Goal: Task Accomplishment & Management: Use online tool/utility

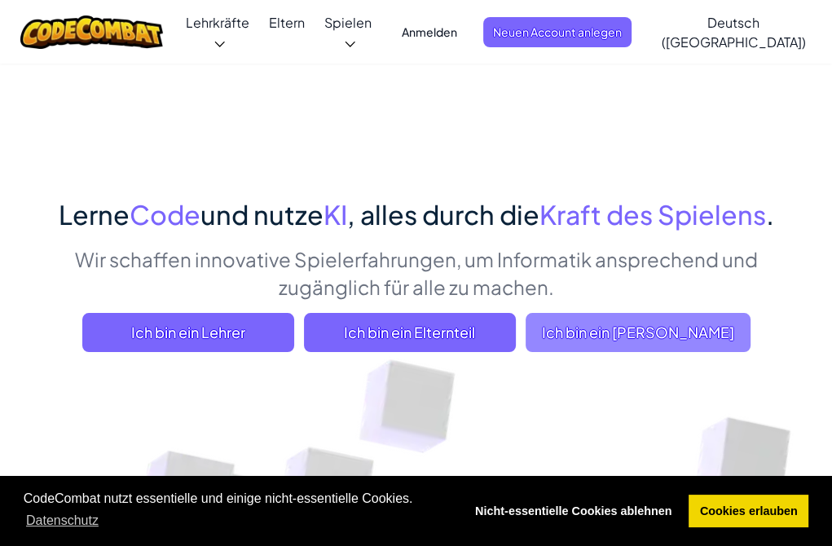
click at [631, 336] on span "Ich bin ein Schüler" at bounding box center [637, 332] width 225 height 39
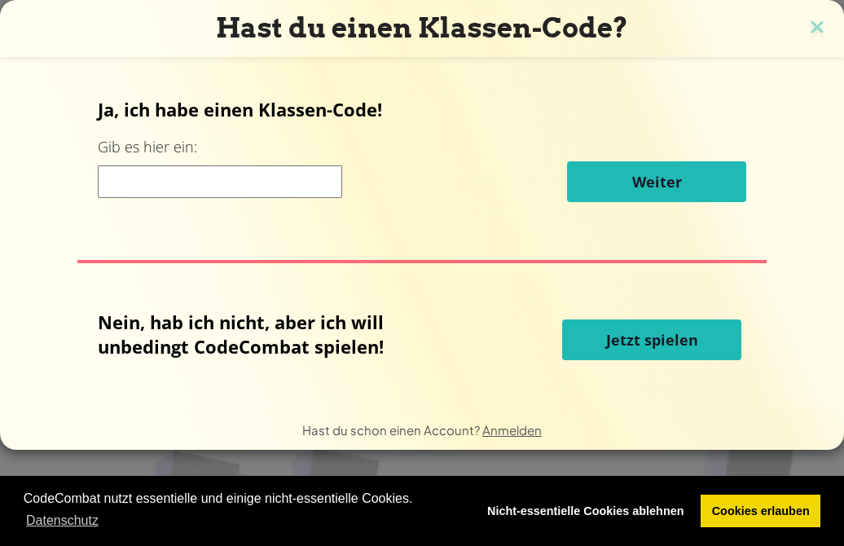
click at [133, 173] on input at bounding box center [220, 181] width 244 height 33
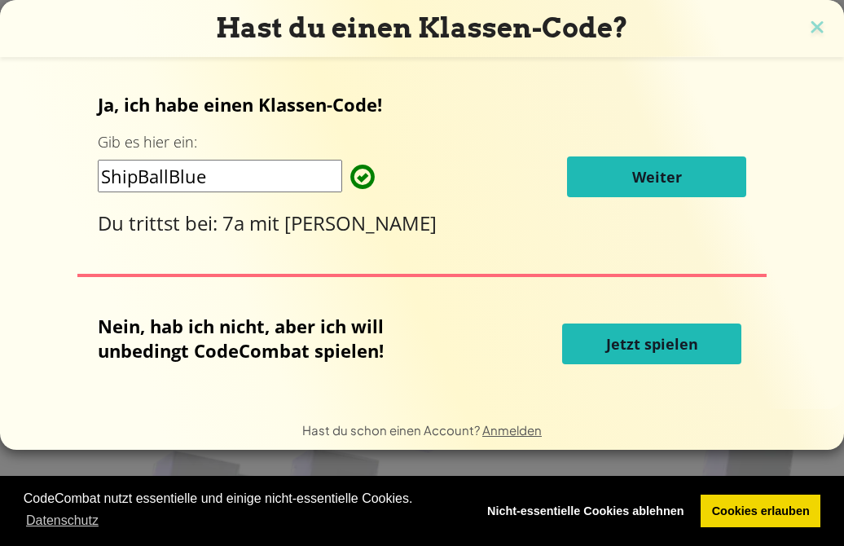
type input "ShipBallBlue"
drag, startPoint x: 640, startPoint y: 165, endPoint x: 626, endPoint y: 166, distance: 14.7
click at [639, 165] on button "Weiter" at bounding box center [656, 176] width 179 height 41
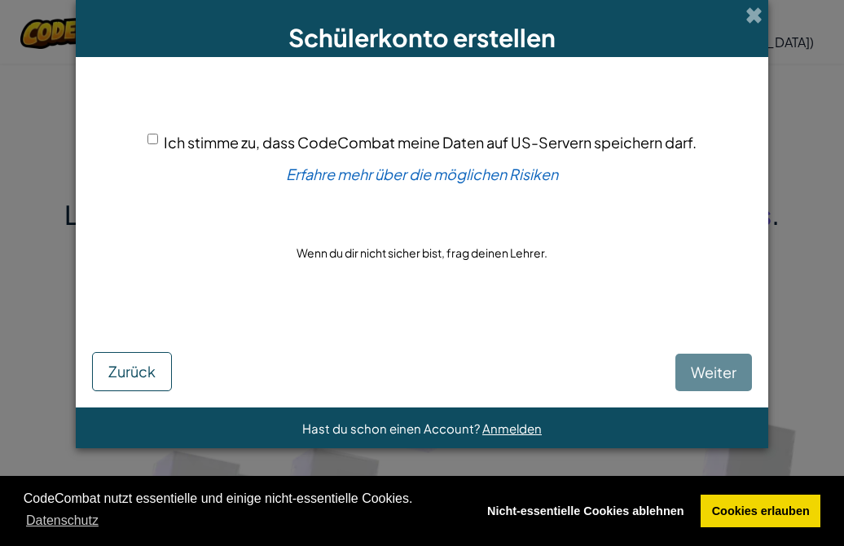
click at [143, 138] on div "Ich stimme zu, dass CodeCombat meine Daten auf US-Servern speichern darf. Erfah…" at bounding box center [422, 196] width 660 height 246
click at [148, 138] on input "Ich stimme zu, dass CodeCombat meine Daten auf US-Servern speichern darf." at bounding box center [152, 139] width 11 height 11
checkbox input "true"
click at [706, 370] on span "Weiter" at bounding box center [714, 372] width 46 height 19
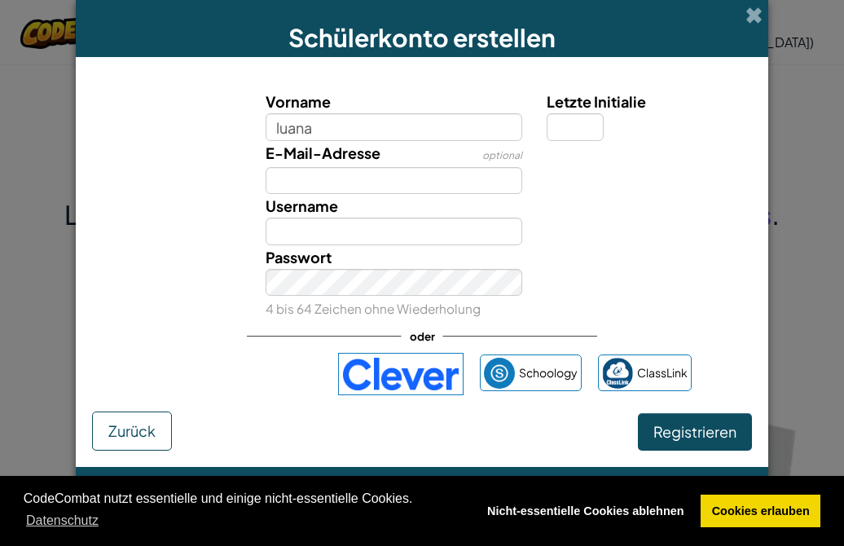
type input "luana"
type input "Luana"
click at [556, 123] on input "Letzte Initialie" at bounding box center [575, 127] width 57 height 28
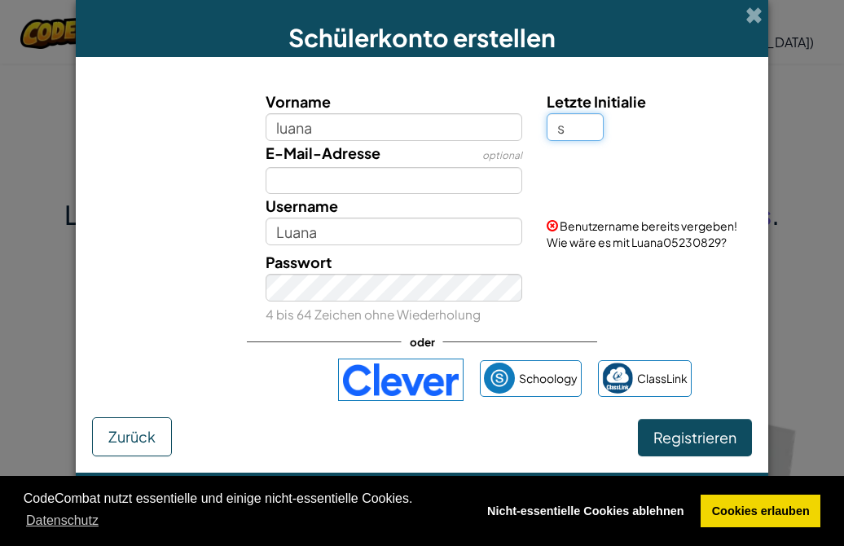
type input "s"
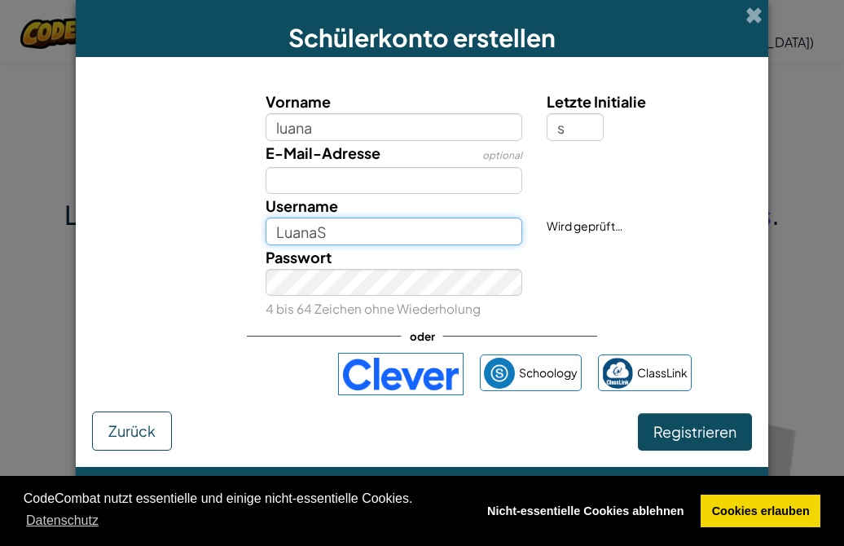
click at [322, 234] on input "LuanaS" at bounding box center [394, 232] width 257 height 28
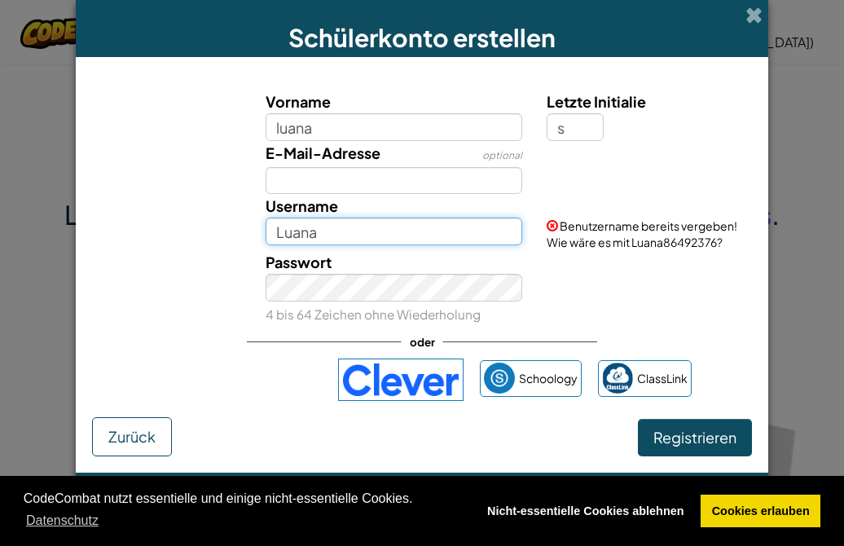
click at [328, 227] on input "Luana" at bounding box center [394, 232] width 257 height 28
click at [399, 235] on input "Luana86492376" at bounding box center [394, 232] width 257 height 28
type input "Luana86492376"
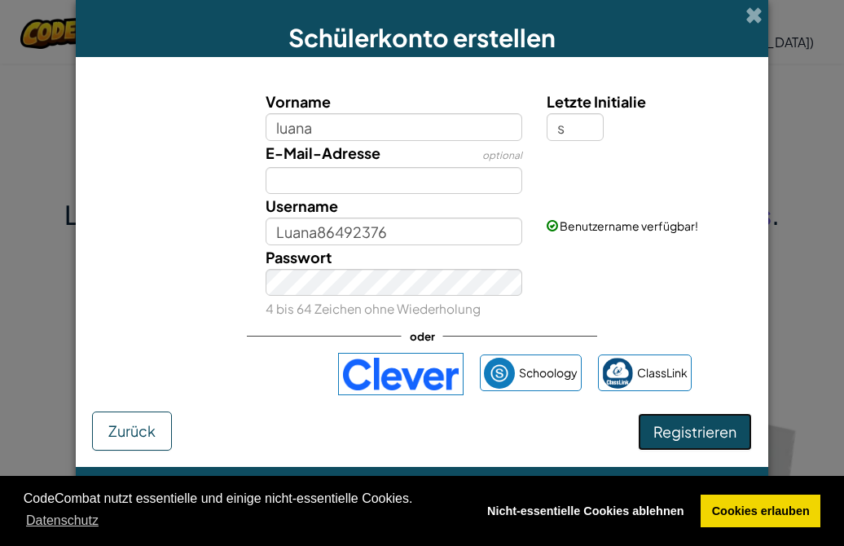
click at [661, 437] on span "Registrieren" at bounding box center [694, 431] width 83 height 19
click at [714, 426] on span "Registrieren" at bounding box center [694, 431] width 83 height 19
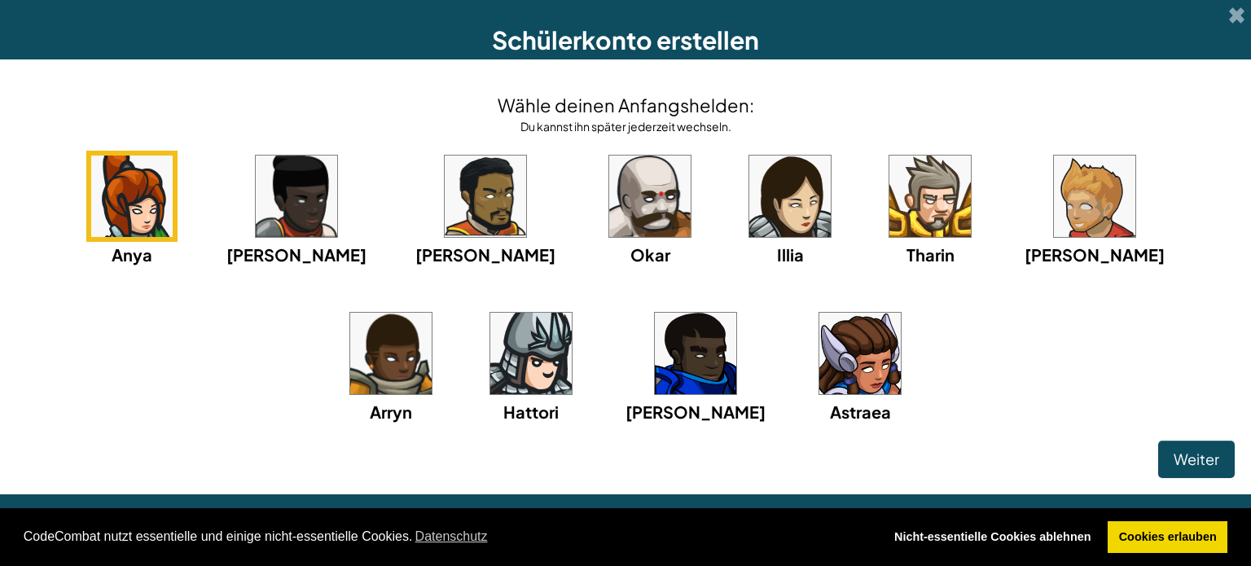
click at [820, 376] on img at bounding box center [860, 353] width 81 height 81
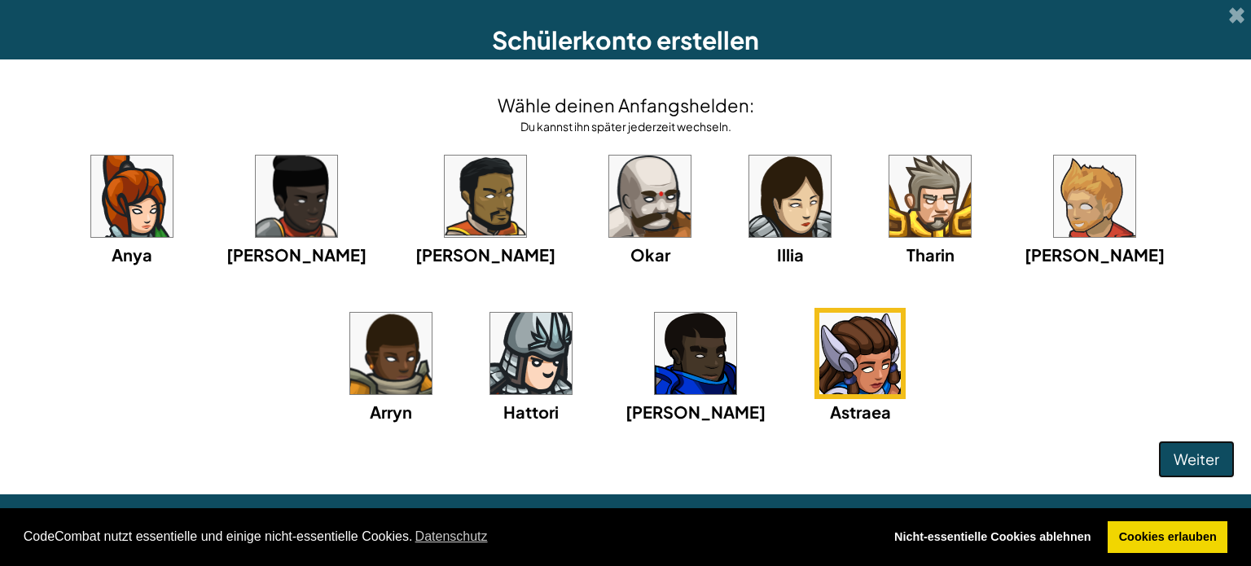
click at [831, 458] on span "Weiter" at bounding box center [1197, 459] width 46 height 19
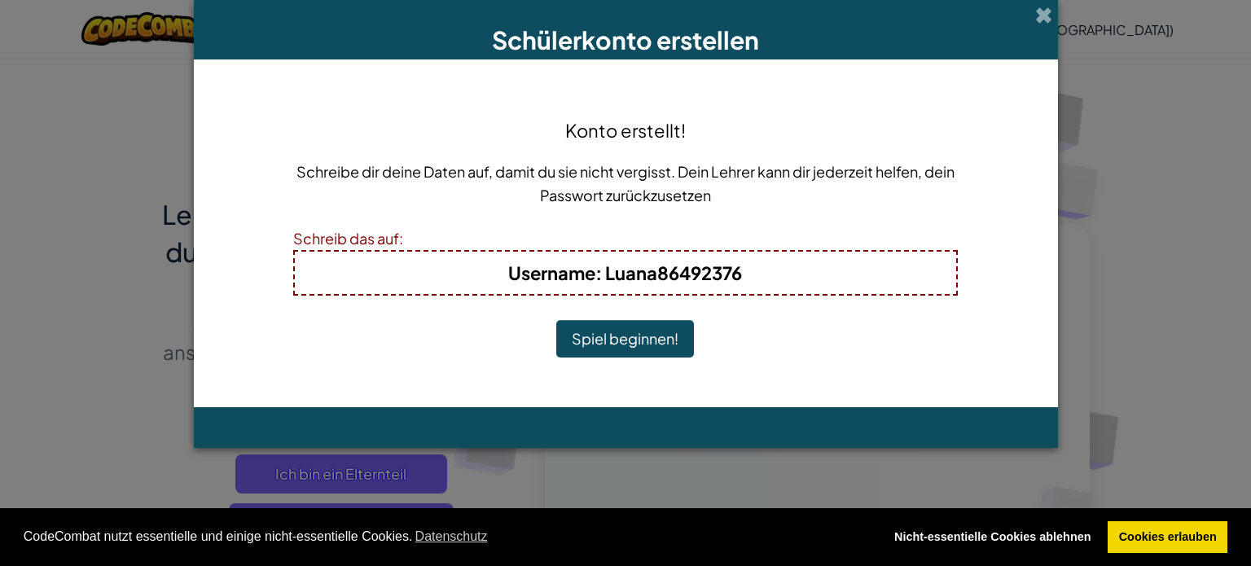
click at [637, 332] on button "Spiel beginnen!" at bounding box center [625, 338] width 138 height 37
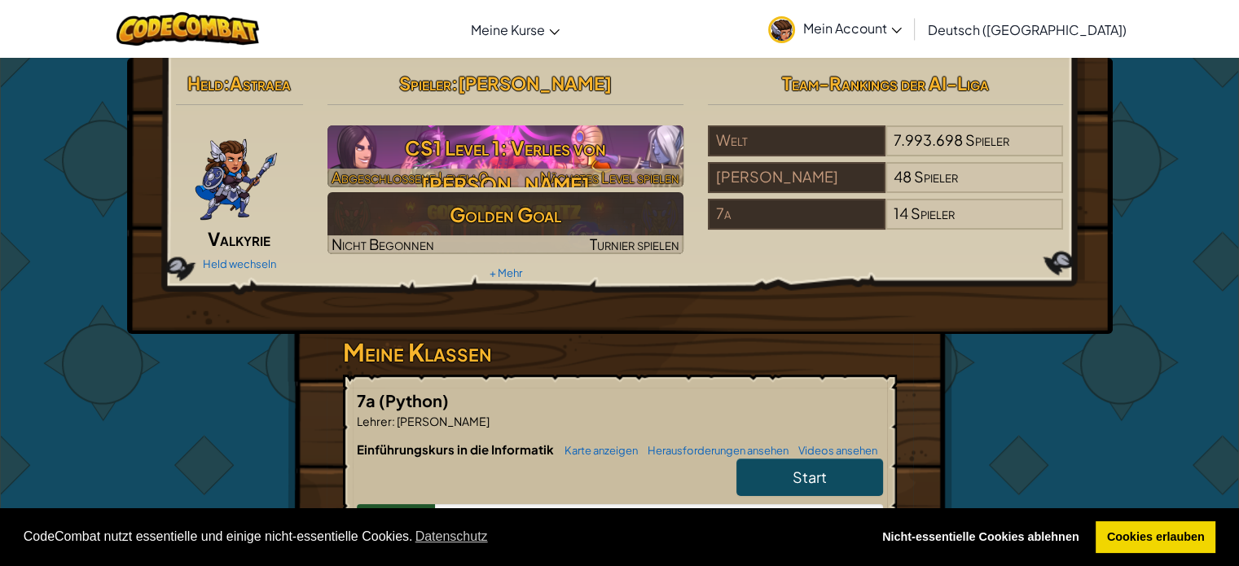
click at [496, 143] on h3 "CS1 Level 1: Verlies von [PERSON_NAME]" at bounding box center [505, 166] width 356 height 73
select select "de-DE"
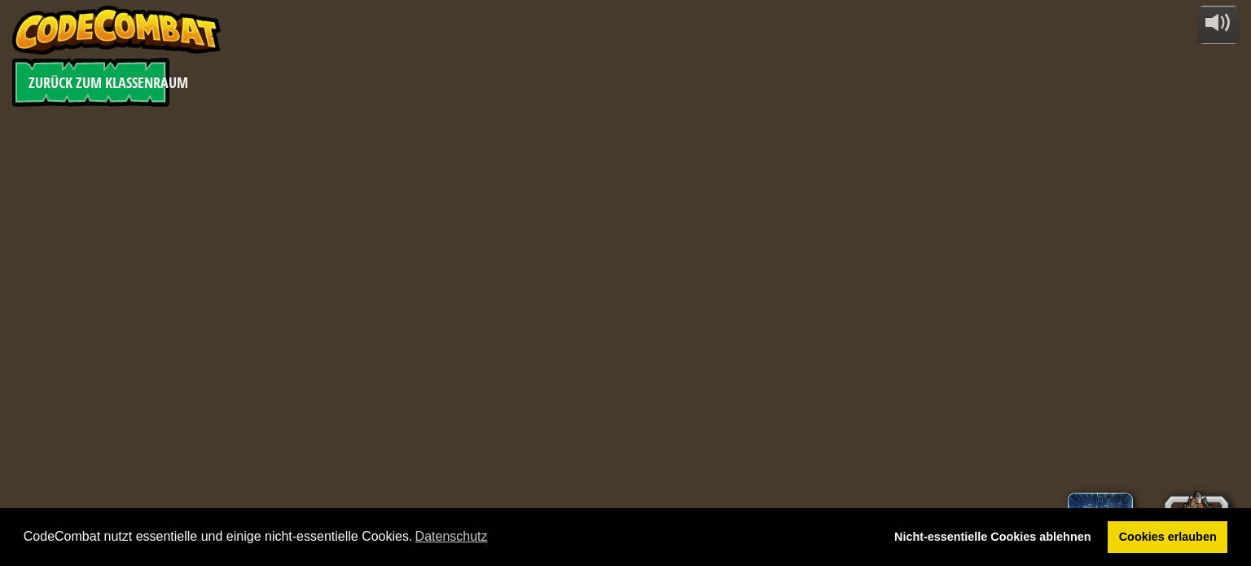
select select "de-DE"
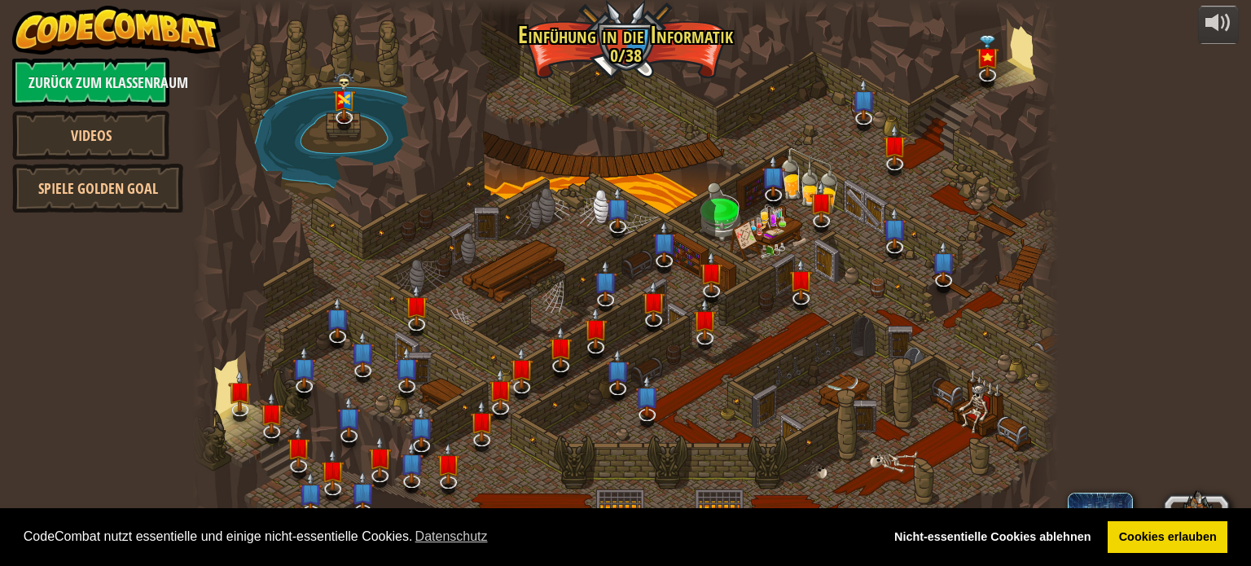
select select "de-DE"
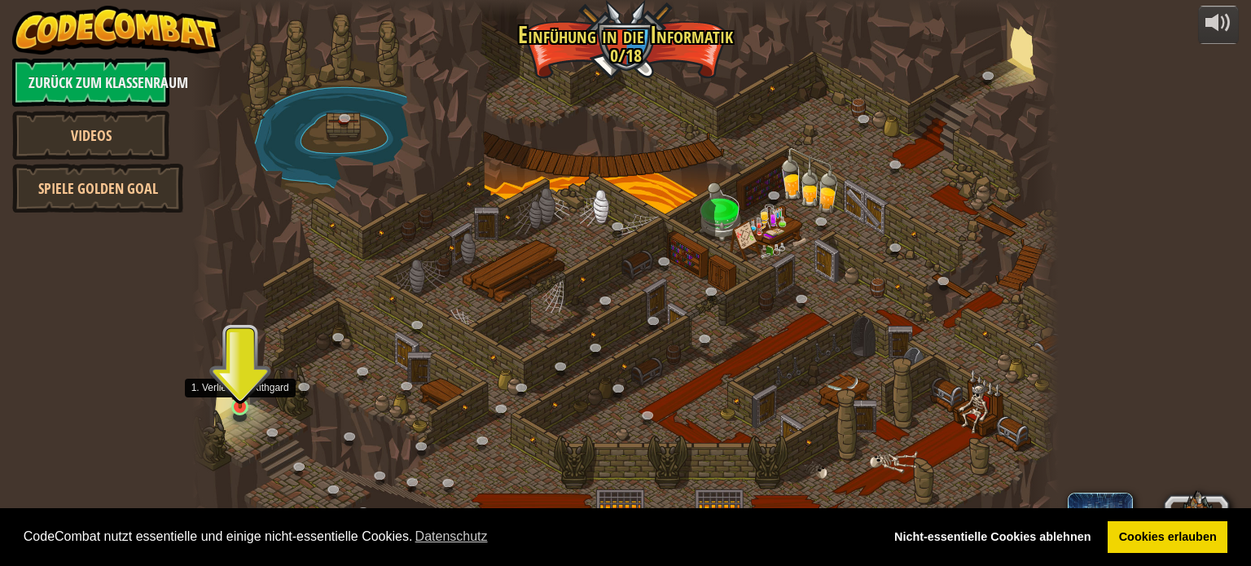
click at [231, 400] on img at bounding box center [240, 384] width 21 height 49
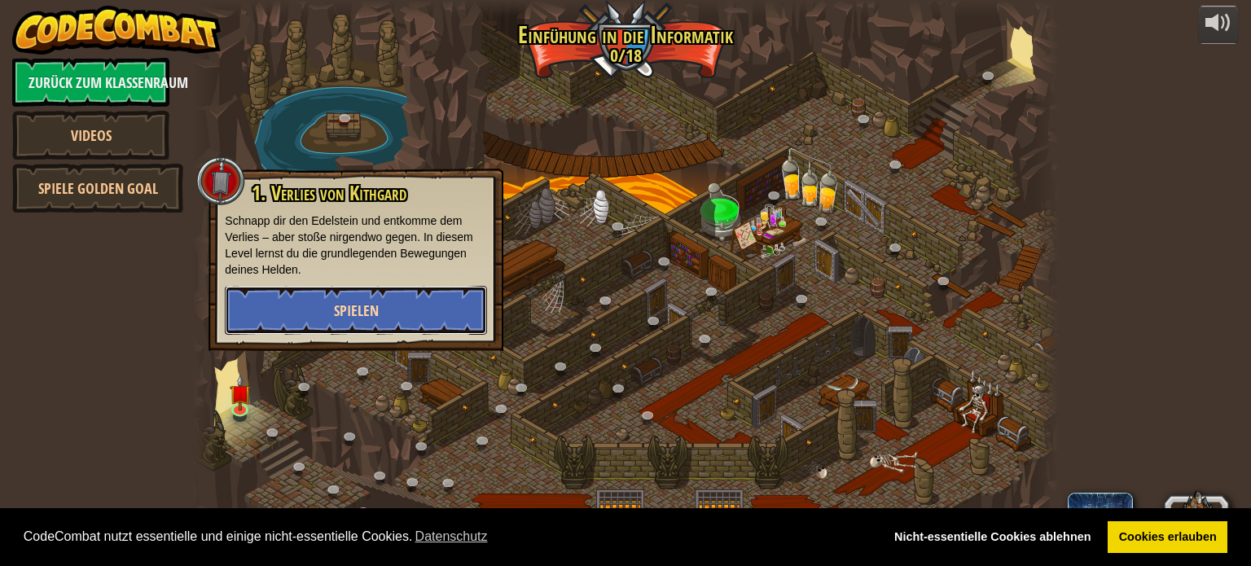
click at [270, 308] on button "Spielen" at bounding box center [356, 310] width 262 height 49
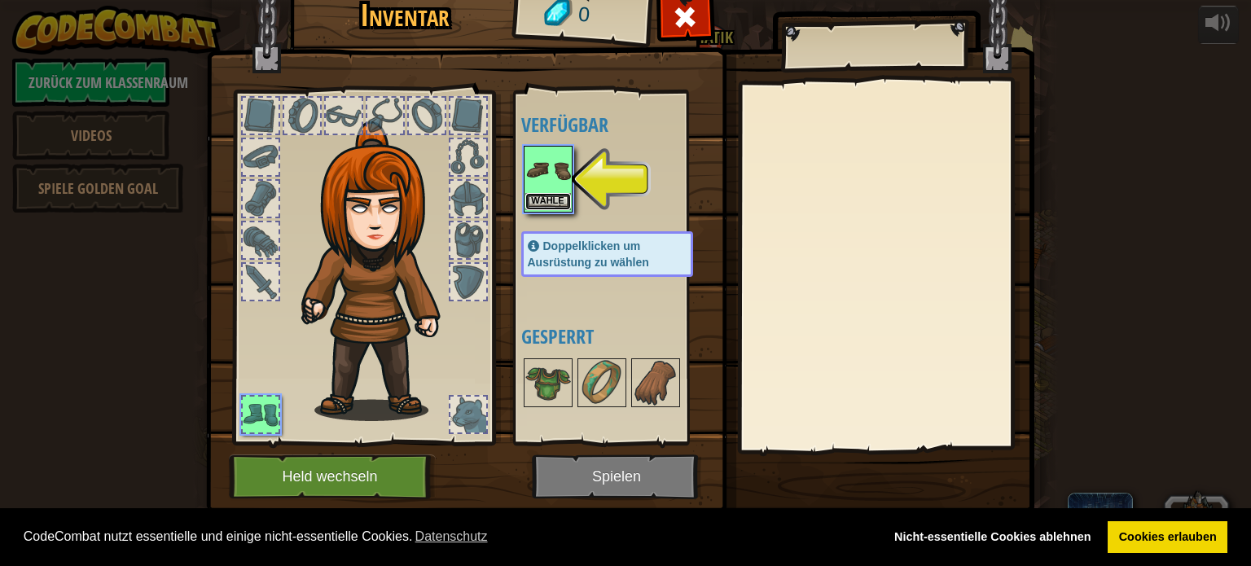
click at [538, 202] on button "Wähle" at bounding box center [548, 201] width 46 height 17
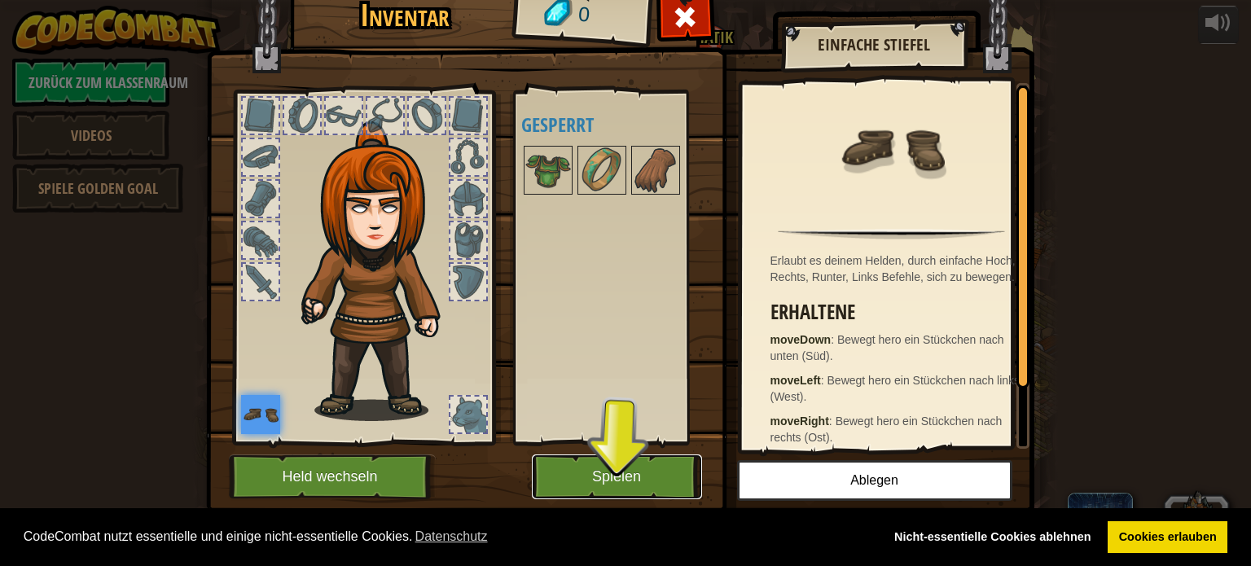
click at [624, 476] on button "Spielen" at bounding box center [617, 477] width 170 height 45
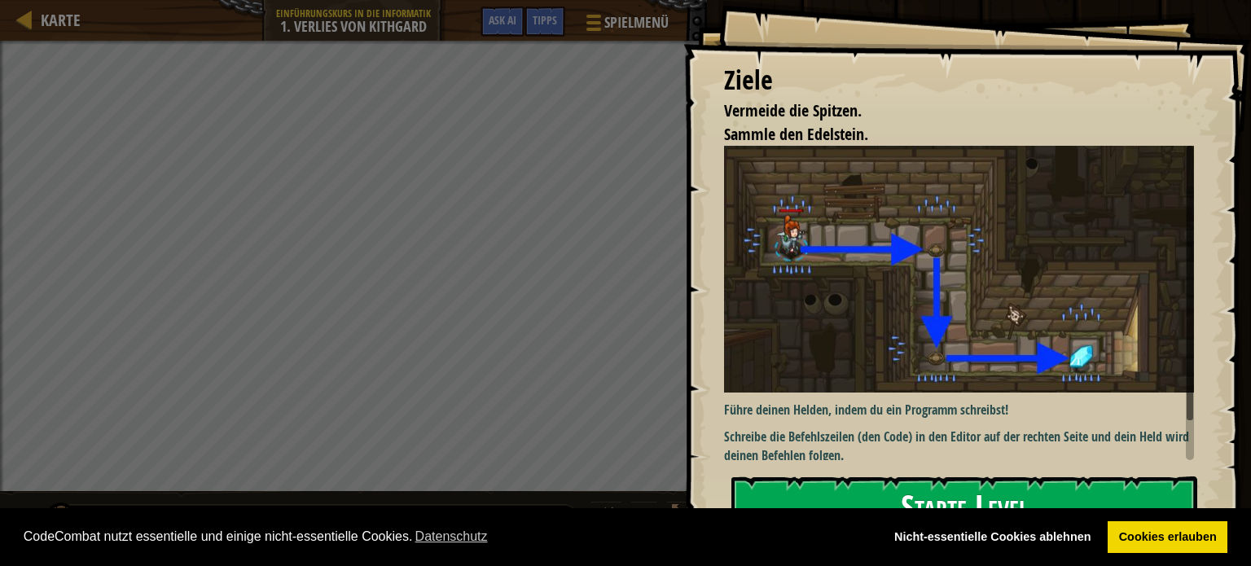
click at [843, 494] on button "Starte Level" at bounding box center [965, 509] width 466 height 64
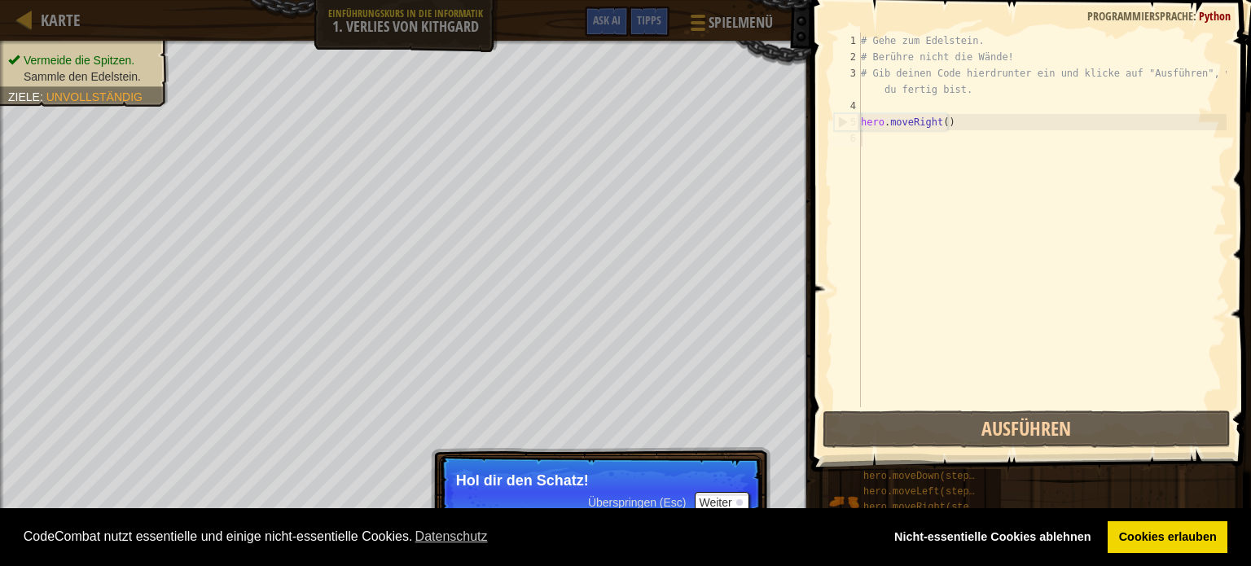
click at [868, 150] on div "# Gehe zum Edelstein. # Berühre nicht die Wände! # Gib deinen Code hierdrunter …" at bounding box center [1042, 236] width 369 height 407
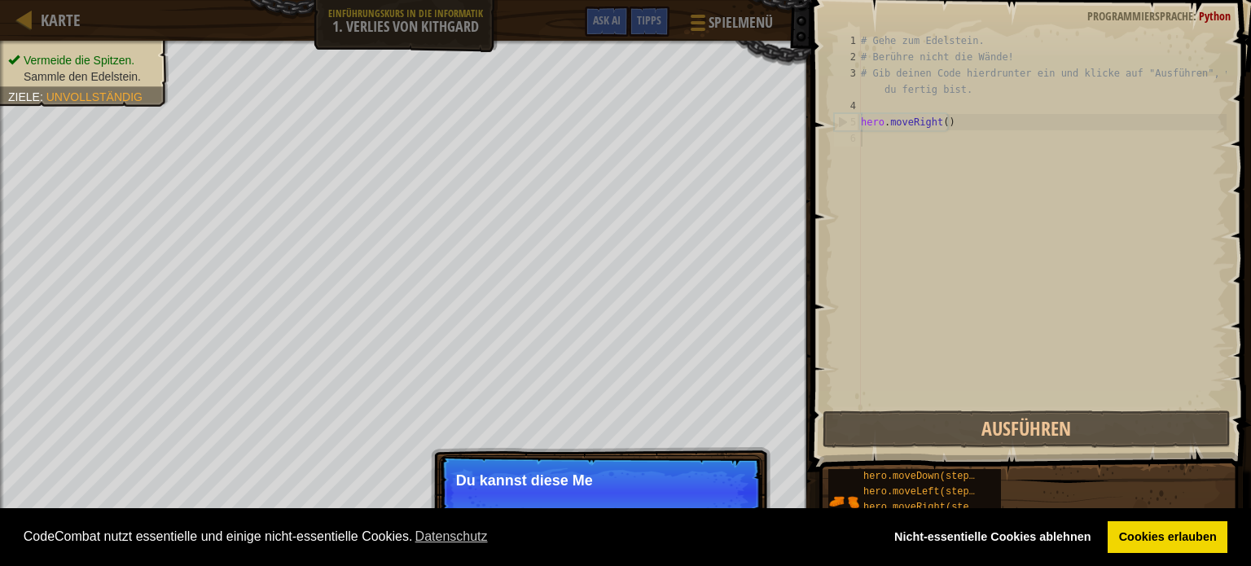
click at [848, 121] on div "5" at bounding box center [848, 122] width 26 height 16
type textarea "hero.moveRight()"
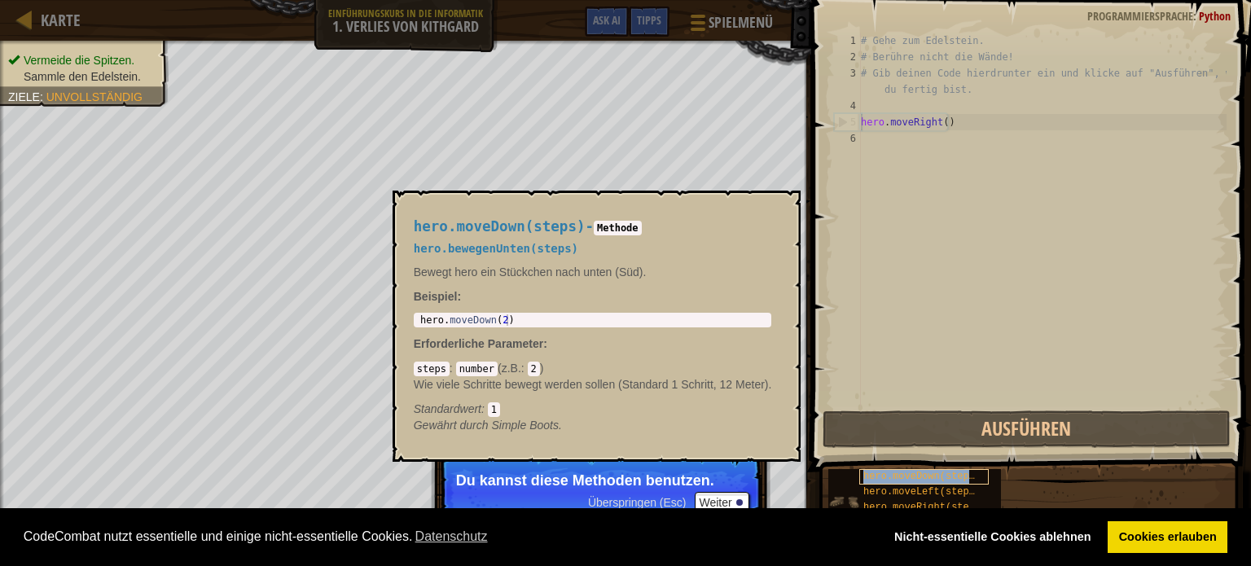
scroll to position [7, 0]
click at [917, 477] on span "hero.moveDown(steps)" at bounding box center [921, 476] width 117 height 11
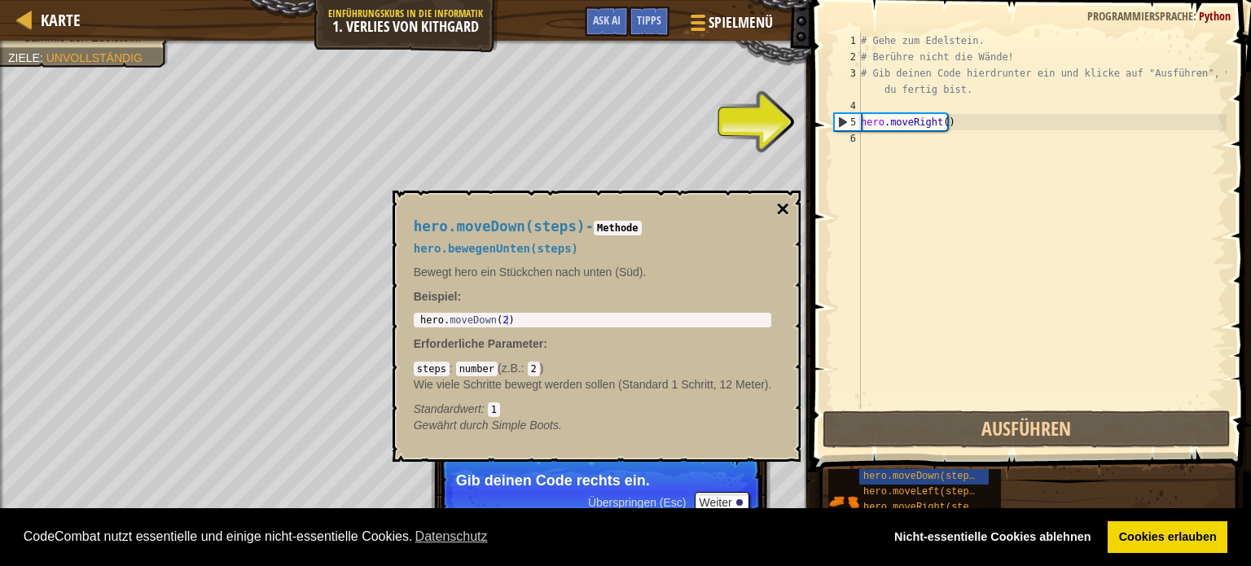
click at [784, 207] on button "×" at bounding box center [782, 209] width 13 height 23
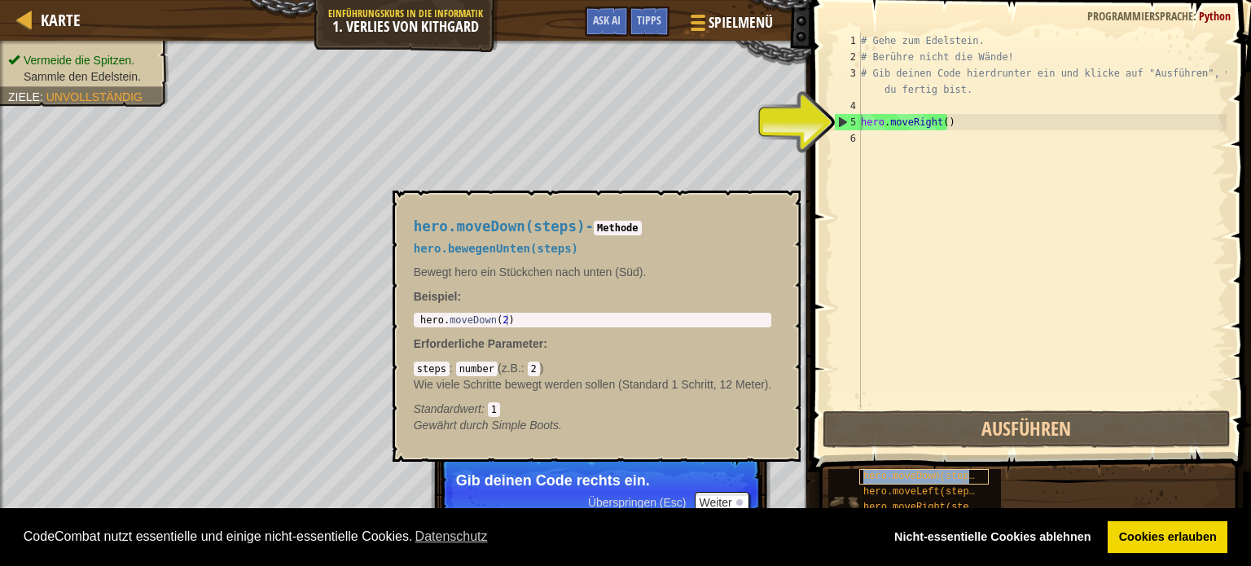
click at [896, 478] on span "hero.moveDown(steps)" at bounding box center [921, 476] width 117 height 11
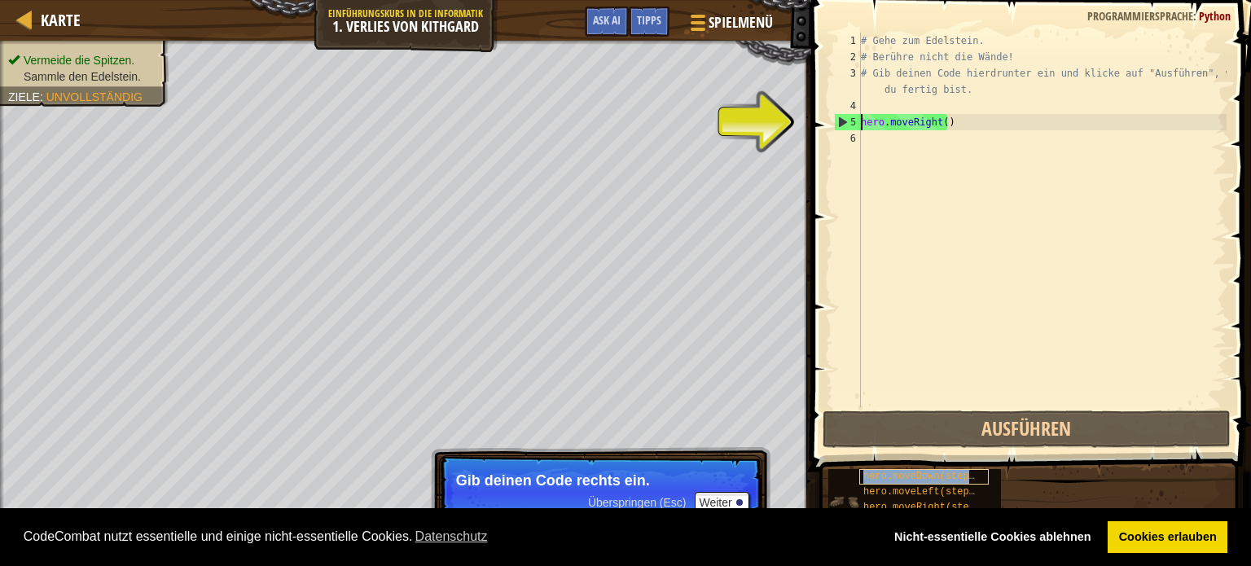
click at [896, 478] on span "hero.moveDown(steps)" at bounding box center [921, 476] width 117 height 11
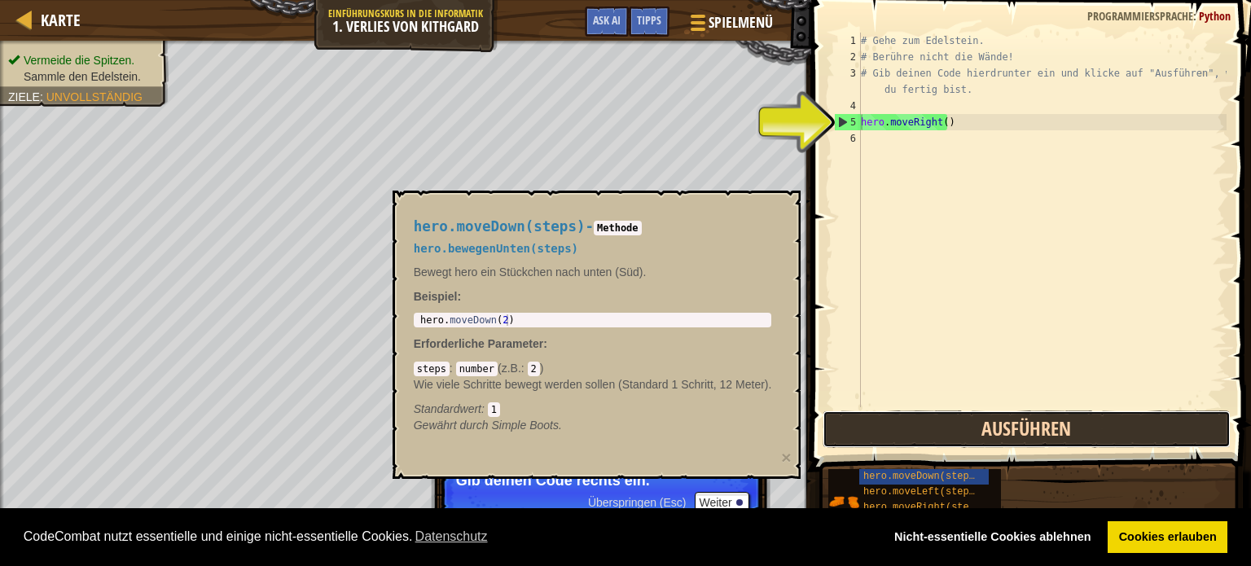
click at [965, 428] on button "Ausführen" at bounding box center [1027, 429] width 408 height 37
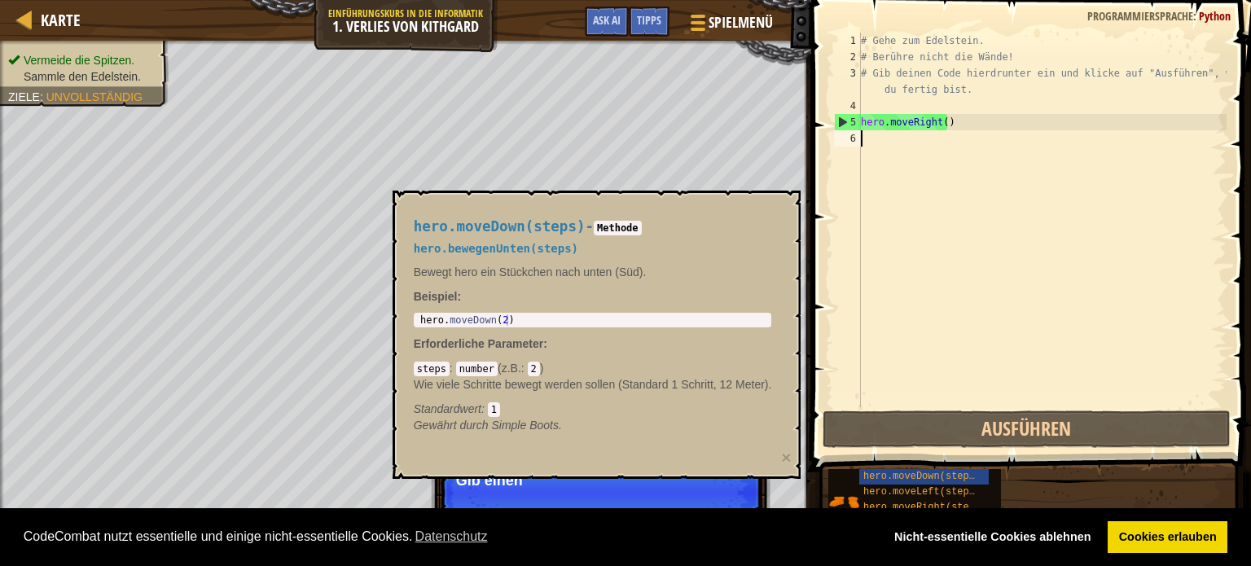
click at [860, 144] on div "6" at bounding box center [847, 138] width 27 height 16
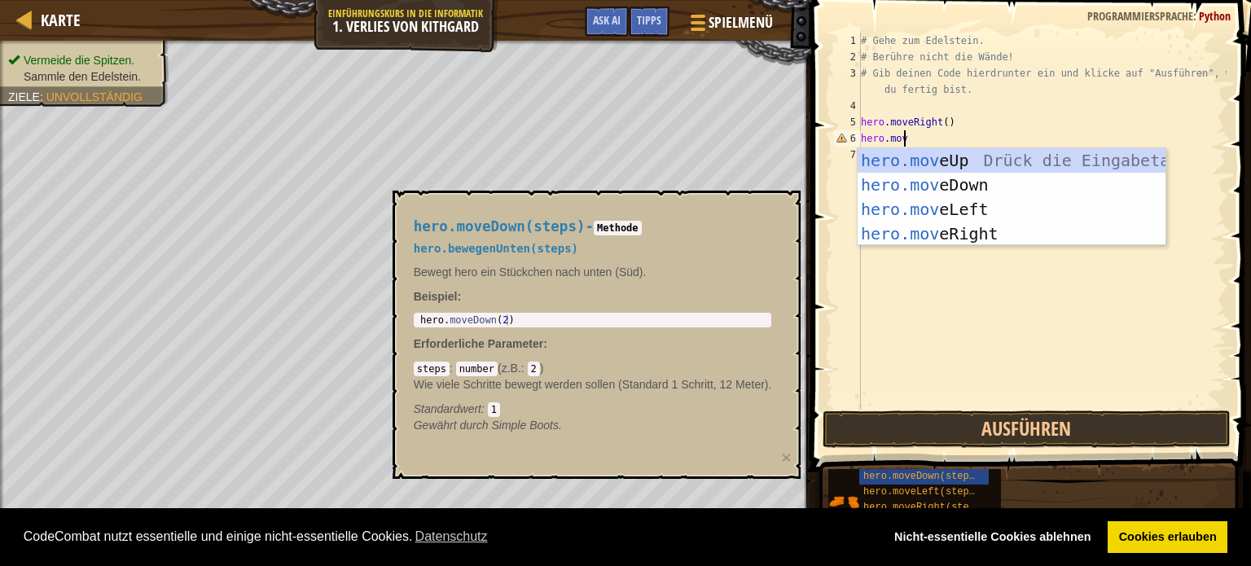
scroll to position [7, 2]
type textarea "hero.move"
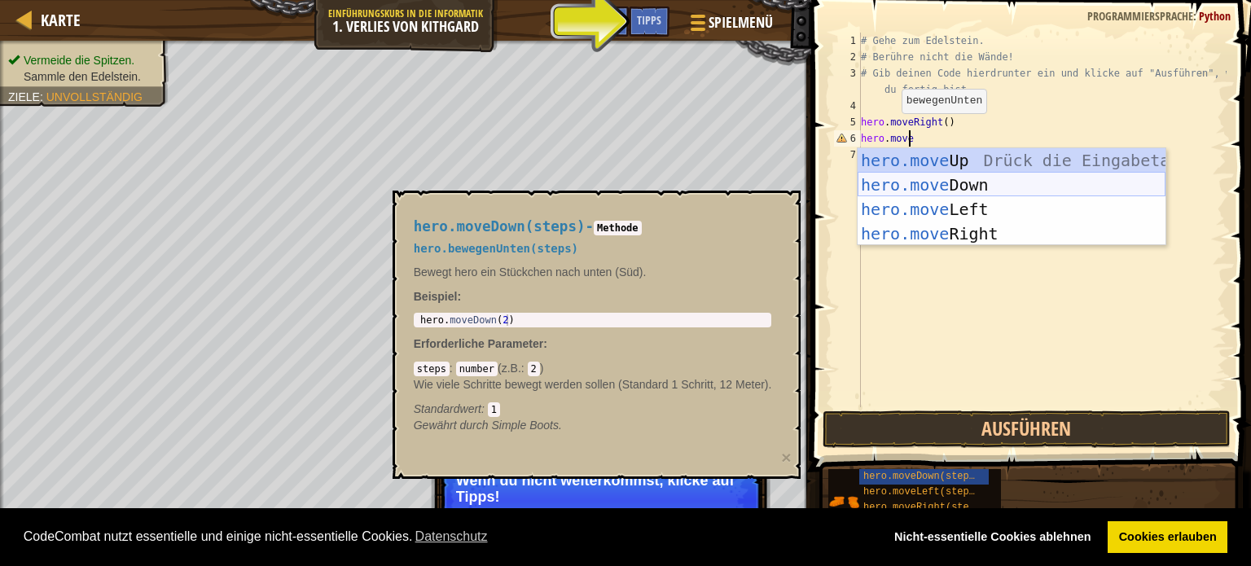
click at [905, 182] on div "hero.move Up Drück die Eingabetaste hero.move Down Drück die Eingabetaste hero.…" at bounding box center [1012, 221] width 308 height 147
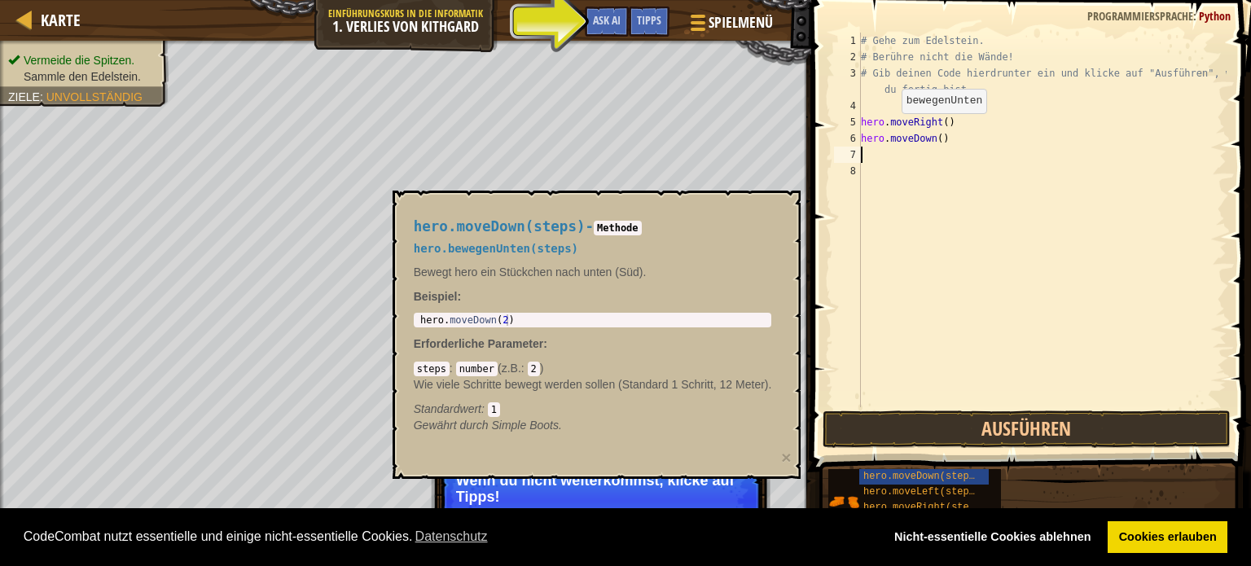
scroll to position [7, 0]
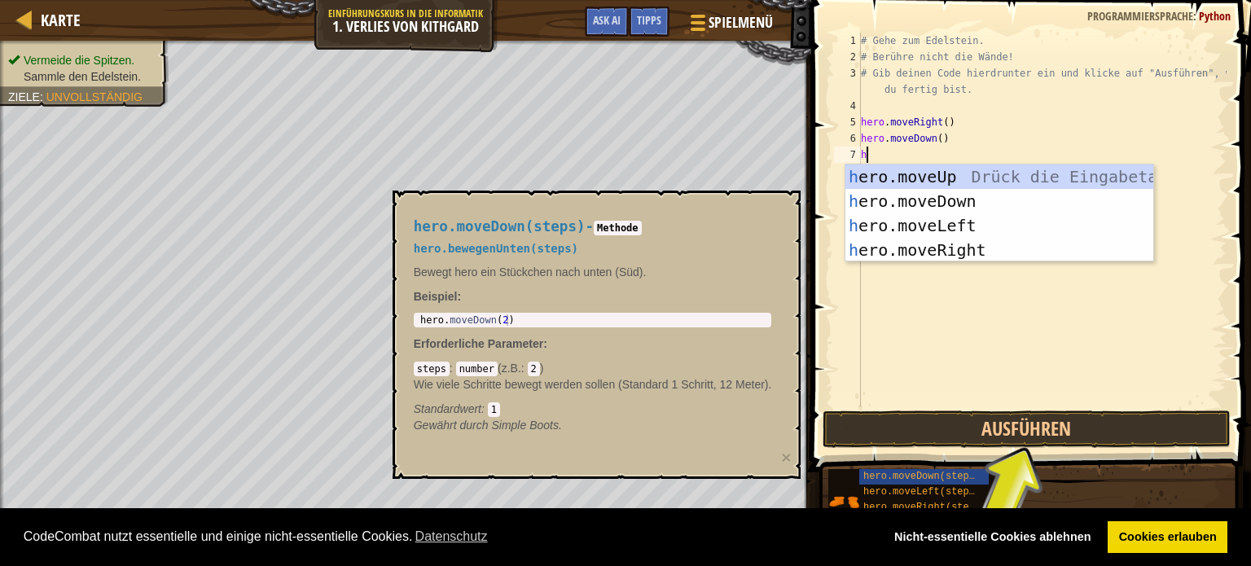
type textarea "he"
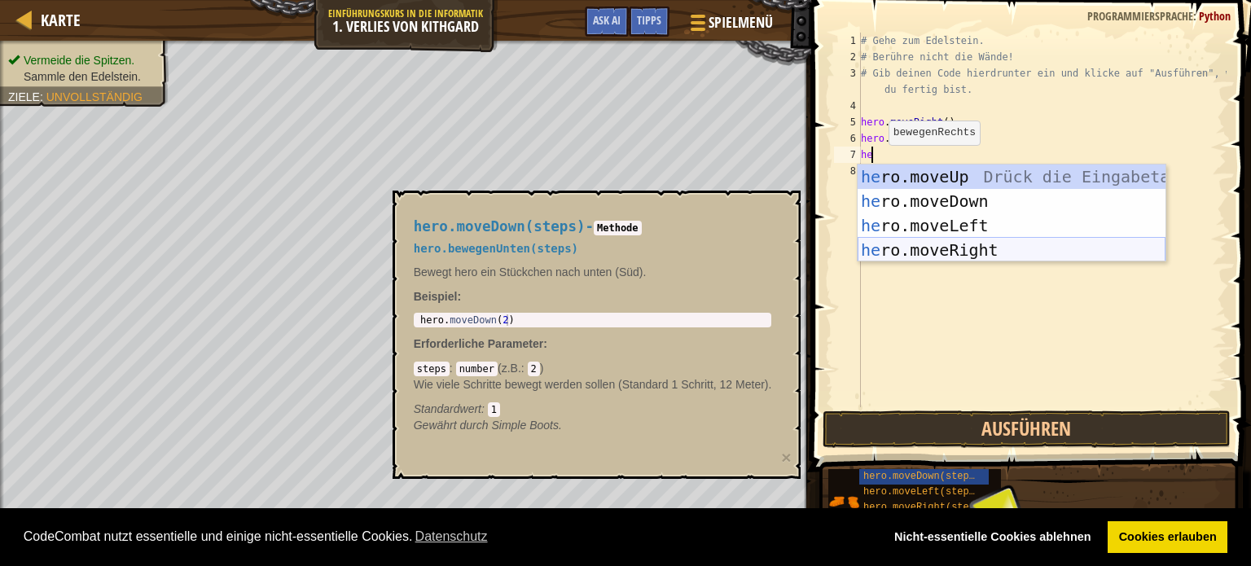
click at [922, 253] on div "he ro.moveUp Drück die Eingabetaste he ro.moveDown Drück die Eingabetaste he ro…" at bounding box center [1012, 238] width 308 height 147
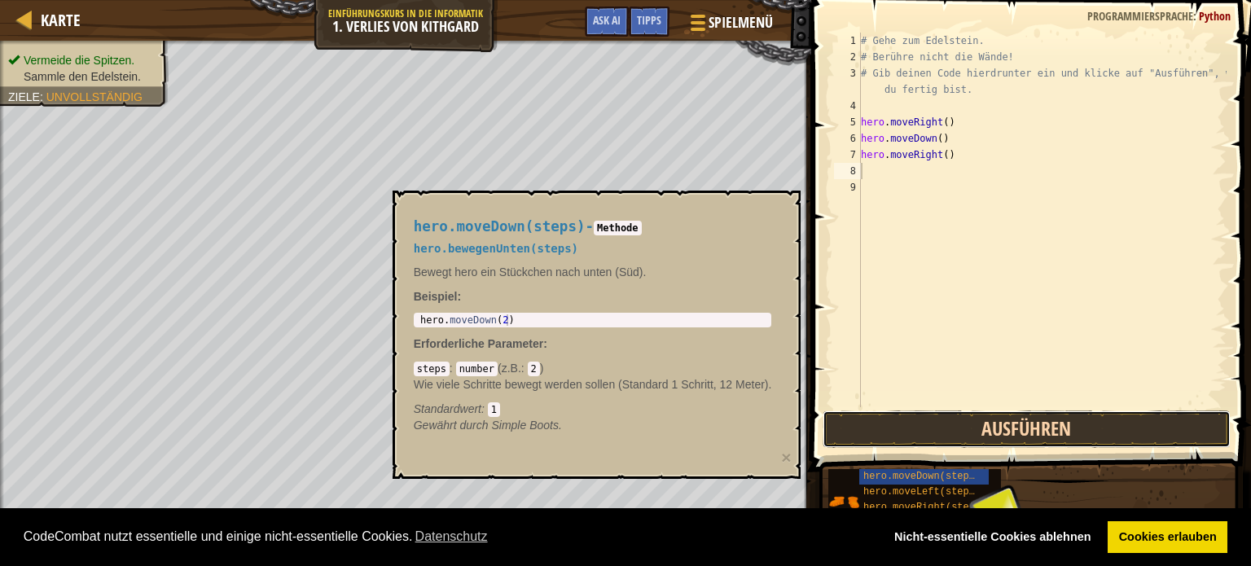
click at [979, 436] on button "Ausführen" at bounding box center [1027, 429] width 408 height 37
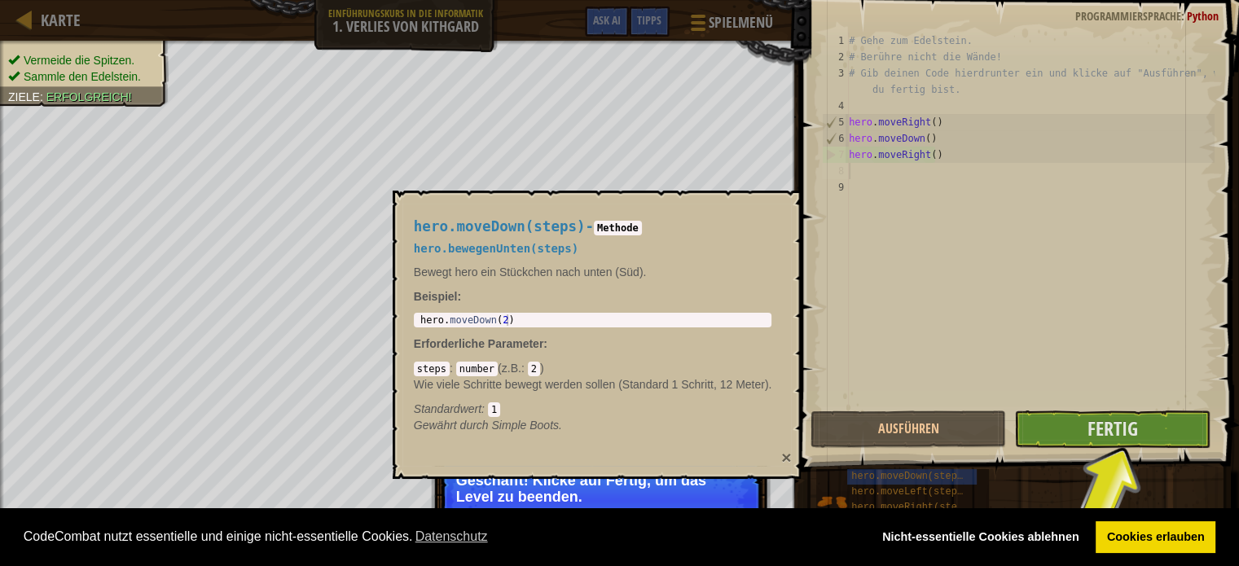
click at [790, 452] on button "×" at bounding box center [786, 457] width 10 height 17
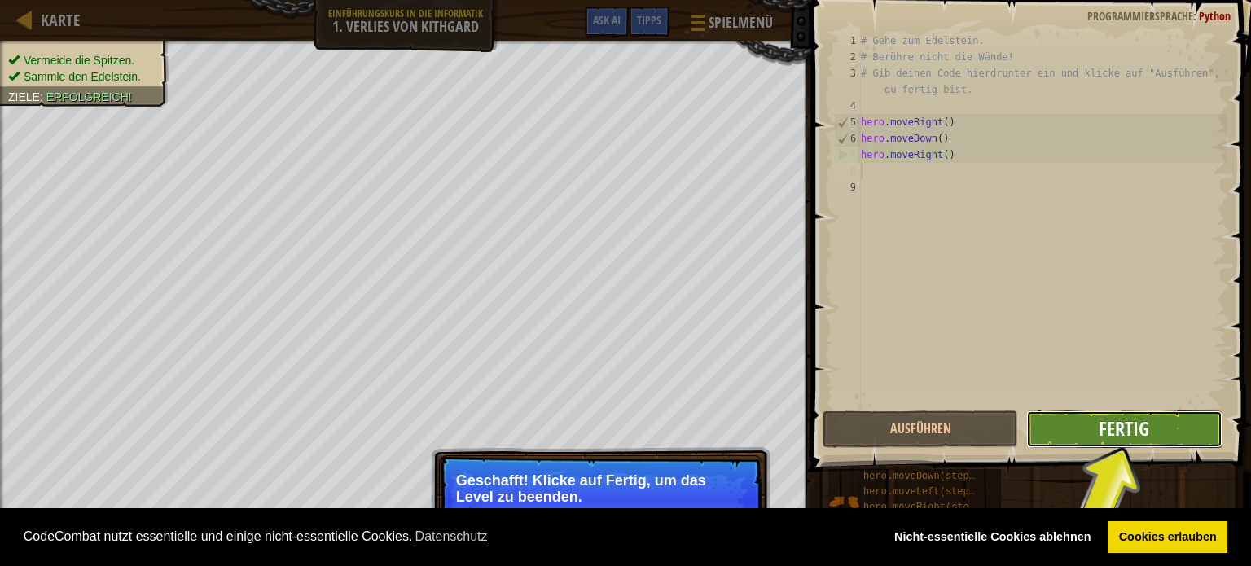
click at [1100, 427] on span "Fertig" at bounding box center [1124, 428] width 51 height 26
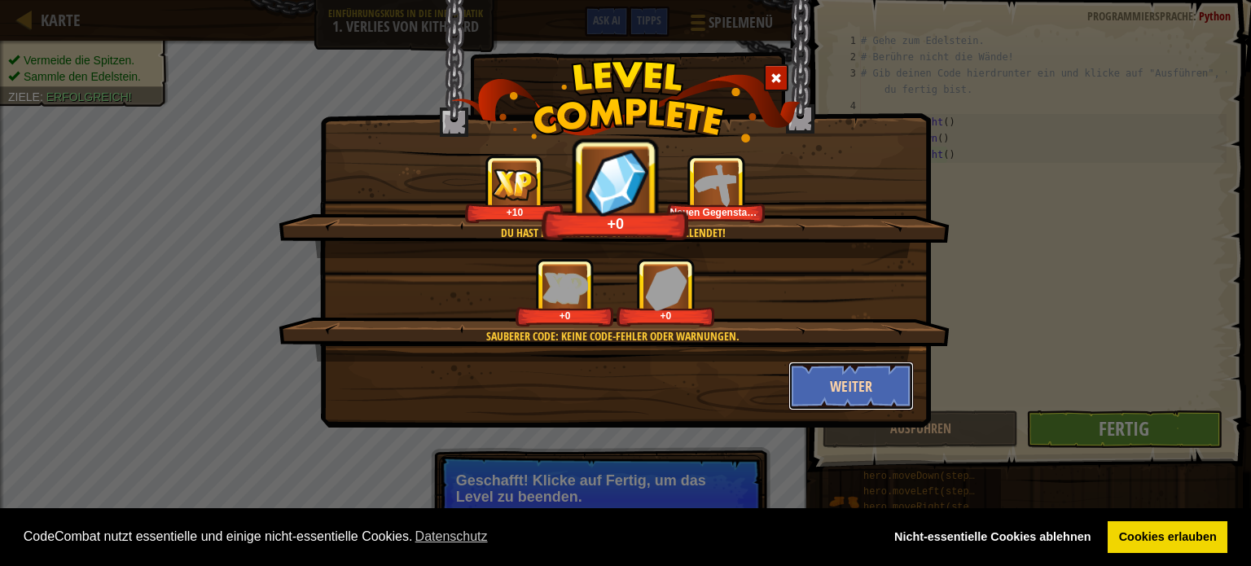
click at [849, 386] on button "Weiter" at bounding box center [852, 386] width 126 height 49
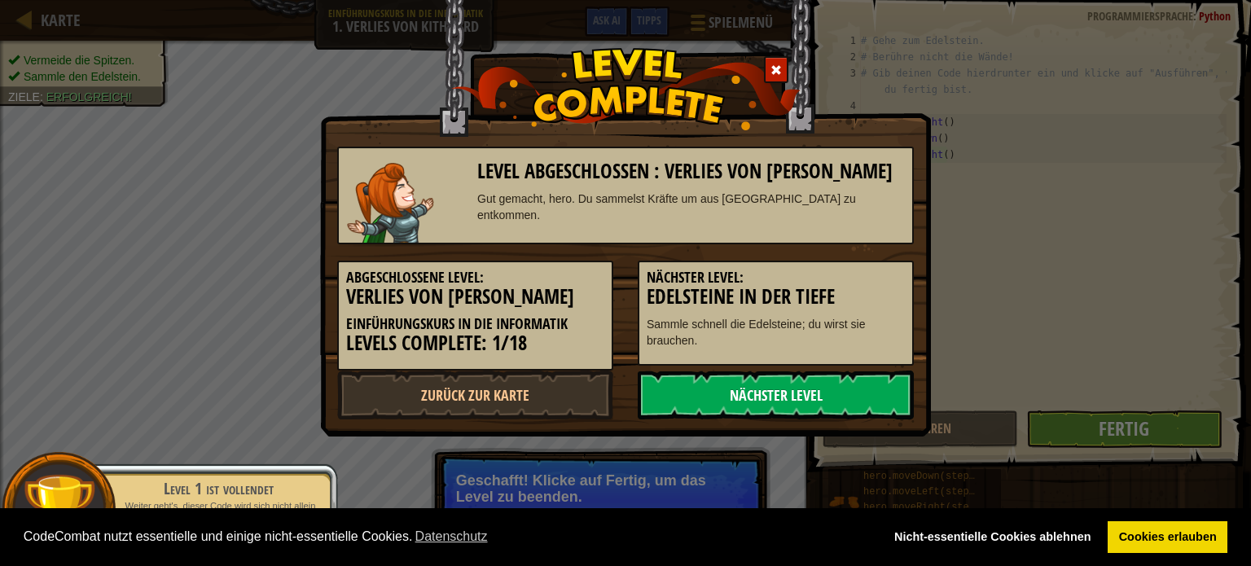
click at [848, 386] on link "Nächster Level" at bounding box center [776, 395] width 276 height 49
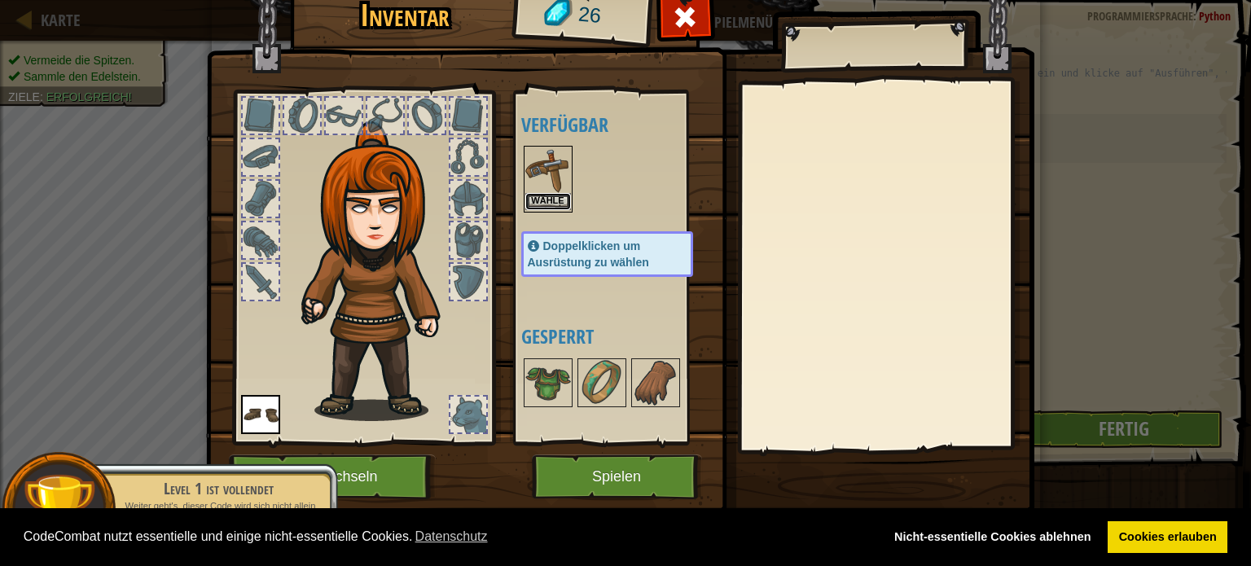
click at [545, 196] on button "Wähle" at bounding box center [548, 201] width 46 height 17
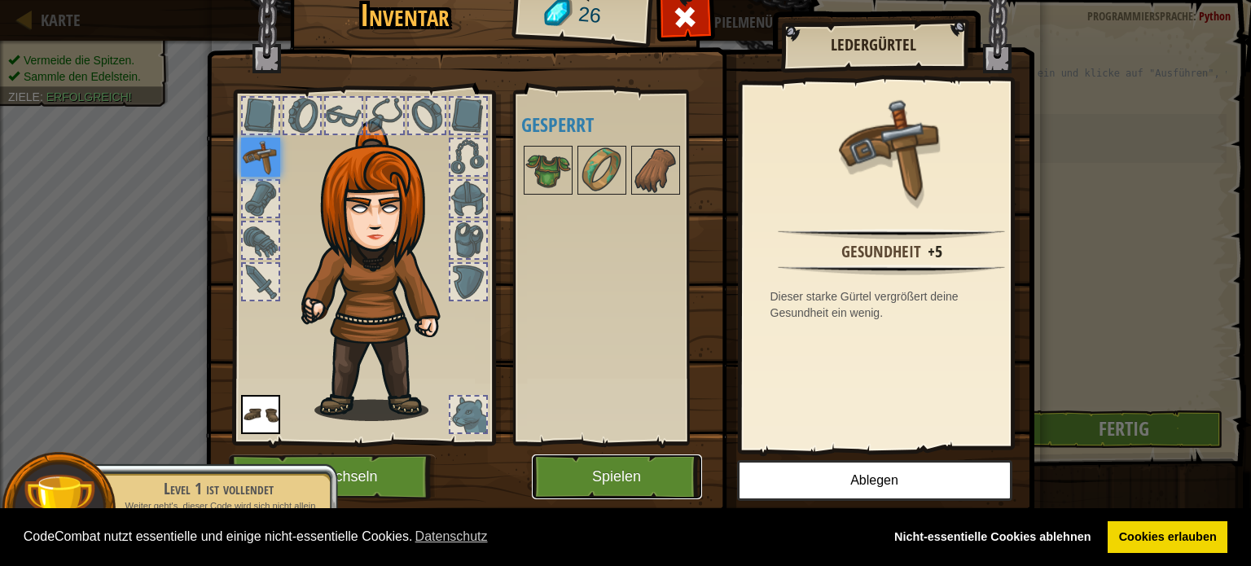
click at [612, 472] on button "Spielen" at bounding box center [617, 477] width 170 height 45
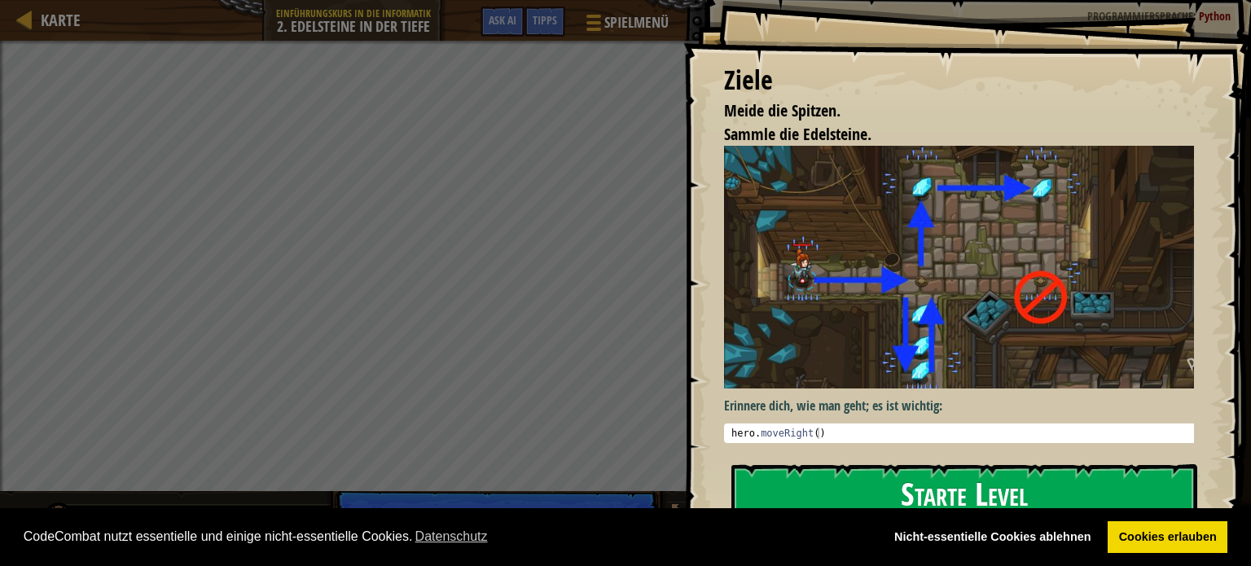
click at [746, 482] on button "Starte Level" at bounding box center [965, 496] width 466 height 64
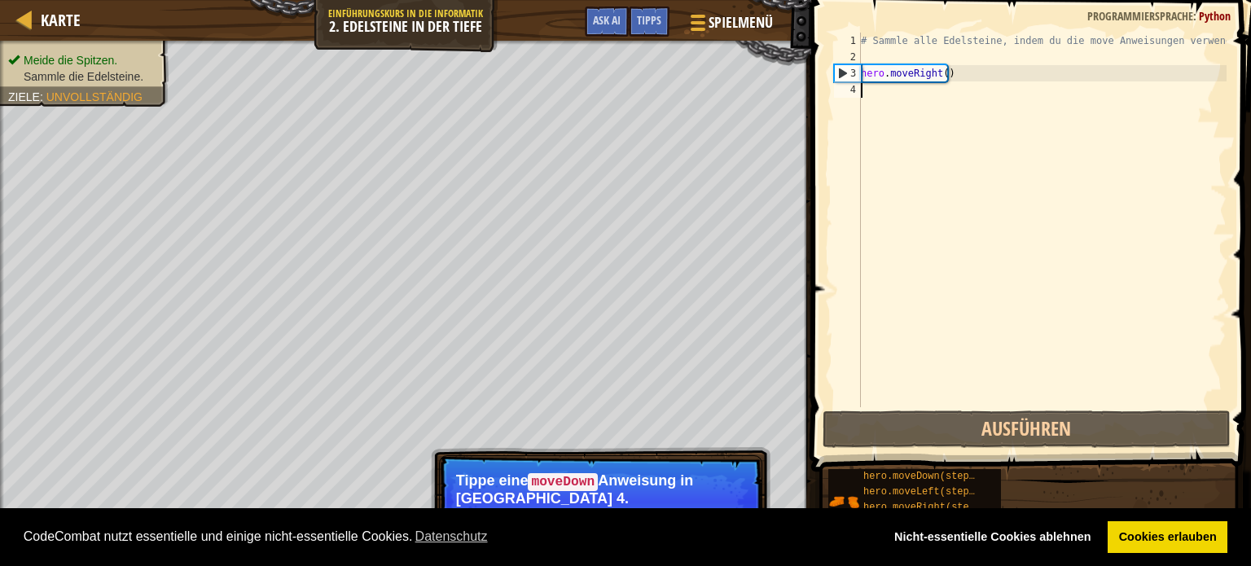
click at [866, 90] on div "# Sammle alle Edelsteine, indem du die move Anweisungen verwendest. hero . move…" at bounding box center [1042, 236] width 369 height 407
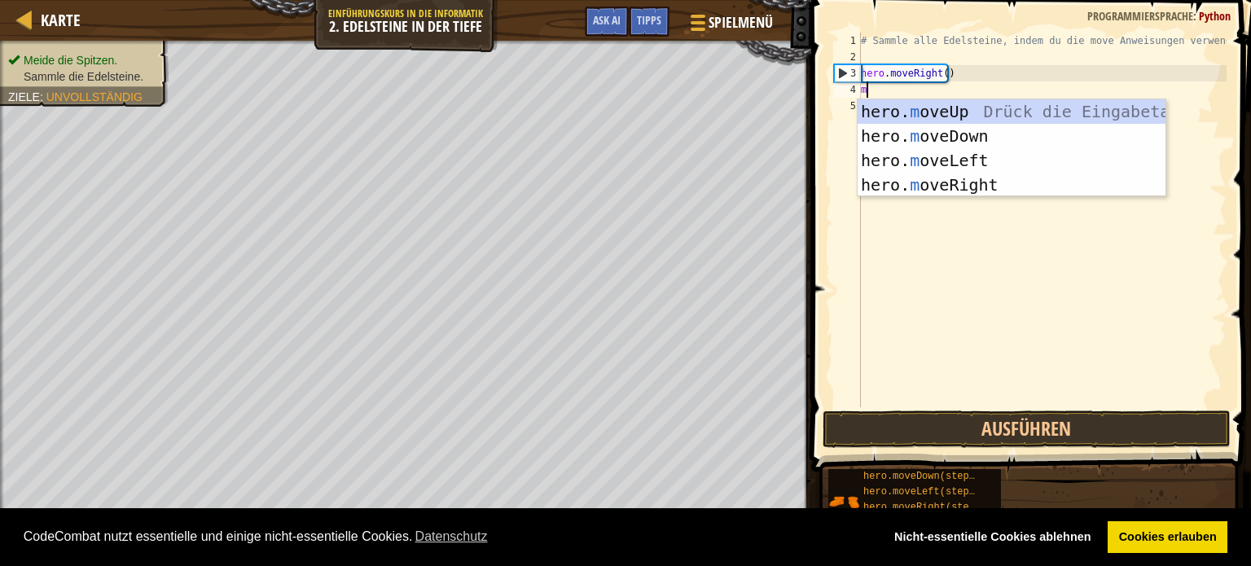
scroll to position [7, 0]
type textarea "mo"
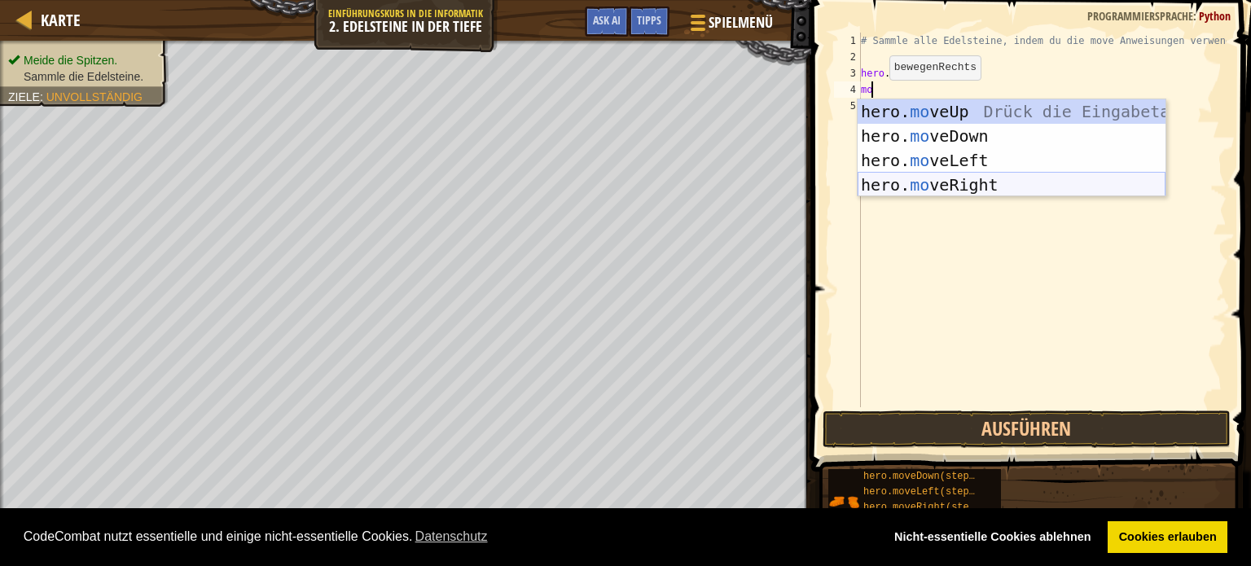
click at [941, 182] on div "hero. mo veUp Drück die Eingabetaste hero. mo veDown Drück die Eingabetaste her…" at bounding box center [1012, 172] width 308 height 147
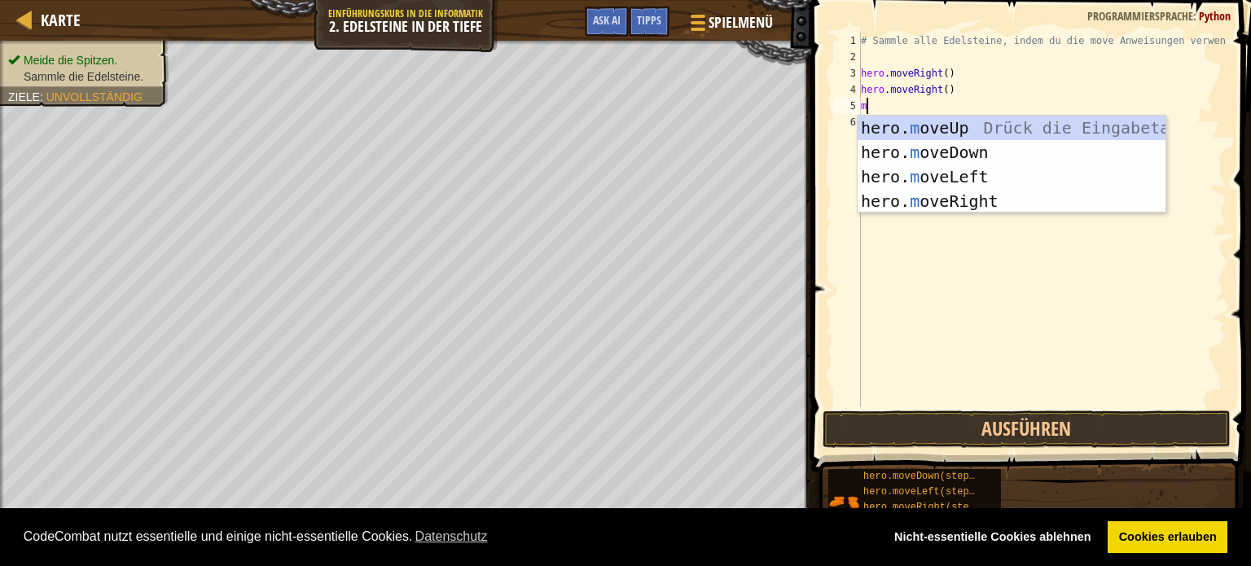
type textarea "mo"
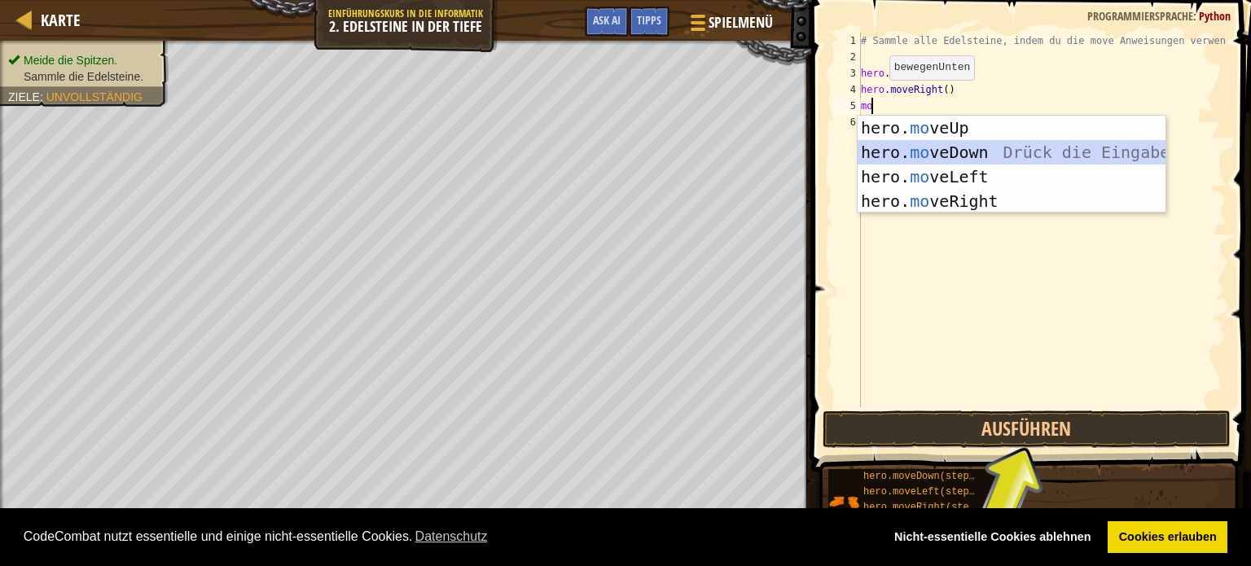
click at [933, 149] on div "hero. mo veUp Drück die Eingabetaste hero. mo veDown Drück die Eingabetaste her…" at bounding box center [1012, 189] width 308 height 147
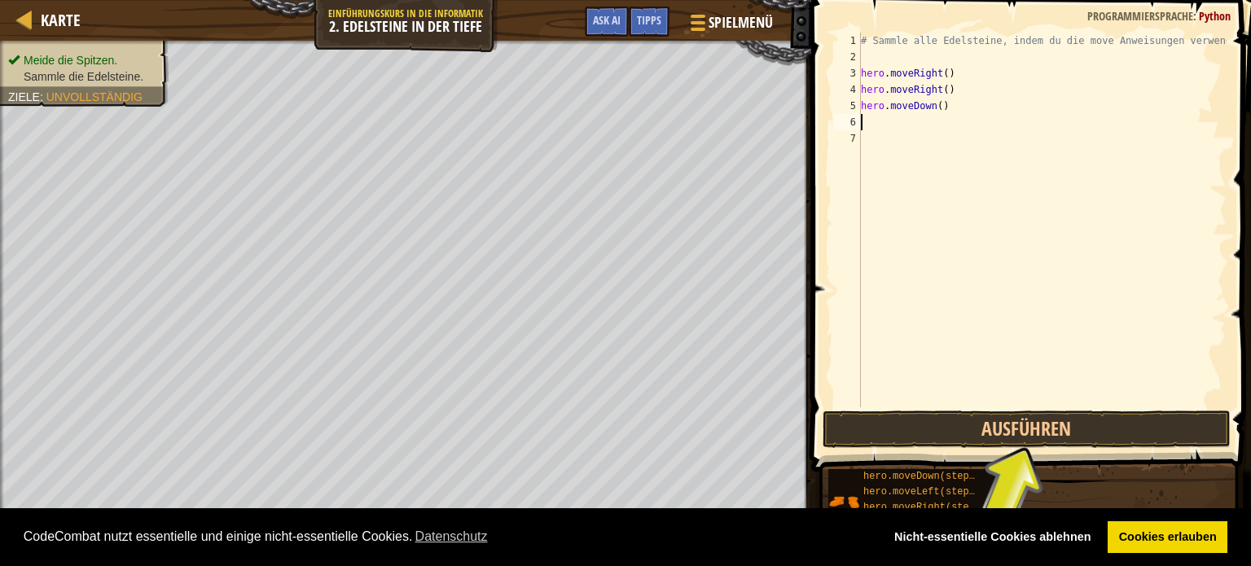
click at [856, 120] on div "1 2 3 4 5 6 7 # Sammle alle Edelsteine, indem du die move Anweisungen verwendes…" at bounding box center [1029, 220] width 396 height 375
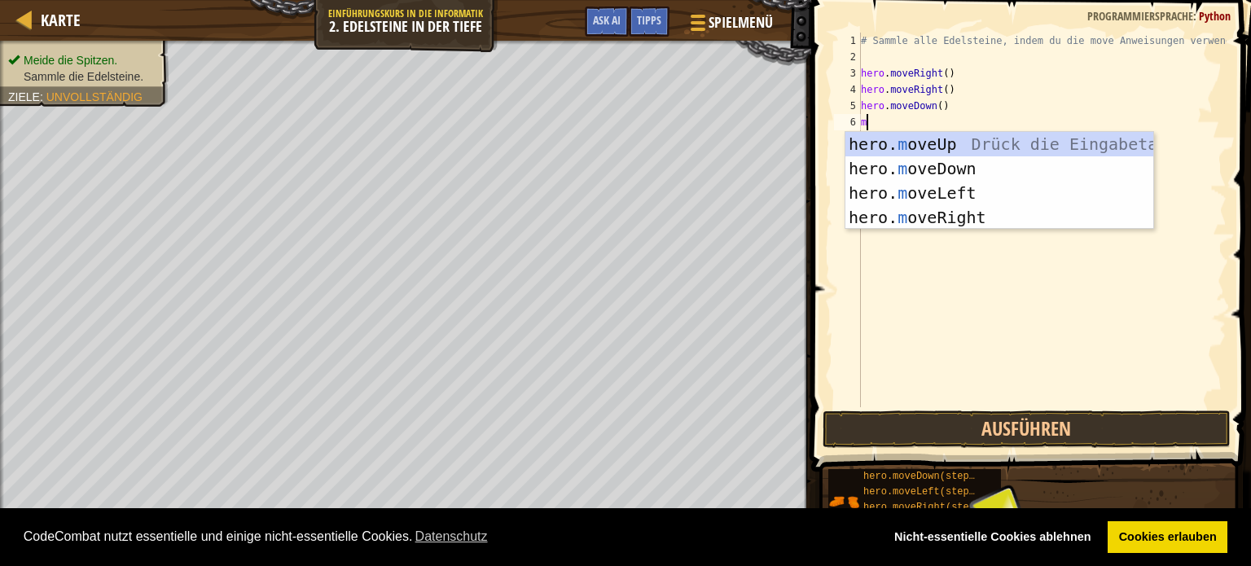
type textarea "mo"
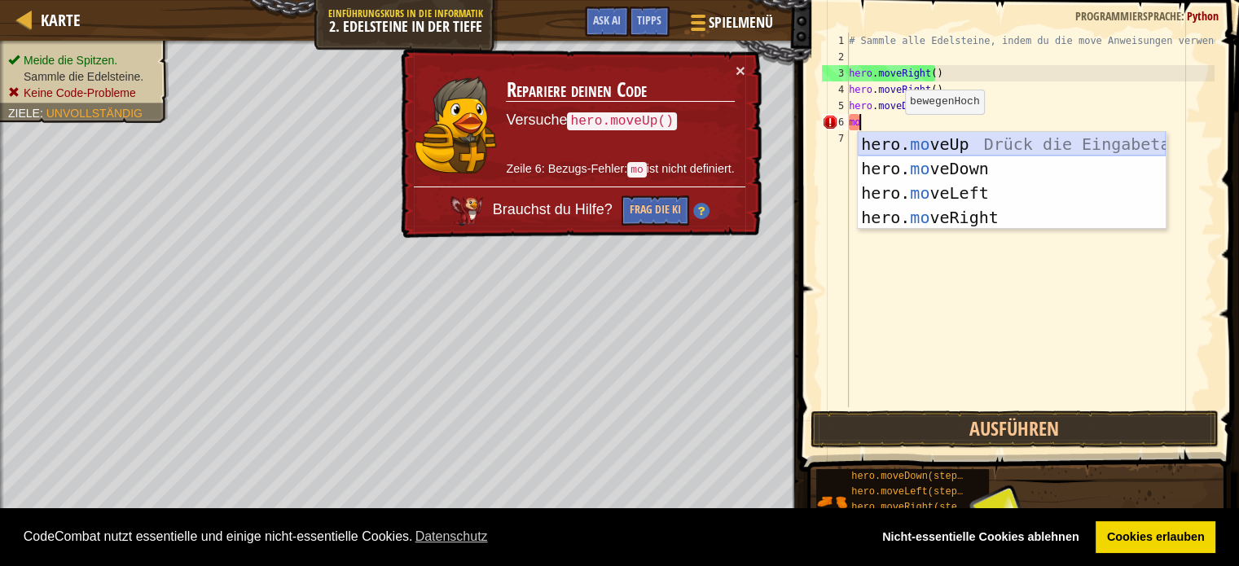
click at [894, 138] on div "hero. mo veUp Drück die Eingabetaste hero. mo veDown Drück die Eingabetaste her…" at bounding box center [1012, 205] width 308 height 147
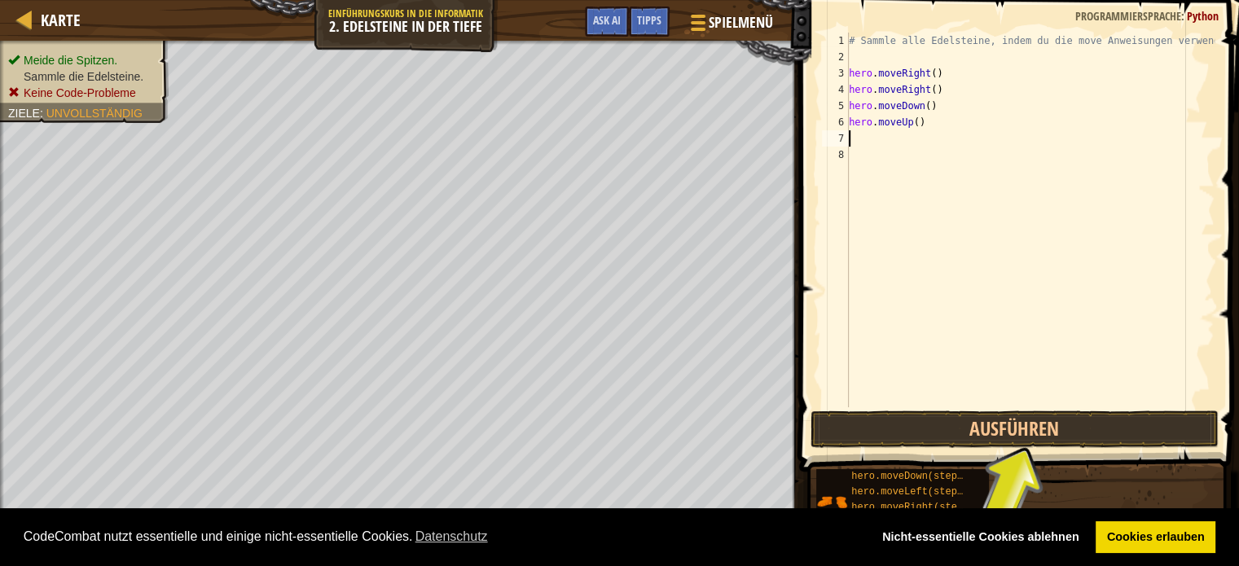
type textarea "h"
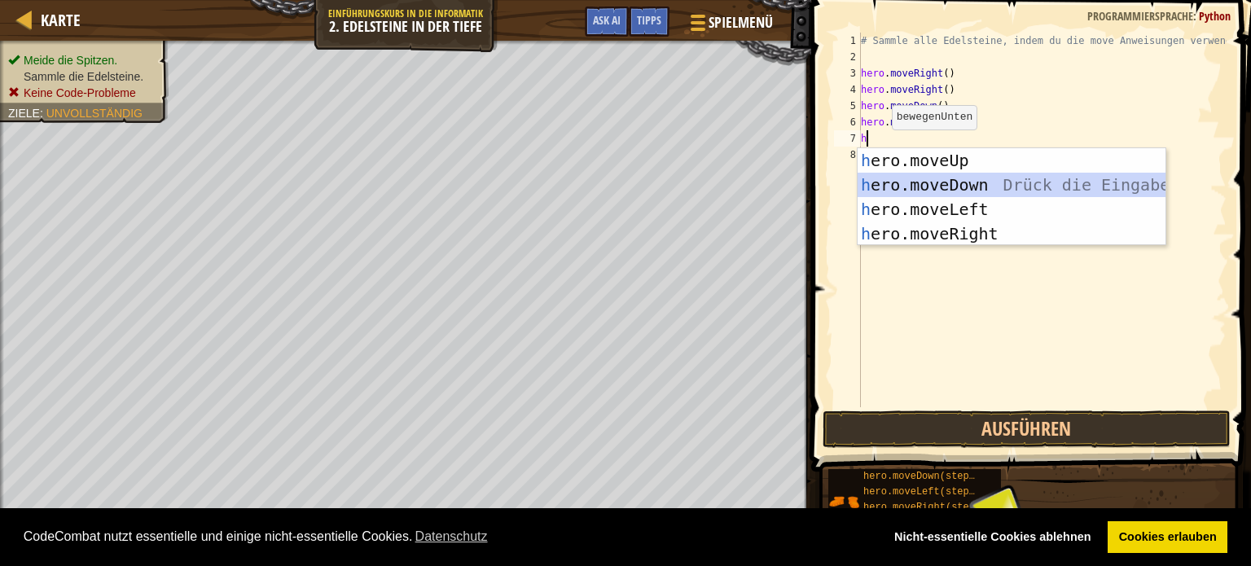
click at [925, 180] on div "h ero.moveUp Drück die Eingabetaste h ero.moveDown Drück die Eingabetaste h ero…" at bounding box center [1012, 221] width 308 height 147
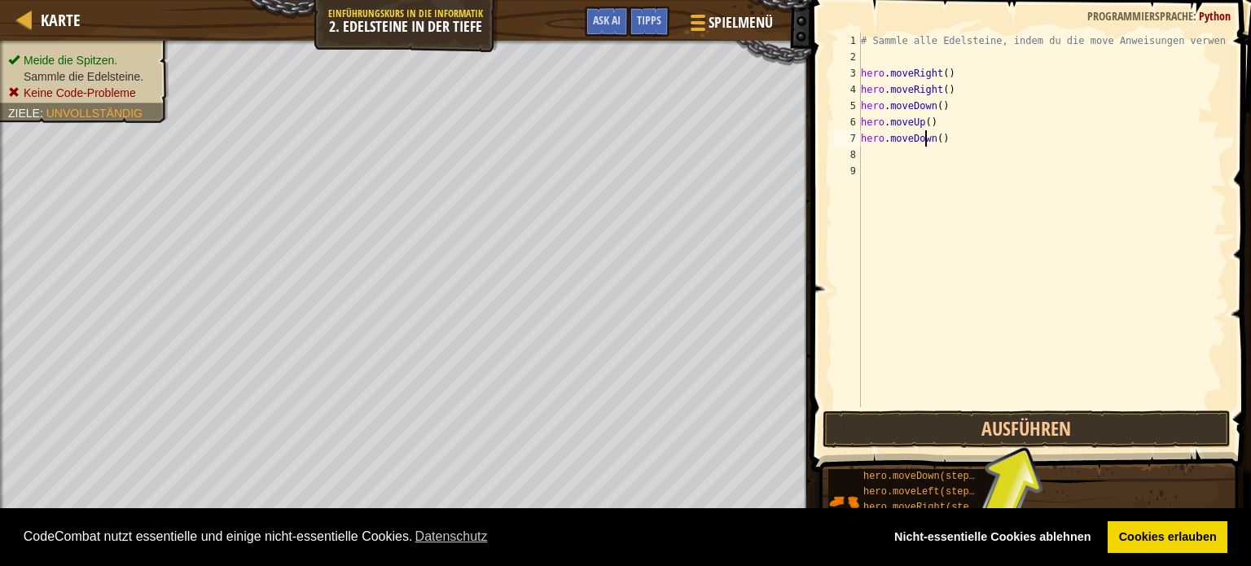
click at [928, 139] on div "# Sammle alle Edelsteine, indem du die move Anweisungen verwendest. hero . move…" at bounding box center [1042, 236] width 369 height 407
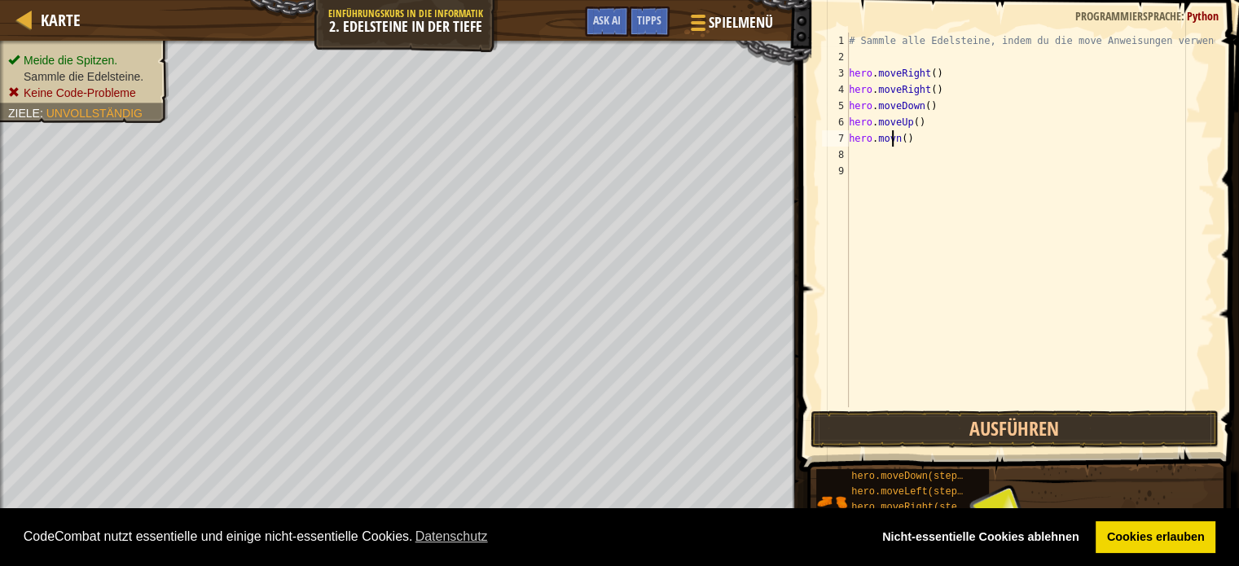
type textarea "n()"
click at [863, 136] on div "# Sammle alle Edelsteine, indem du die move Anweisungen verwendest. hero . move…" at bounding box center [1030, 236] width 369 height 407
type textarea "h"
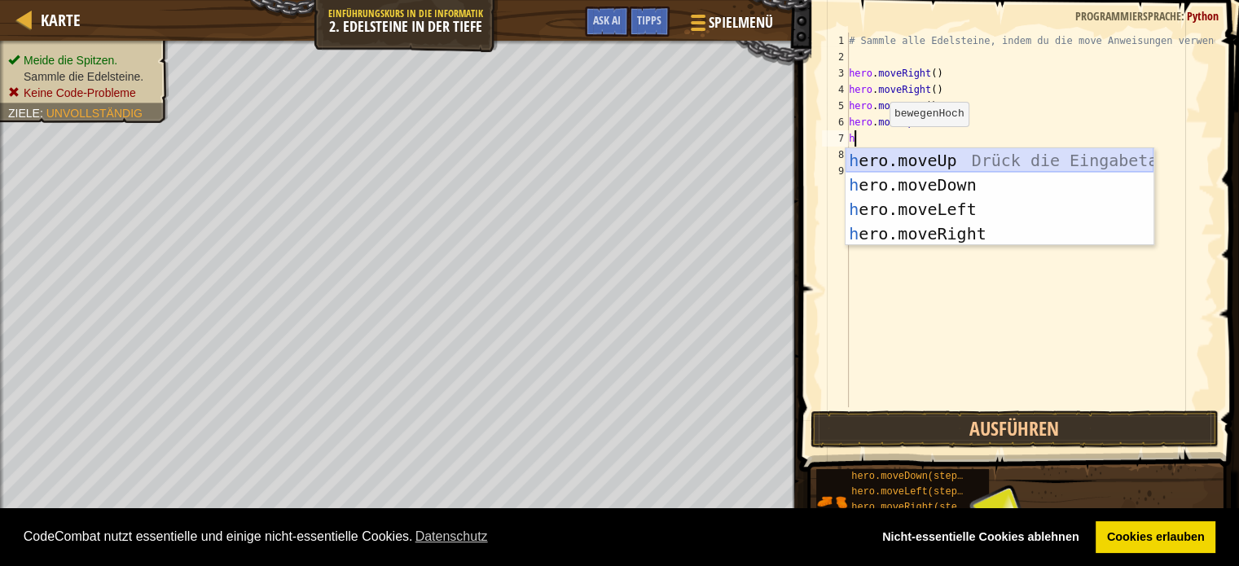
click at [945, 156] on div "h ero.moveUp Drück die Eingabetaste h ero.moveDown Drück die Eingabetaste h ero…" at bounding box center [1000, 221] width 308 height 147
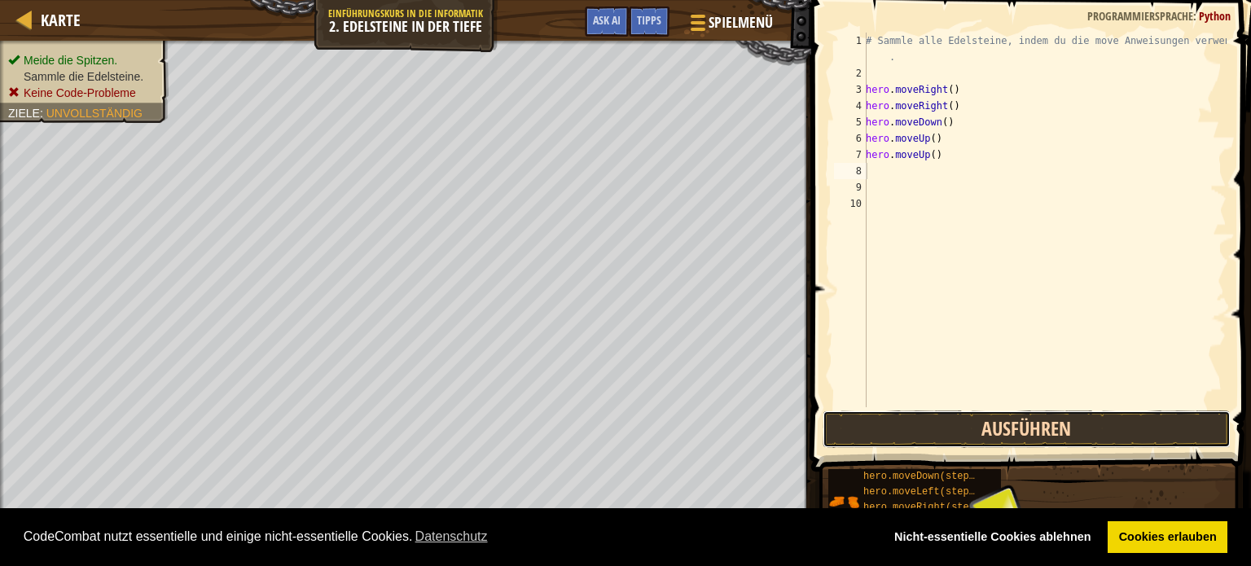
click at [1010, 428] on button "Ausführen" at bounding box center [1027, 429] width 408 height 37
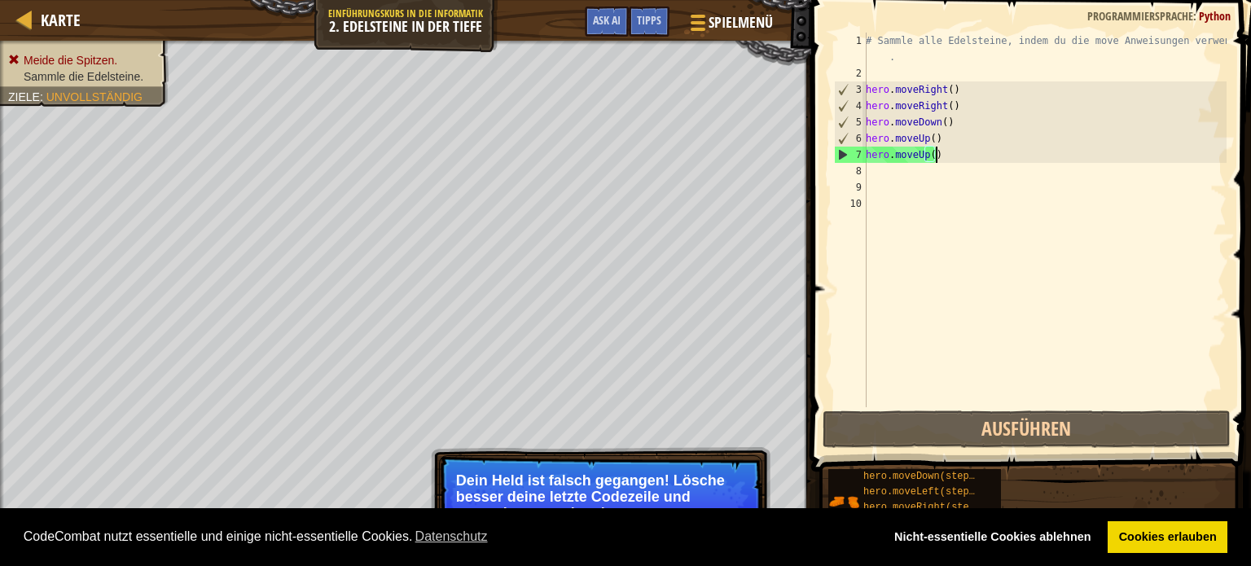
click at [949, 159] on div "# Sammle alle Edelsteine, indem du die move Anweisungen verwendest . hero . mov…" at bounding box center [1045, 245] width 364 height 424
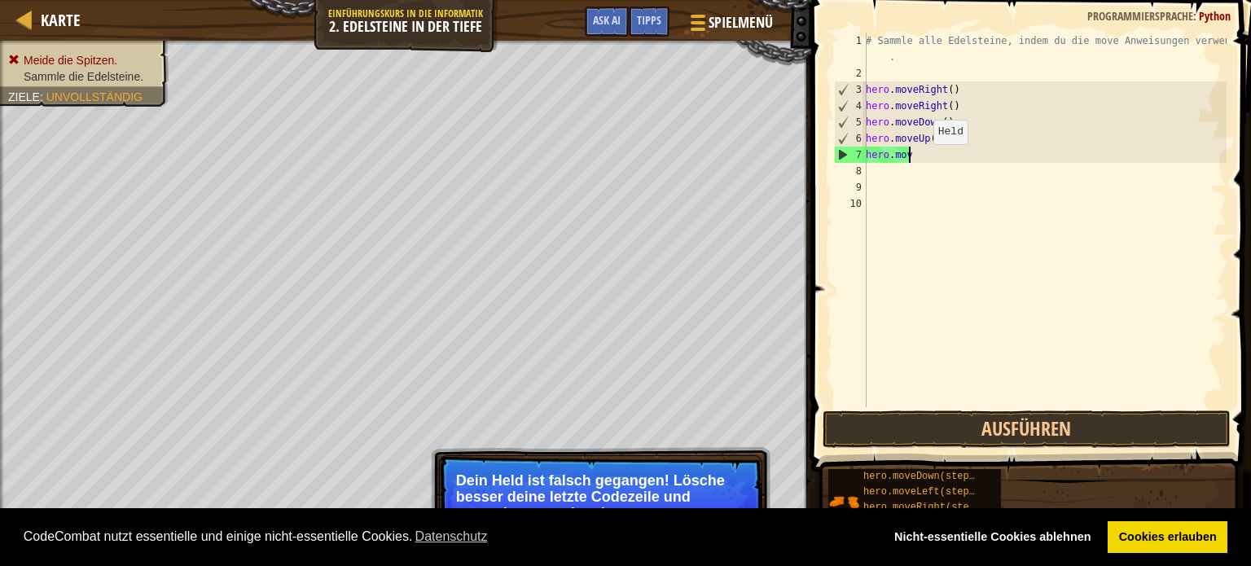
type textarea "h"
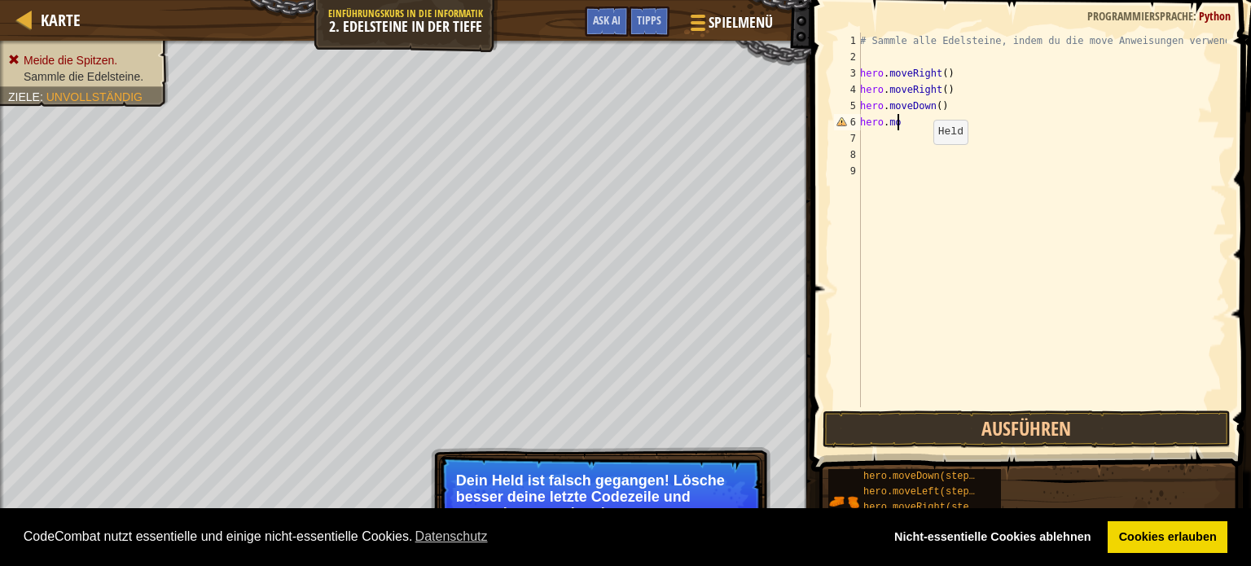
type textarea "h"
click at [861, 89] on div "# Sammle alle Edelsteine, indem du die move Anweisungen verwendest. hero . move…" at bounding box center [1042, 236] width 370 height 407
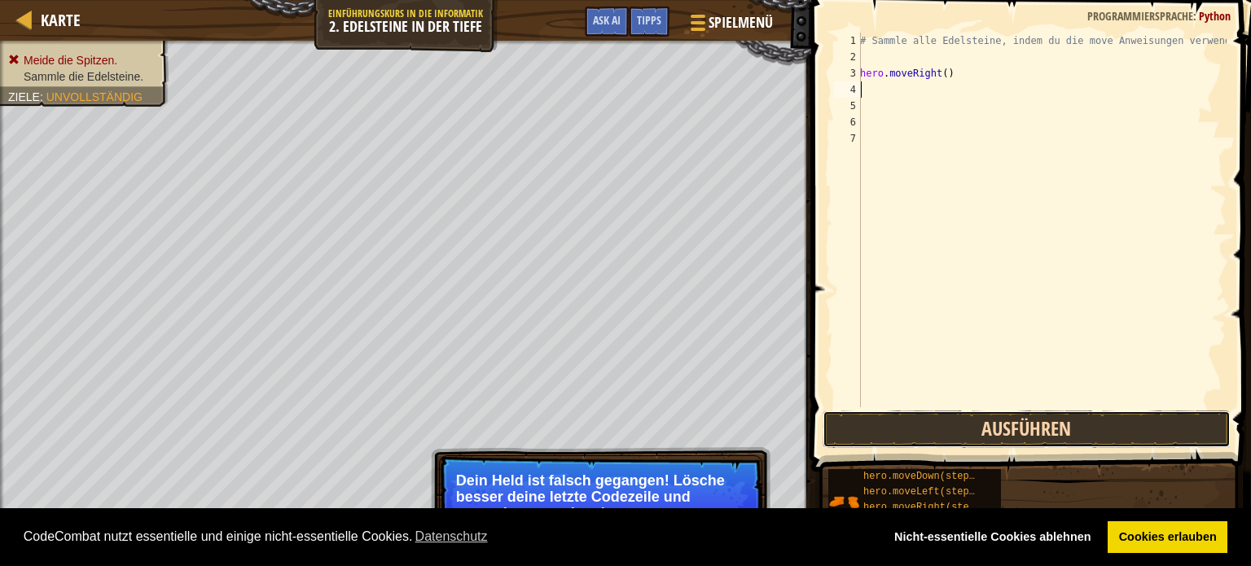
click at [928, 428] on button "Ausführen" at bounding box center [1027, 429] width 408 height 37
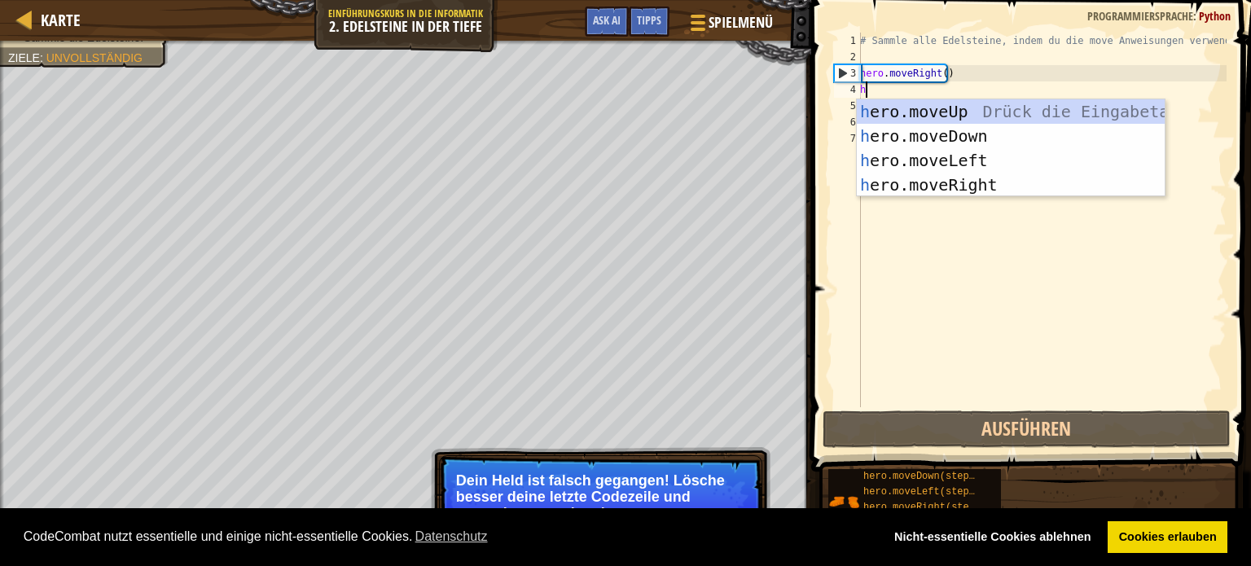
type textarea "h"
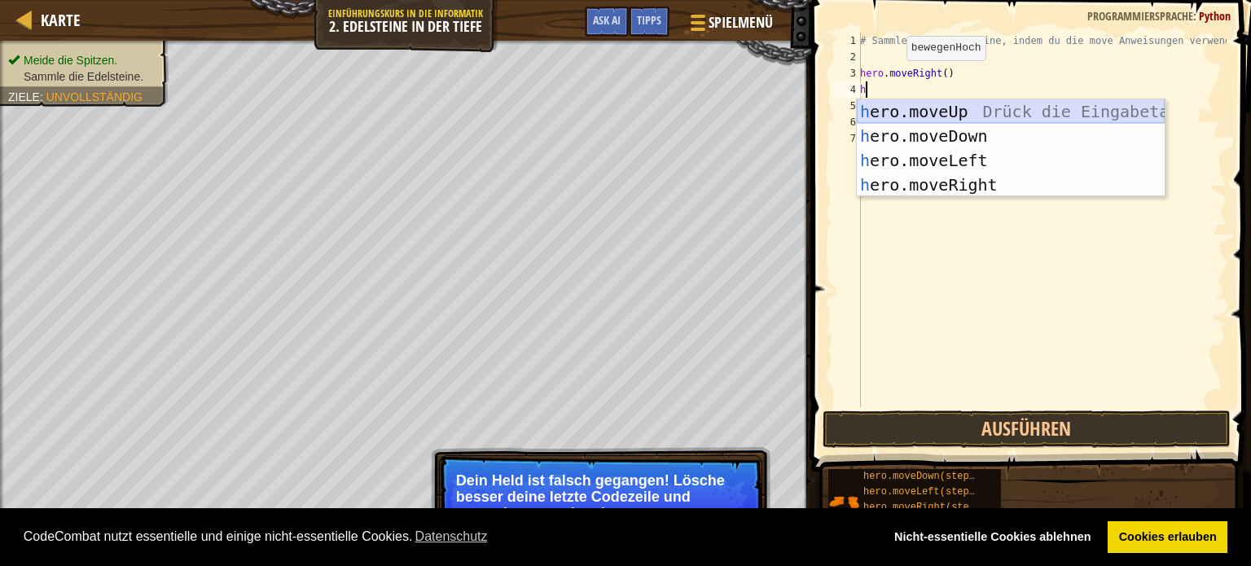
click at [885, 107] on div "h ero.moveUp Drück die Eingabetaste h ero.moveDown Drück die Eingabetaste h ero…" at bounding box center [1011, 172] width 308 height 147
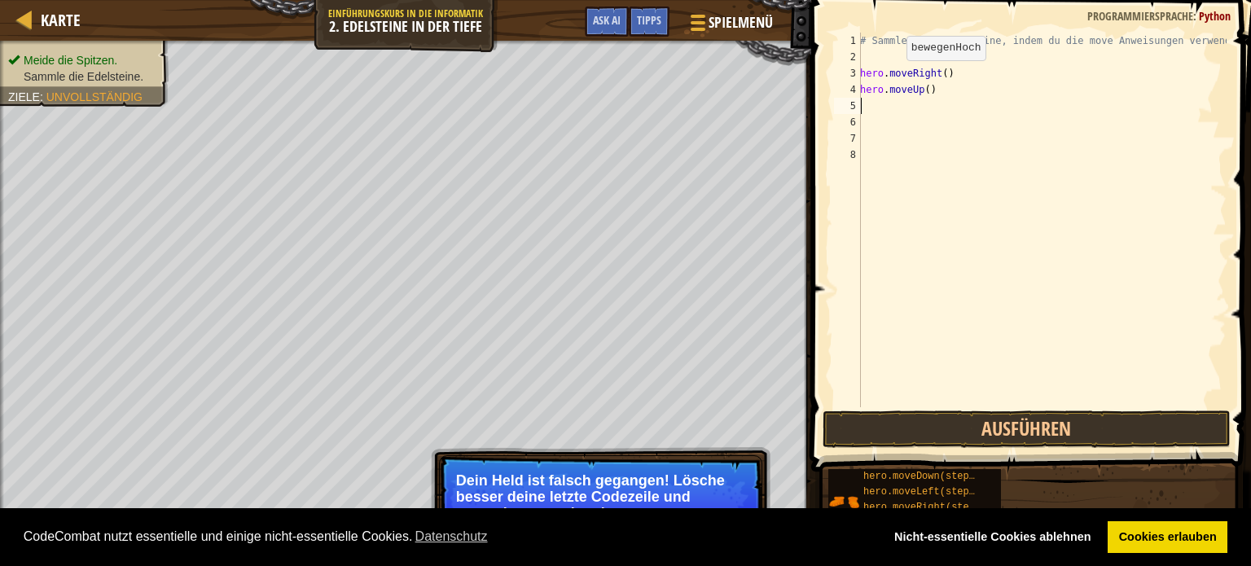
click at [885, 107] on div "# Sammle alle Edelsteine, indem du die move Anweisungen verwendest. hero . move…" at bounding box center [1042, 236] width 370 height 407
type textarea "h"
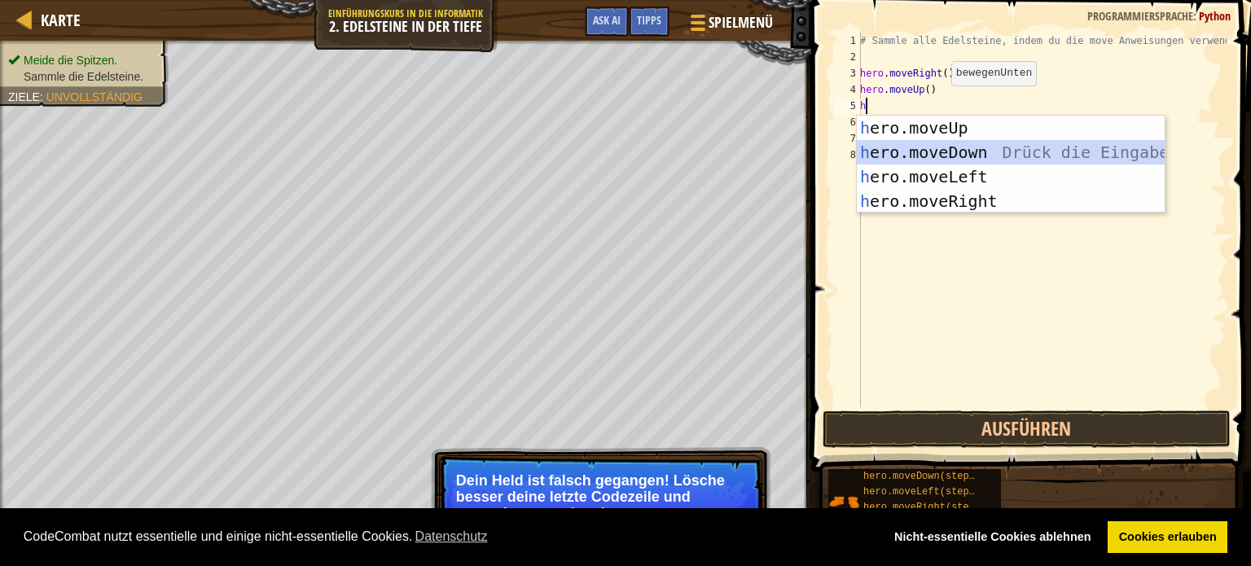
click at [935, 146] on div "h ero.moveUp Drück die Eingabetaste h ero.moveDown Drück die Eingabetaste h ero…" at bounding box center [1011, 189] width 308 height 147
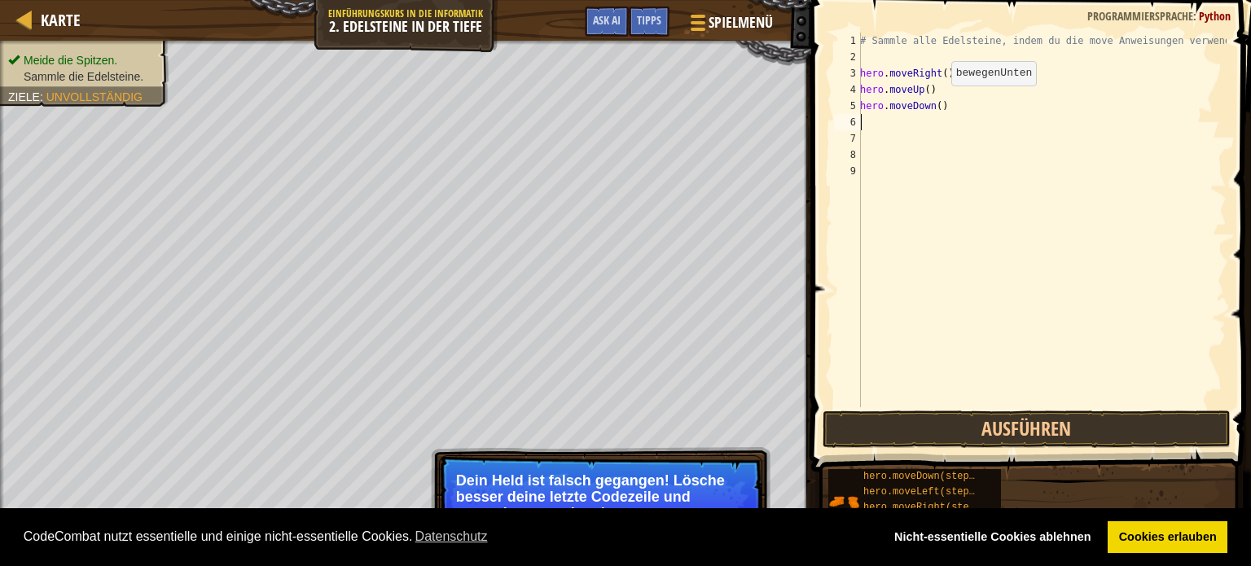
type textarea "h"
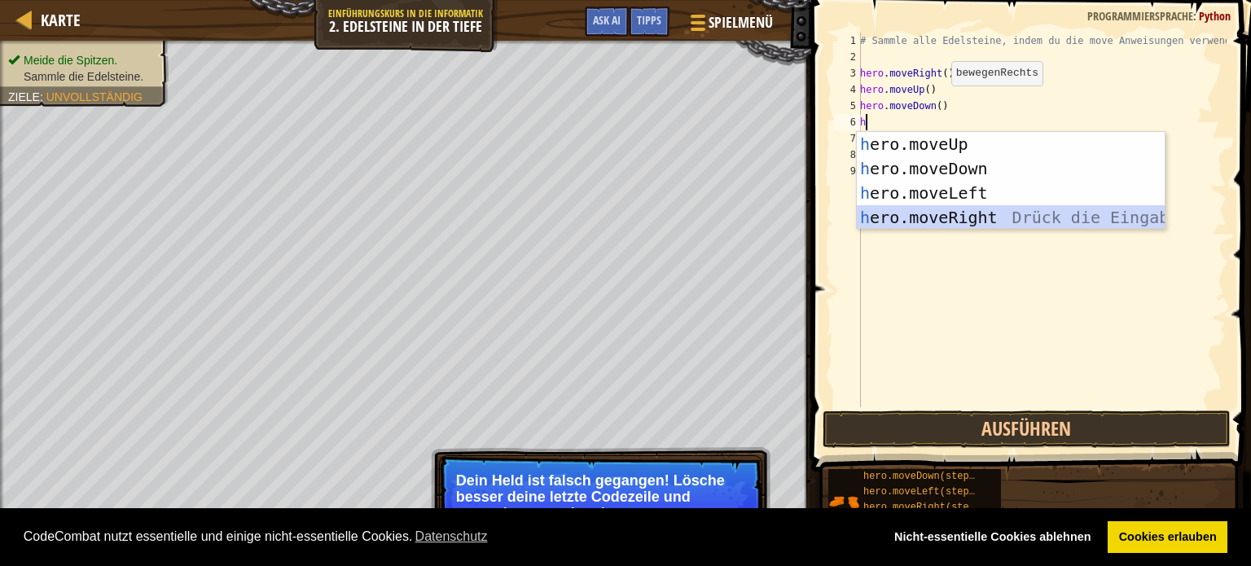
click at [915, 213] on div "h ero.moveUp Drück die Eingabetaste h ero.moveDown Drück die Eingabetaste h ero…" at bounding box center [1011, 205] width 308 height 147
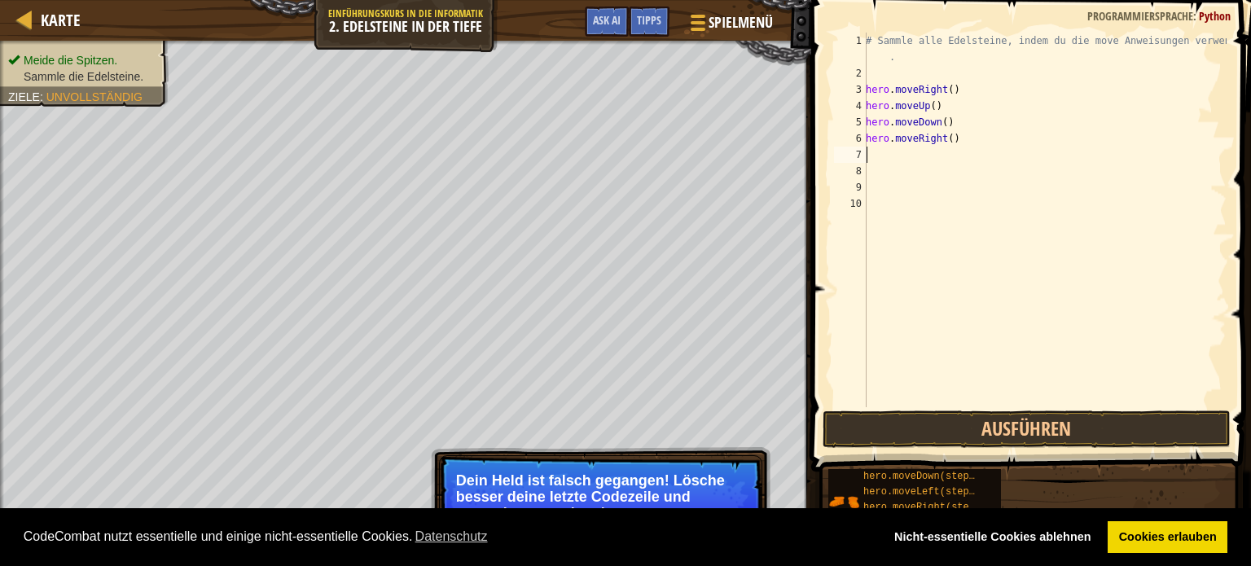
type textarea "h"
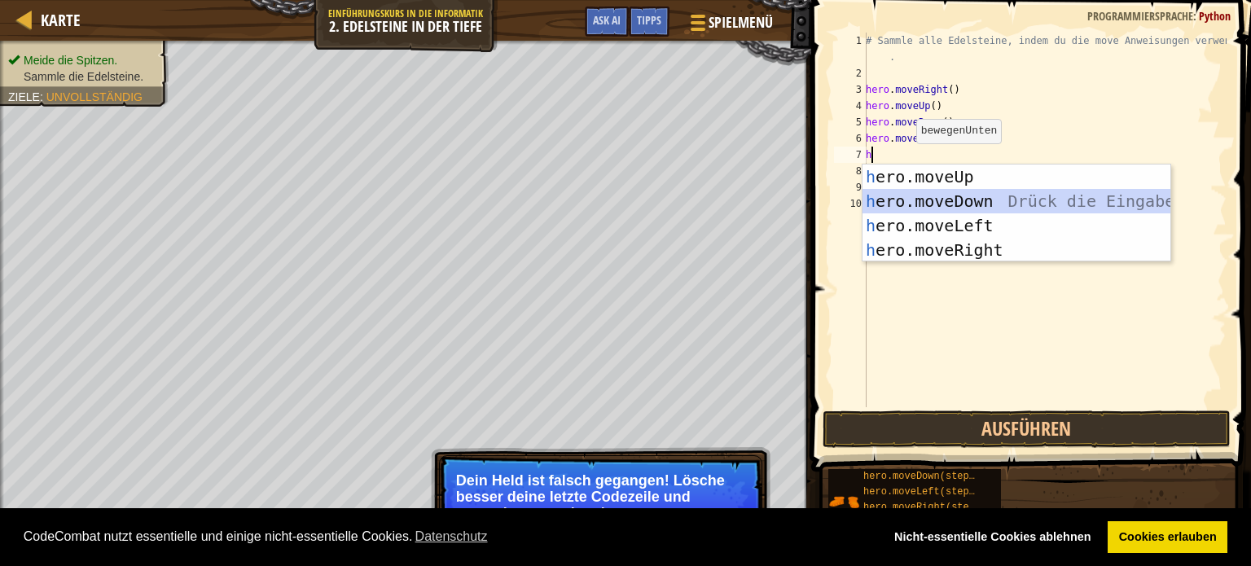
click at [934, 199] on div "h ero.moveUp Drück die Eingabetaste h ero.moveDown Drück die Eingabetaste h ero…" at bounding box center [1017, 238] width 308 height 147
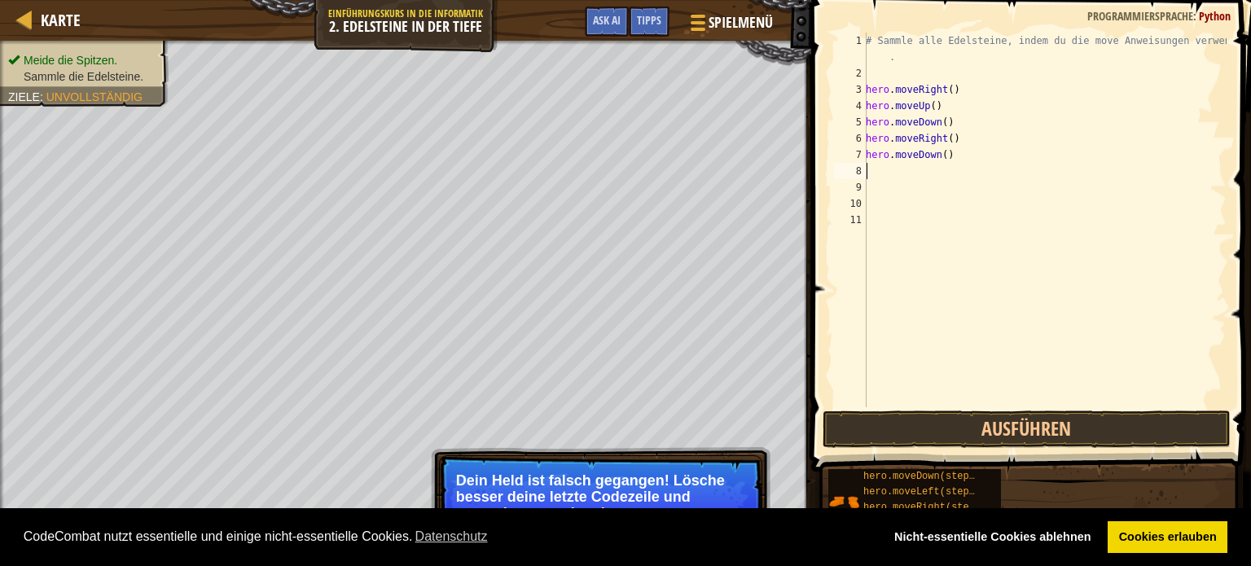
click at [871, 170] on div "# Sammle alle Edelsteine, indem du die move Anweisungen verwendest . hero . mov…" at bounding box center [1045, 245] width 364 height 424
type textarea "h"
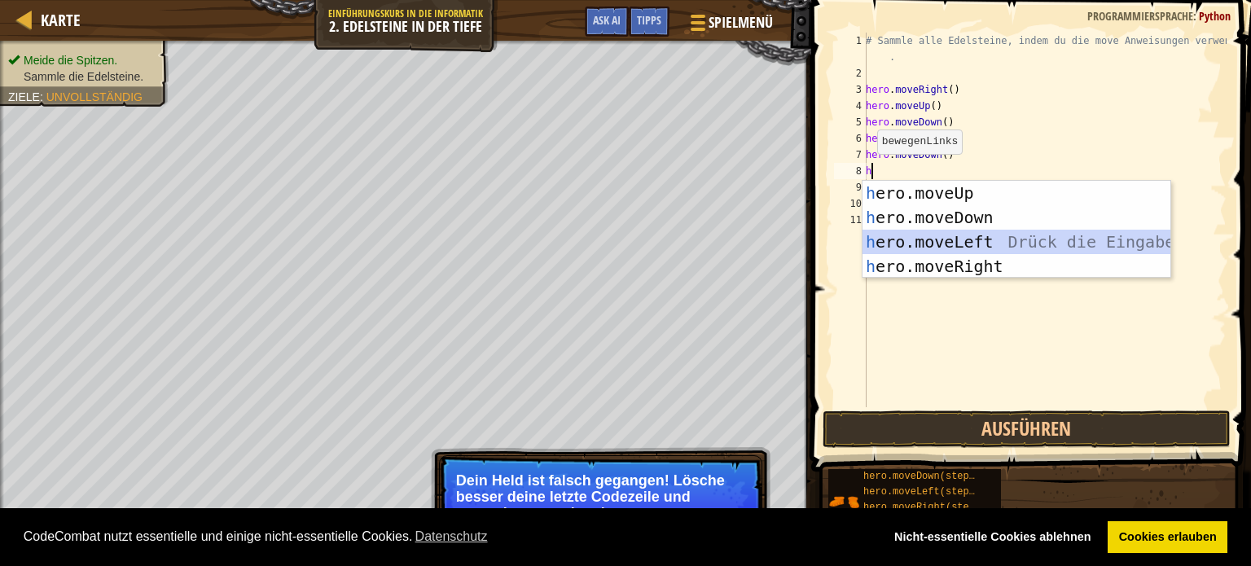
click at [894, 237] on div "h ero.moveUp Drück die Eingabetaste h ero.moveDown Drück die Eingabetaste h ero…" at bounding box center [1017, 254] width 308 height 147
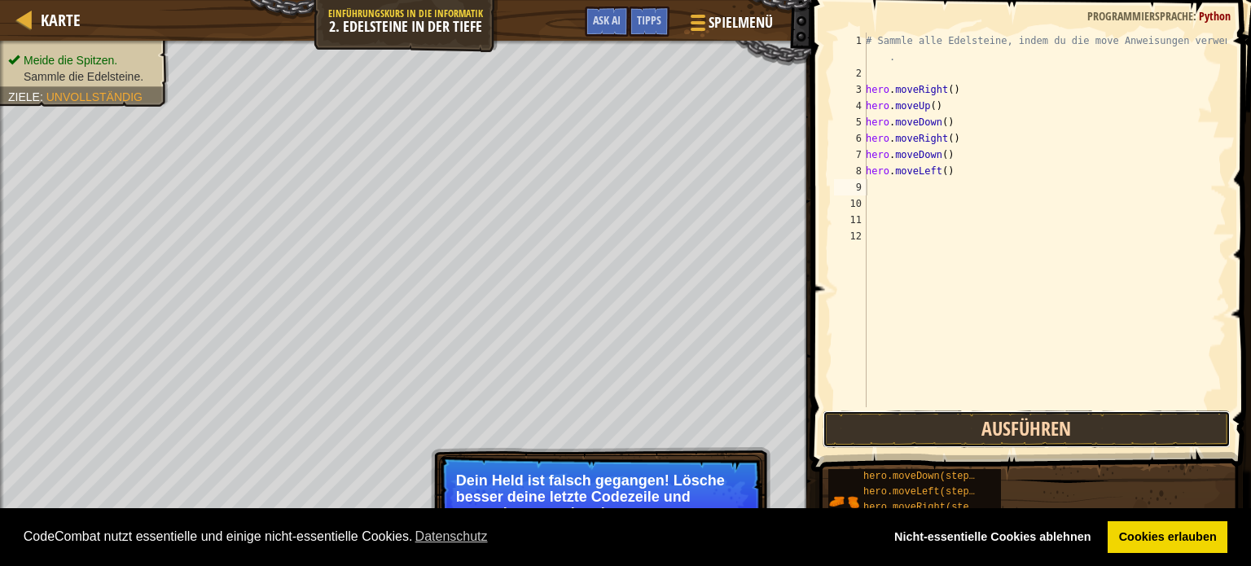
click at [1035, 428] on button "Ausführen" at bounding box center [1027, 429] width 408 height 37
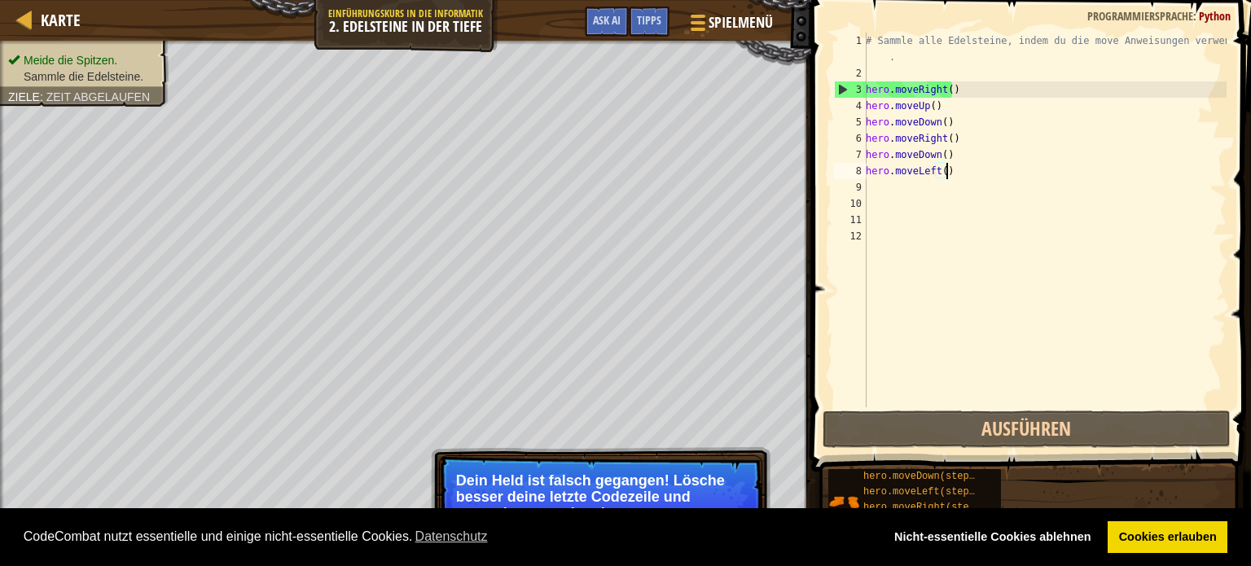
click at [947, 173] on div "# Sammle alle Edelsteine, indem du die move Anweisungen verwendest . hero . mov…" at bounding box center [1045, 245] width 364 height 424
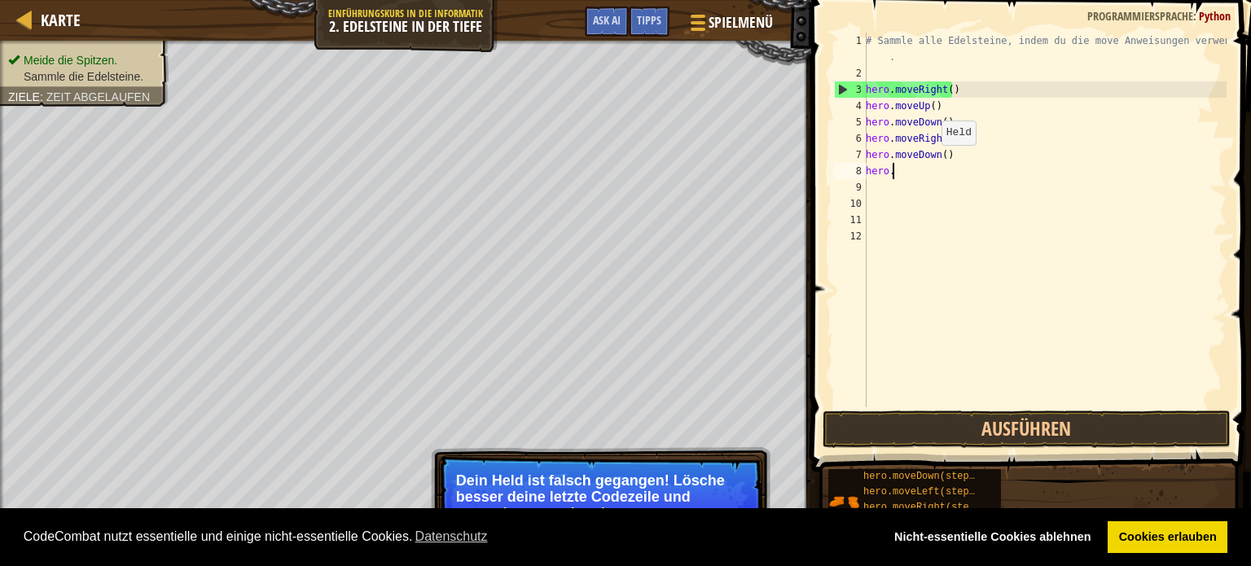
type textarea "h"
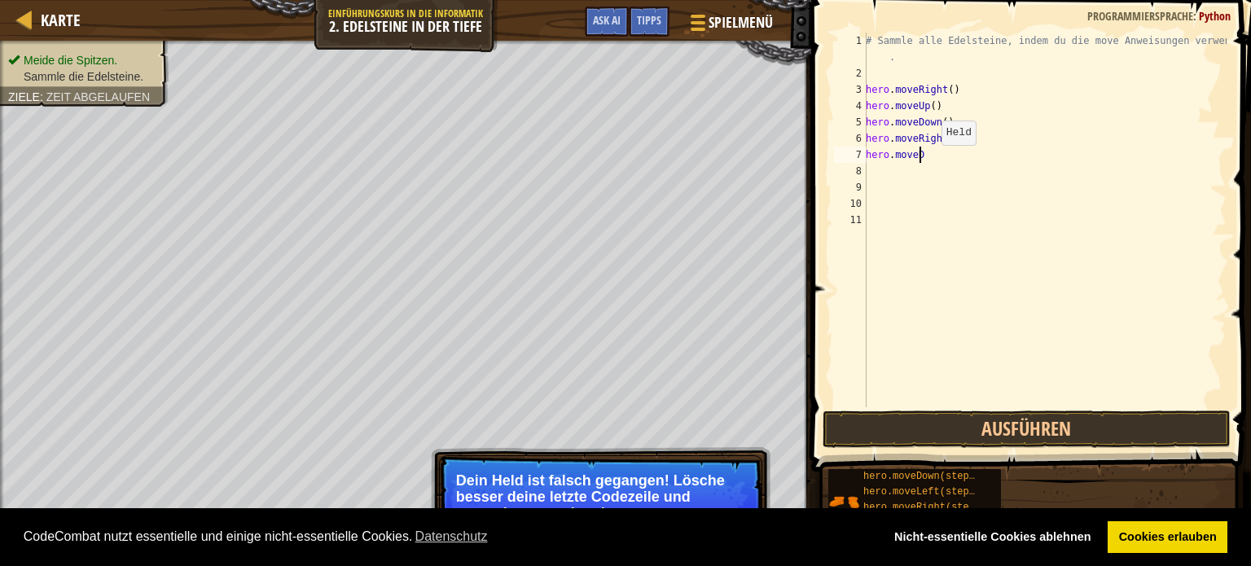
type textarea "h"
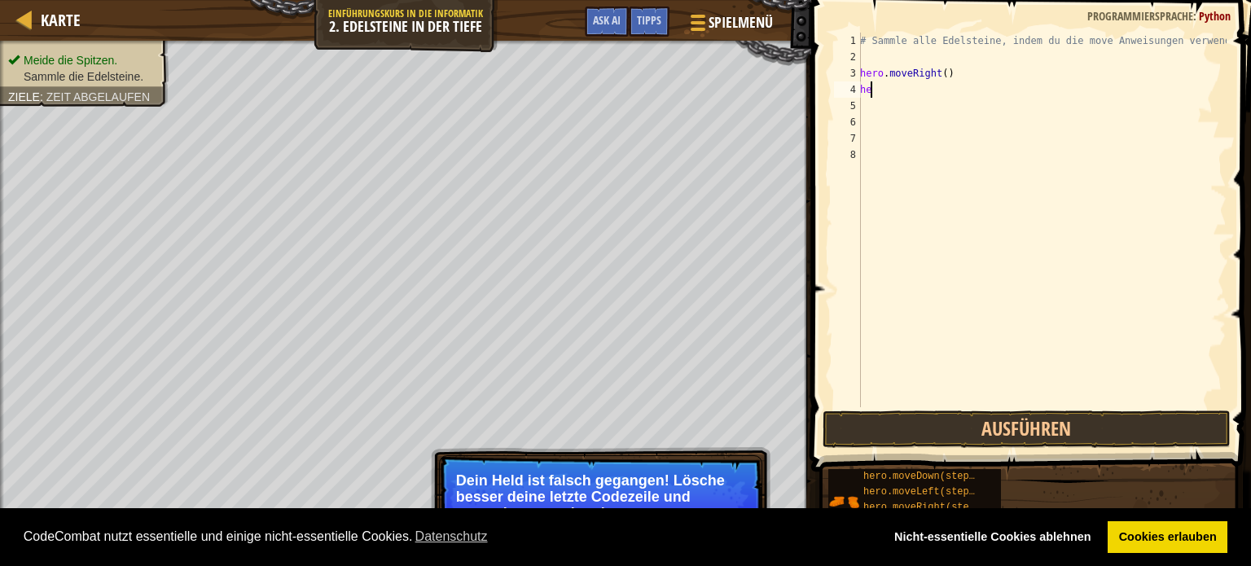
type textarea "h"
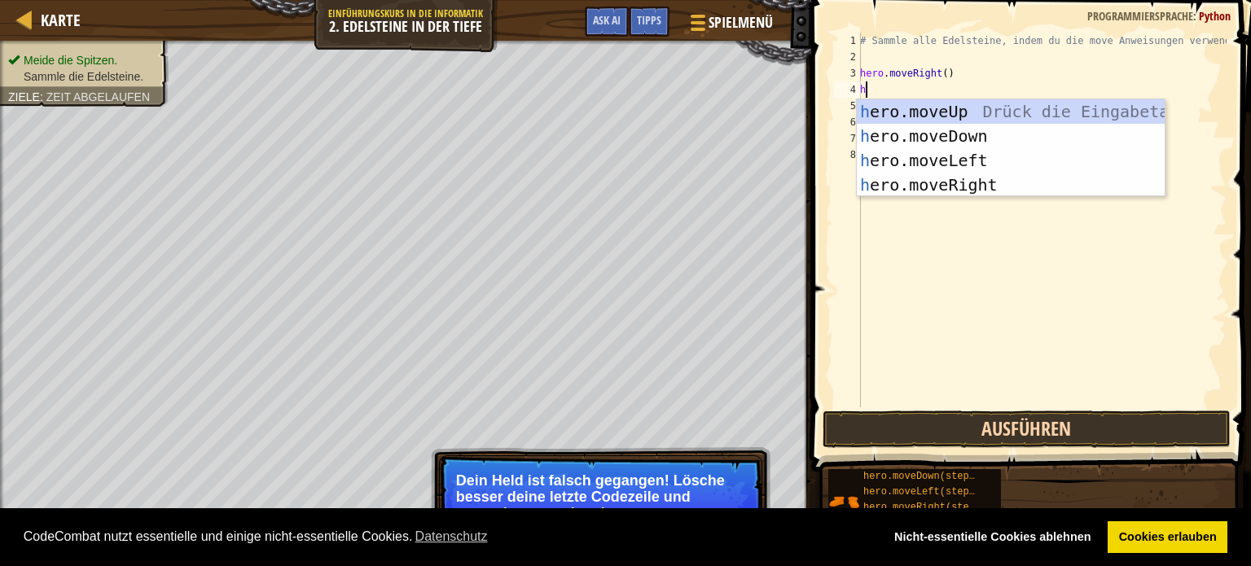
type textarea "h"
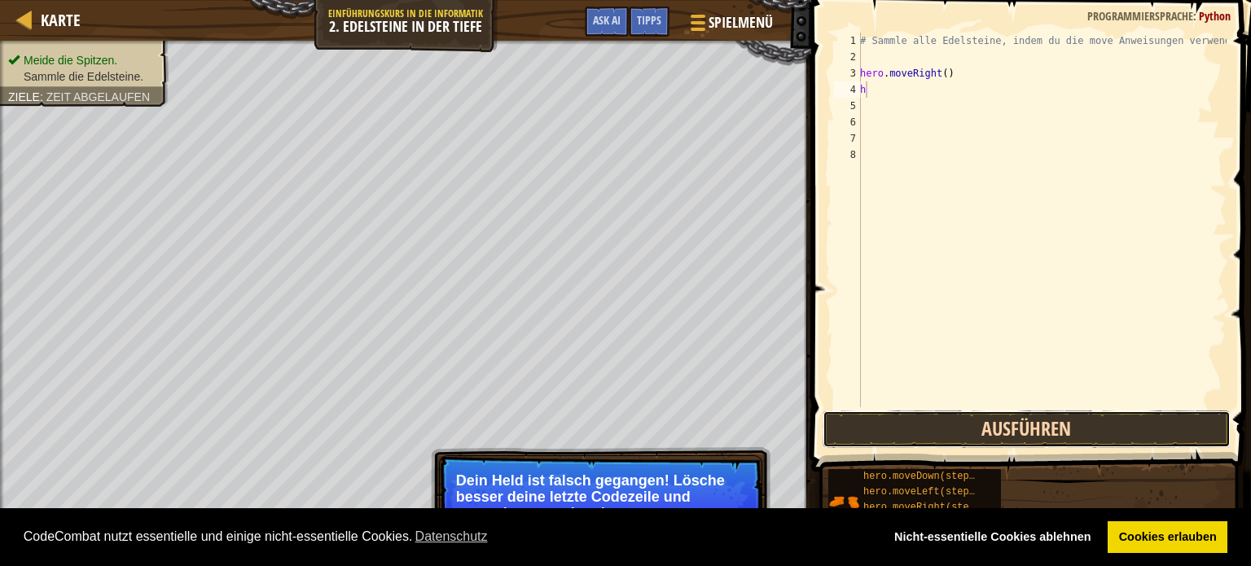
click at [1022, 432] on button "Ausführen" at bounding box center [1027, 429] width 408 height 37
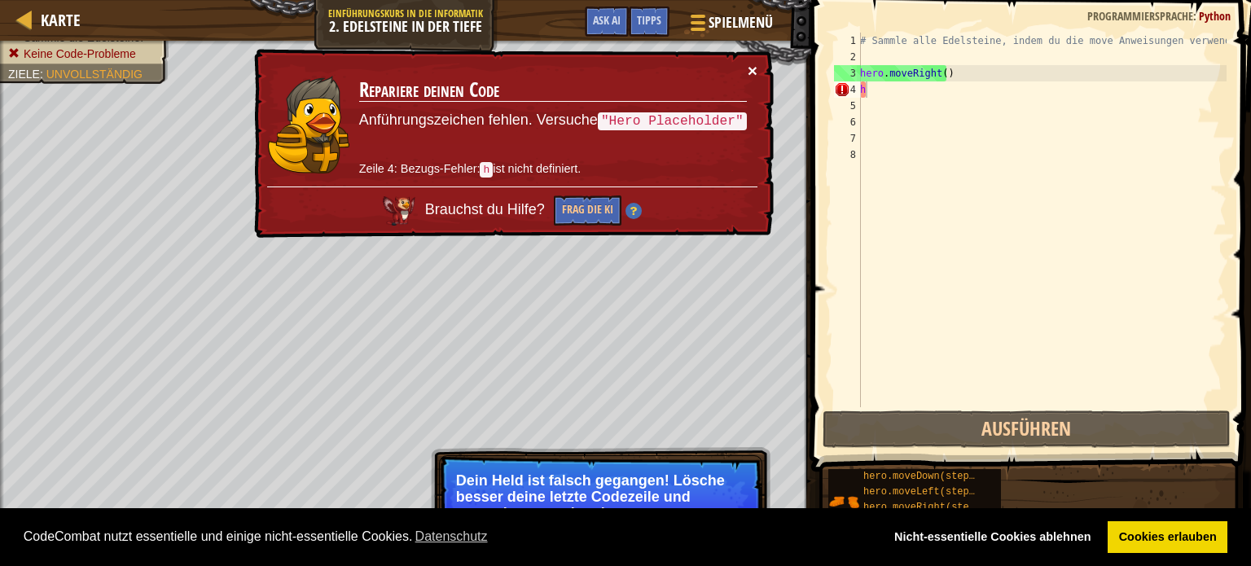
click at [748, 64] on button "×" at bounding box center [753, 70] width 10 height 17
click at [872, 90] on div "# Sammle alle Edelsteine, indem du die move Anweisungen verwendest. hero . move…" at bounding box center [1042, 236] width 370 height 407
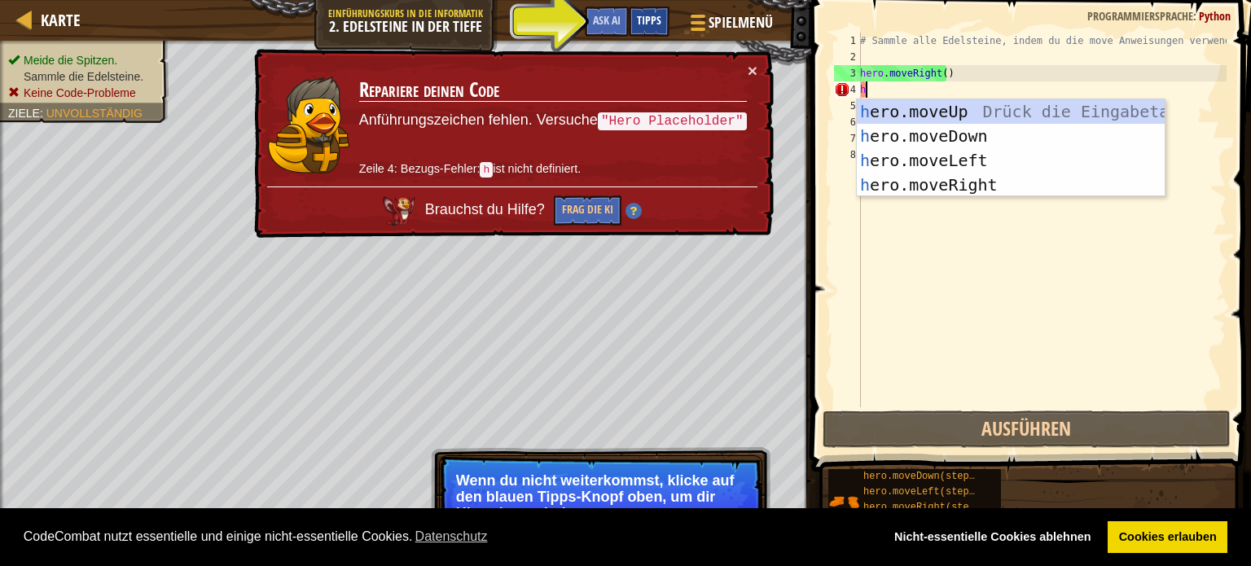
click at [646, 15] on span "Tipps" at bounding box center [649, 19] width 24 height 15
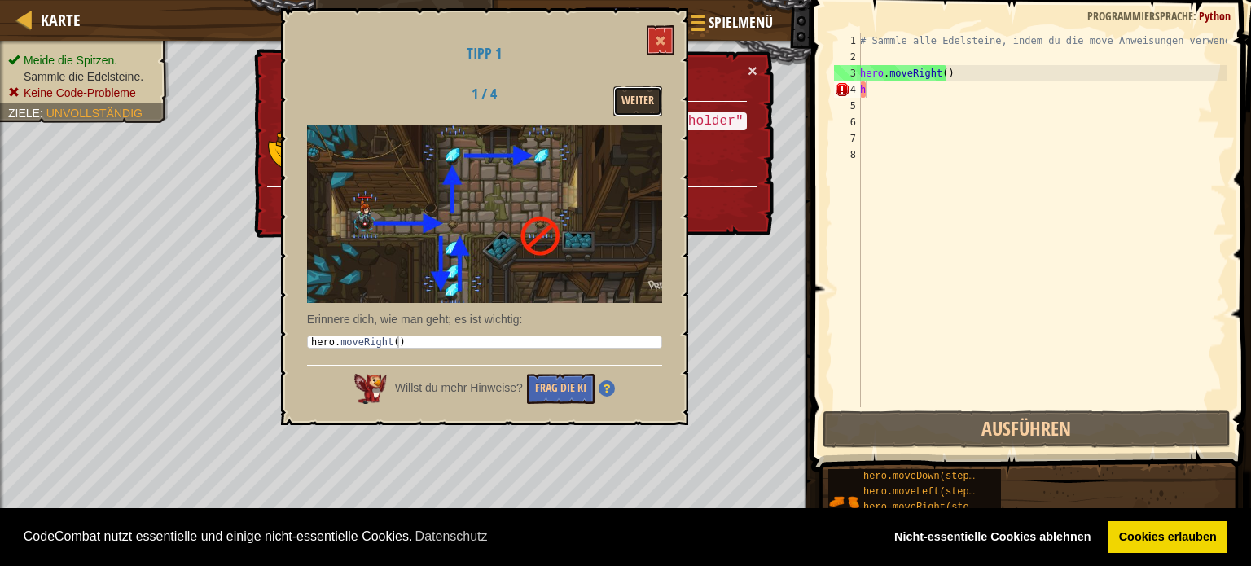
click at [635, 90] on button "Weiter" at bounding box center [637, 101] width 49 height 30
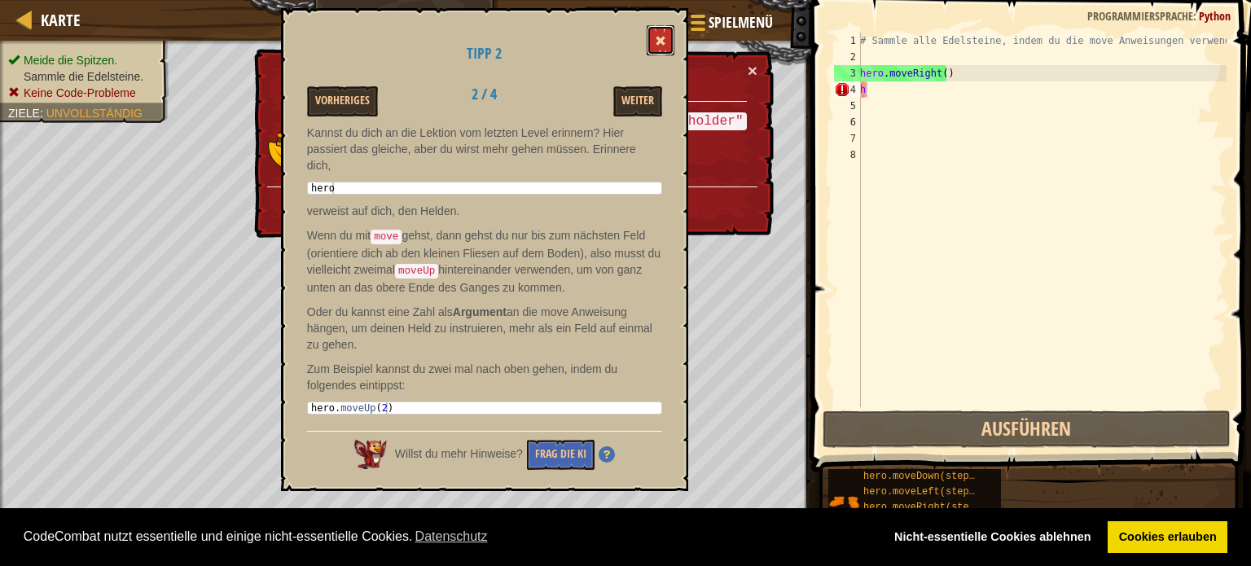
click at [661, 37] on span at bounding box center [660, 40] width 11 height 11
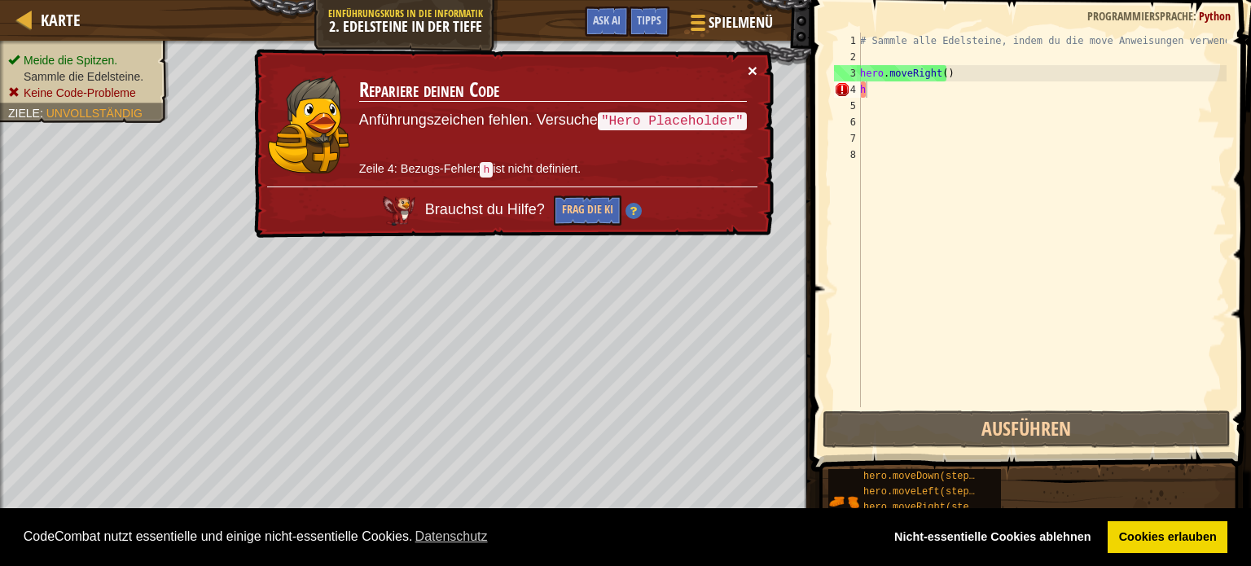
click at [753, 66] on button "×" at bounding box center [753, 70] width 10 height 17
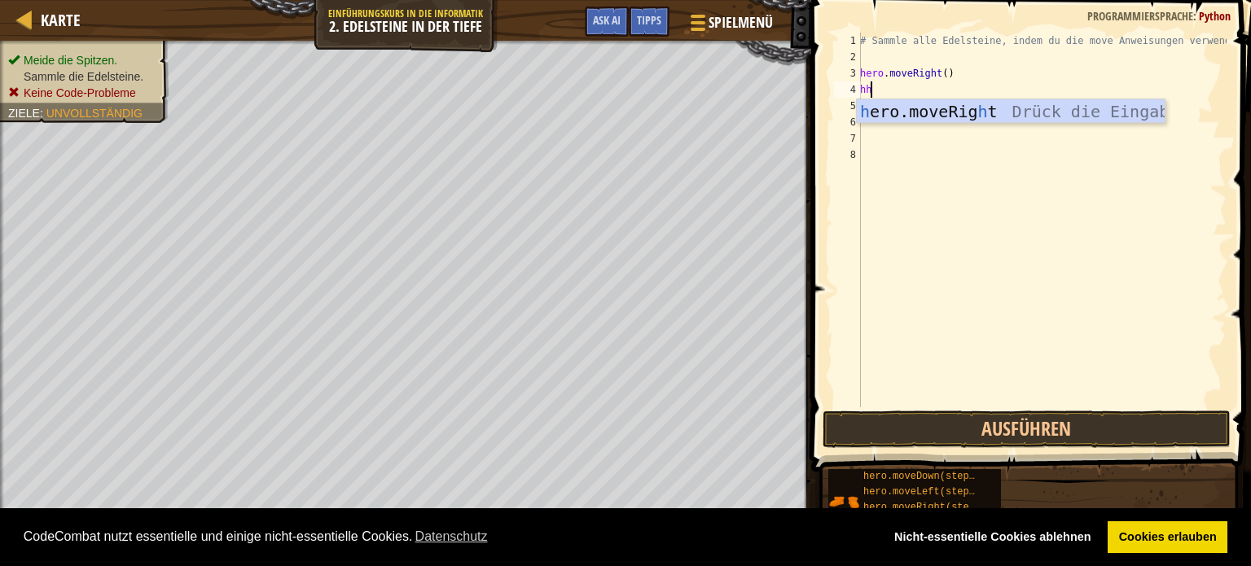
type textarea "h"
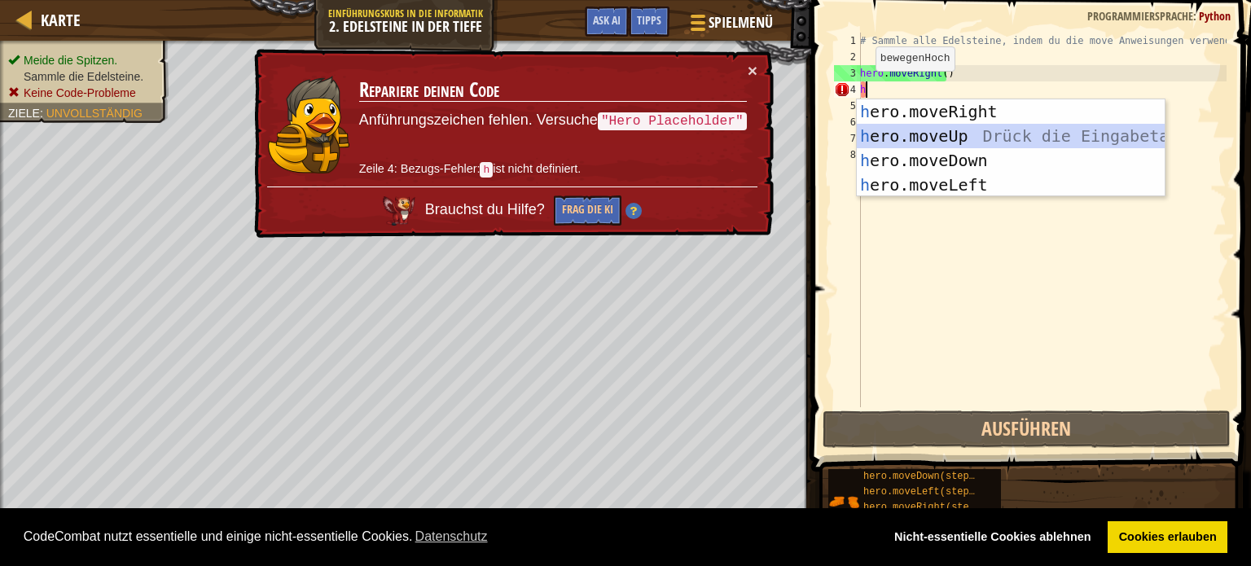
click at [921, 137] on div "h ero.moveRight Drück die Eingabetaste h ero.moveUp Drück die Eingabetaste h er…" at bounding box center [1011, 172] width 308 height 147
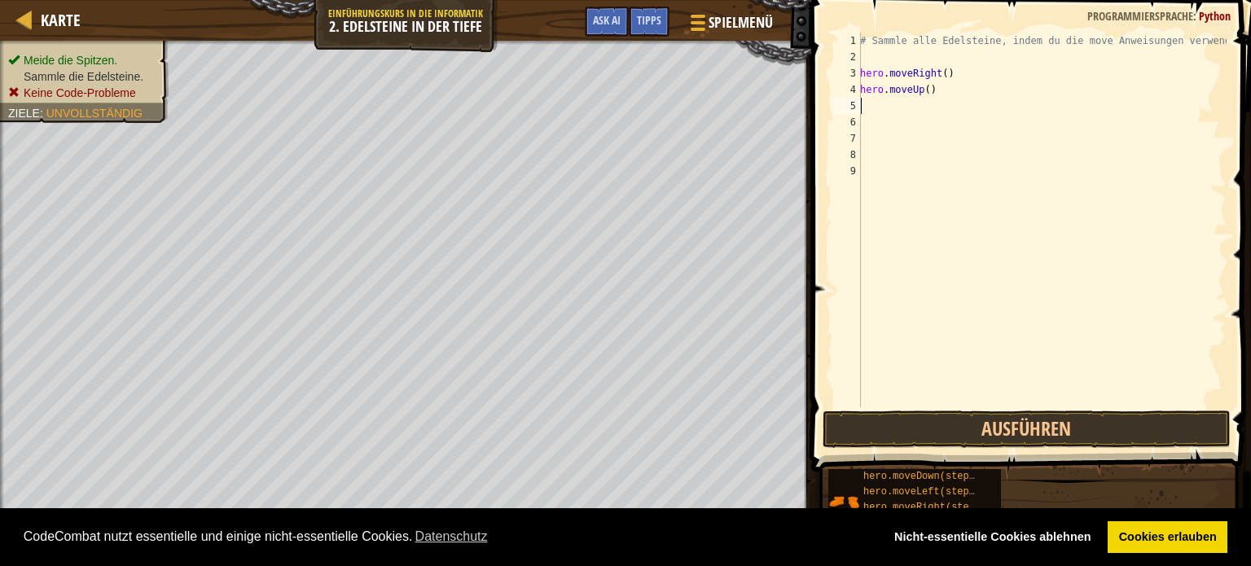
type textarea "h"
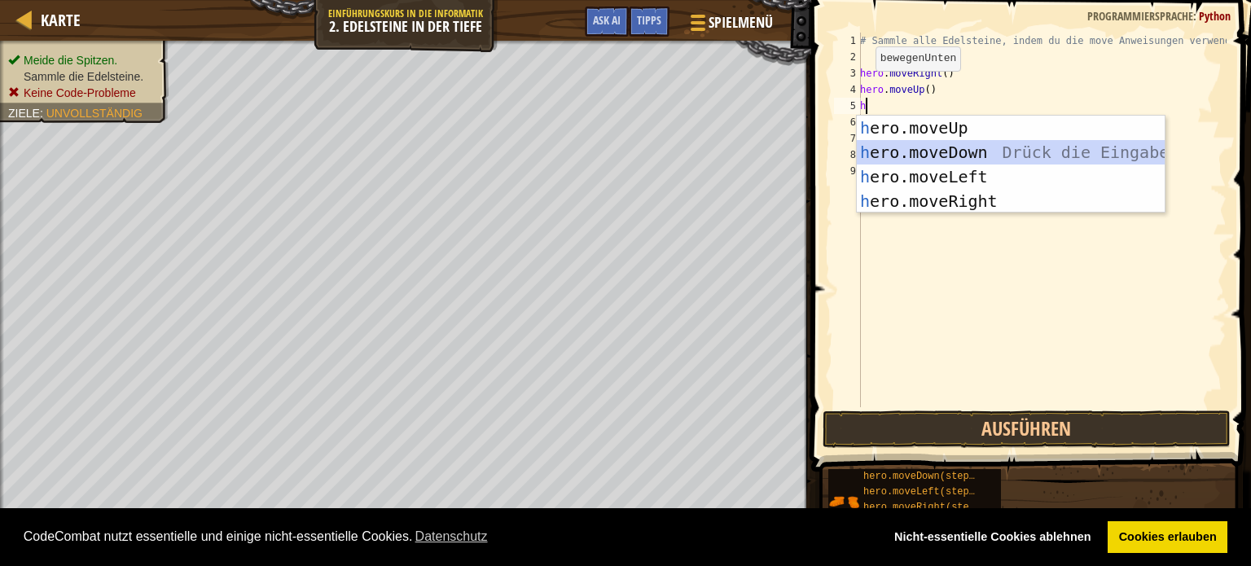
click at [915, 154] on div "h ero.moveUp Drück die Eingabetaste h ero.moveDown Drück die Eingabetaste h ero…" at bounding box center [1011, 189] width 308 height 147
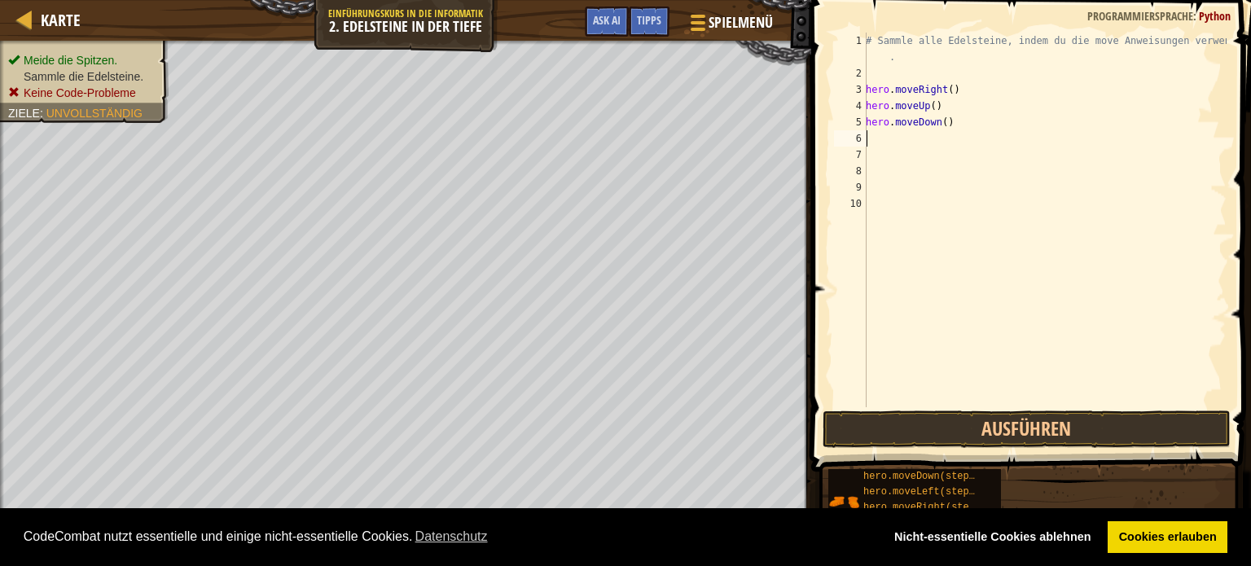
type textarea "h"
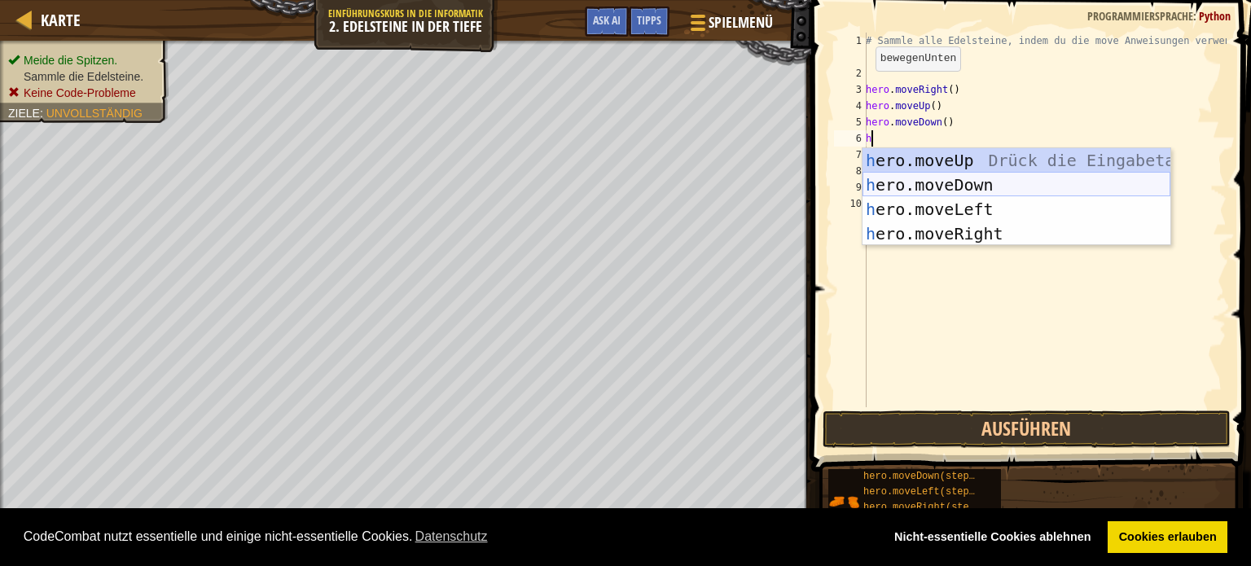
click at [913, 182] on div "h ero.moveUp Drück die Eingabetaste h ero.moveDown Drück die Eingabetaste h ero…" at bounding box center [1017, 221] width 308 height 147
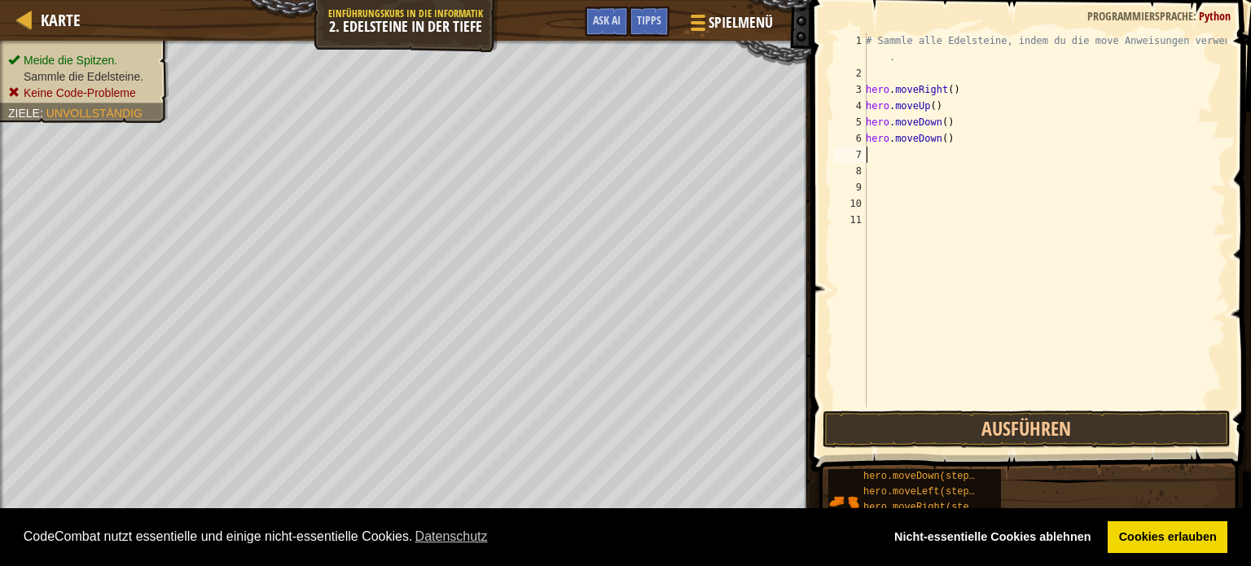
click at [868, 152] on div "# Sammle alle Edelsteine, indem du die move Anweisungen verwendest . hero . mov…" at bounding box center [1045, 245] width 364 height 424
type textarea "h"
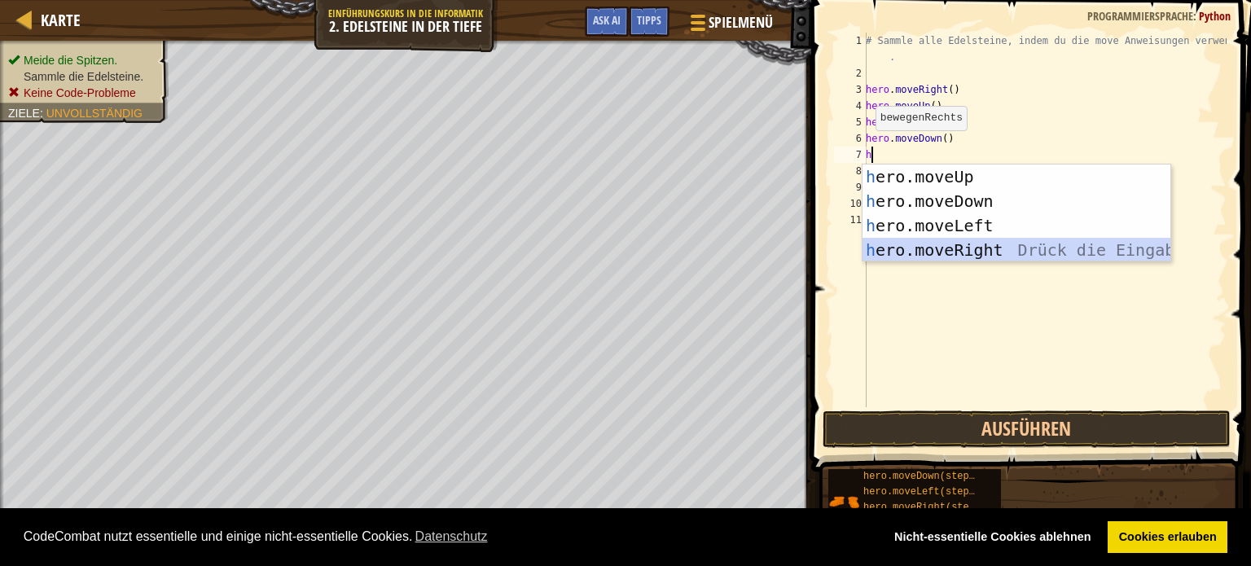
click at [961, 258] on div "h ero.moveUp Drück die Eingabetaste h ero.moveDown Drück die Eingabetaste h ero…" at bounding box center [1017, 238] width 308 height 147
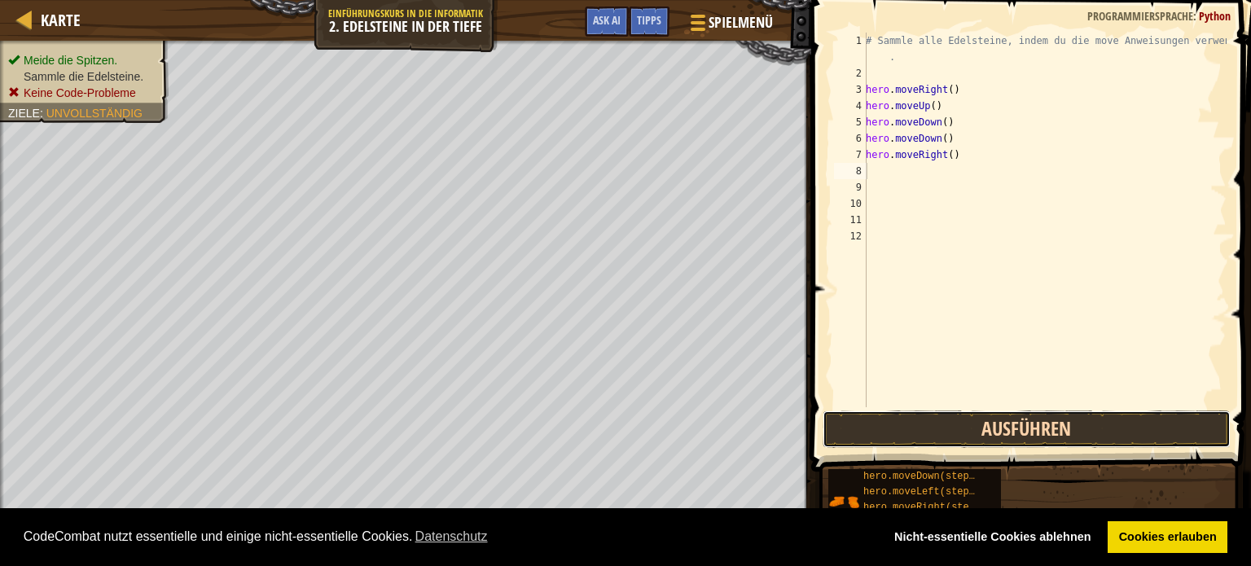
click at [988, 429] on button "Ausführen" at bounding box center [1027, 429] width 408 height 37
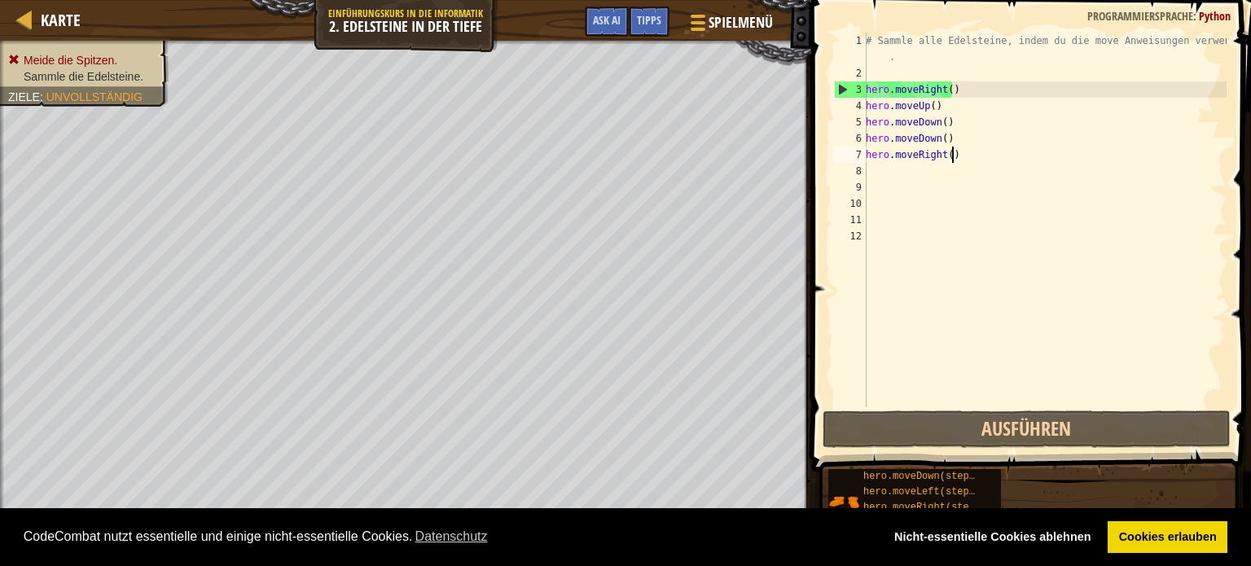
click at [953, 158] on div "# Sammle alle Edelsteine, indem du die move Anweisungen verwendest . hero . mov…" at bounding box center [1045, 245] width 364 height 424
click at [951, 134] on div "# Sammle alle Edelsteine, indem du die move Anweisungen verwendest . hero . mov…" at bounding box center [1045, 245] width 364 height 424
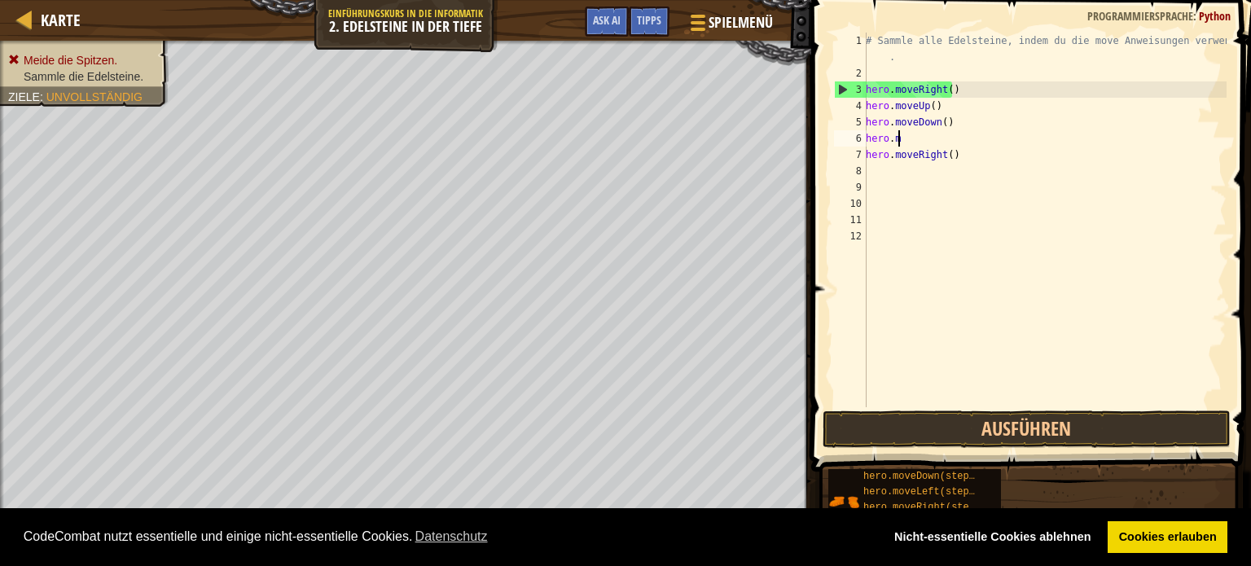
type textarea "h"
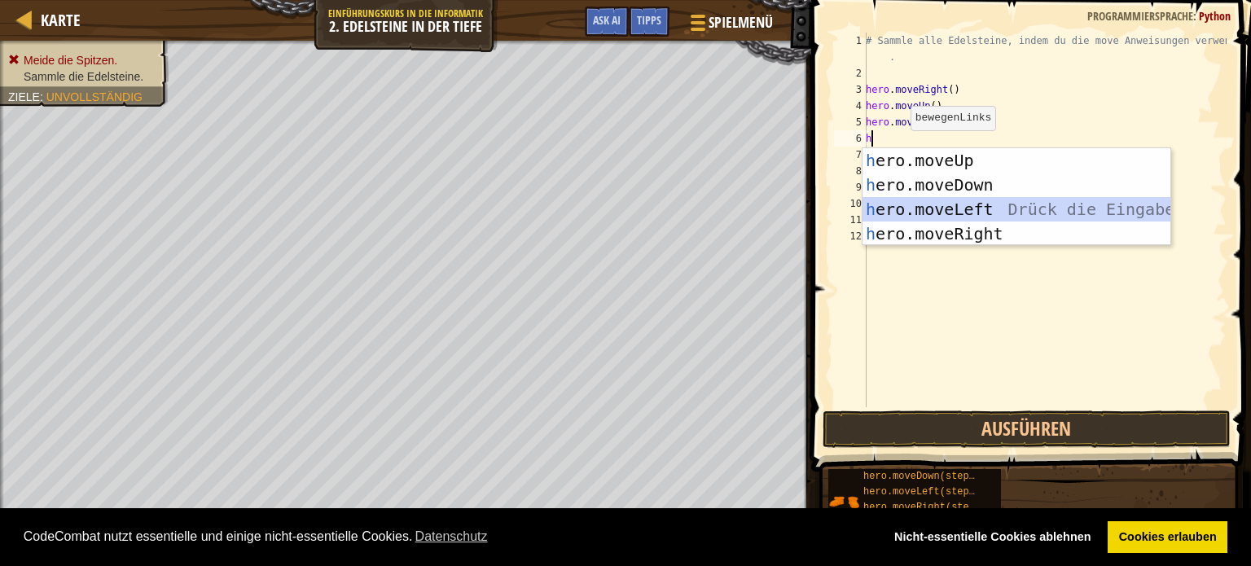
click at [949, 202] on div "h ero.moveUp Drück die Eingabetaste h ero.moveDown Drück die Eingabetaste h ero…" at bounding box center [1017, 221] width 308 height 147
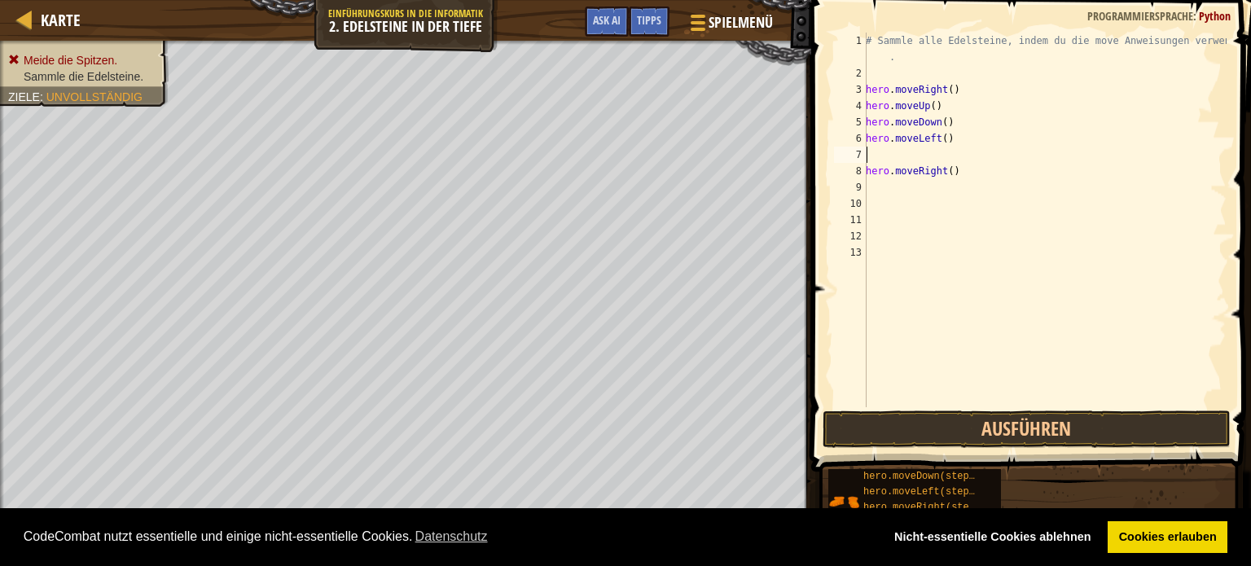
click at [875, 152] on div "# Sammle alle Edelsteine, indem du die move Anweisungen verwendest . hero . mov…" at bounding box center [1045, 245] width 364 height 424
click at [1027, 411] on button "Ausführen" at bounding box center [1027, 429] width 408 height 37
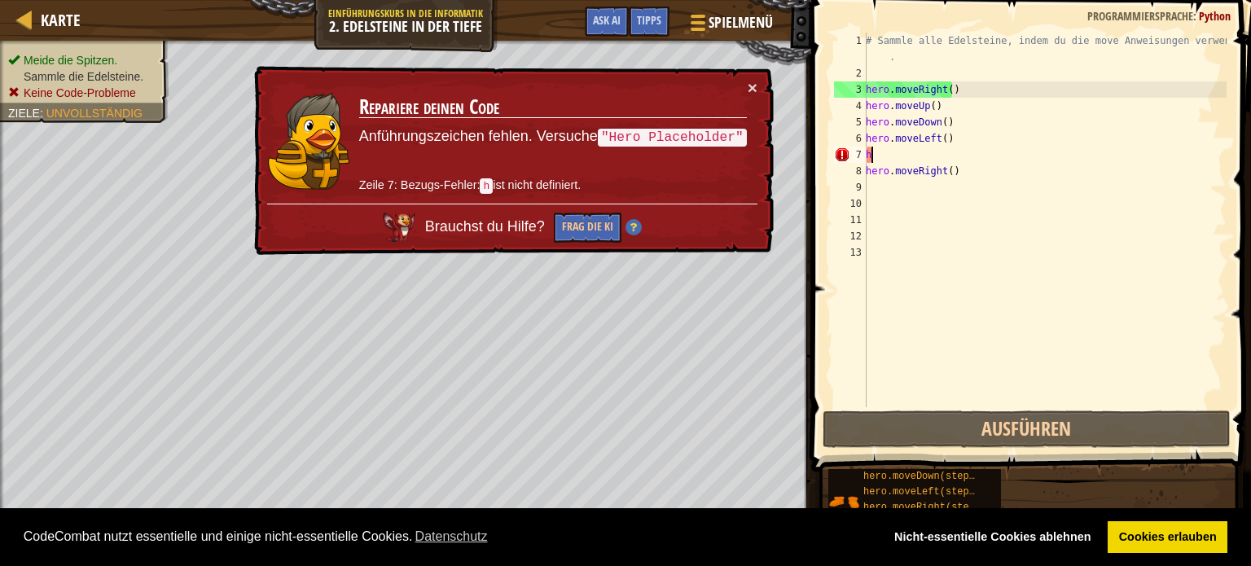
click at [883, 160] on div "# Sammle alle Edelsteine, indem du die move Anweisungen verwendest . hero . mov…" at bounding box center [1045, 245] width 364 height 424
click at [754, 81] on button "×" at bounding box center [753, 87] width 10 height 17
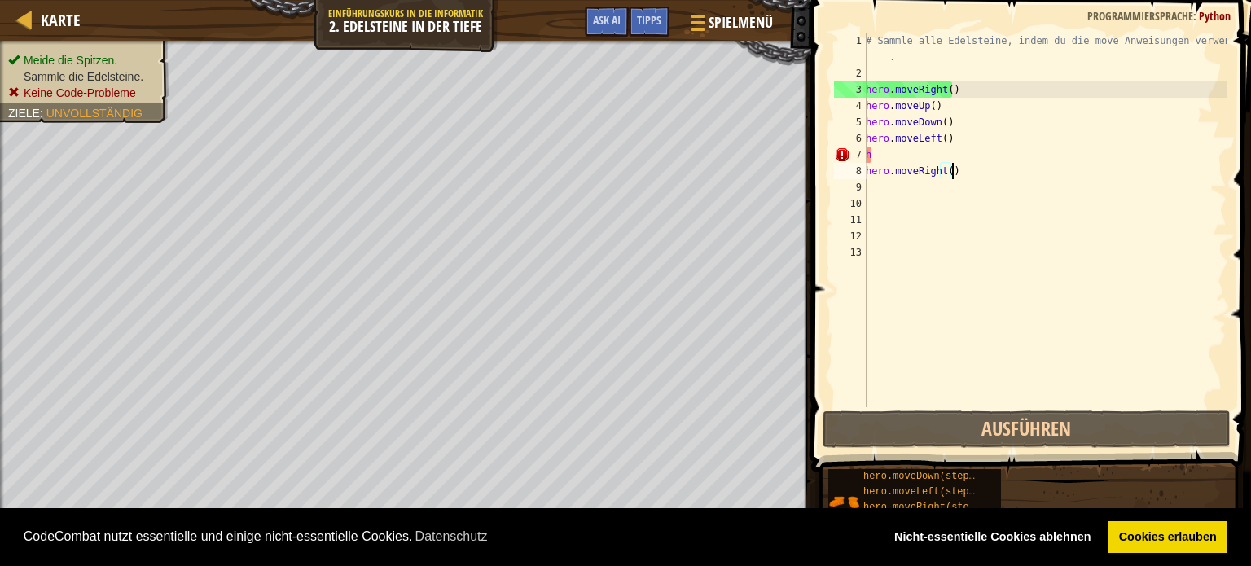
click at [951, 171] on div "# Sammle alle Edelsteine, indem du die move Anweisungen verwendest . hero . mov…" at bounding box center [1045, 245] width 364 height 424
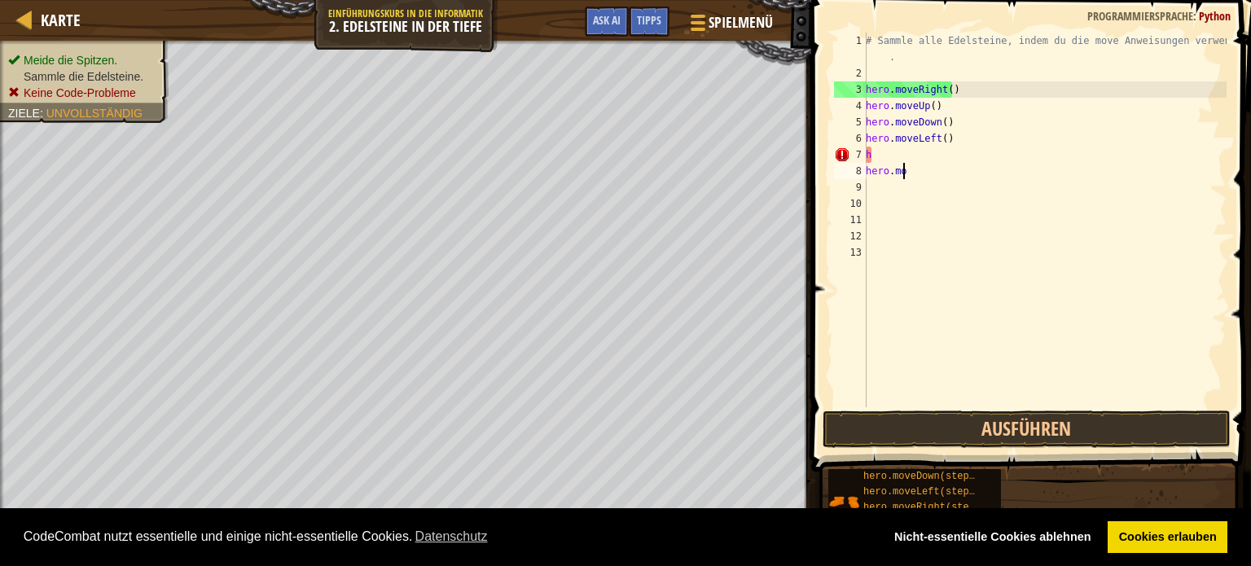
type textarea "h"
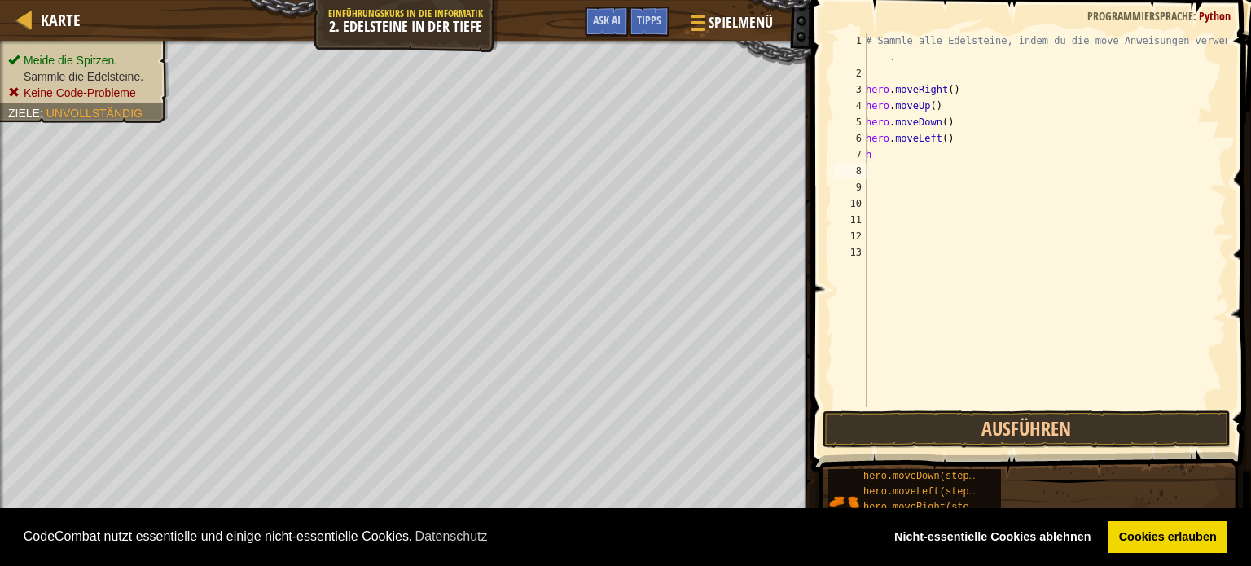
click at [962, 117] on div "# Sammle alle Edelsteine, indem du die move Anweisungen verwendest . hero . mov…" at bounding box center [1045, 245] width 364 height 424
click at [951, 107] on div "# Sammle alle Edelsteine, indem du die move Anweisungen verwendest . hero . mov…" at bounding box center [1045, 245] width 364 height 424
type textarea "h"
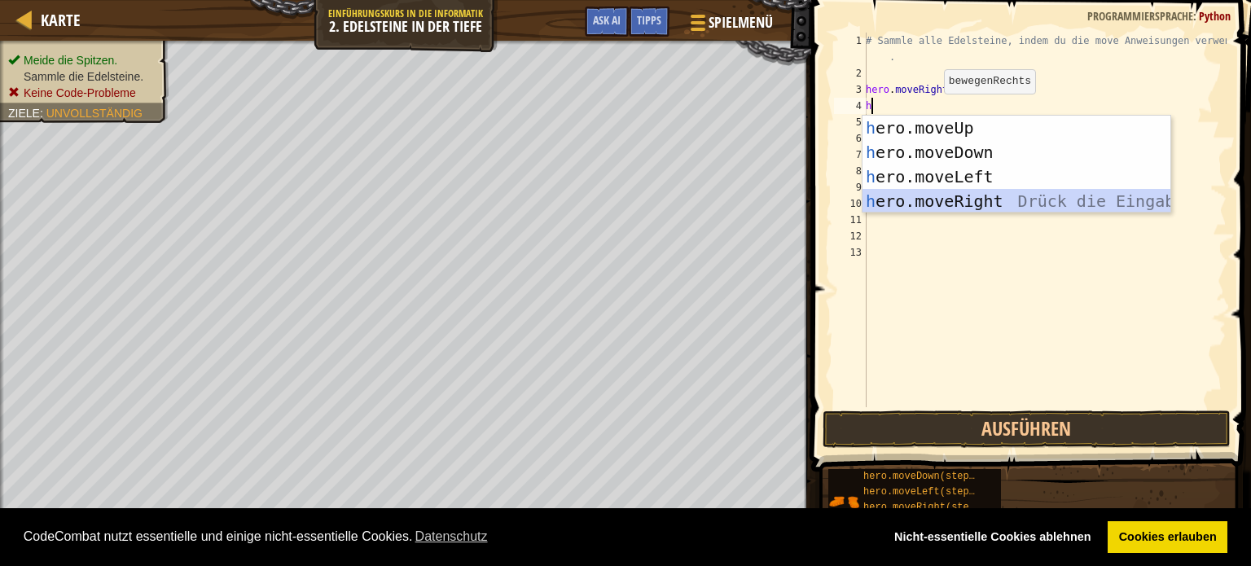
click at [951, 195] on div "h ero.moveUp Drück die Eingabetaste h ero.moveDown Drück die Eingabetaste h ero…" at bounding box center [1017, 189] width 308 height 147
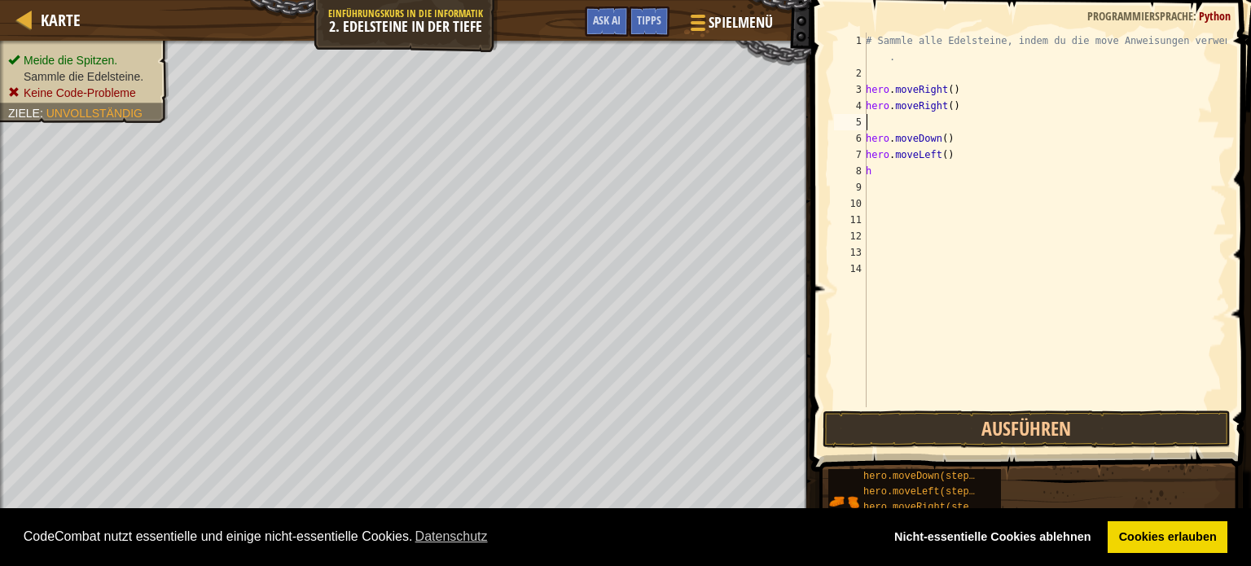
drag, startPoint x: 951, startPoint y: 140, endPoint x: 952, endPoint y: 130, distance: 10.6
click at [951, 140] on div "# Sammle alle Edelsteine, indem du die move Anweisungen verwendest . hero . mov…" at bounding box center [1045, 245] width 364 height 424
type textarea "h"
click at [951, 147] on div "# Sammle alle Edelsteine, indem du die move Anweisungen verwendest . hero . mov…" at bounding box center [1045, 245] width 364 height 424
type textarea "h"
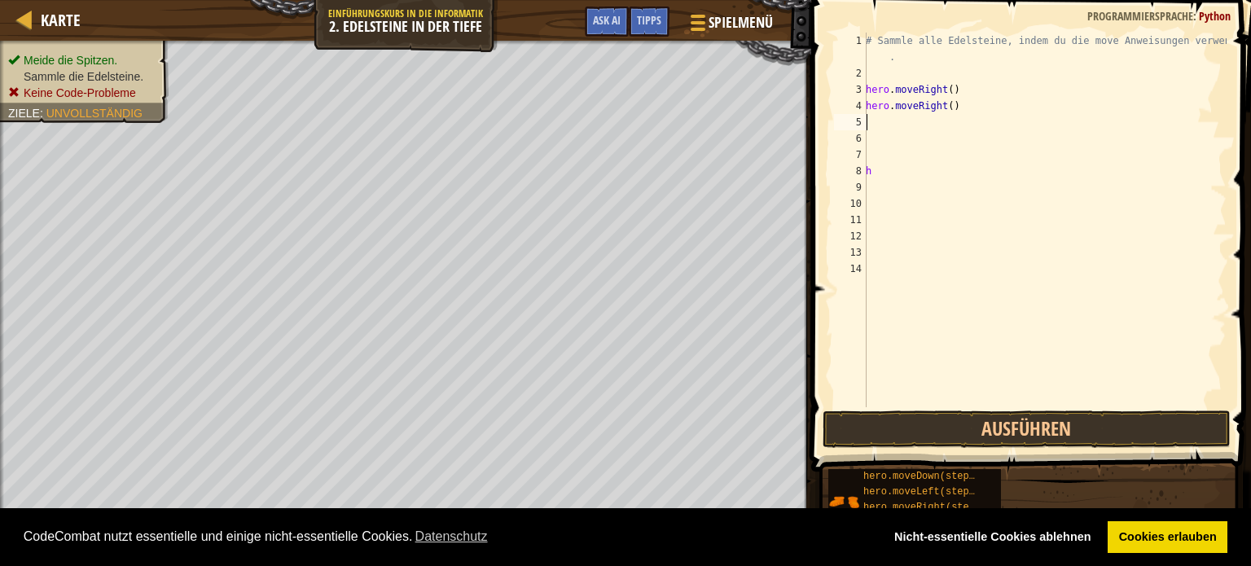
click at [868, 120] on div "# Sammle alle Edelsteine, indem du die move Anweisungen verwendest . hero . mov…" at bounding box center [1045, 245] width 364 height 424
type textarea "h"
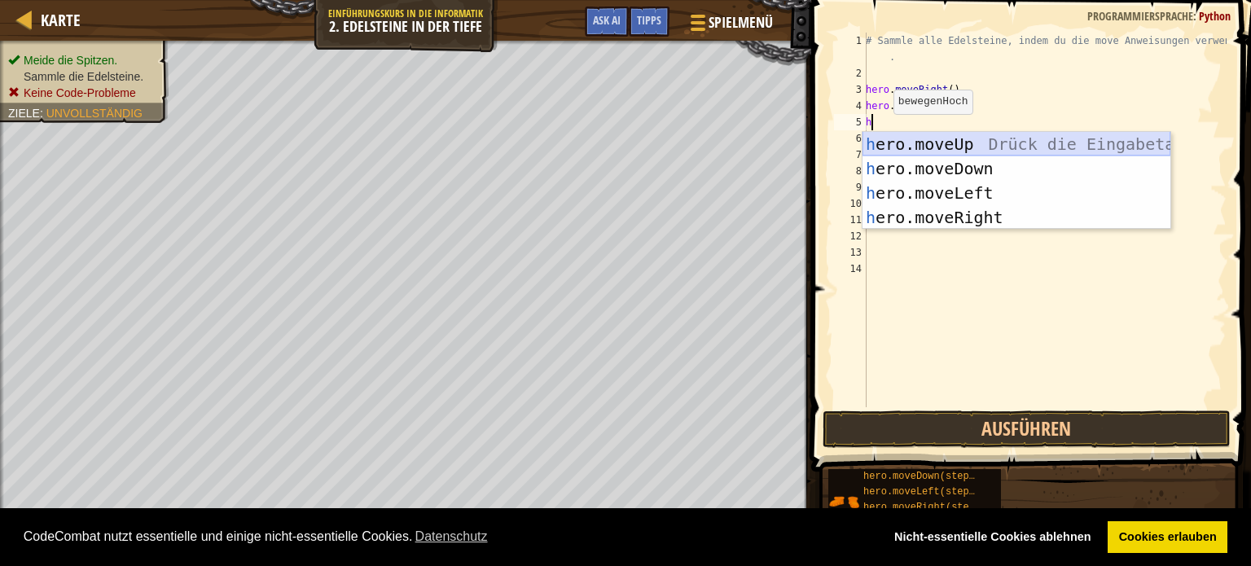
click at [903, 135] on div "h ero.moveUp Drück die Eingabetaste h ero.moveDown Drück die Eingabetaste h ero…" at bounding box center [1017, 205] width 308 height 147
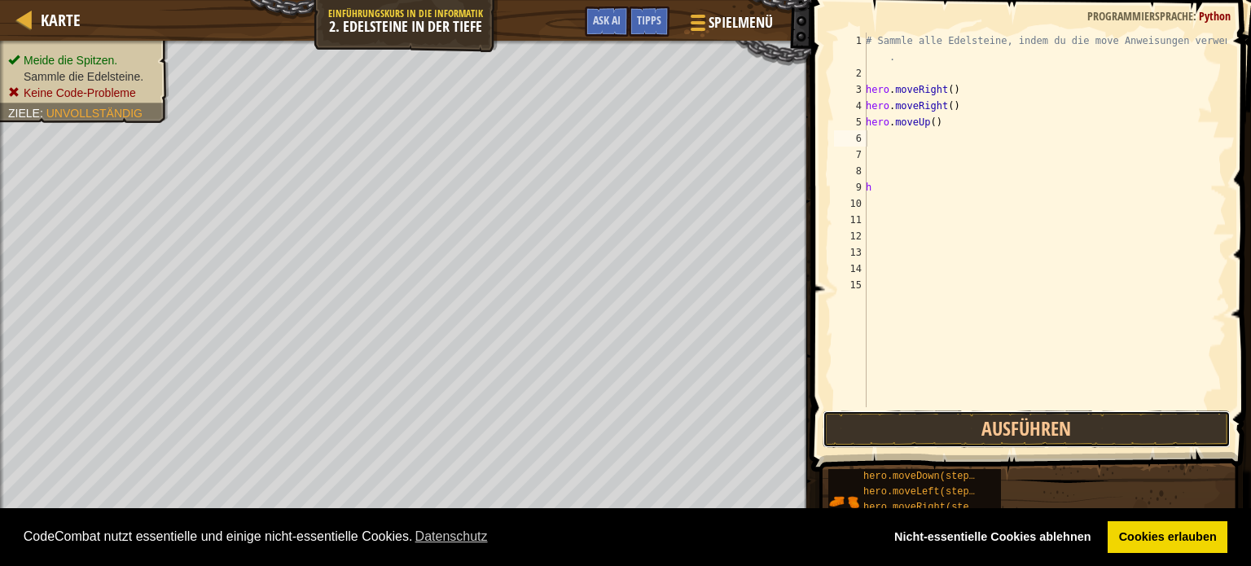
drag, startPoint x: 1184, startPoint y: 413, endPoint x: 1169, endPoint y: 409, distance: 16.0
click at [1173, 410] on div "1 2 3 4 5 6 7 8 9 10 11 12 13 14 15 # Sammle alle Edelsteine, indem du die move…" at bounding box center [1028, 268] width 445 height 520
click at [1171, 410] on span at bounding box center [1032, 213] width 453 height 520
click at [1104, 426] on button "Ausführen" at bounding box center [1027, 429] width 408 height 37
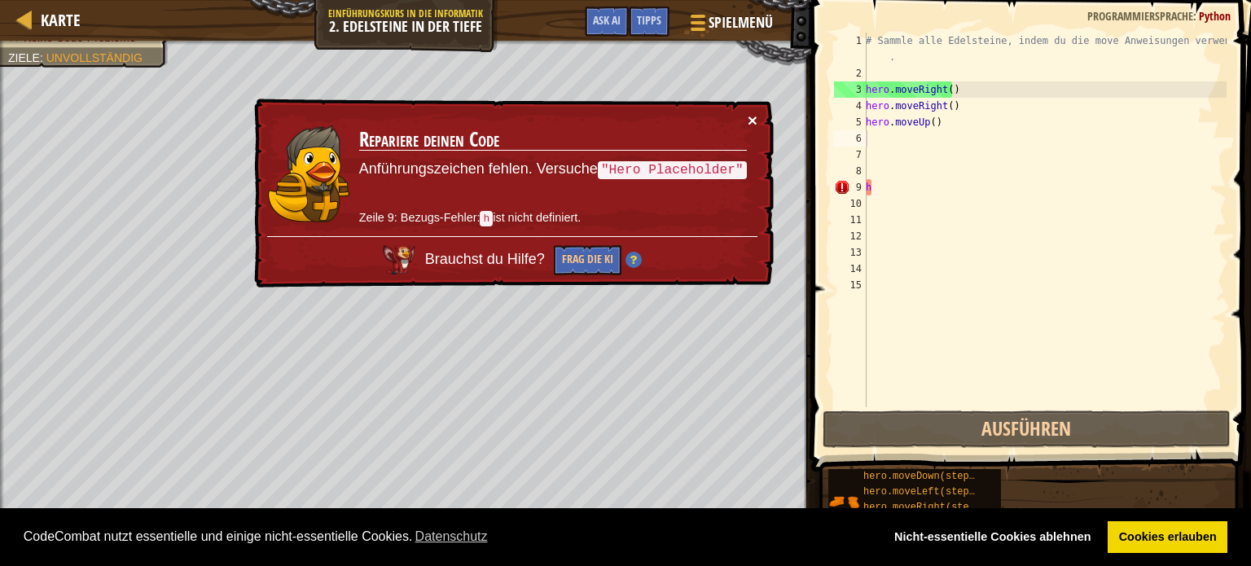
click at [749, 119] on button "×" at bounding box center [753, 120] width 10 height 17
click at [880, 188] on div "# Sammle alle Edelsteine, indem du die move Anweisungen verwendest . hero . mov…" at bounding box center [1045, 245] width 364 height 424
type textarea "h"
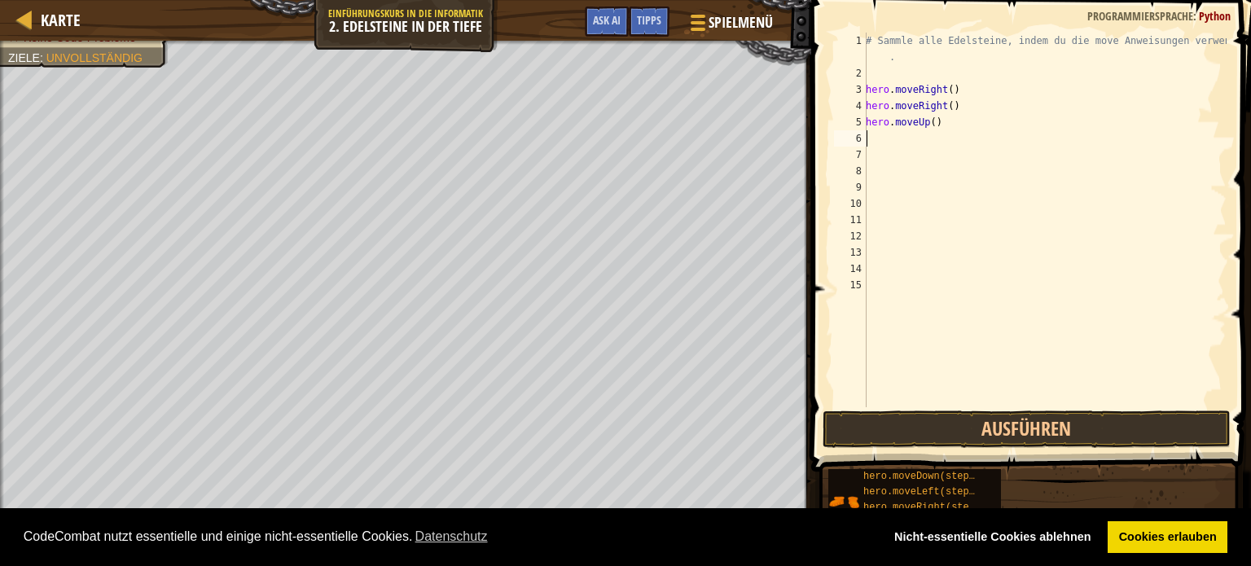
click at [873, 138] on div "# Sammle alle Edelsteine, indem du die move Anweisungen verwendest . hero . mov…" at bounding box center [1045, 245] width 364 height 424
type textarea "h"
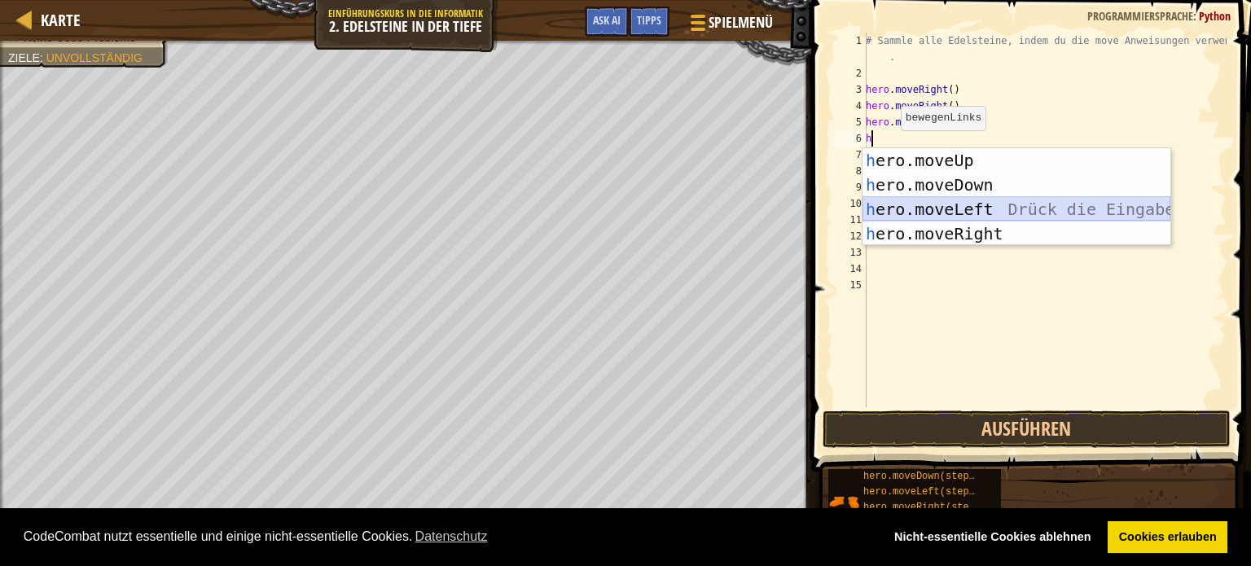
click at [947, 198] on div "h ero.moveUp Drück die Eingabetaste h ero.moveDown Drück die Eingabetaste h ero…" at bounding box center [1017, 221] width 308 height 147
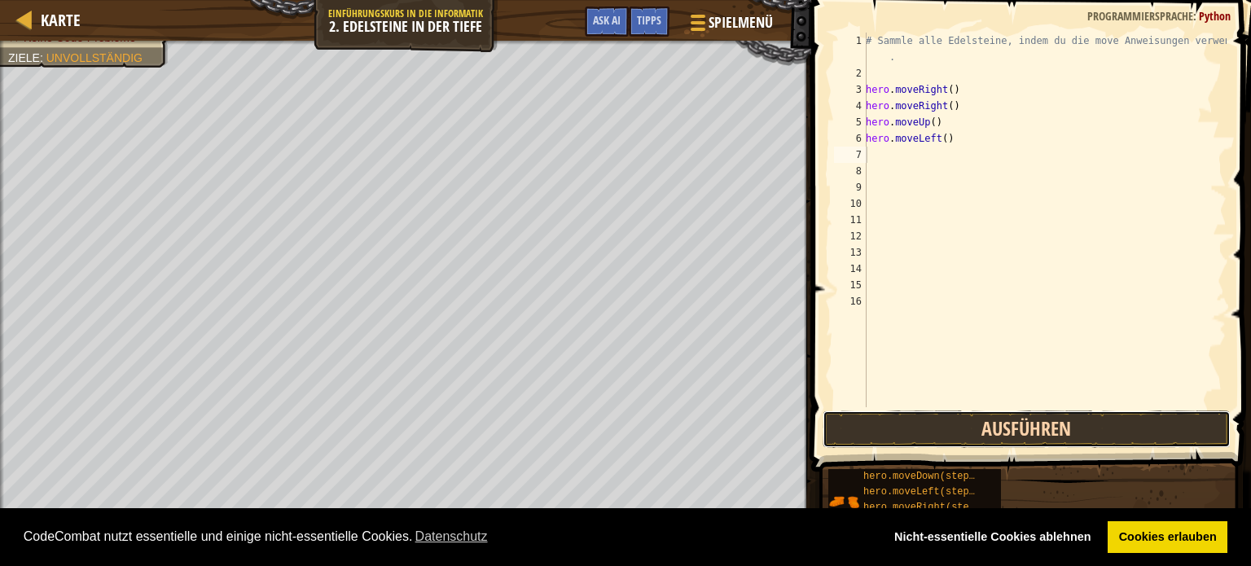
click at [970, 429] on button "Ausführen" at bounding box center [1027, 429] width 408 height 37
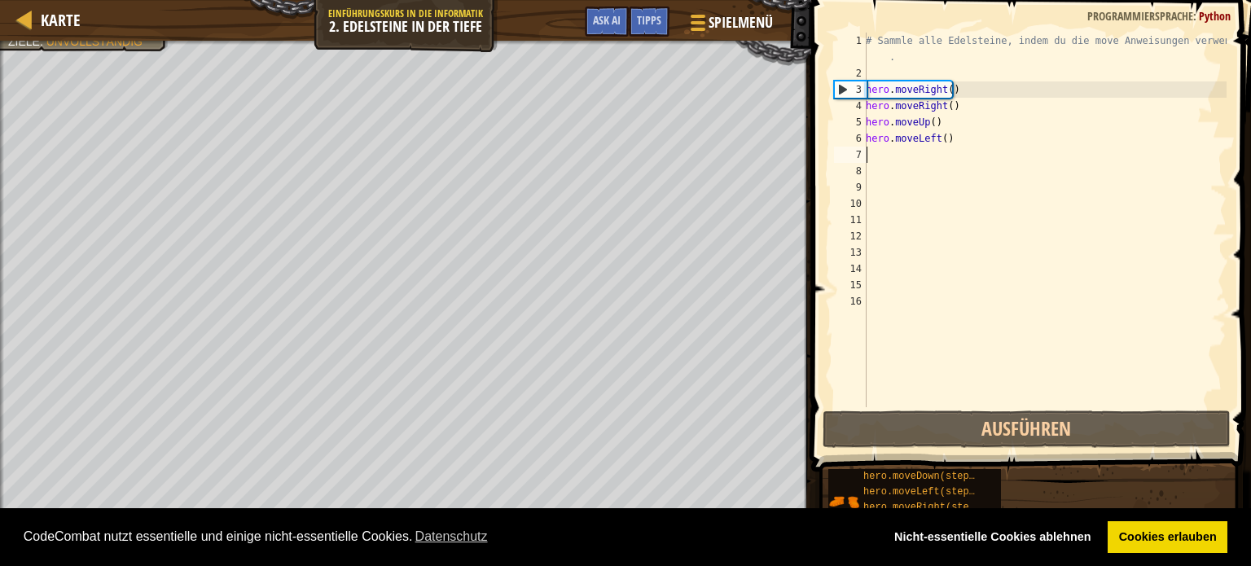
click at [870, 156] on div "# Sammle alle Edelsteine, indem du die move Anweisungen verwendest . hero . mov…" at bounding box center [1045, 245] width 364 height 424
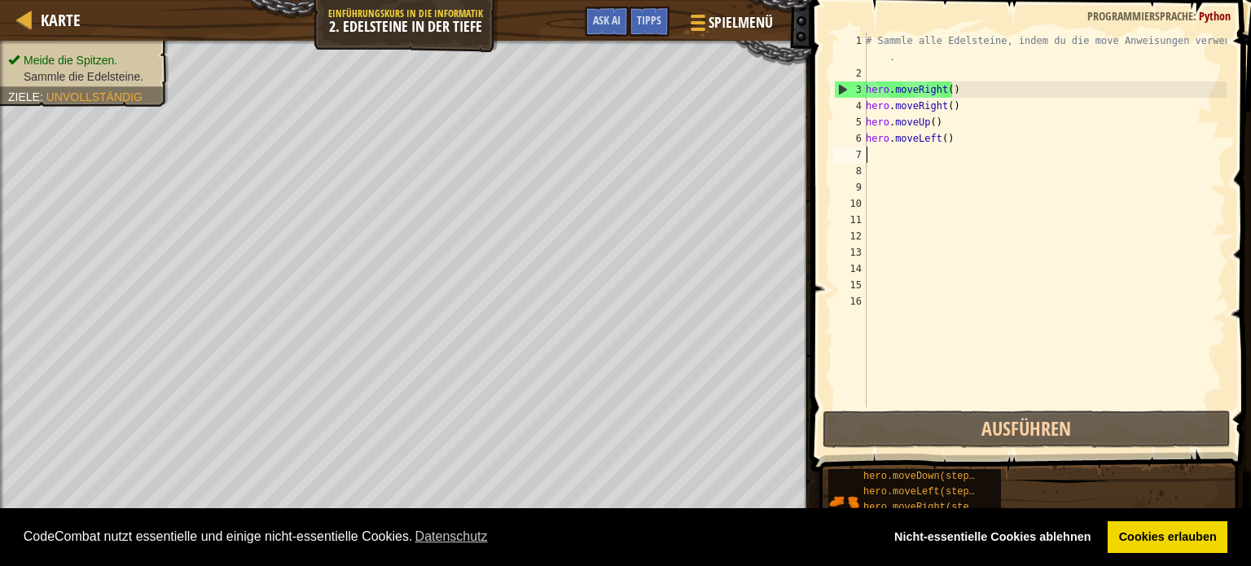
type textarea "h"
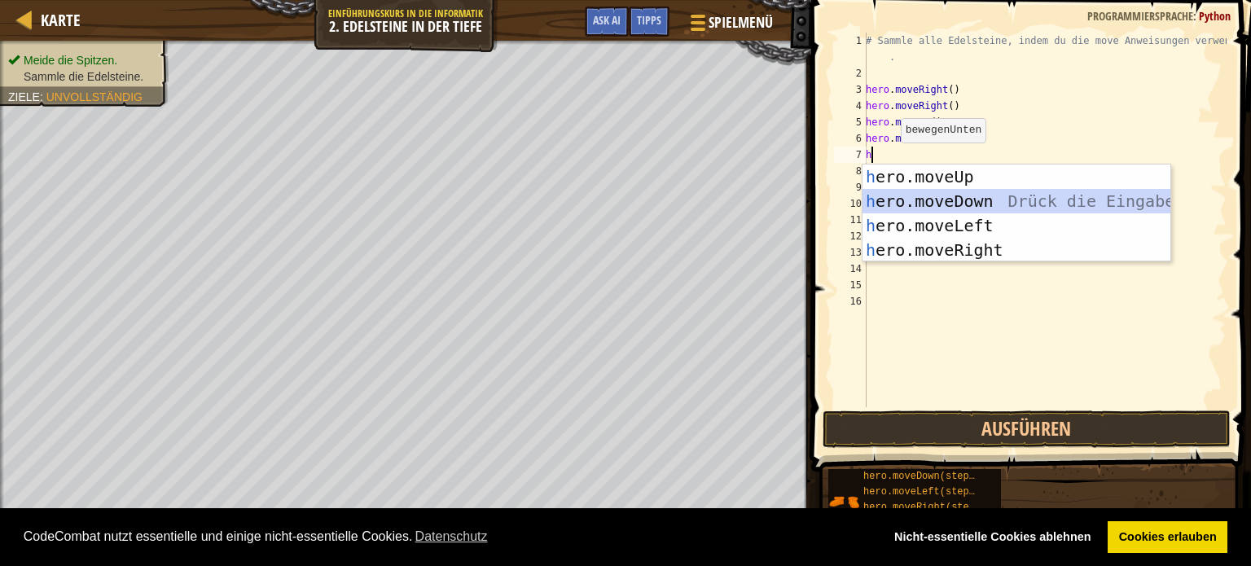
click at [881, 195] on div "h ero.moveUp Drück die Eingabetaste h ero.moveDown Drück die Eingabetaste h ero…" at bounding box center [1017, 238] width 308 height 147
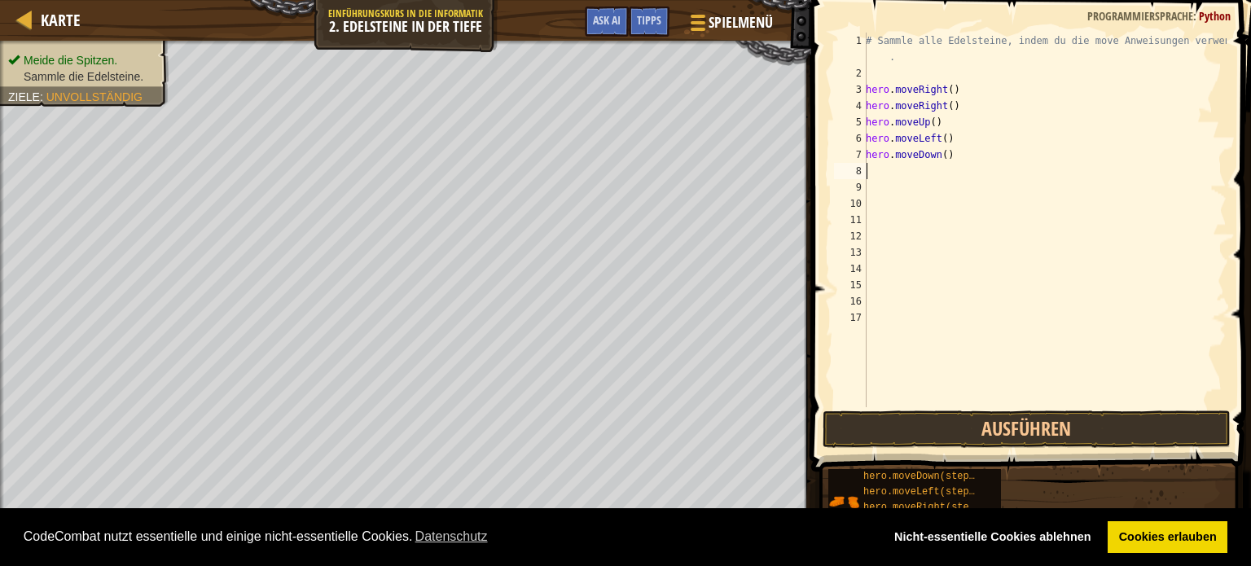
type textarea "h"
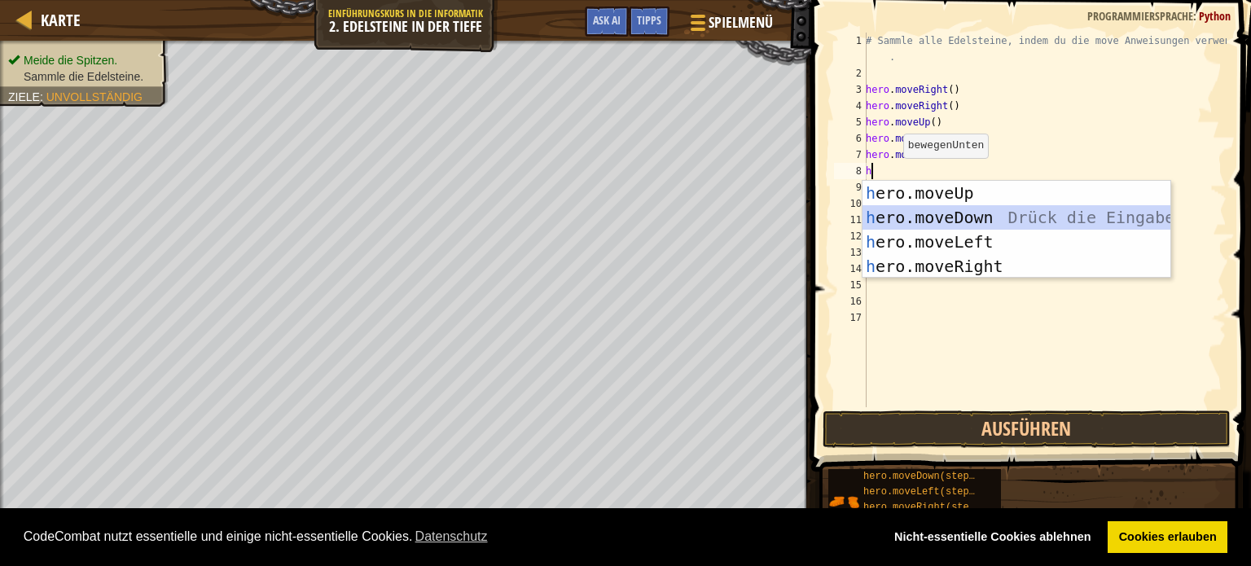
click at [894, 211] on div "h ero.moveUp Drück die Eingabetaste h ero.moveDown Drück die Eingabetaste h ero…" at bounding box center [1017, 254] width 308 height 147
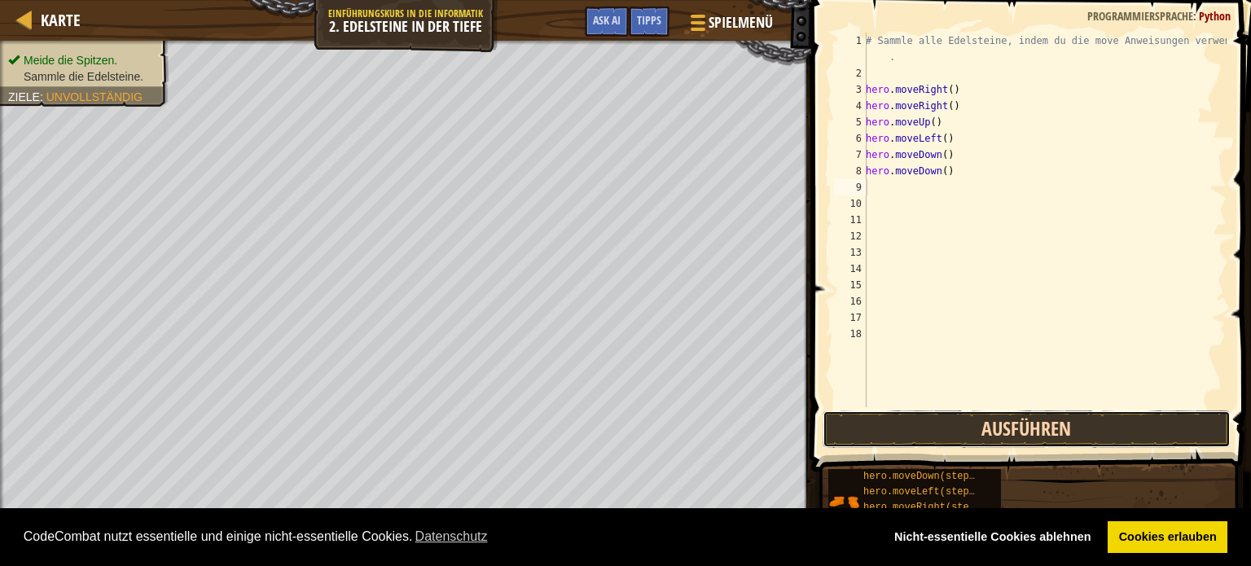
drag, startPoint x: 963, startPoint y: 418, endPoint x: 974, endPoint y: 426, distance: 14.0
click at [972, 424] on button "Ausführen" at bounding box center [1027, 429] width 408 height 37
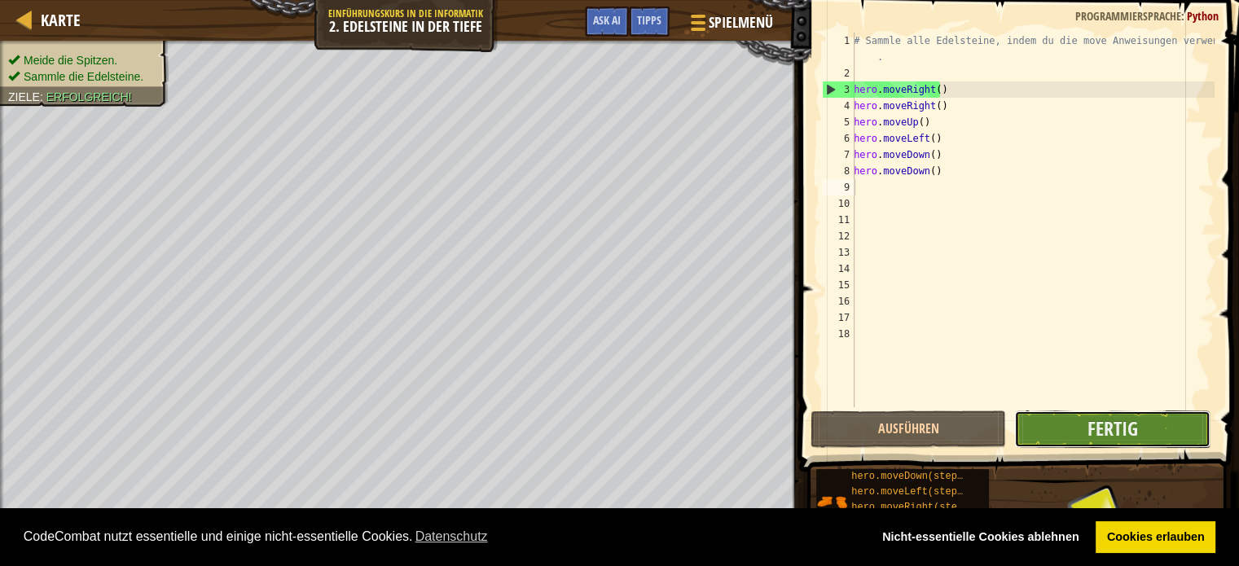
click at [1086, 430] on button "Fertig" at bounding box center [1112, 429] width 196 height 37
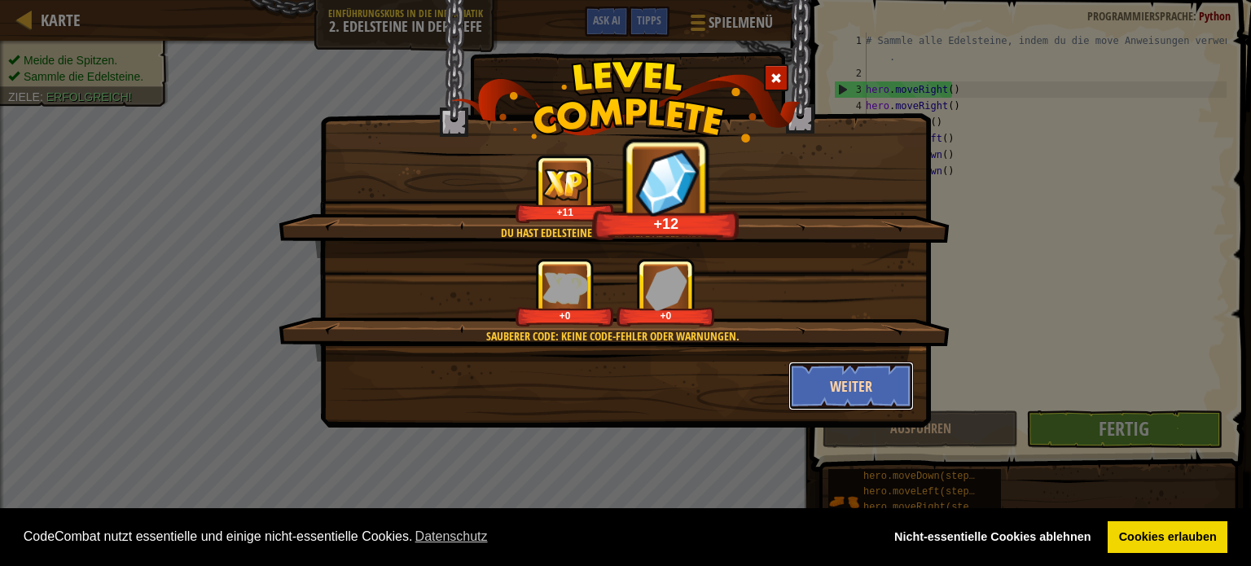
click at [823, 374] on button "Weiter" at bounding box center [852, 386] width 126 height 49
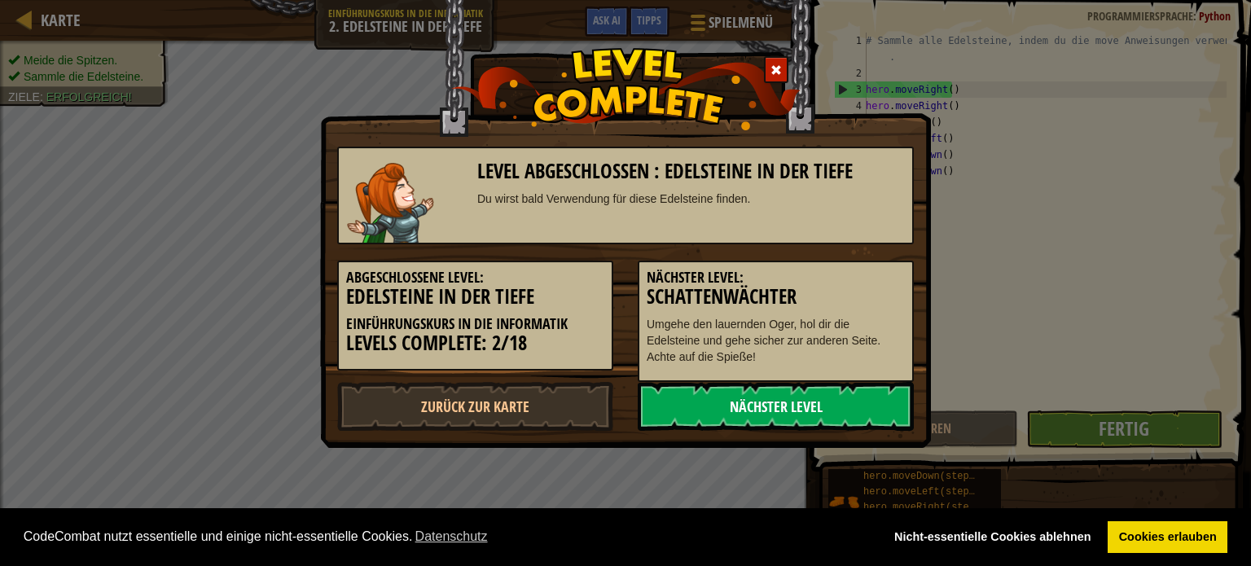
click at [821, 390] on link "Nächster Level" at bounding box center [776, 406] width 276 height 49
click at [809, 393] on link "Nächster Level" at bounding box center [776, 406] width 276 height 49
click at [766, 403] on link "Nächster Level" at bounding box center [776, 406] width 276 height 49
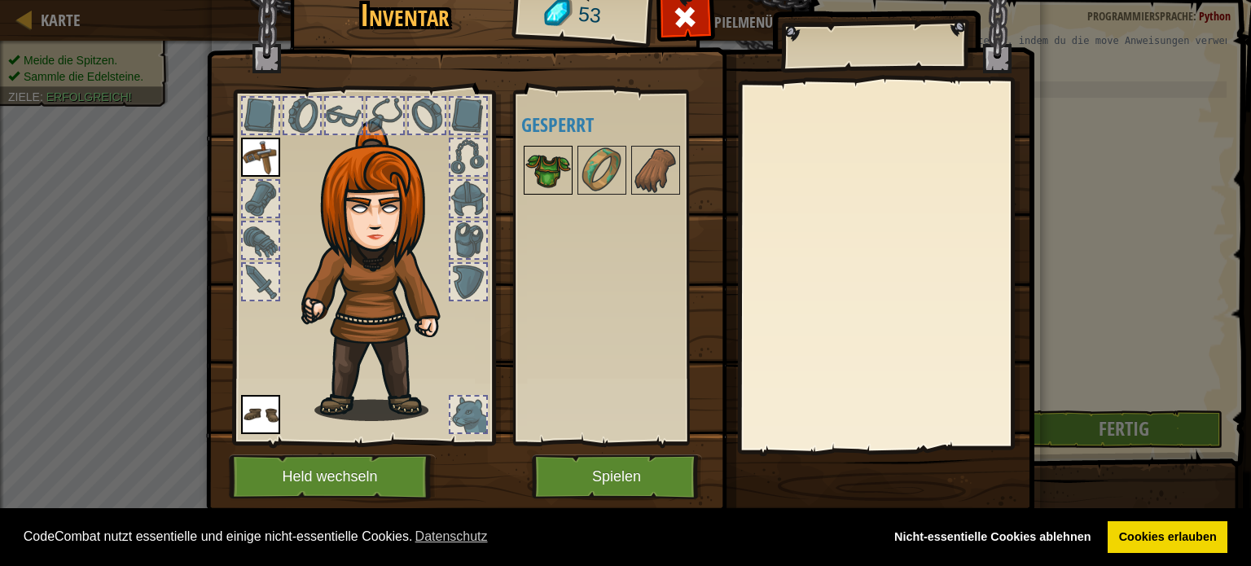
click at [541, 168] on img at bounding box center [548, 170] width 46 height 46
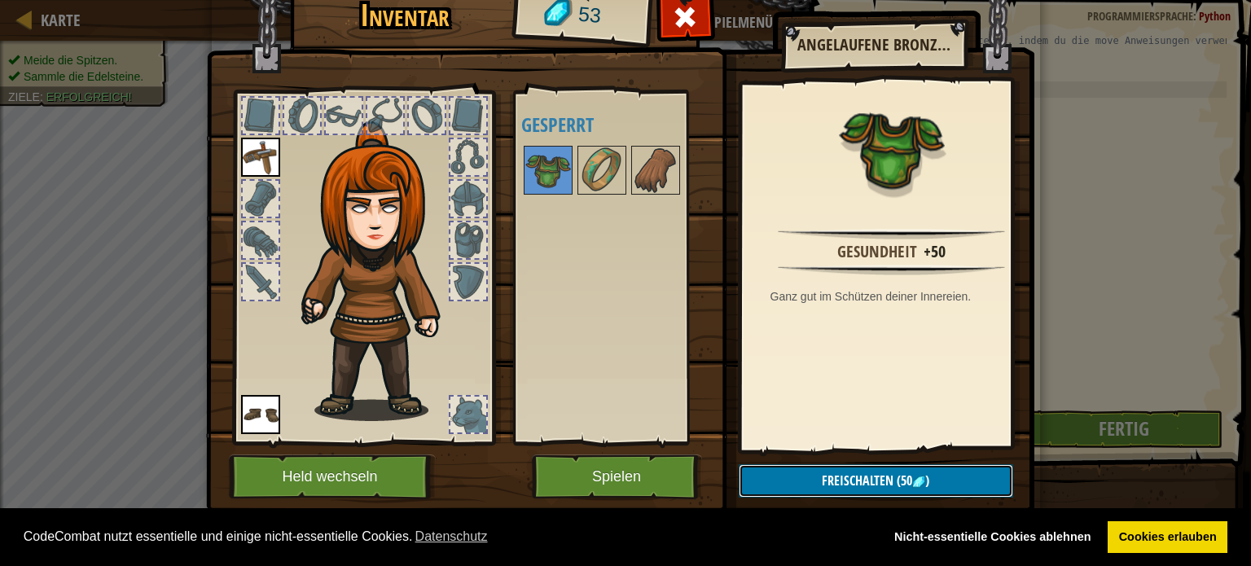
click at [854, 473] on span "Freischalten" at bounding box center [858, 481] width 72 height 18
click at [847, 478] on button "Bestätigen" at bounding box center [876, 480] width 275 height 33
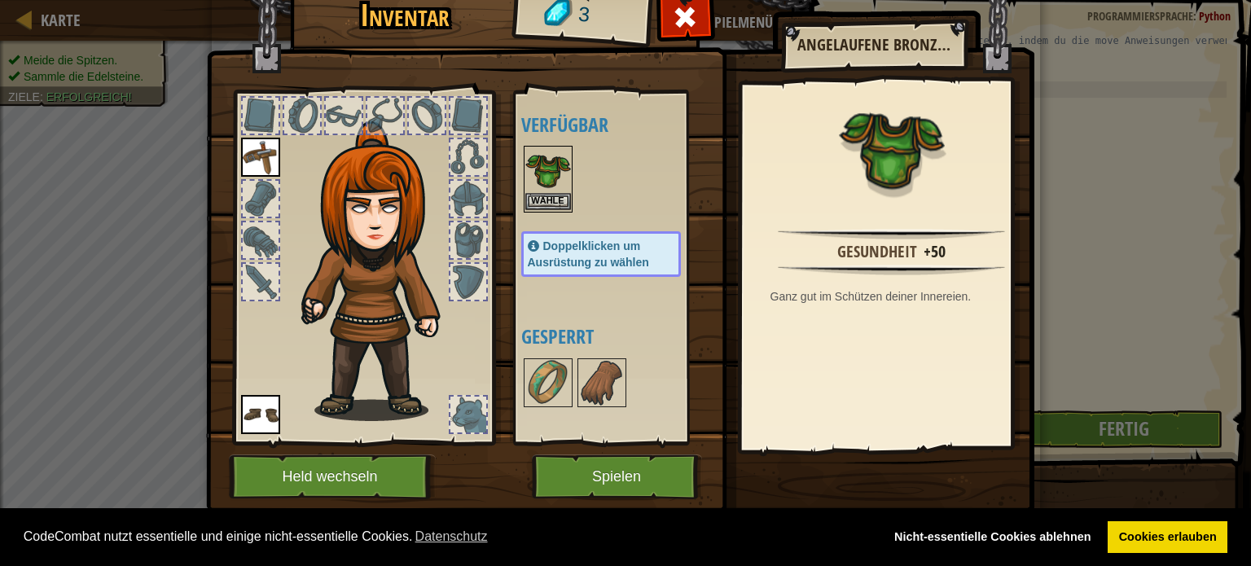
click at [553, 191] on img at bounding box center [548, 170] width 46 height 46
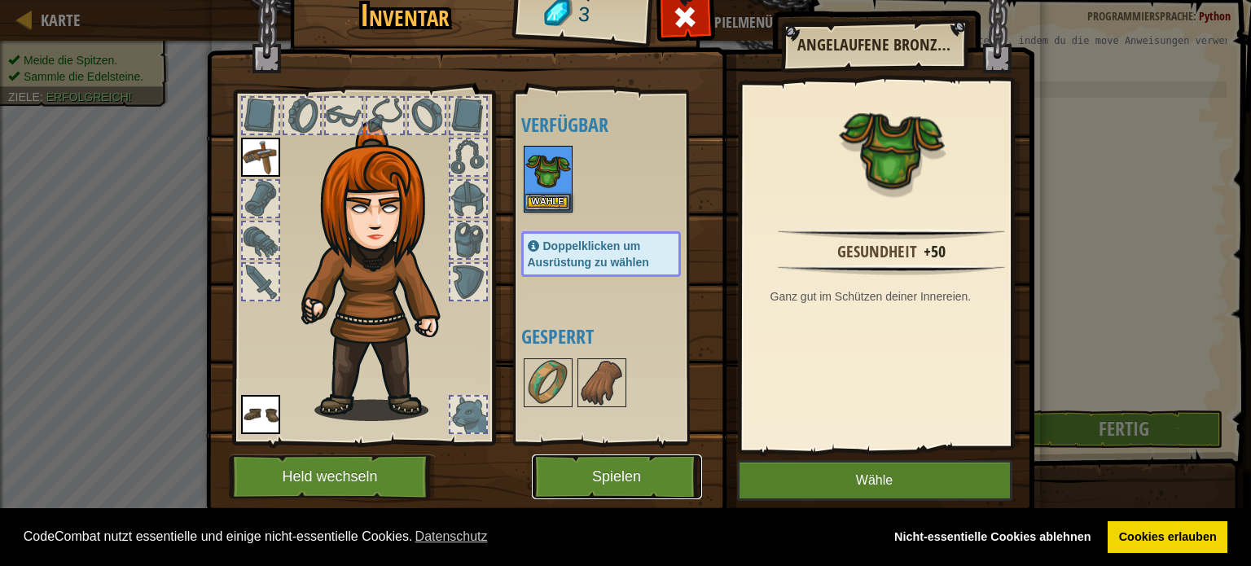
click at [564, 468] on button "Spielen" at bounding box center [617, 477] width 170 height 45
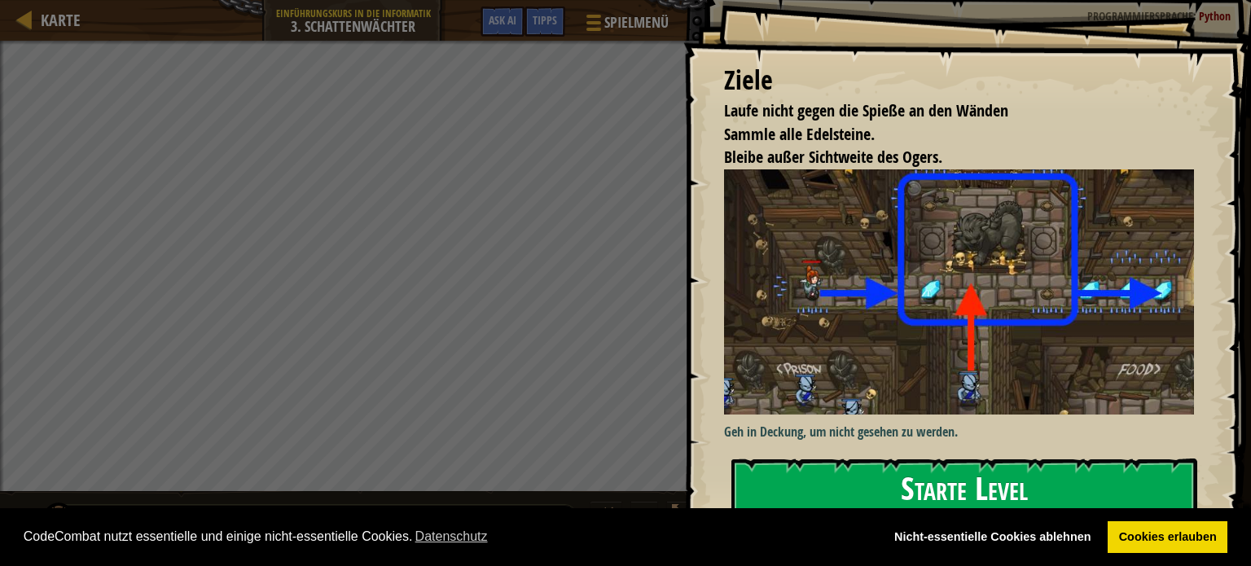
click at [837, 481] on button "Starte Level" at bounding box center [965, 491] width 466 height 64
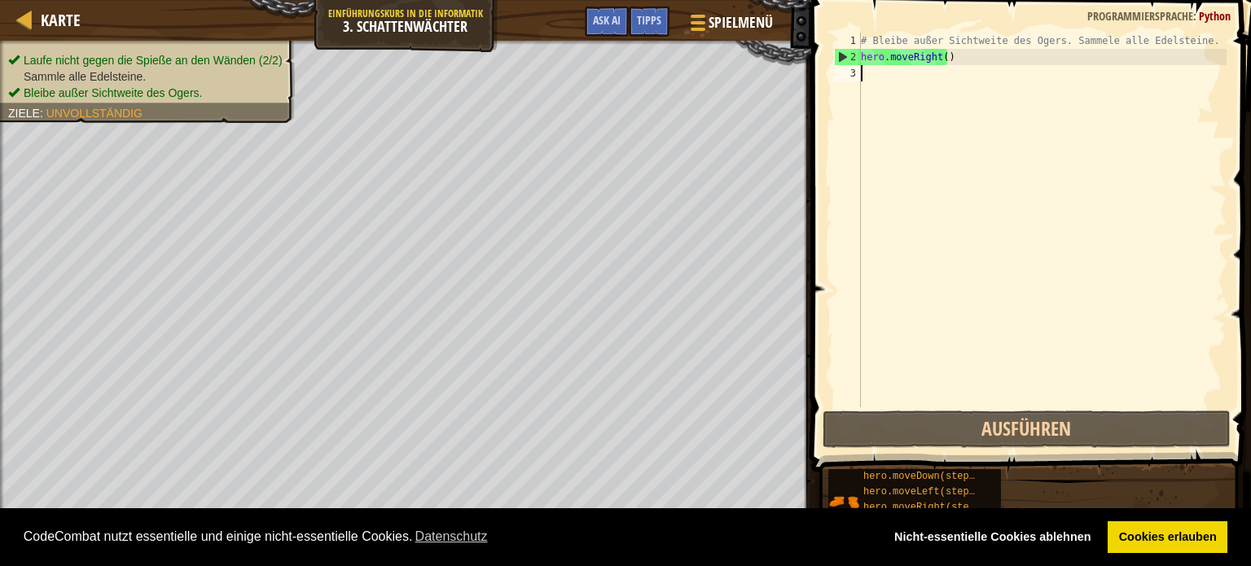
type textarea "m"
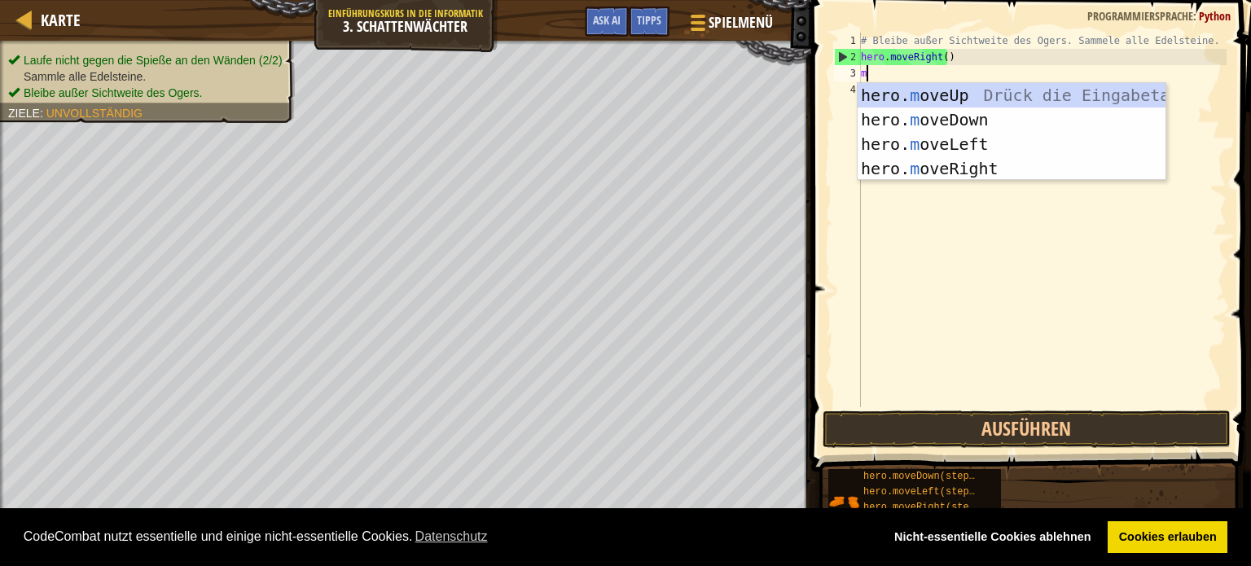
scroll to position [7, 0]
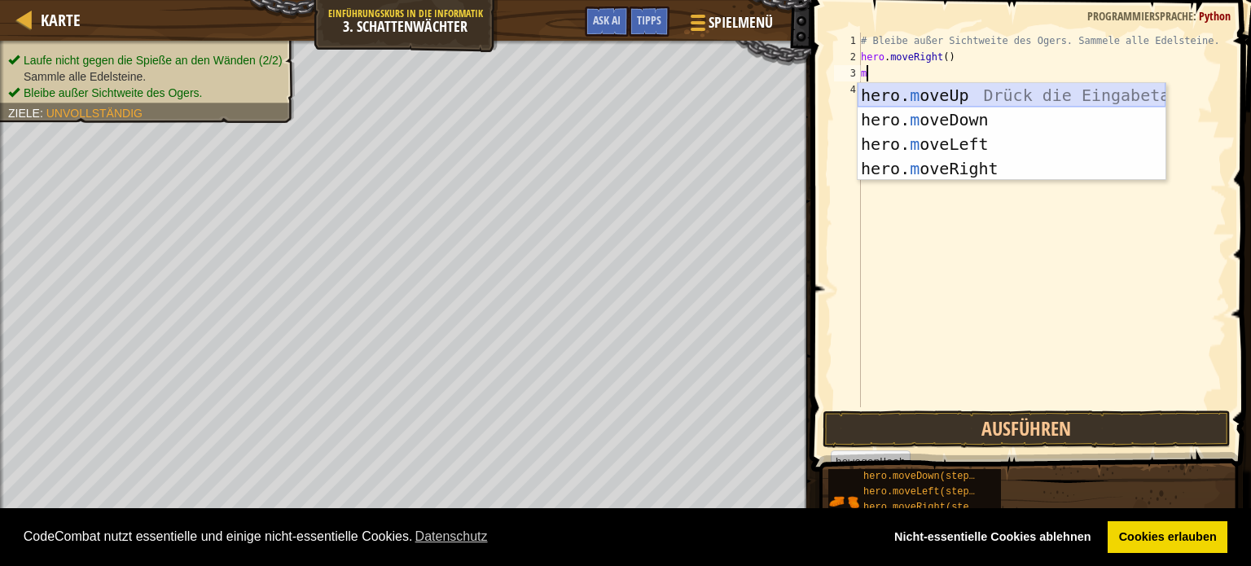
click at [883, 84] on div "hero. m oveUp Drück die Eingabetaste hero. m oveDown Drück die Eingabetaste her…" at bounding box center [1012, 156] width 308 height 147
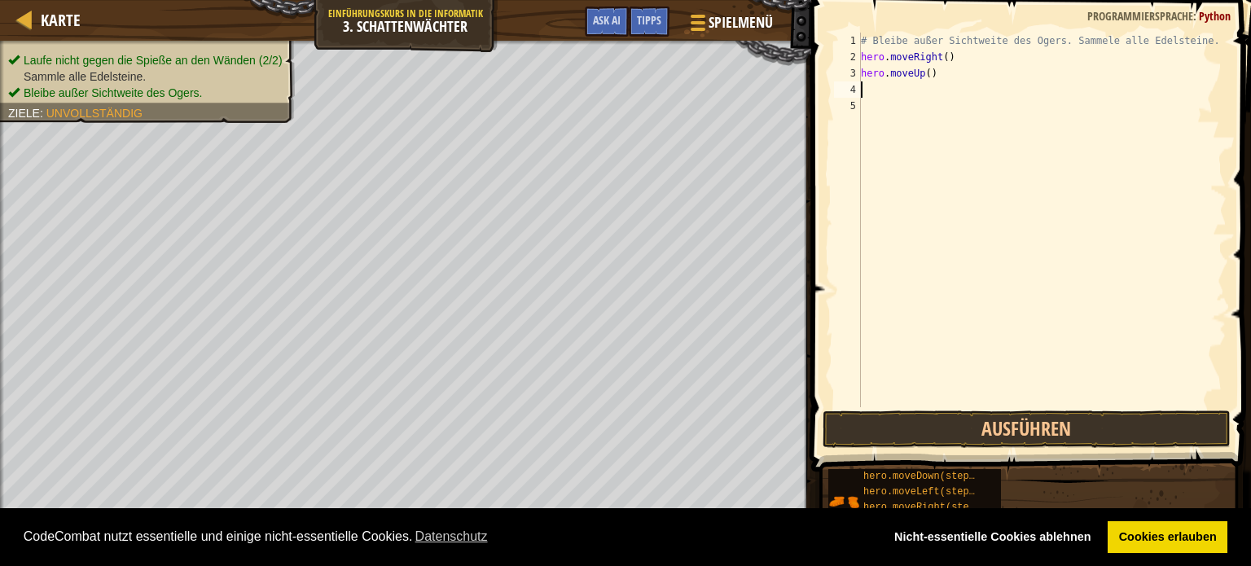
type textarea "h"
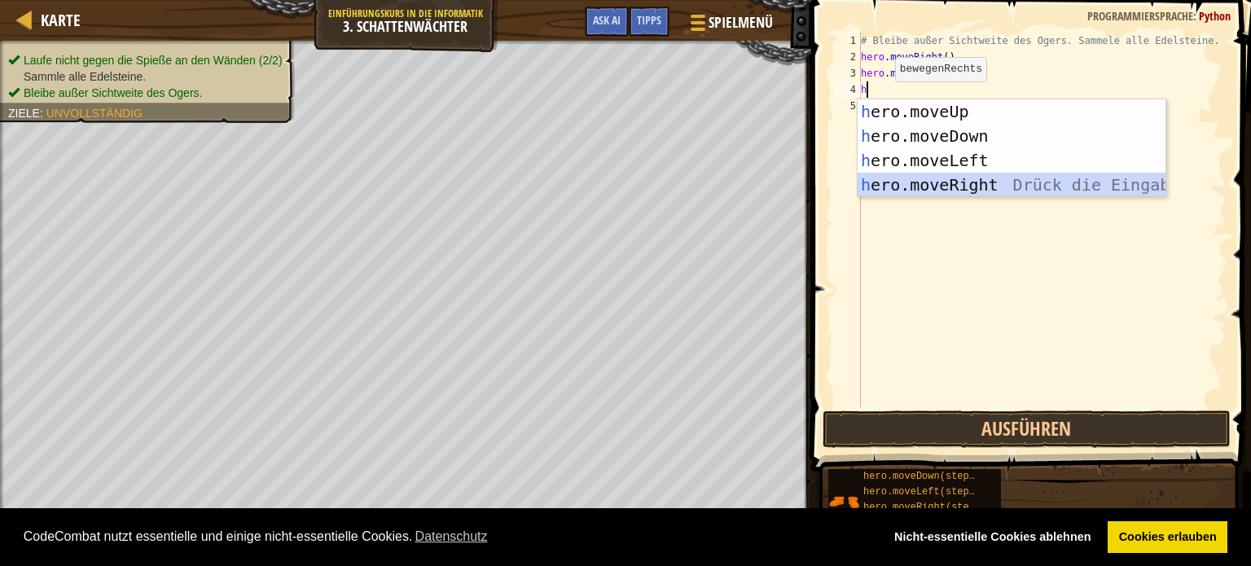
click at [914, 184] on div "h ero.moveUp Drück die Eingabetaste h ero.moveDown Drück die Eingabetaste h ero…" at bounding box center [1012, 172] width 308 height 147
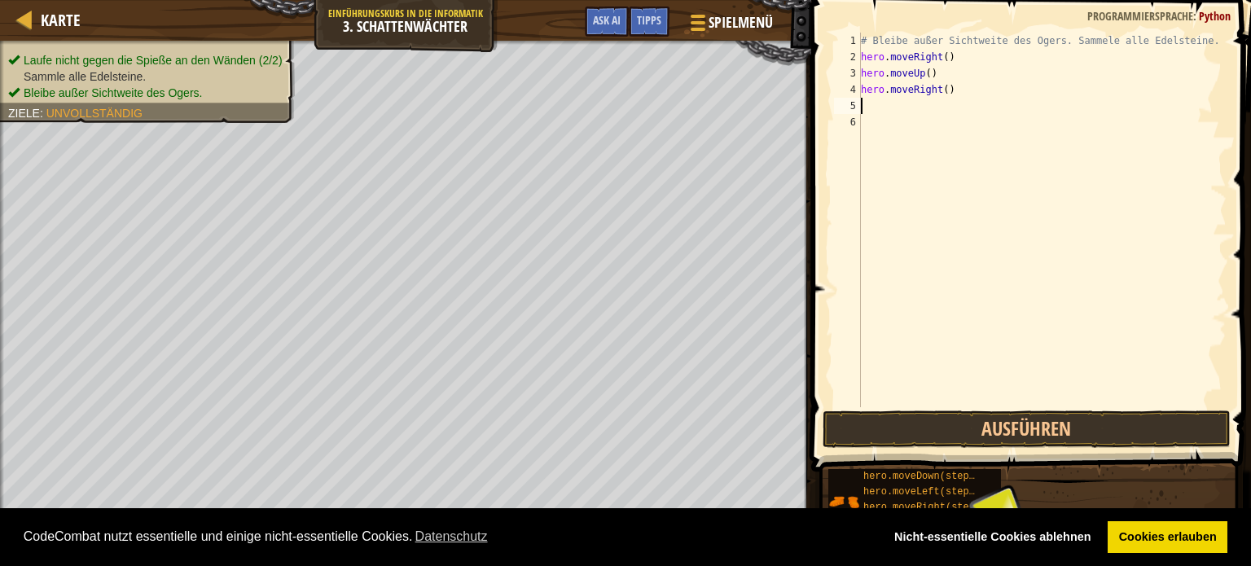
type textarea "h"
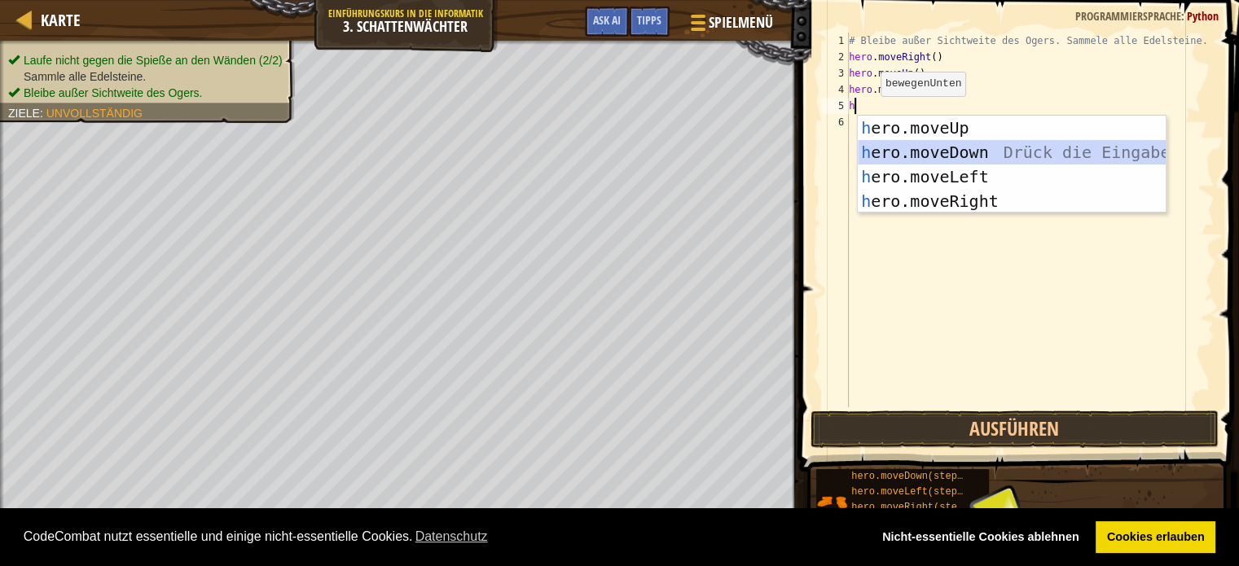
click at [907, 151] on div "h ero.moveUp Drück die Eingabetaste h ero.moveDown Drück die Eingabetaste h ero…" at bounding box center [1012, 189] width 308 height 147
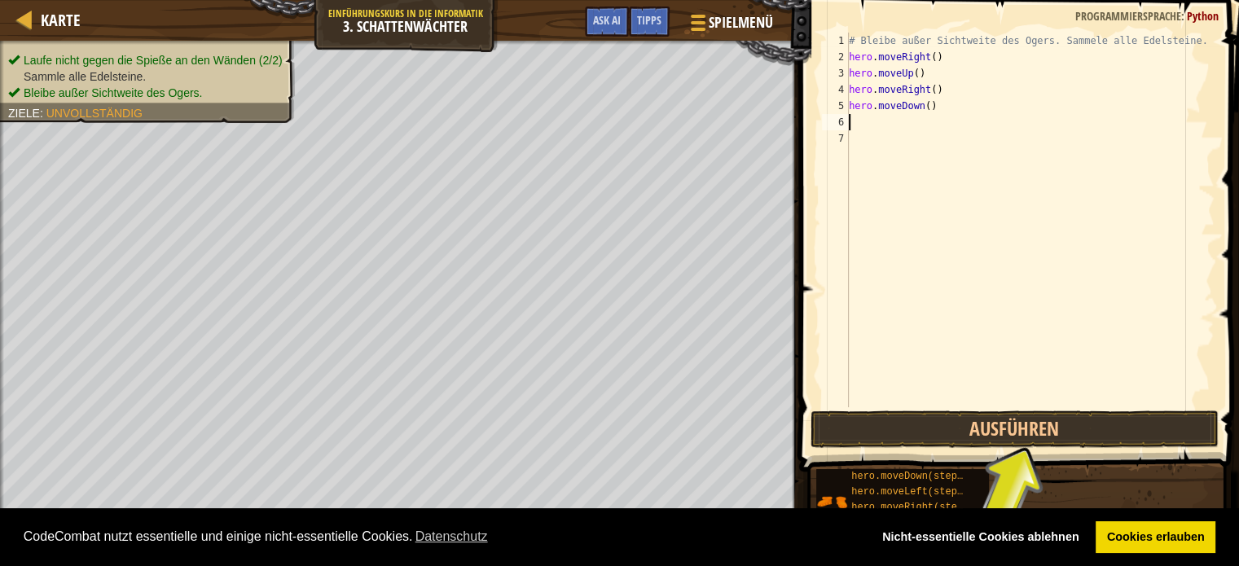
type textarea "h"
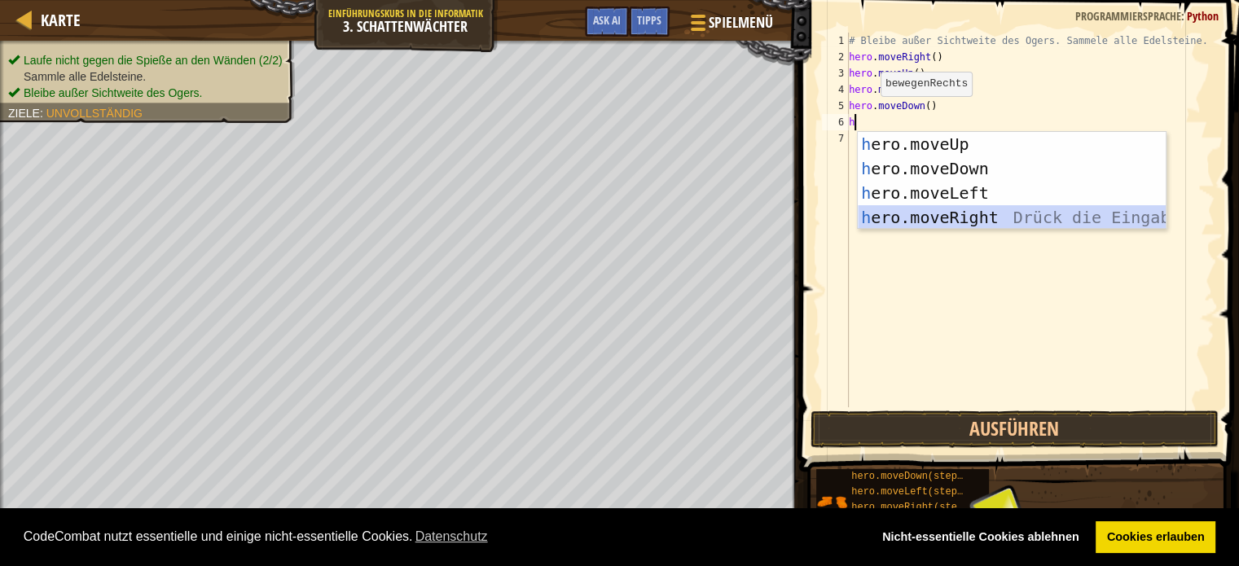
click at [925, 218] on div "h ero.moveUp Drück die Eingabetaste h ero.moveDown Drück die Eingabetaste h ero…" at bounding box center [1012, 205] width 308 height 147
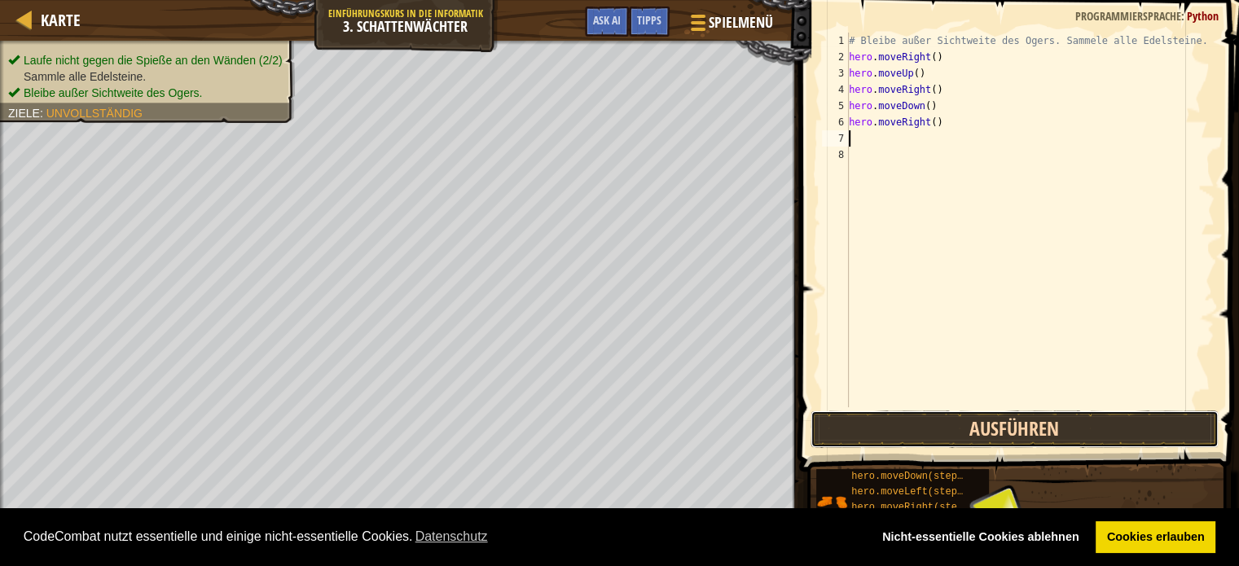
click at [990, 426] on button "Ausführen" at bounding box center [1015, 429] width 408 height 37
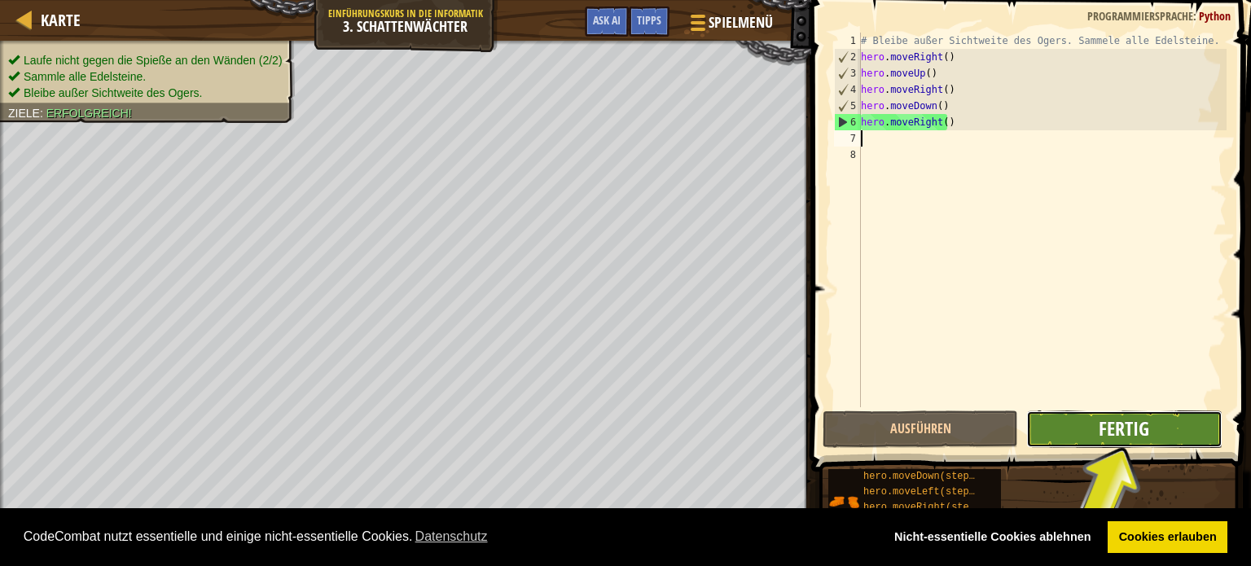
click at [1095, 422] on button "Fertig" at bounding box center [1124, 429] width 196 height 37
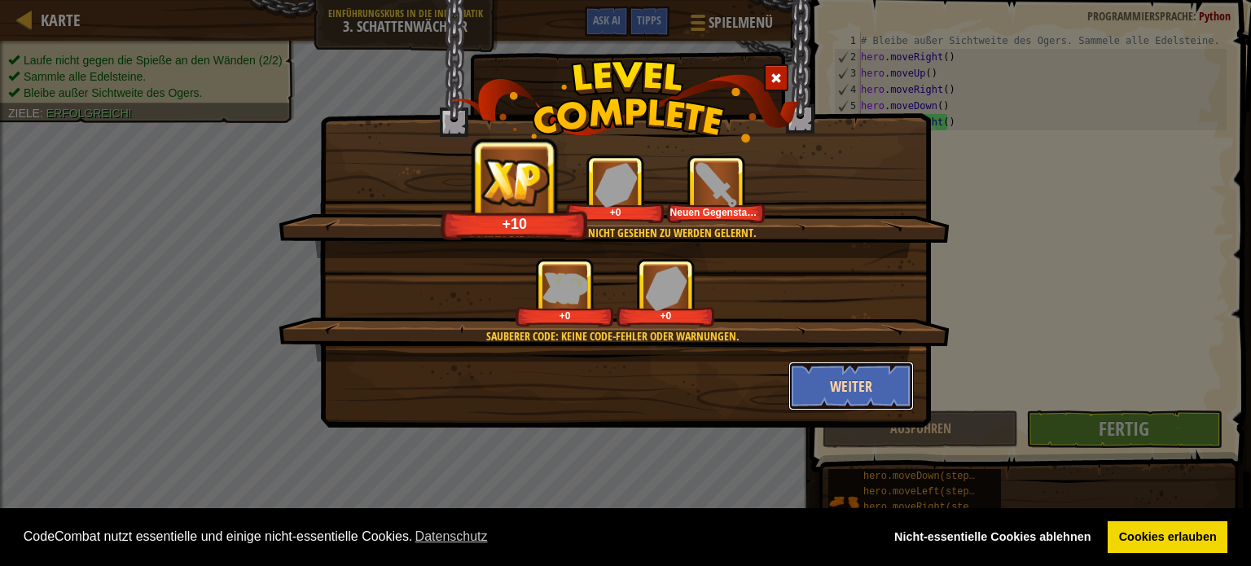
click at [865, 383] on button "Weiter" at bounding box center [852, 386] width 126 height 49
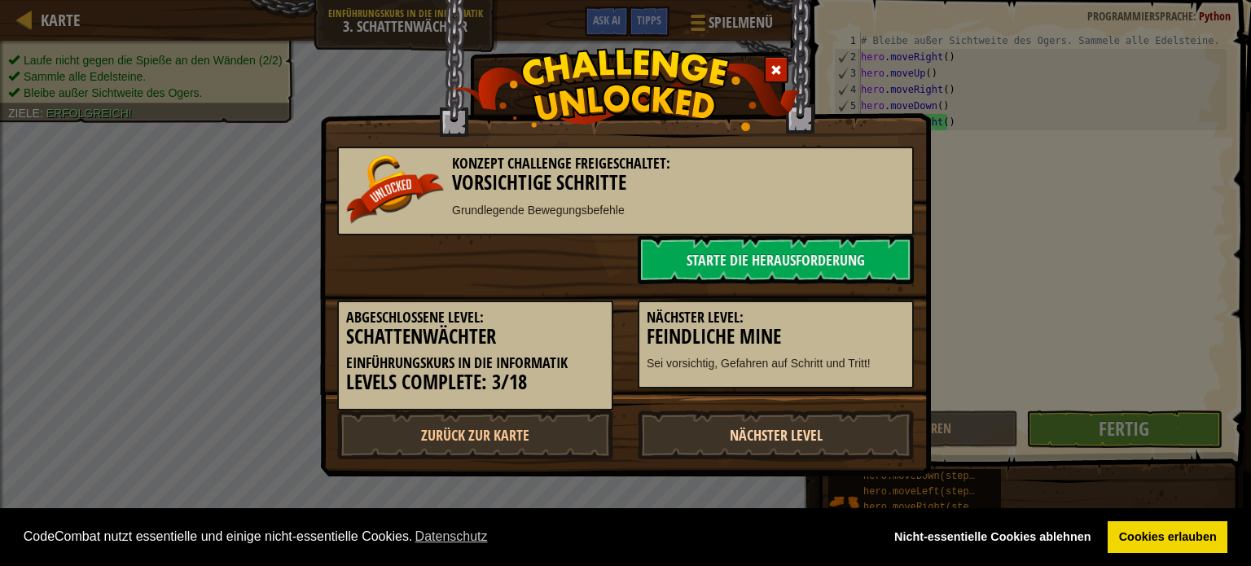
click at [841, 433] on link "Nächster Level" at bounding box center [776, 435] width 276 height 49
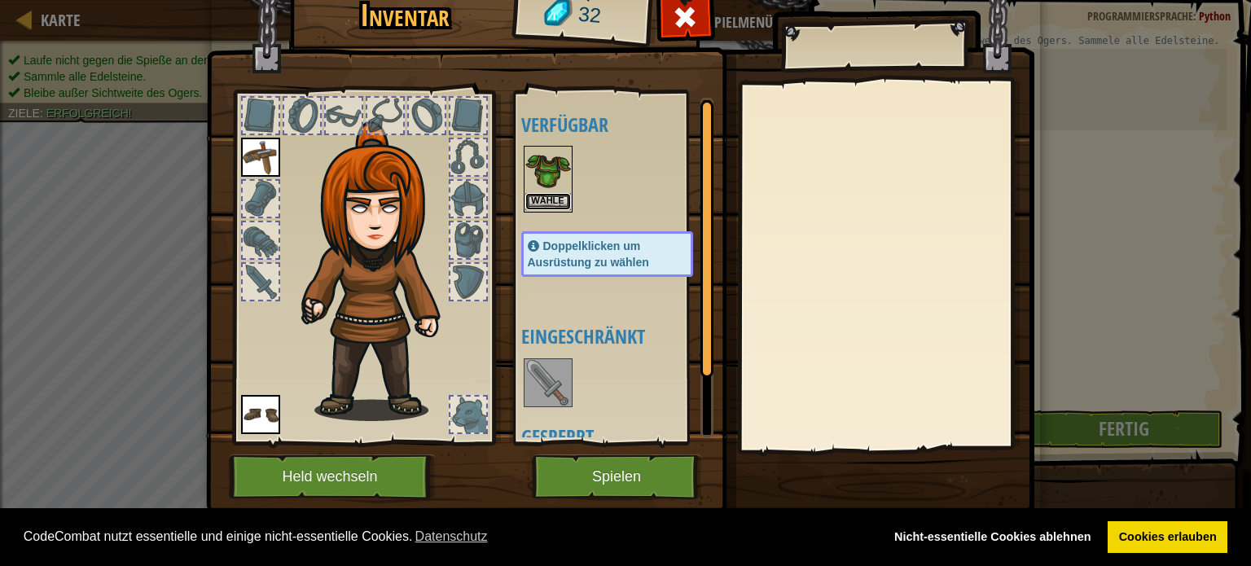
click at [530, 196] on button "Wähle" at bounding box center [548, 201] width 46 height 17
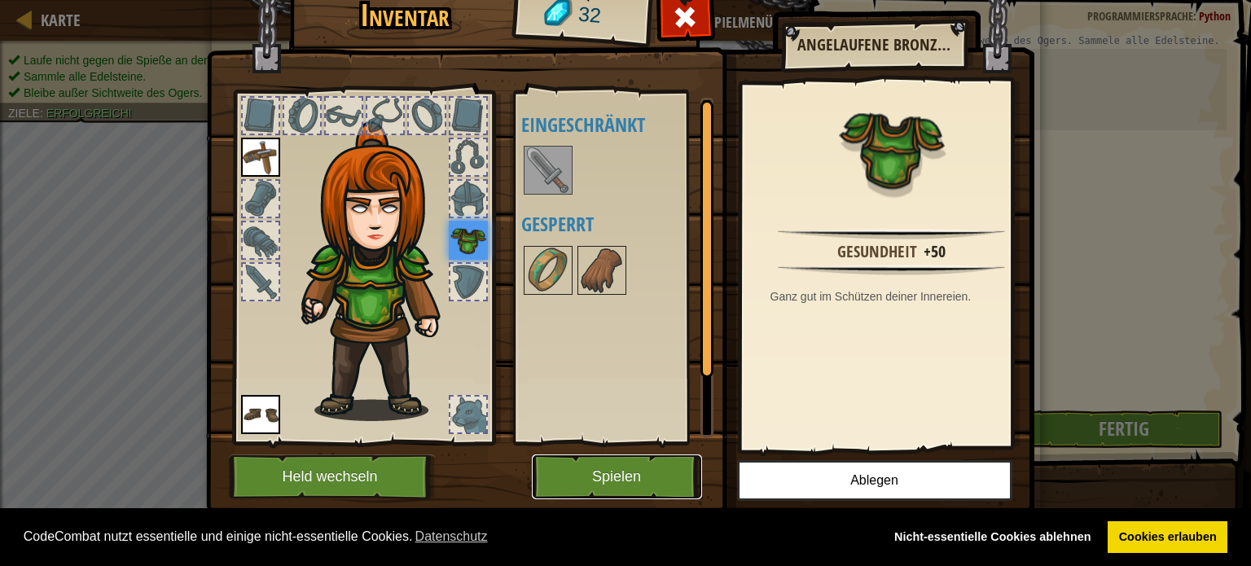
click at [625, 475] on button "Spielen" at bounding box center [617, 477] width 170 height 45
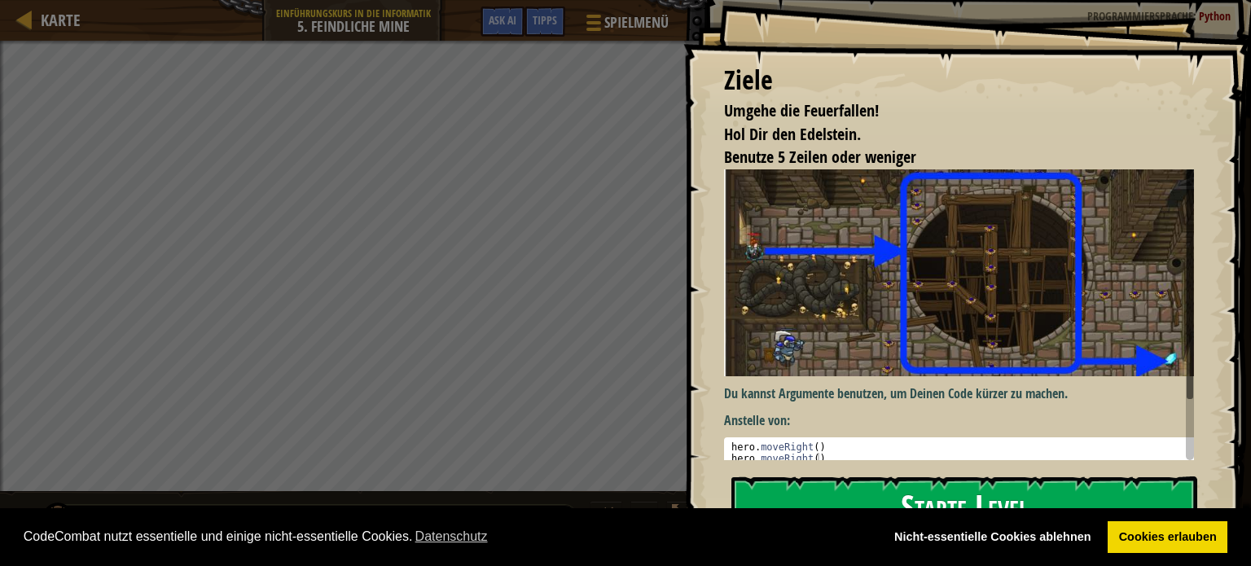
click at [1032, 488] on button "Starte Level" at bounding box center [965, 509] width 466 height 64
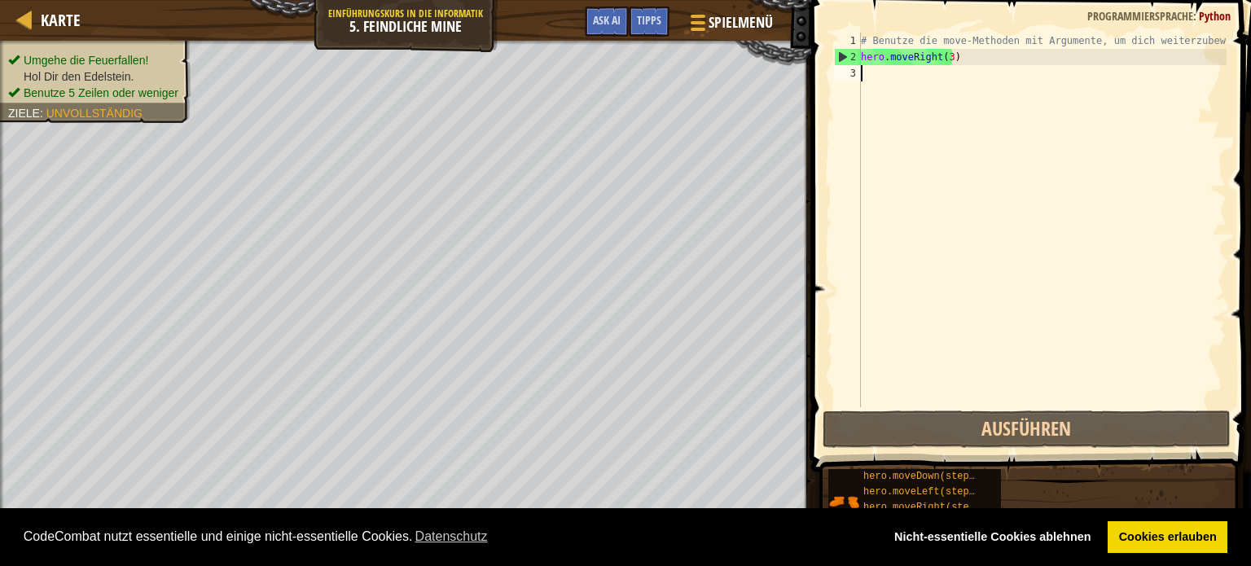
type textarea "h"
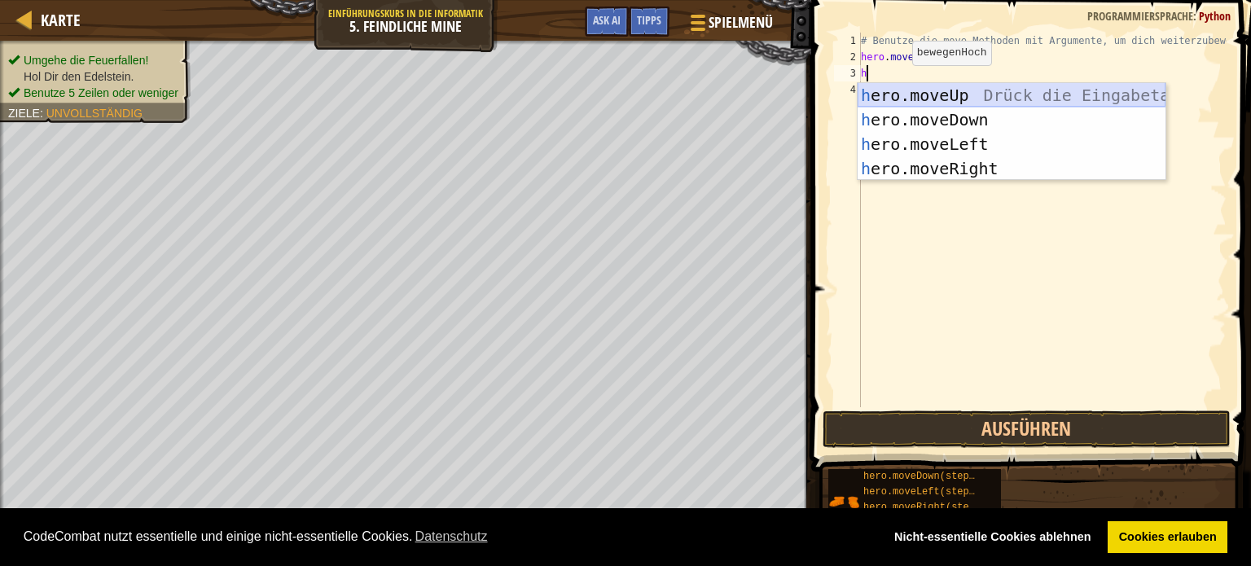
click at [902, 94] on div "h ero.moveUp Drück die Eingabetaste h ero.moveDown Drück die Eingabetaste h ero…" at bounding box center [1012, 156] width 308 height 147
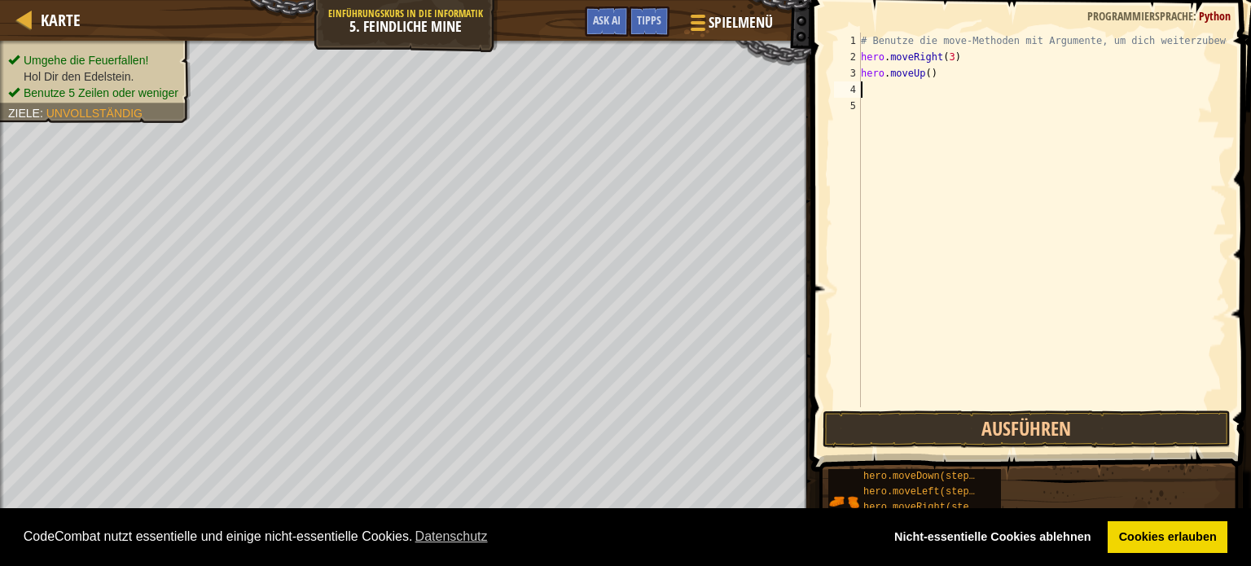
type textarea "h"
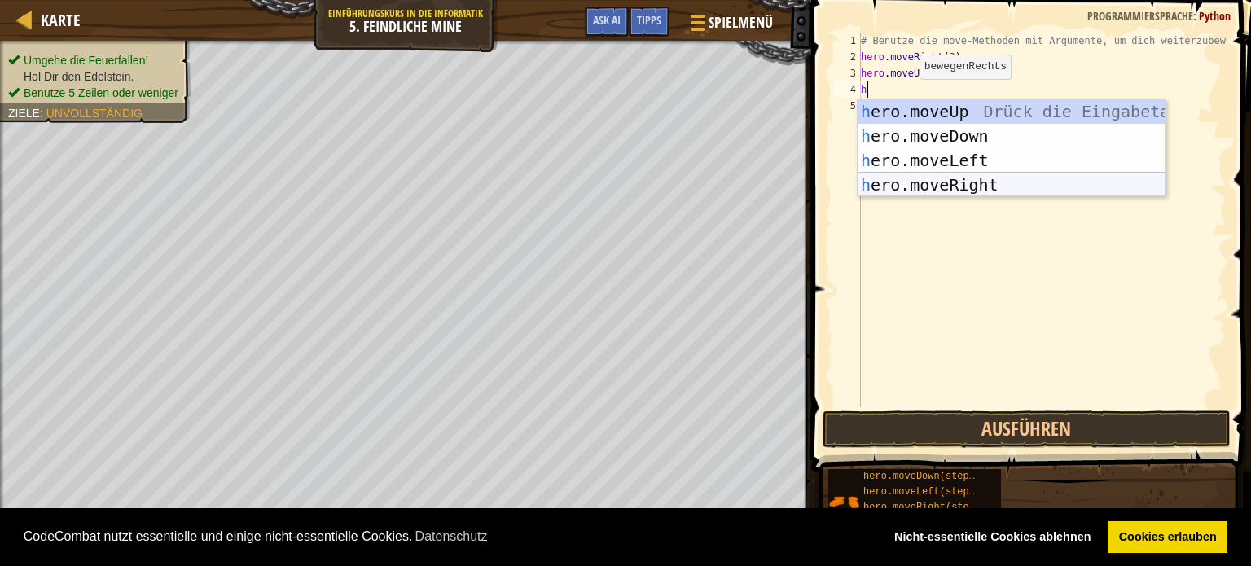
click at [961, 188] on div "h ero.moveUp Drück die Eingabetaste h ero.moveDown Drück die Eingabetaste h ero…" at bounding box center [1012, 172] width 308 height 147
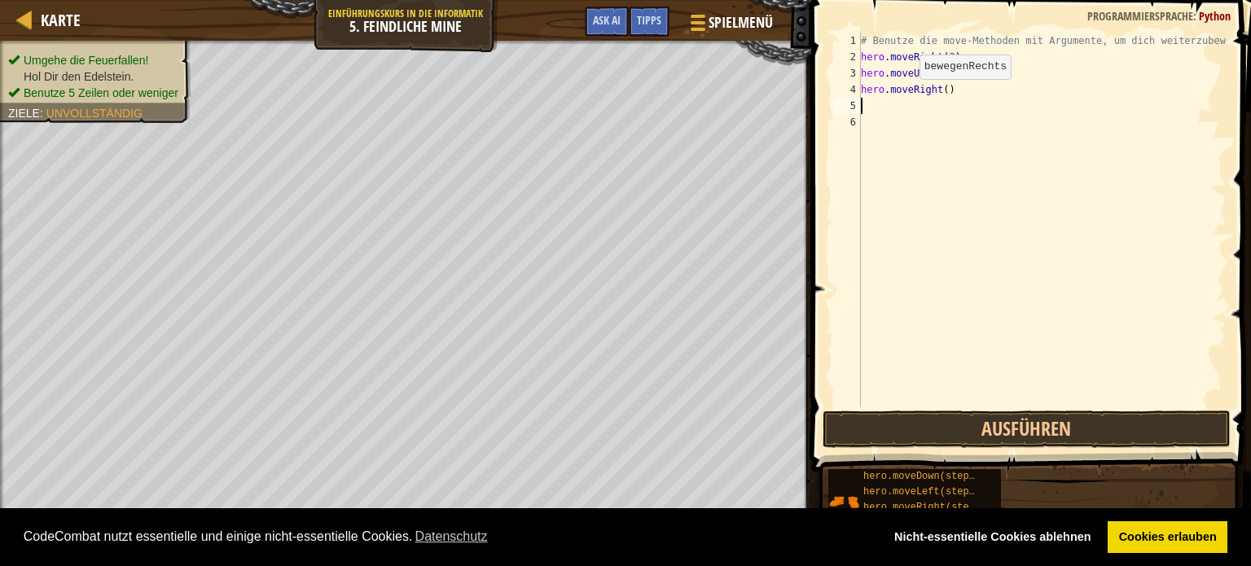
type textarea "h"
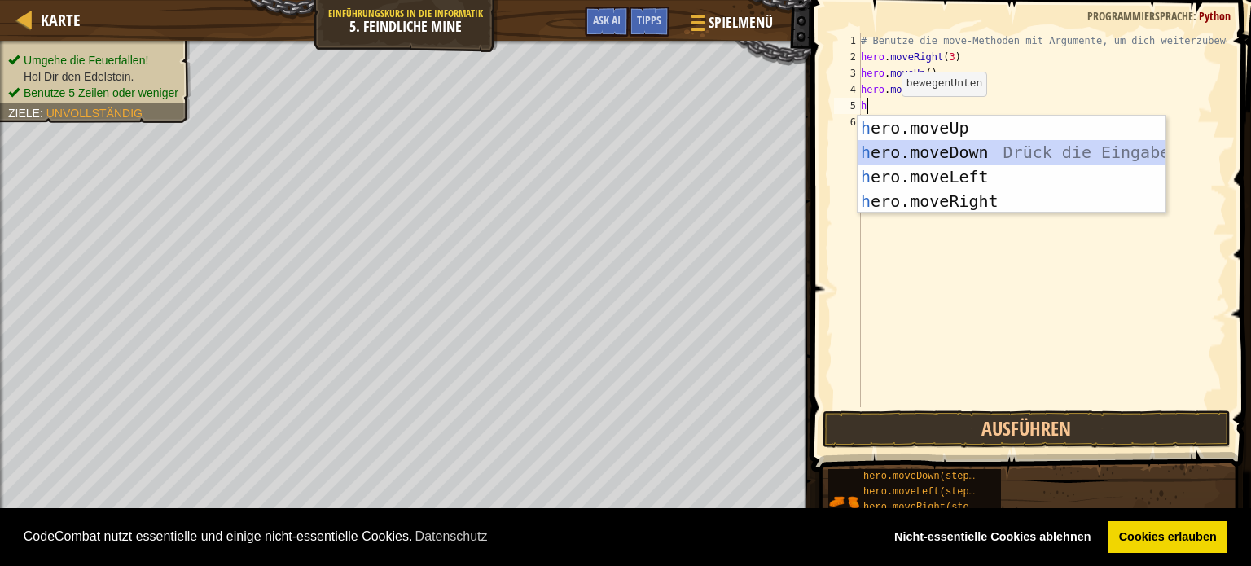
click at [927, 149] on div "h ero.moveUp Drück die Eingabetaste h ero.moveDown Drück die Eingabetaste h ero…" at bounding box center [1012, 189] width 308 height 147
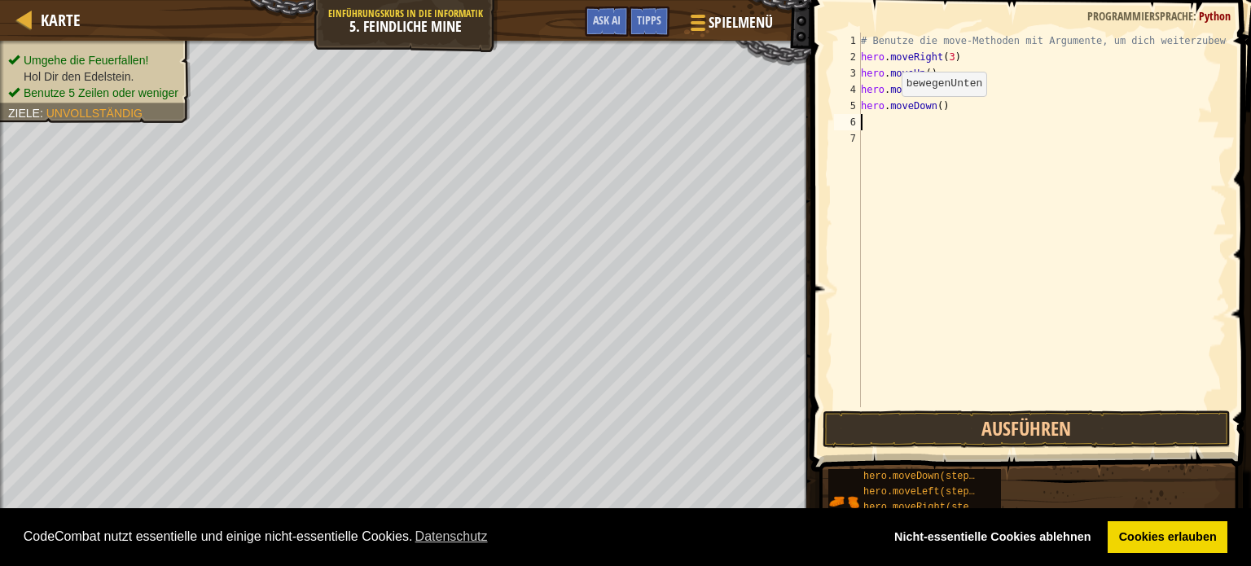
type textarea "h"
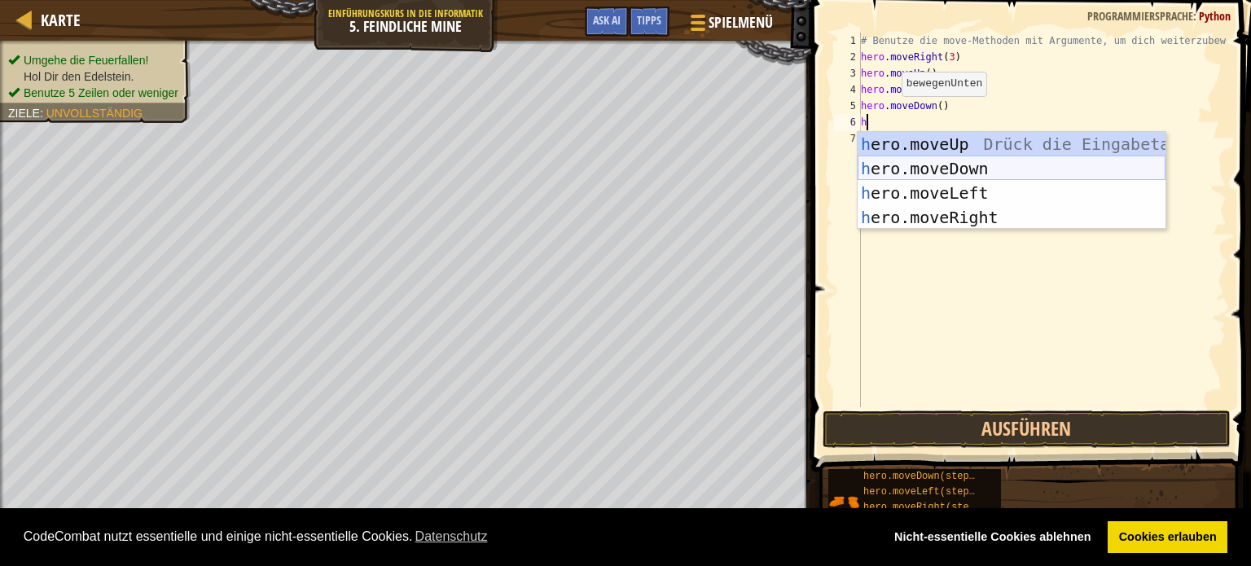
click at [928, 163] on div "h ero.moveUp Drück die Eingabetaste h ero.moveDown Drück die Eingabetaste h ero…" at bounding box center [1012, 205] width 308 height 147
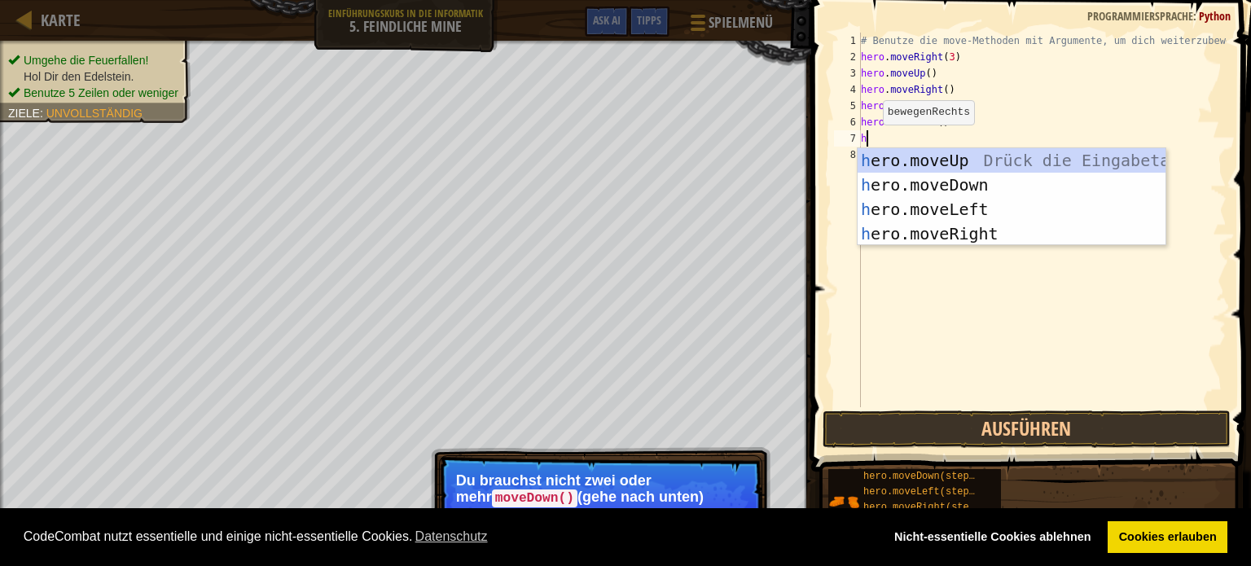
type textarea "h"
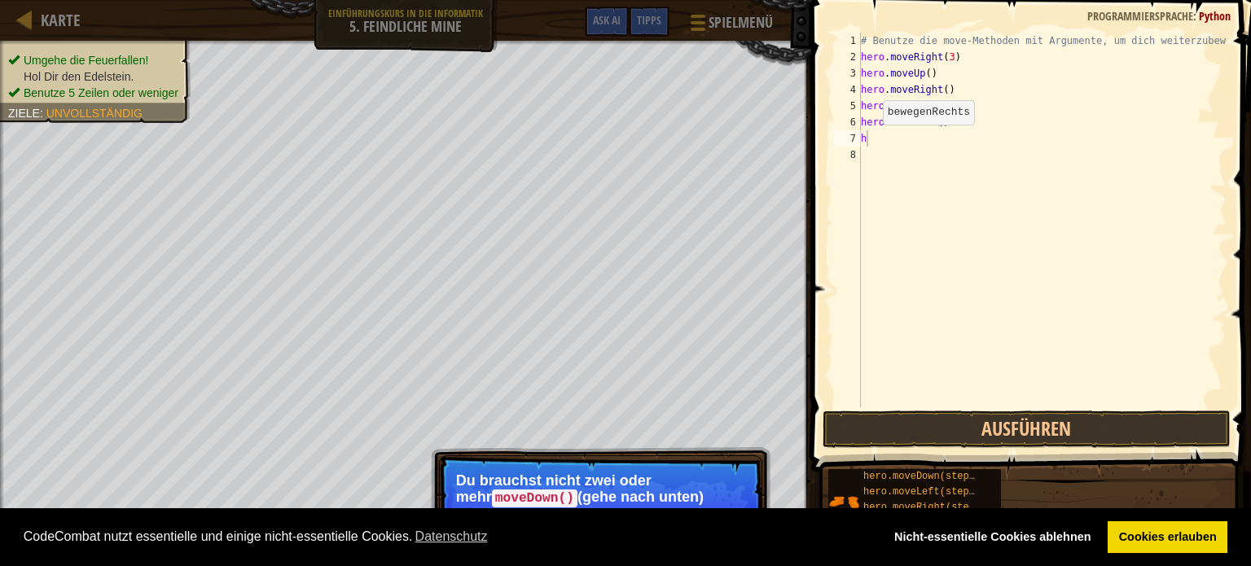
click at [557, 494] on p "Du brauchst nicht zwei oder mehr moveDown() (gehe nach unten) Kommandos hintere…" at bounding box center [600, 504] width 289 height 65
click at [975, 425] on button "Ausführen" at bounding box center [1027, 429] width 408 height 37
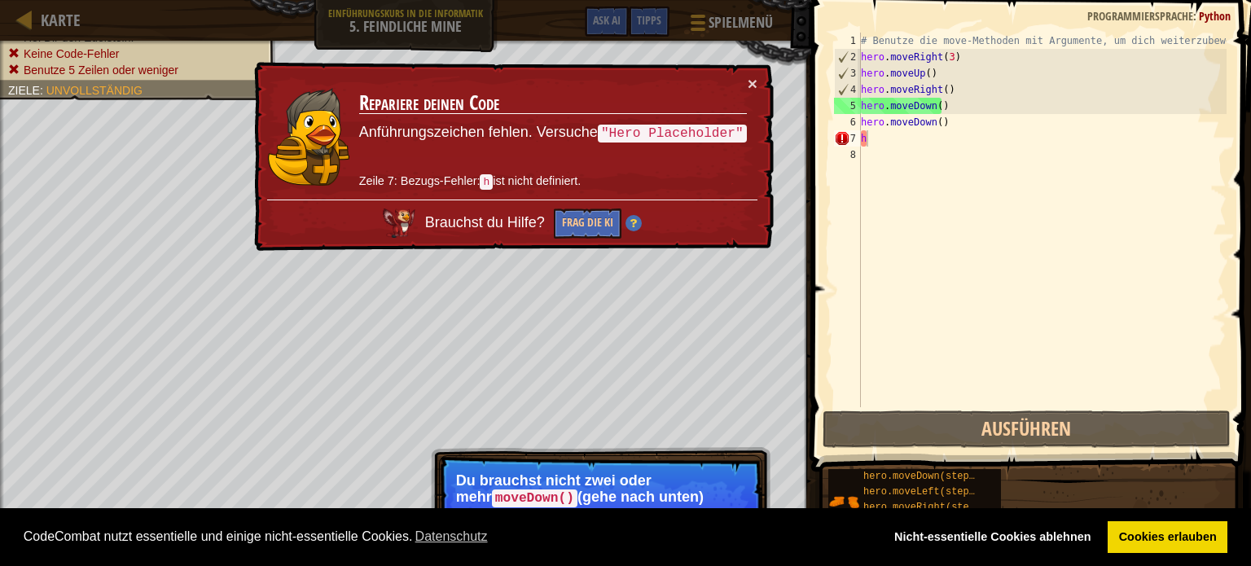
click at [744, 76] on td "Repariere deinen Code Anführungszeichen fehlen. Versuche "Hero Placeholder" Zei…" at bounding box center [552, 137] width 389 height 125
click at [752, 79] on button "×" at bounding box center [753, 83] width 10 height 17
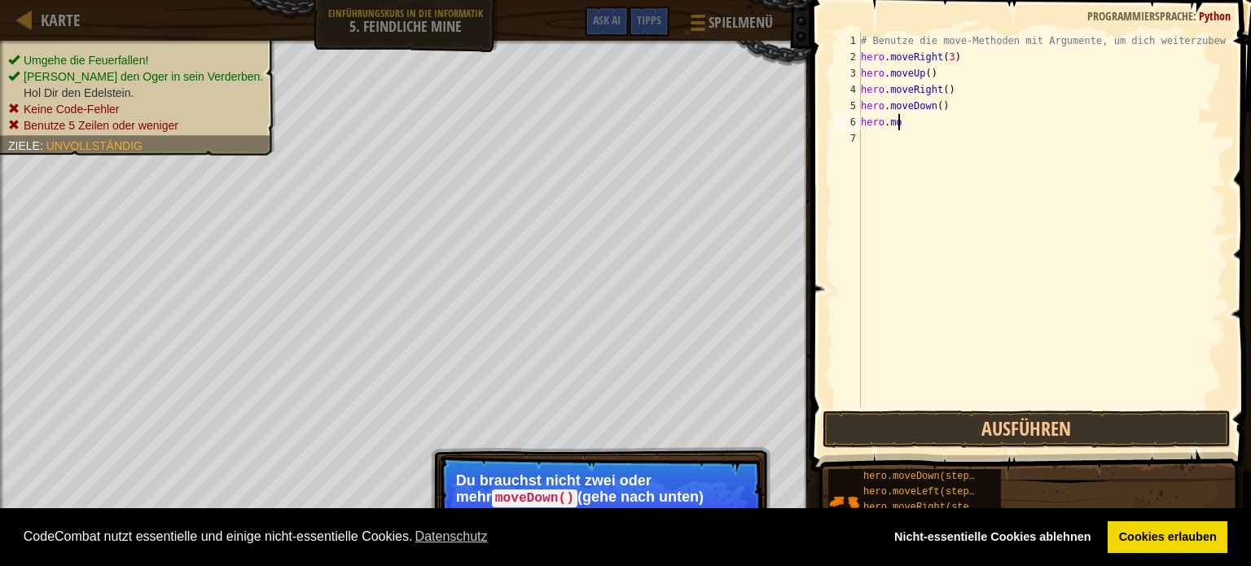
type textarea "h"
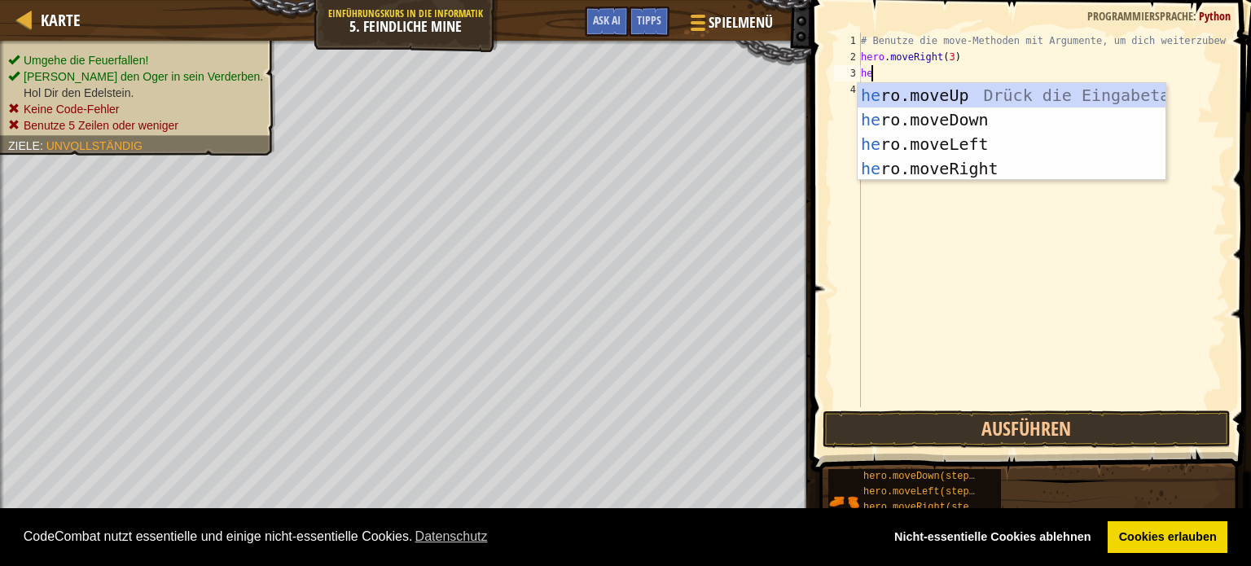
type textarea "h"
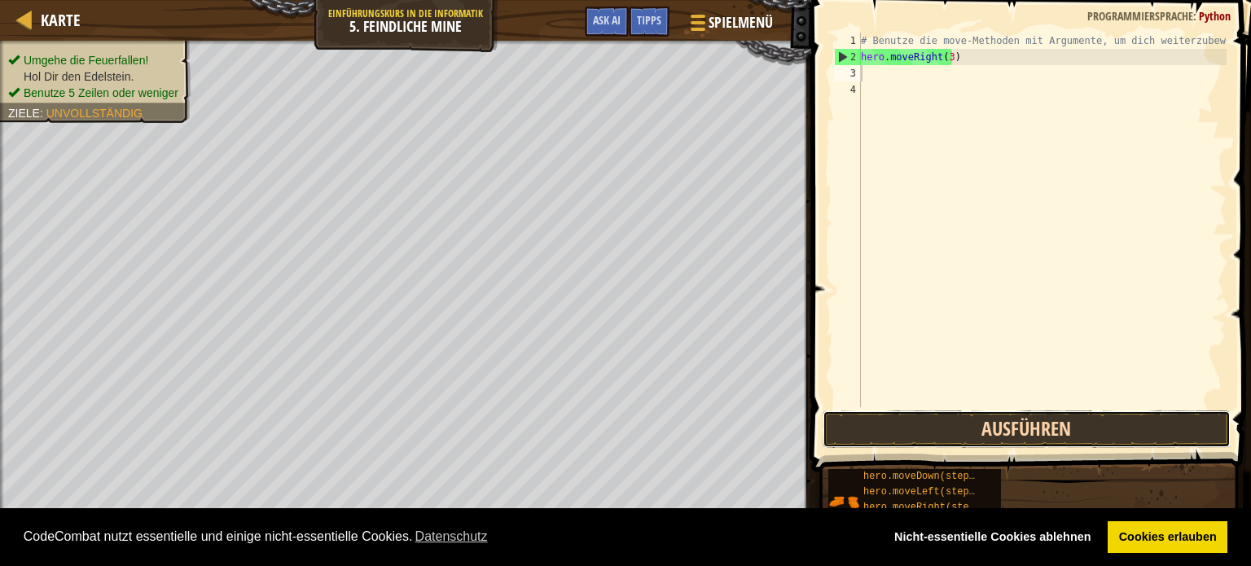
click at [907, 414] on button "Ausführen" at bounding box center [1027, 429] width 408 height 37
type textarea "h"
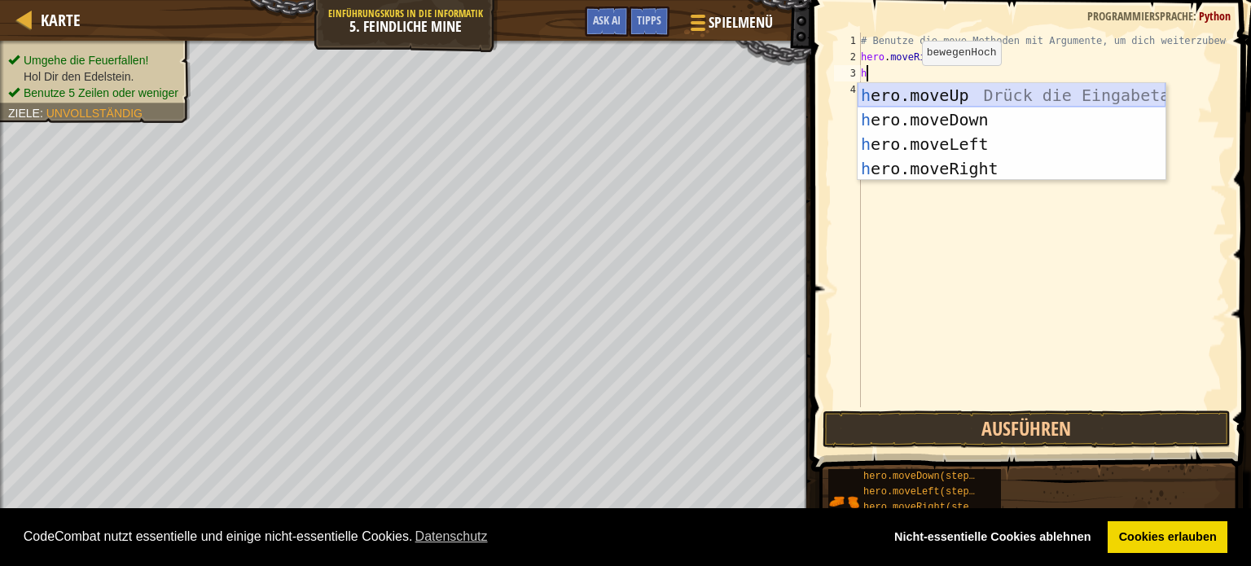
click at [904, 92] on div "h ero.moveUp Drück die Eingabetaste h ero.moveDown Drück die Eingabetaste h ero…" at bounding box center [1012, 156] width 308 height 147
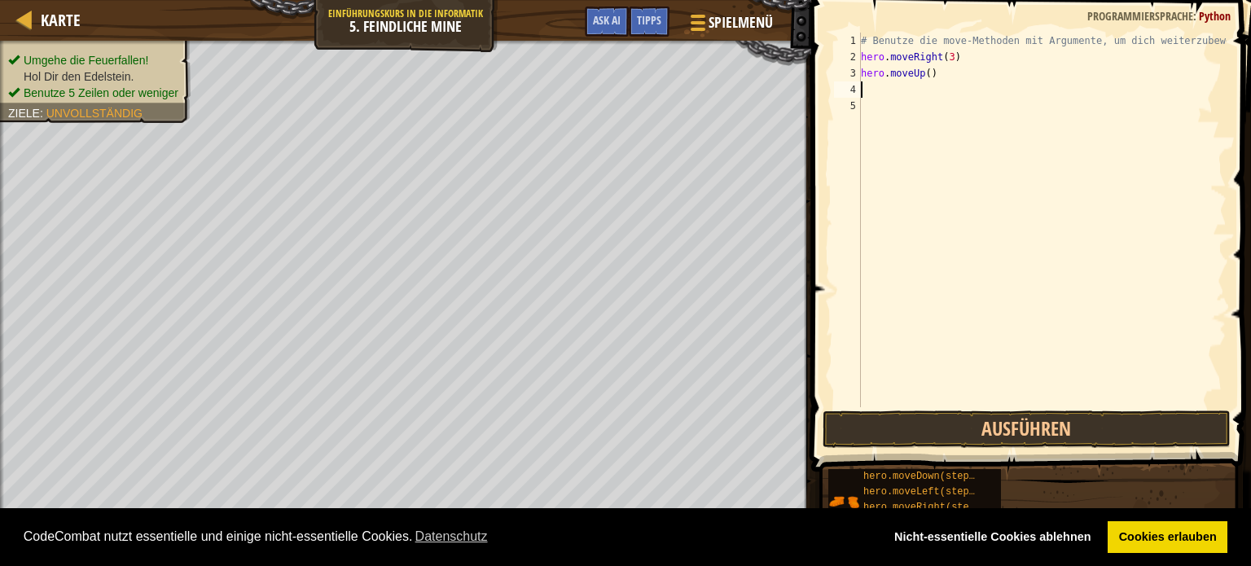
type textarea "h"
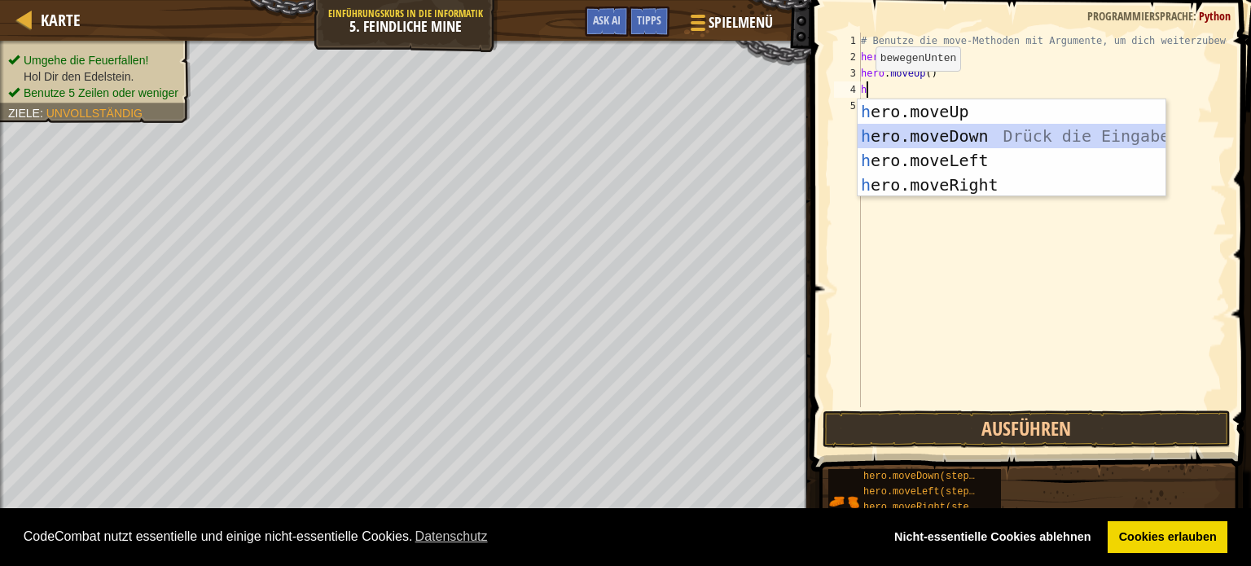
click at [951, 135] on div "h ero.moveUp Drück die Eingabetaste h ero.moveDown Drück die Eingabetaste h ero…" at bounding box center [1012, 172] width 308 height 147
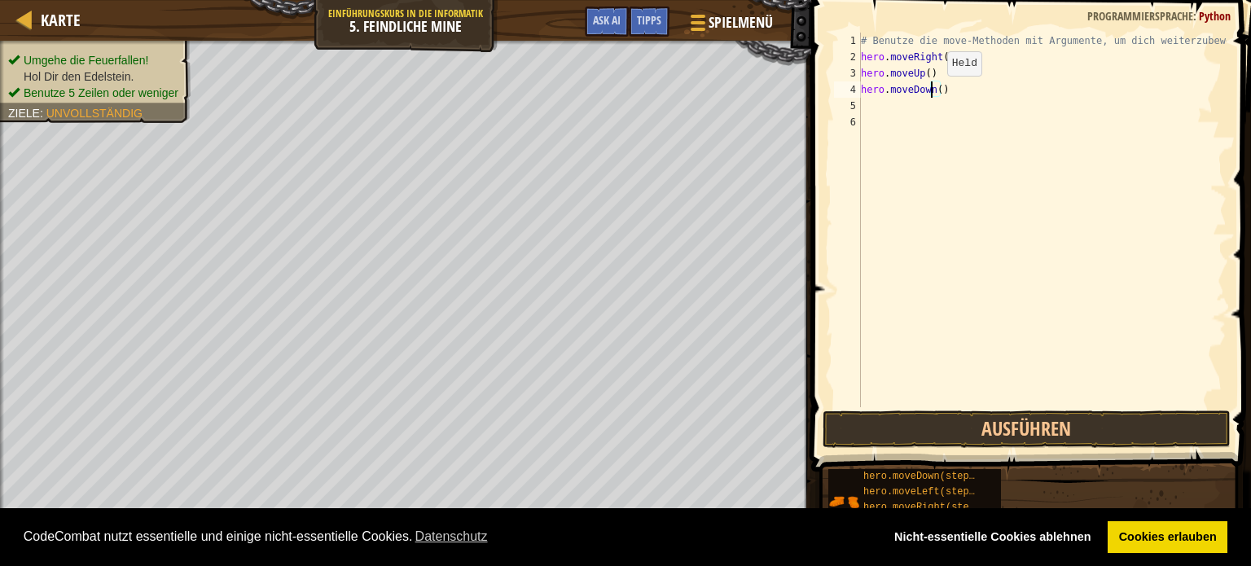
click at [933, 91] on div "# Benutze die move-Methoden mit Argumente, um dich weiterzubewegen hero . moveR…" at bounding box center [1042, 236] width 369 height 407
click at [936, 90] on div "# Benutze die move-Methoden mit Argumente, um dich weiterzubewegen hero . moveR…" at bounding box center [1042, 236] width 369 height 407
type textarea "hero.moveDown(4)"
click at [863, 107] on div "# Benutze die move-Methoden mit Argumente, um dich weiterzubewegen hero . moveR…" at bounding box center [1042, 236] width 369 height 407
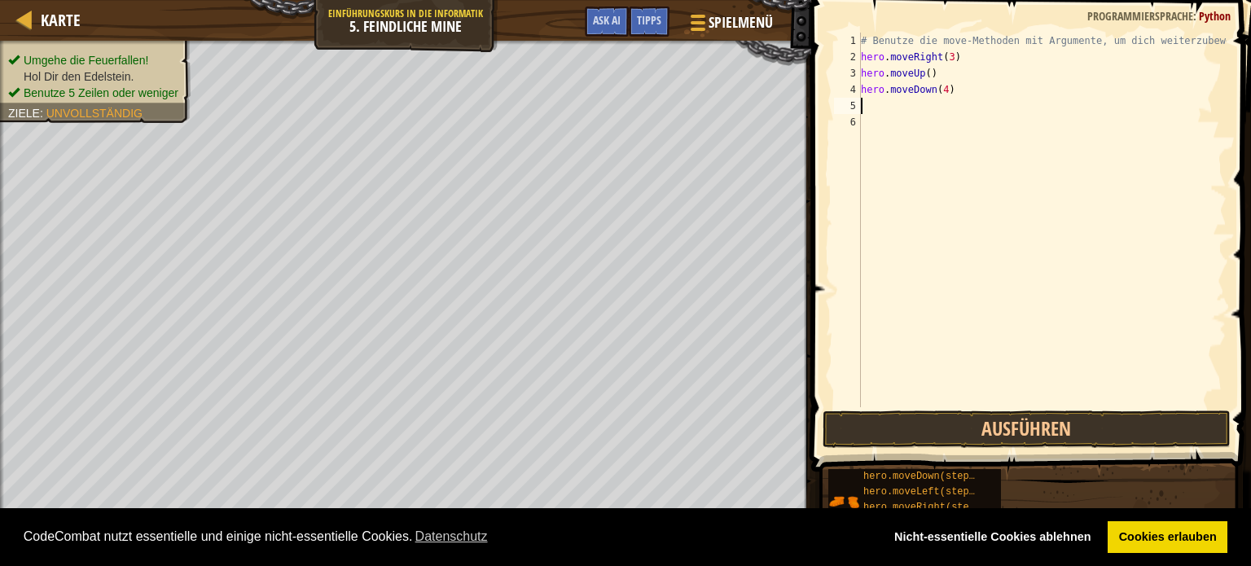
scroll to position [7, 0]
type textarea "h"
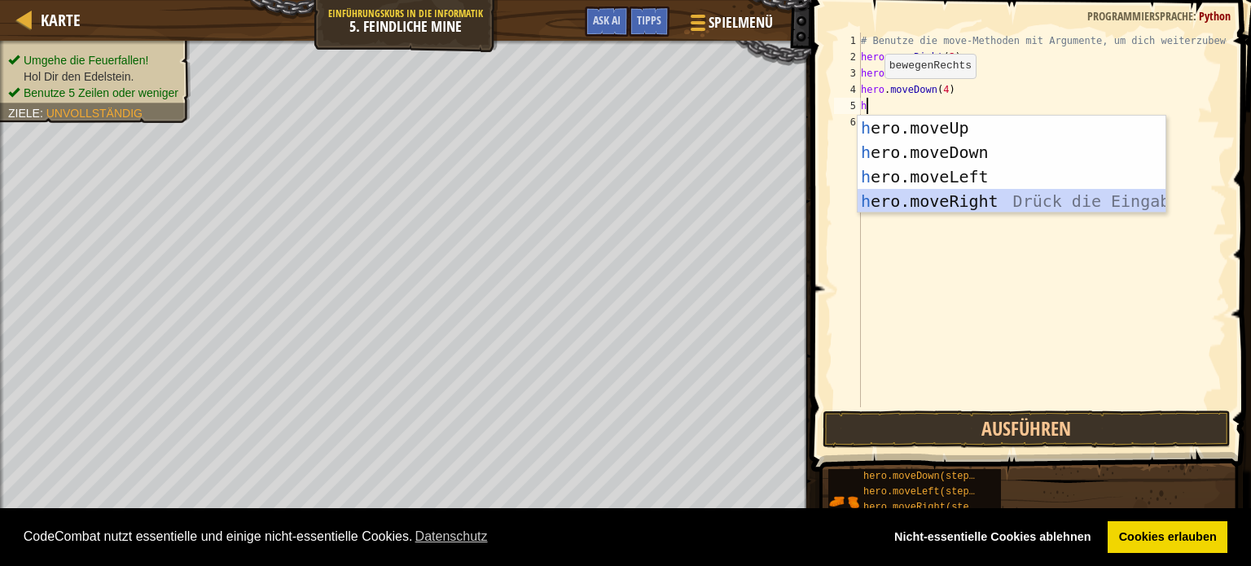
click at [914, 202] on div "h ero.moveUp Drück die Eingabetaste h ero.moveDown Drück die Eingabetaste h ero…" at bounding box center [1012, 189] width 308 height 147
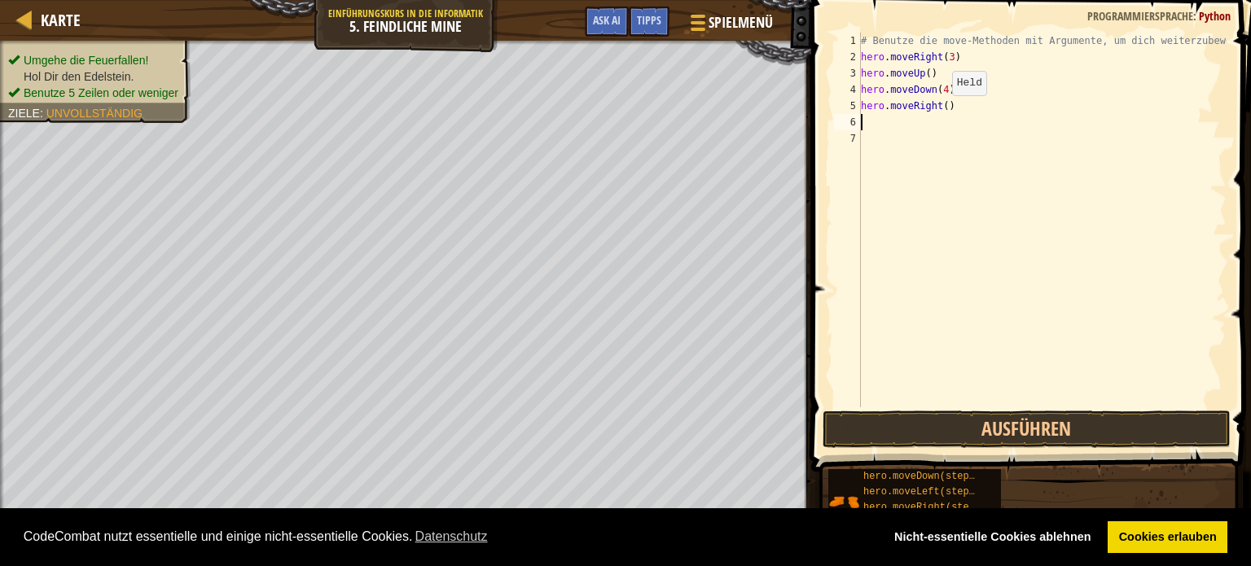
click at [938, 111] on div "# Benutze die move-Methoden mit Argumente, um dich weiterzubewegen hero . moveR…" at bounding box center [1042, 236] width 369 height 407
click at [938, 106] on div "# Benutze die move-Methoden mit Argumente, um dich weiterzubewegen hero . moveR…" at bounding box center [1042, 236] width 369 height 407
click at [941, 105] on div "# Benutze die move-Methoden mit Argumente, um dich weiterzubewegen hero . moveR…" at bounding box center [1042, 236] width 369 height 407
click at [941, 421] on button "Ausführen" at bounding box center [1027, 429] width 408 height 37
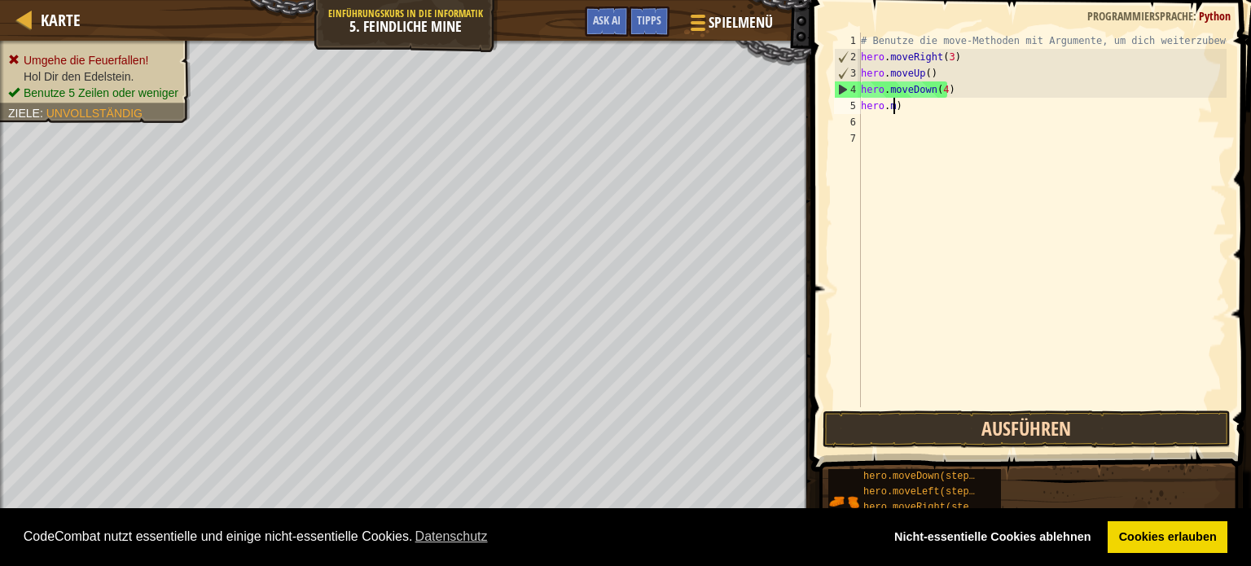
scroll to position [7, 0]
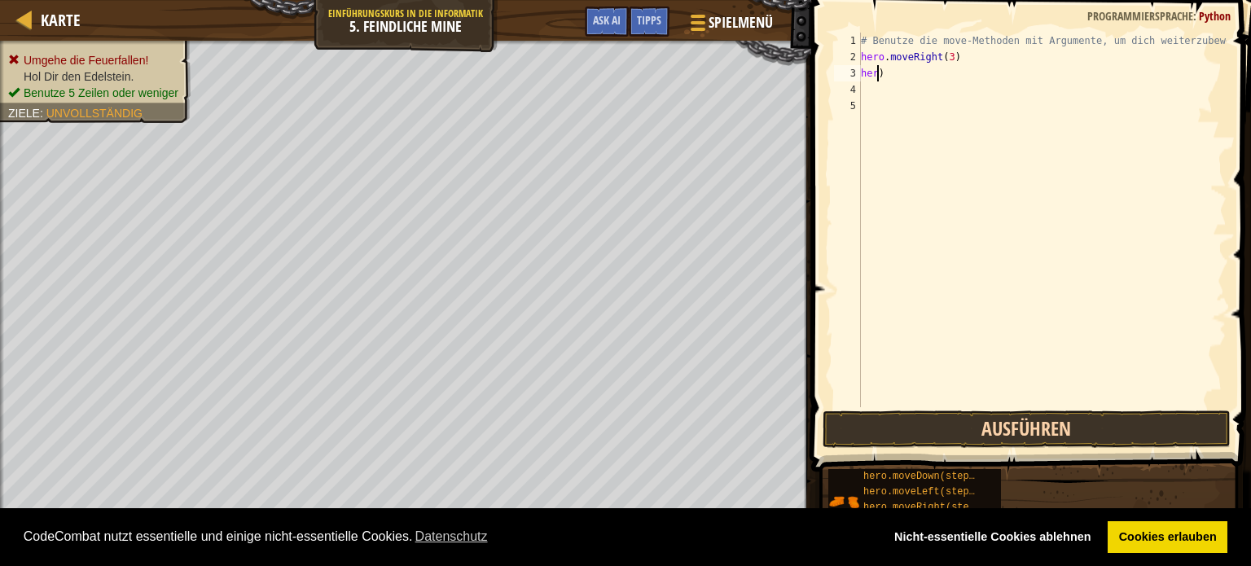
type textarea ")"
click at [877, 71] on div "# Benutze die move-Methoden mit Argumente, um dich weiterzubewegen hero . moveR…" at bounding box center [1042, 236] width 369 height 407
type textarea "h"
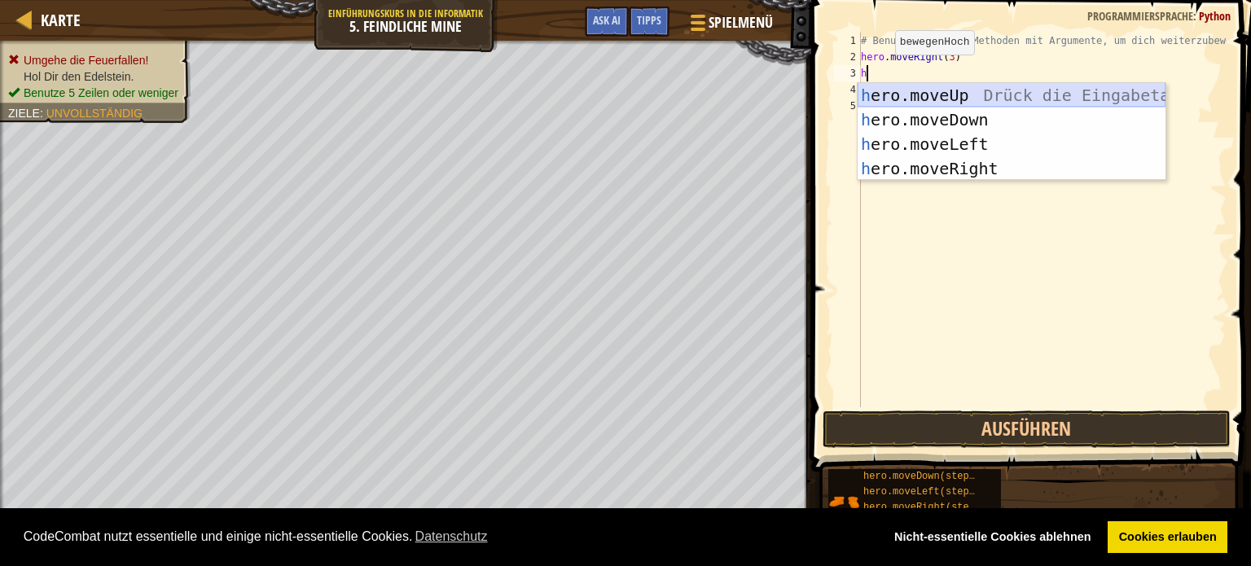
click at [901, 86] on div "h ero.moveUp Drück die Eingabetaste h ero.moveDown Drück die Eingabetaste h ero…" at bounding box center [1012, 156] width 308 height 147
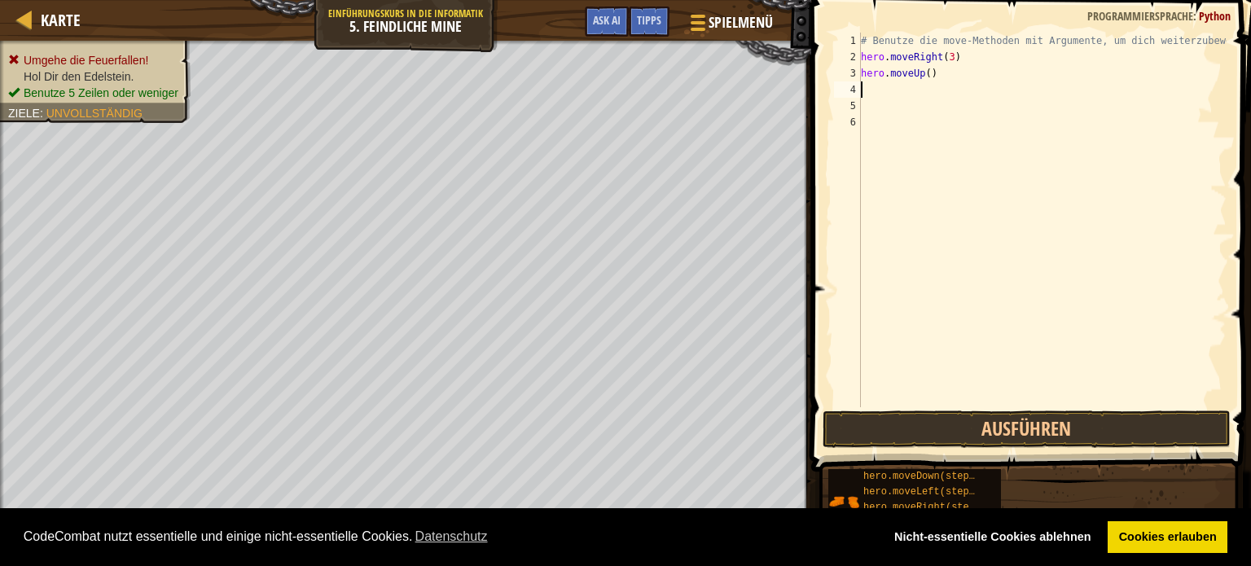
type textarea "h"
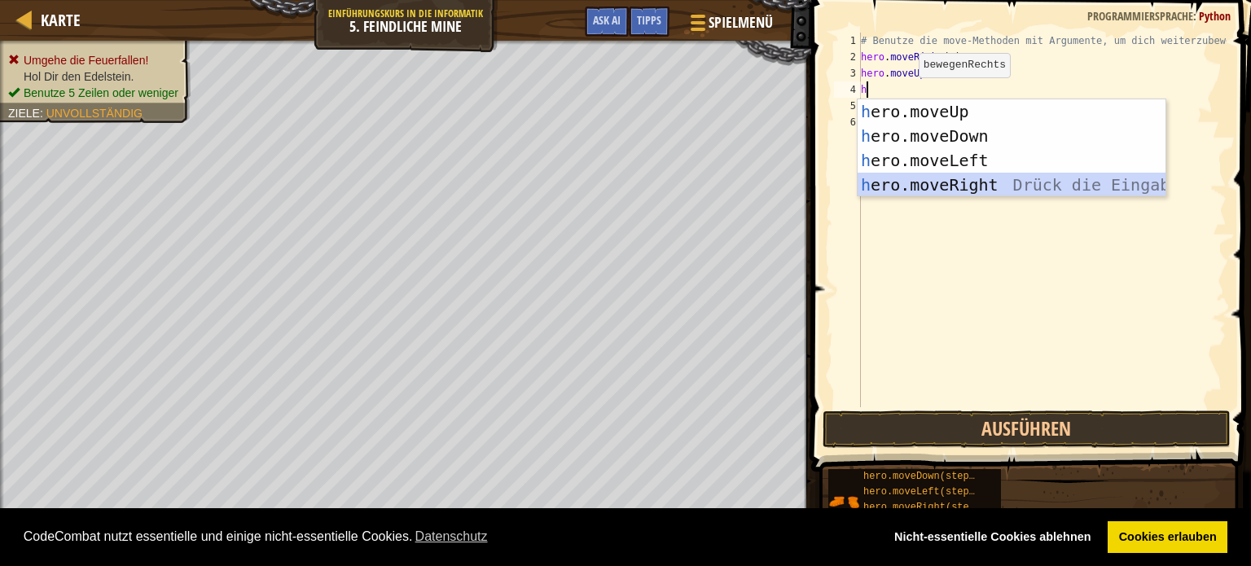
click at [944, 182] on div "h ero.moveUp Drück die Eingabetaste h ero.moveDown Drück die Eingabetaste h ero…" at bounding box center [1012, 172] width 308 height 147
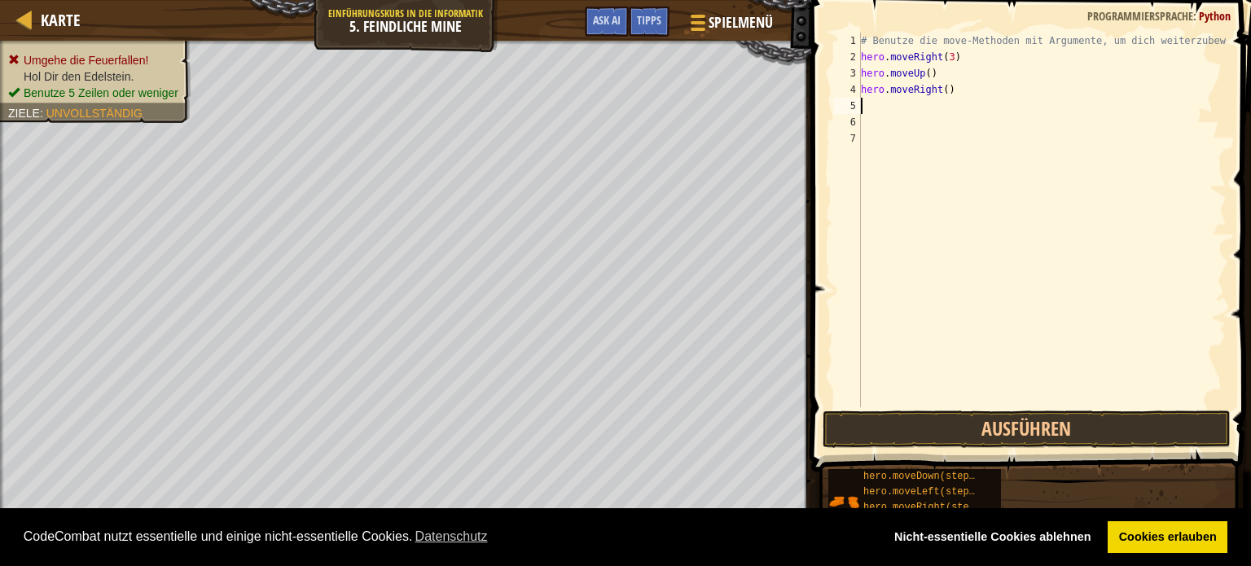
type textarea "h"
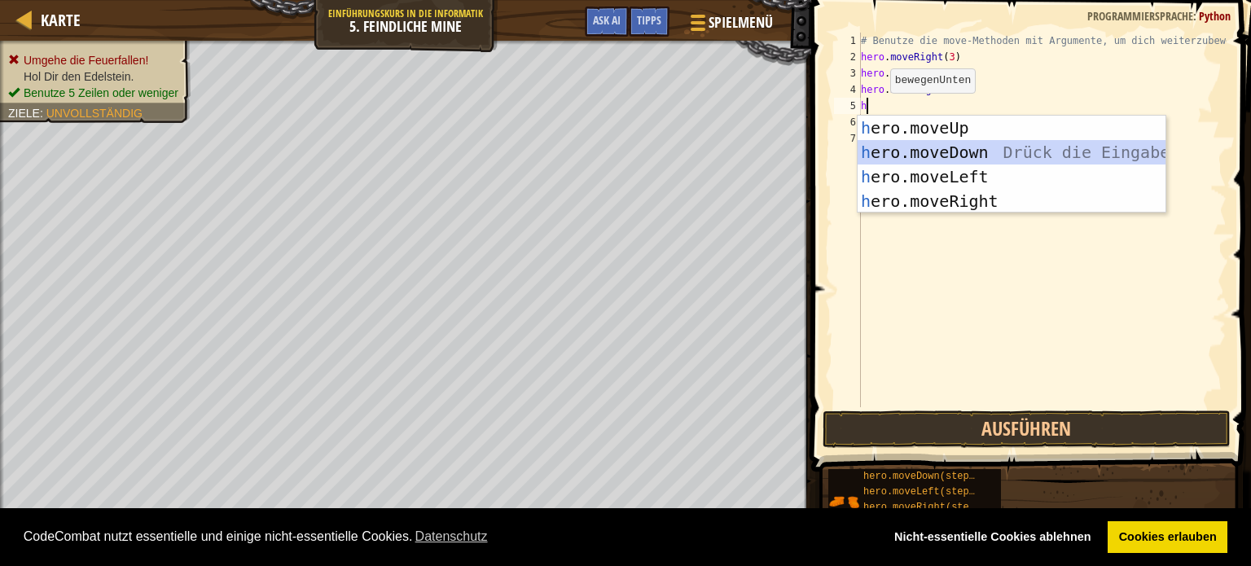
click at [916, 152] on div "h ero.moveUp Drück die Eingabetaste h ero.moveDown Drück die Eingabetaste h ero…" at bounding box center [1012, 189] width 308 height 147
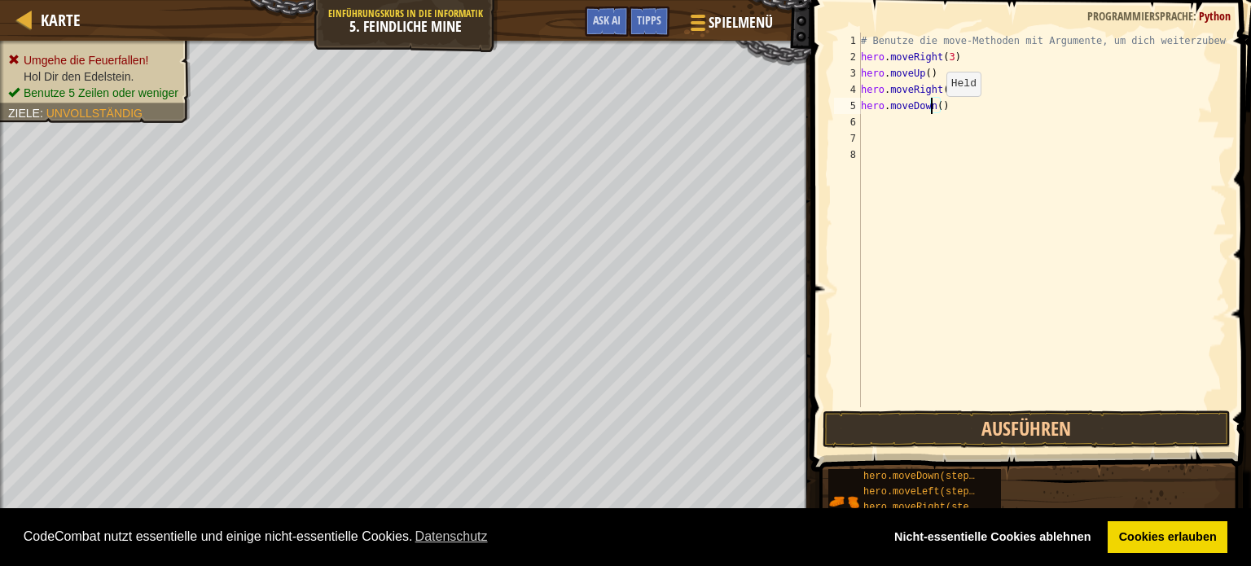
click at [932, 112] on div "# Benutze die move-Methoden mit Argumente, um dich weiterzubewegen hero . moveR…" at bounding box center [1042, 236] width 369 height 407
click at [935, 108] on div "# Benutze die move-Methoden mit Argumente, um dich weiterzubewegen hero . moveR…" at bounding box center [1042, 236] width 369 height 407
type textarea "hero.moveDown(4)"
click at [863, 124] on div "# Benutze die move-Methoden mit Argumente, um dich weiterzubewegen hero . moveR…" at bounding box center [1042, 236] width 369 height 407
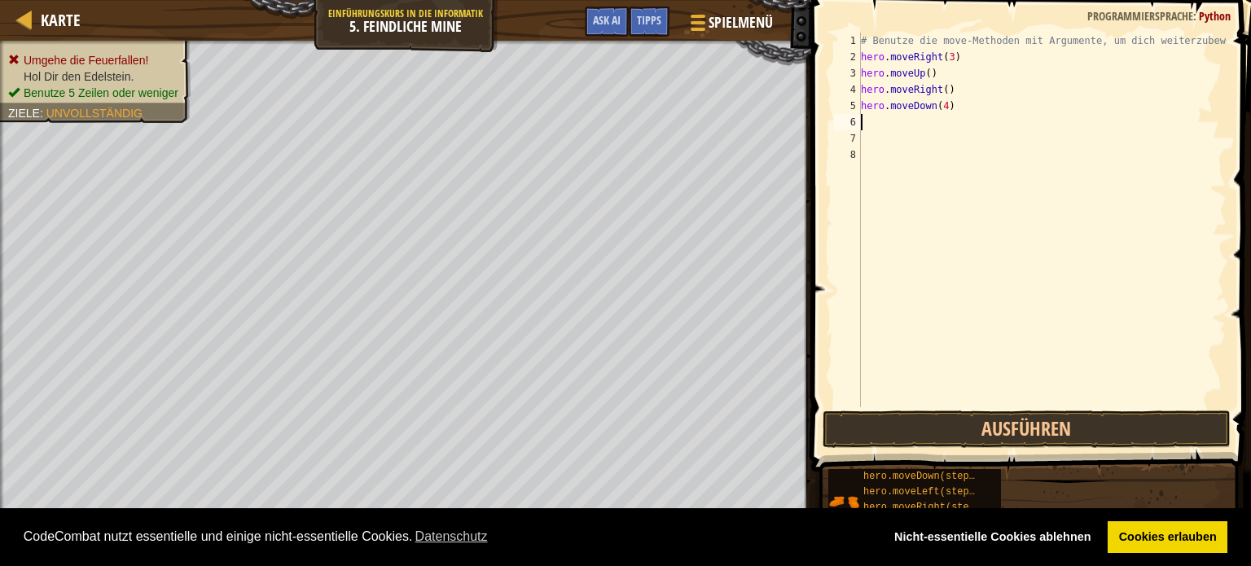
scroll to position [7, 0]
type textarea "h"
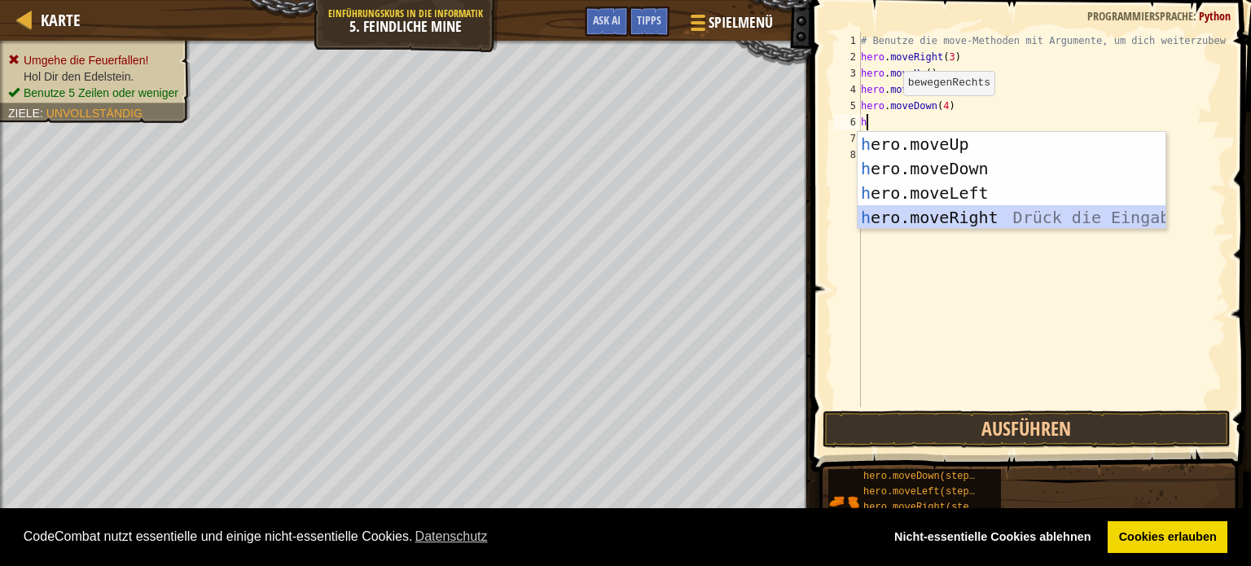
click at [934, 218] on div "h ero.moveUp Drück die Eingabetaste h ero.moveDown Drück die Eingabetaste h ero…" at bounding box center [1012, 205] width 308 height 147
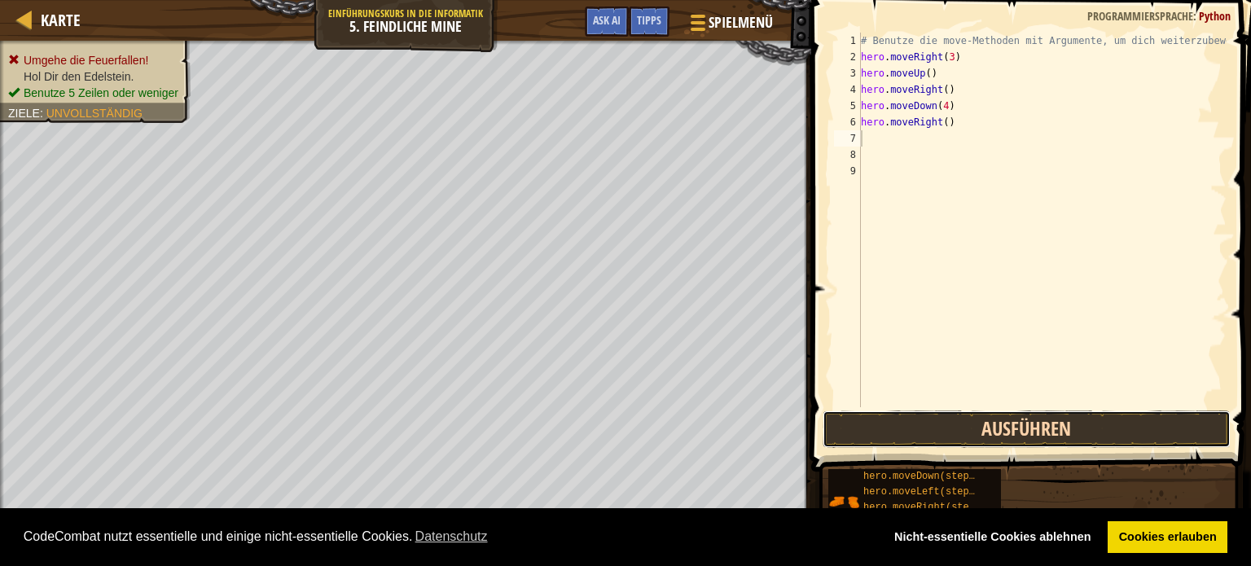
click at [997, 424] on button "Ausführen" at bounding box center [1027, 429] width 408 height 37
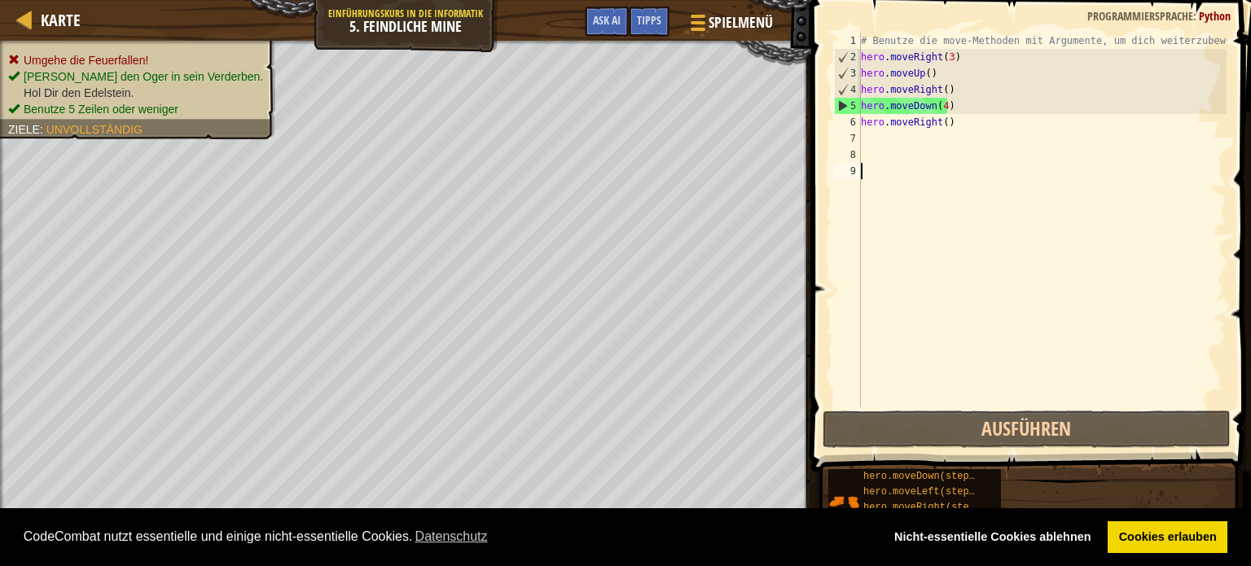
drag, startPoint x: 1250, startPoint y: 244, endPoint x: 984, endPoint y: 157, distance: 280.3
click at [964, 167] on div "# Benutze die move-Methoden mit Argumente, um dich weiterzubewegen hero . moveR…" at bounding box center [1042, 236] width 369 height 407
click at [1075, 532] on link "Nicht-essentielle Cookies ablehnen" at bounding box center [992, 537] width 219 height 33
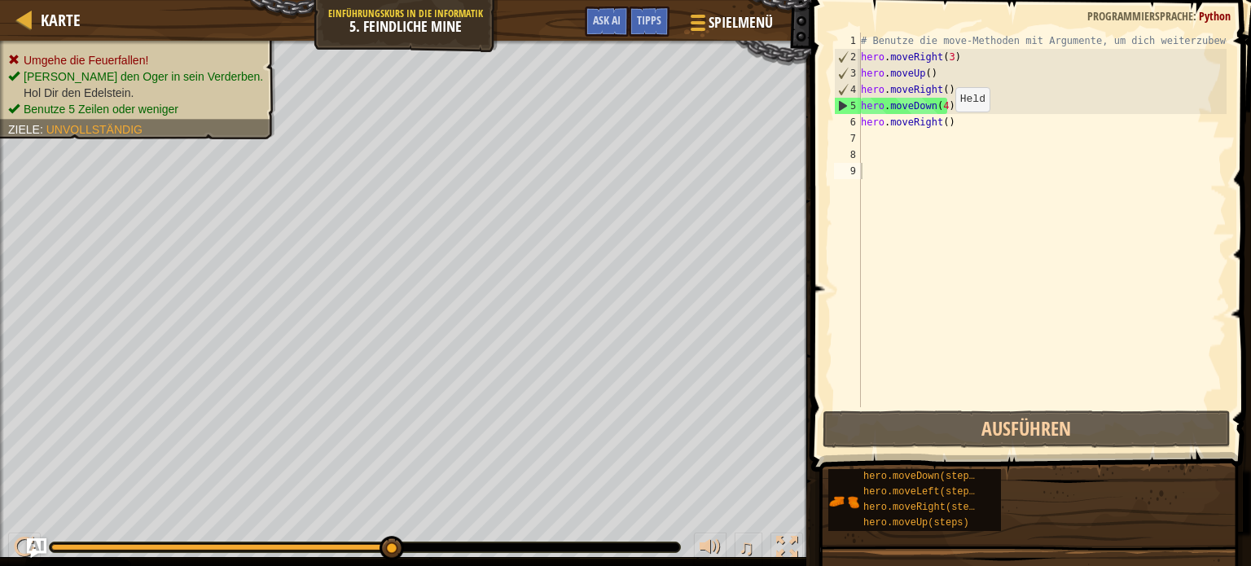
click at [942, 126] on div "# Benutze die move-Methoden mit Argumente, um dich weiterzubewegen hero . moveR…" at bounding box center [1042, 236] width 369 height 407
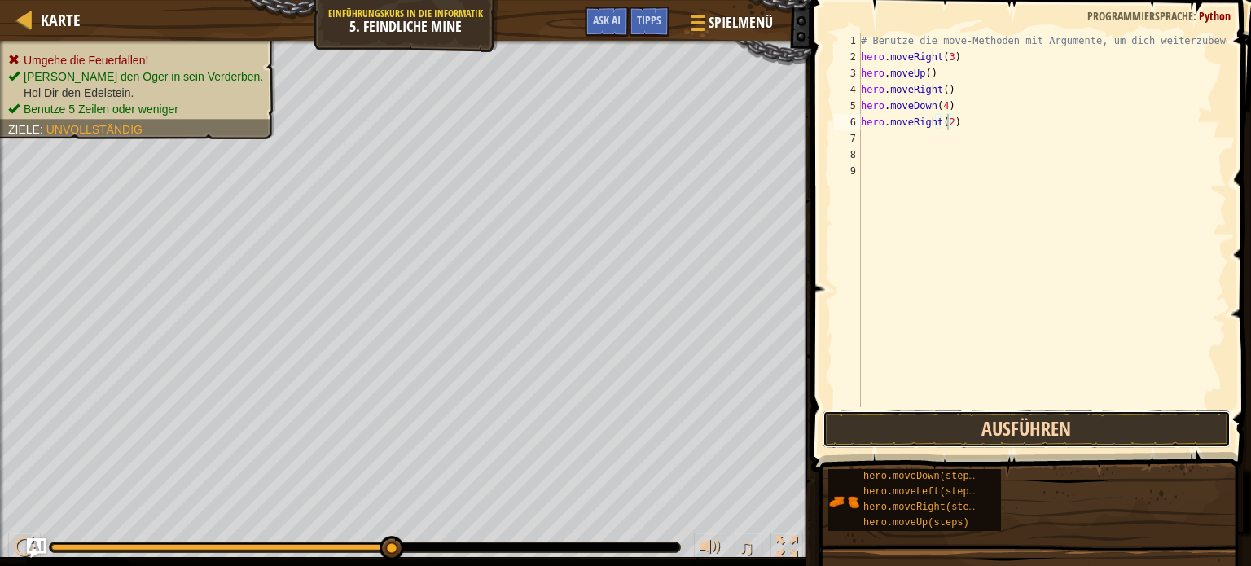
click at [951, 434] on button "Ausführen" at bounding box center [1027, 429] width 408 height 37
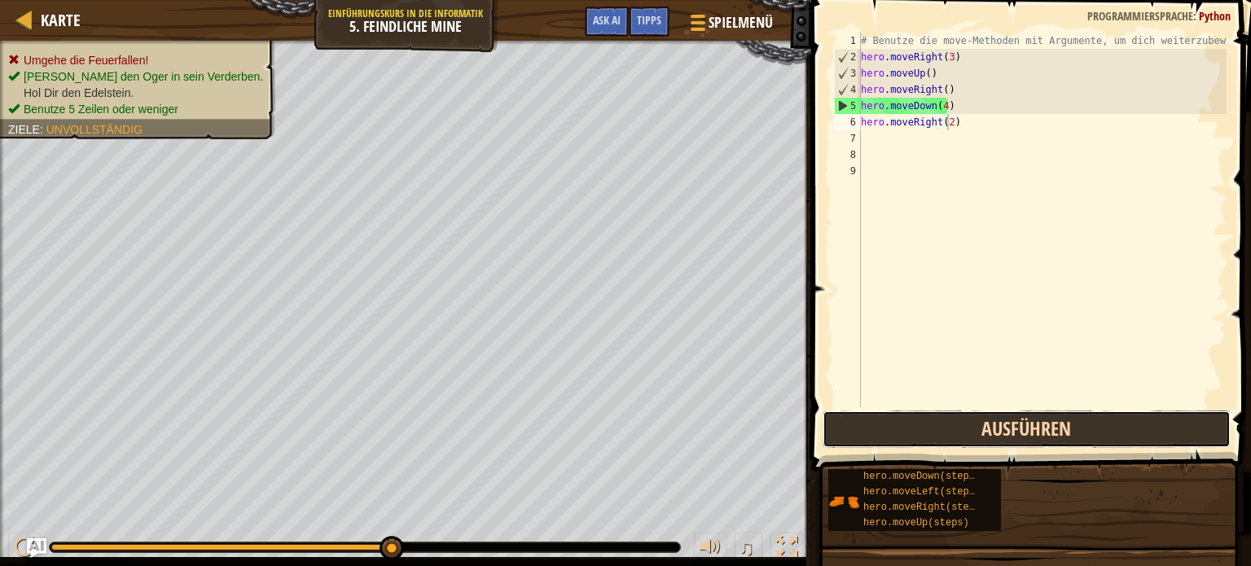
click at [928, 420] on button "Ausführen" at bounding box center [1027, 429] width 408 height 37
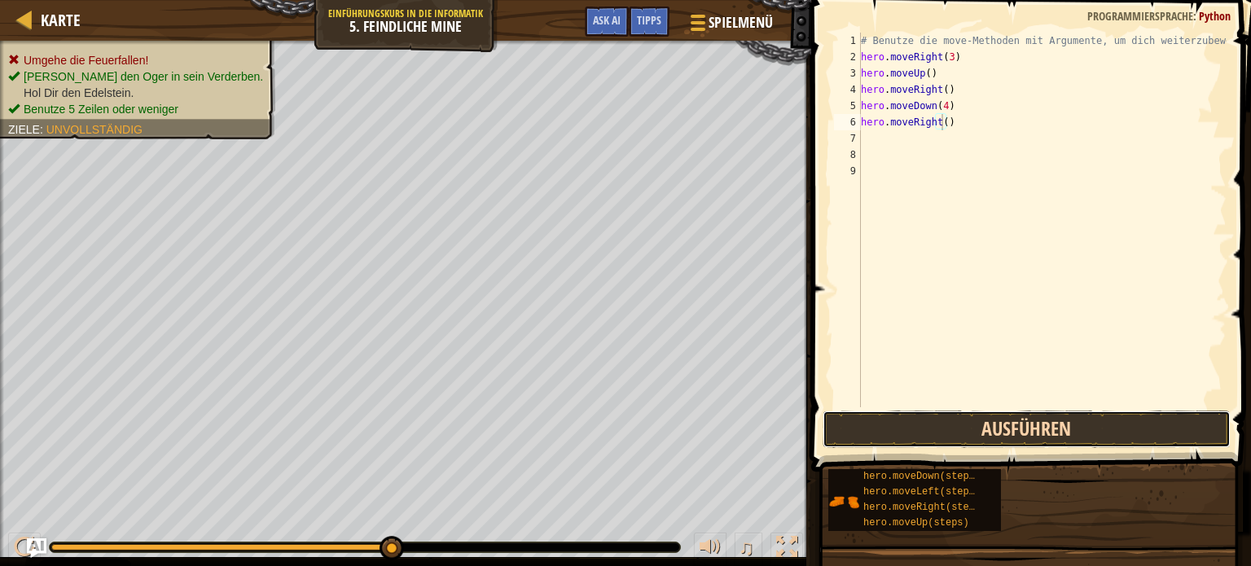
drag, startPoint x: 1076, startPoint y: 415, endPoint x: 1083, endPoint y: 424, distance: 10.4
click at [1079, 423] on button "Ausführen" at bounding box center [1027, 429] width 408 height 37
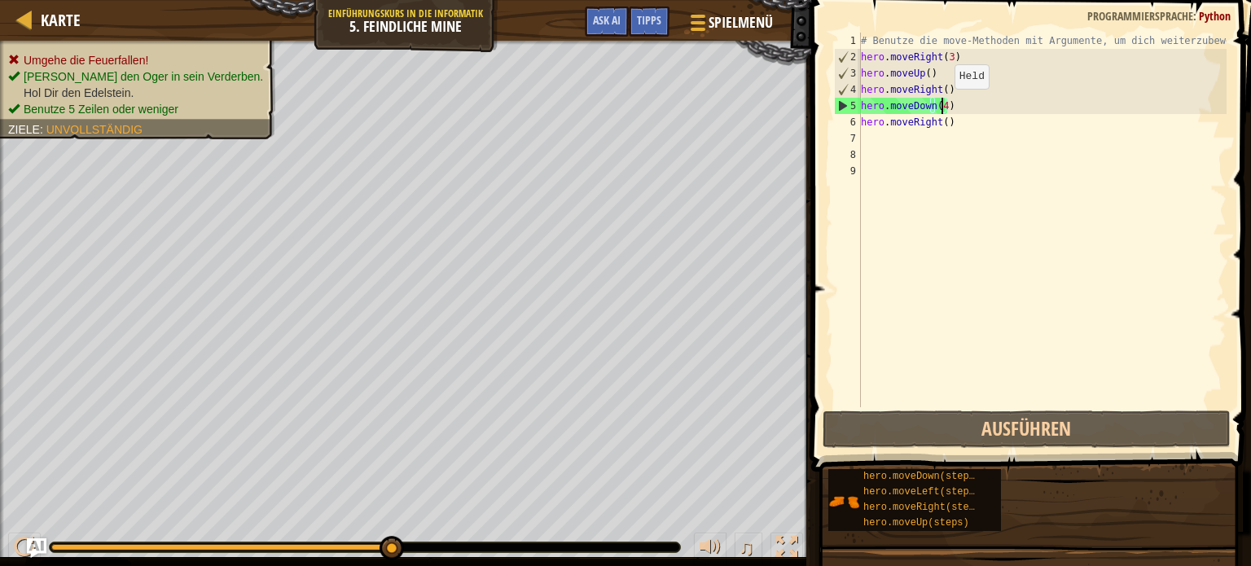
click at [941, 104] on div "# Benutze die move-Methoden mit Argumente, um dich weiterzubewegen hero . moveR…" at bounding box center [1042, 236] width 369 height 407
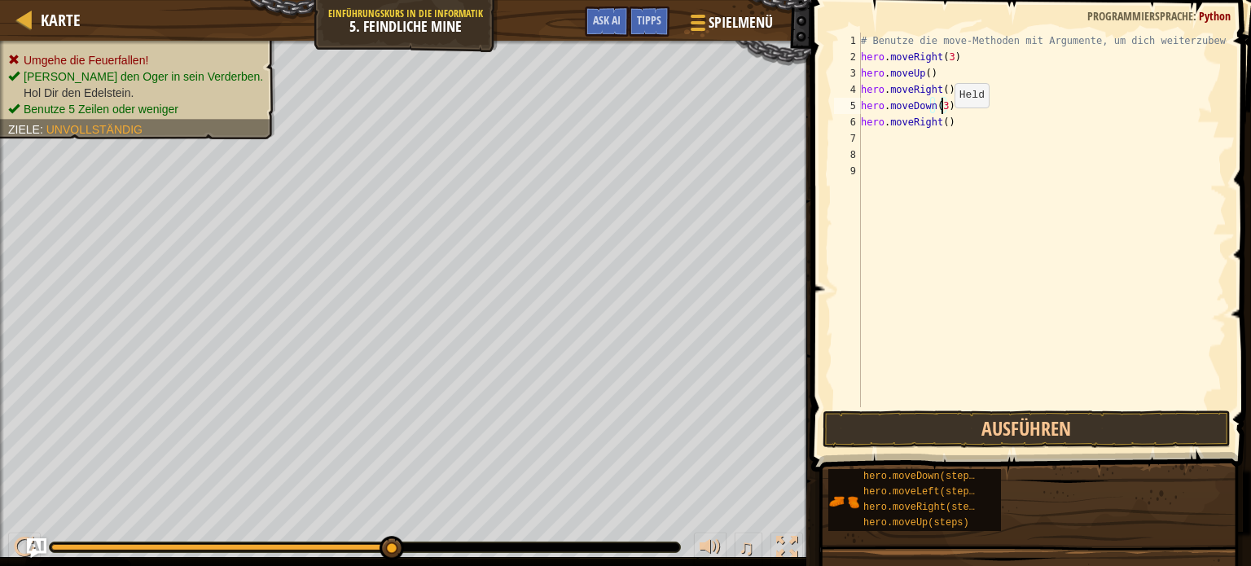
click at [940, 122] on div "# Benutze die move-Methoden mit Argumente, um dich weiterzubewegen hero . moveR…" at bounding box center [1042, 236] width 369 height 407
type textarea "hero.moveRight(2)"
click at [1026, 420] on button "Ausführen" at bounding box center [1027, 429] width 408 height 37
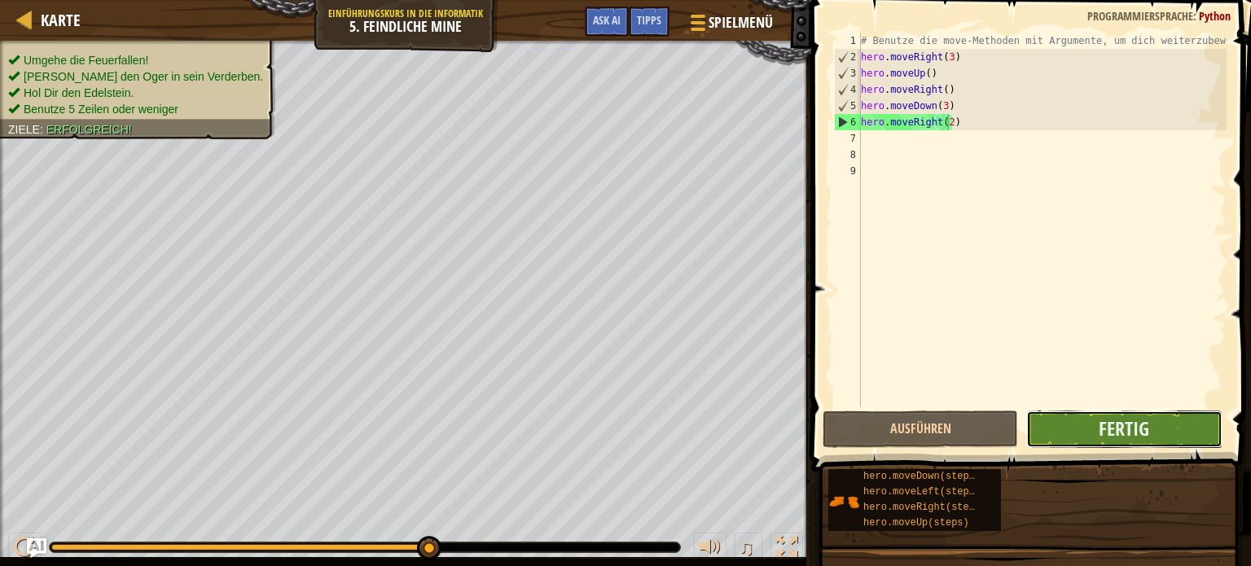
click at [1066, 423] on button "Fertig" at bounding box center [1124, 429] width 196 height 37
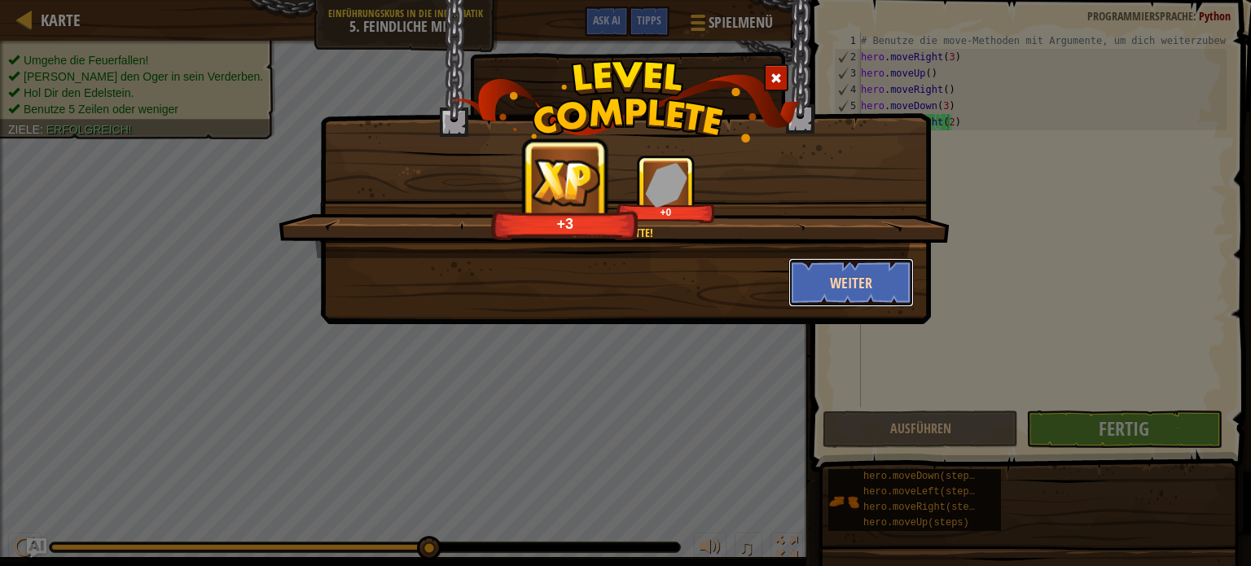
click at [854, 277] on button "Weiter" at bounding box center [852, 282] width 126 height 49
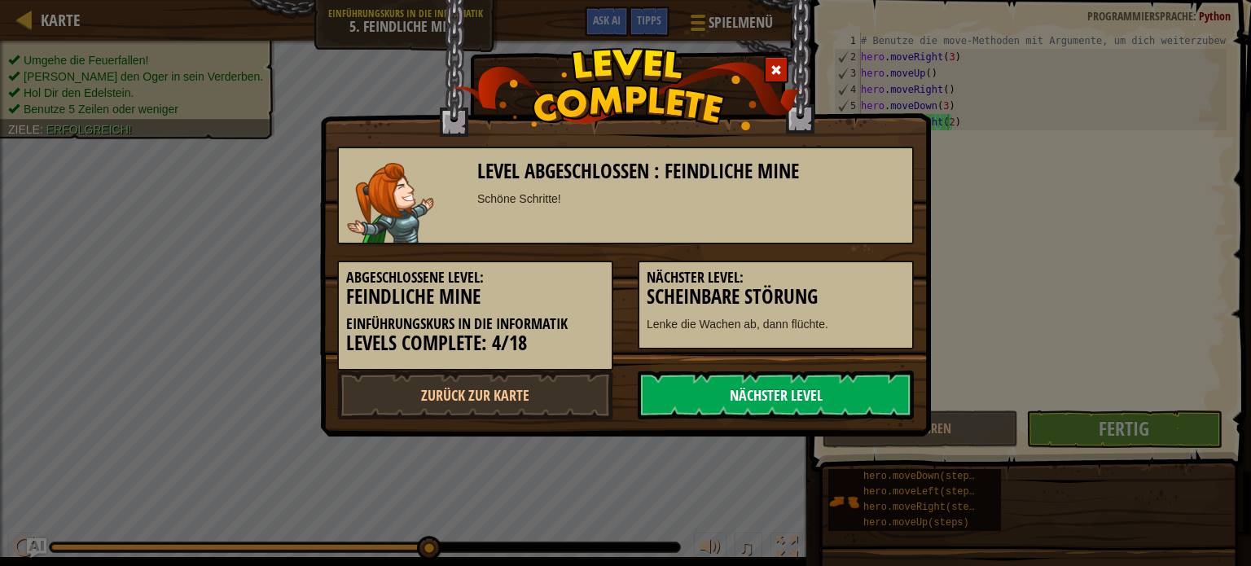
click at [781, 384] on link "Nächster Level" at bounding box center [776, 395] width 276 height 49
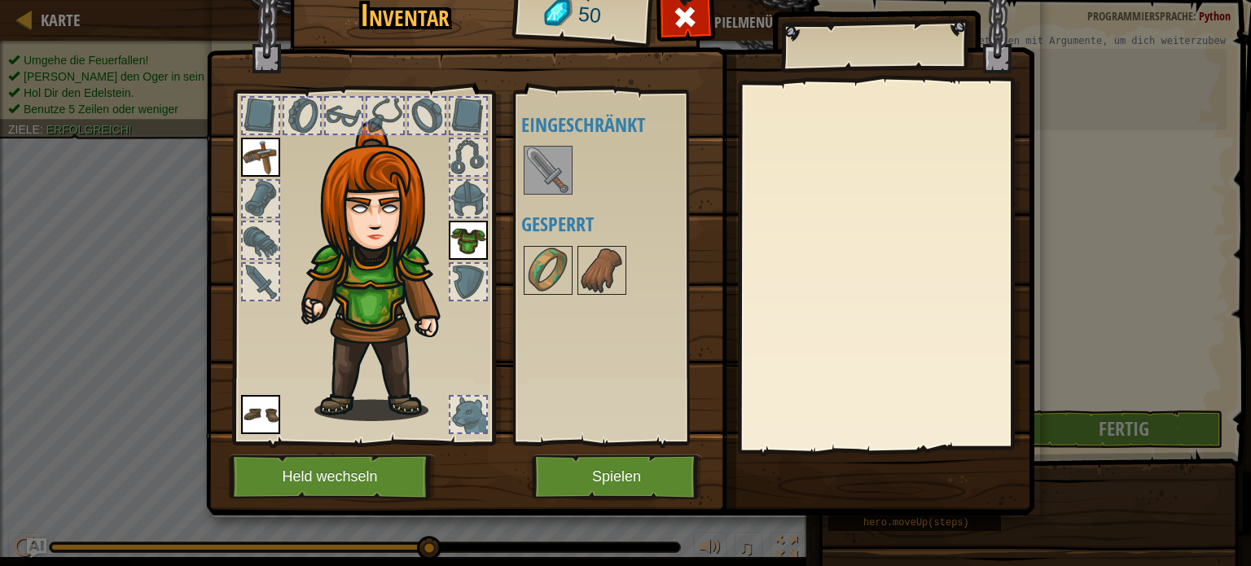
click at [353, 287] on img at bounding box center [381, 271] width 175 height 300
click at [547, 159] on img at bounding box center [548, 170] width 46 height 46
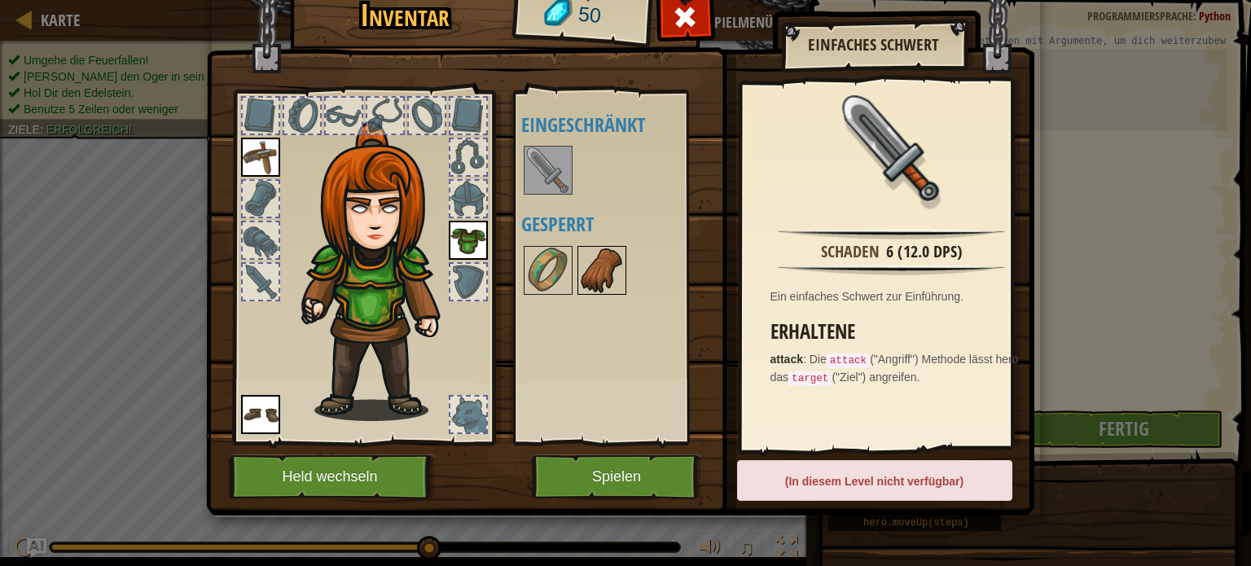
click at [603, 261] on img at bounding box center [602, 271] width 46 height 46
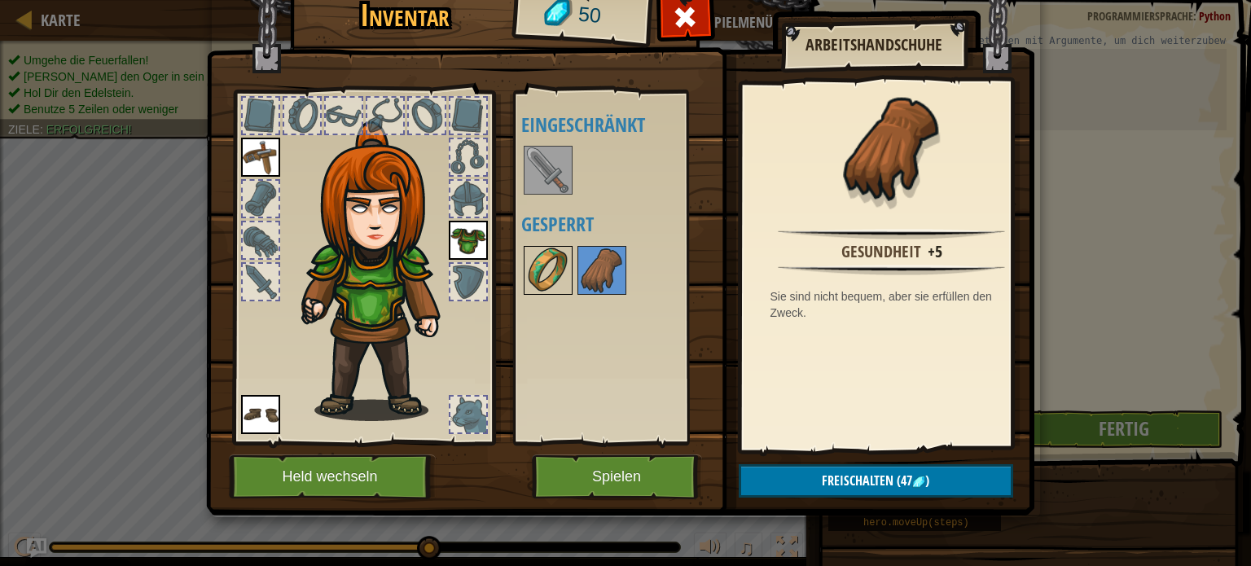
click at [551, 264] on img at bounding box center [548, 271] width 46 height 46
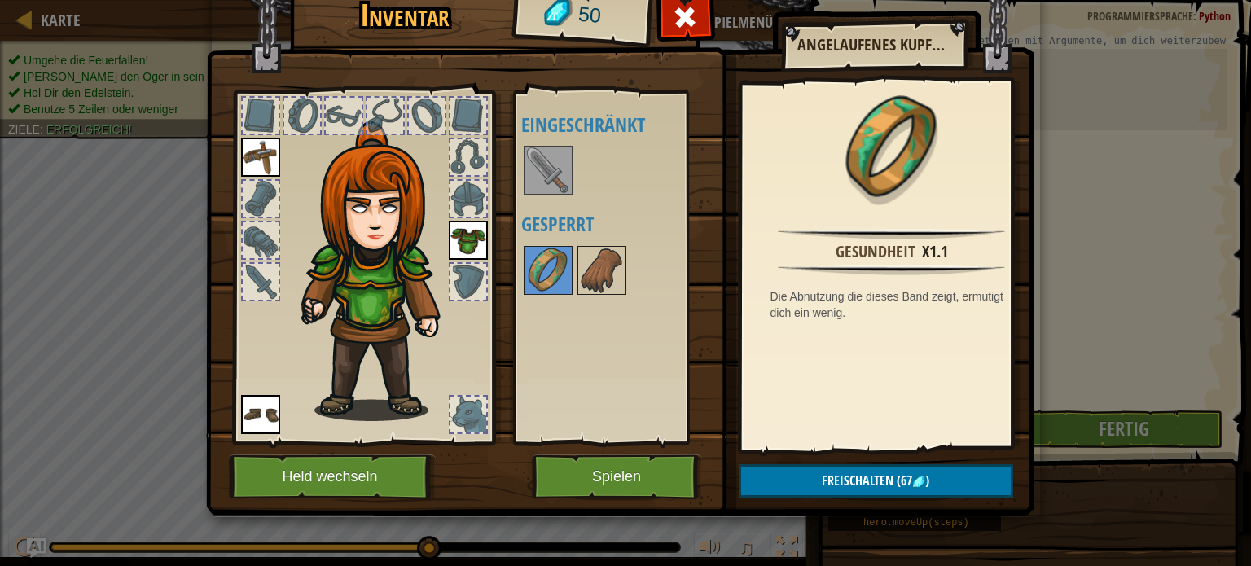
click at [559, 177] on img at bounding box center [548, 170] width 46 height 46
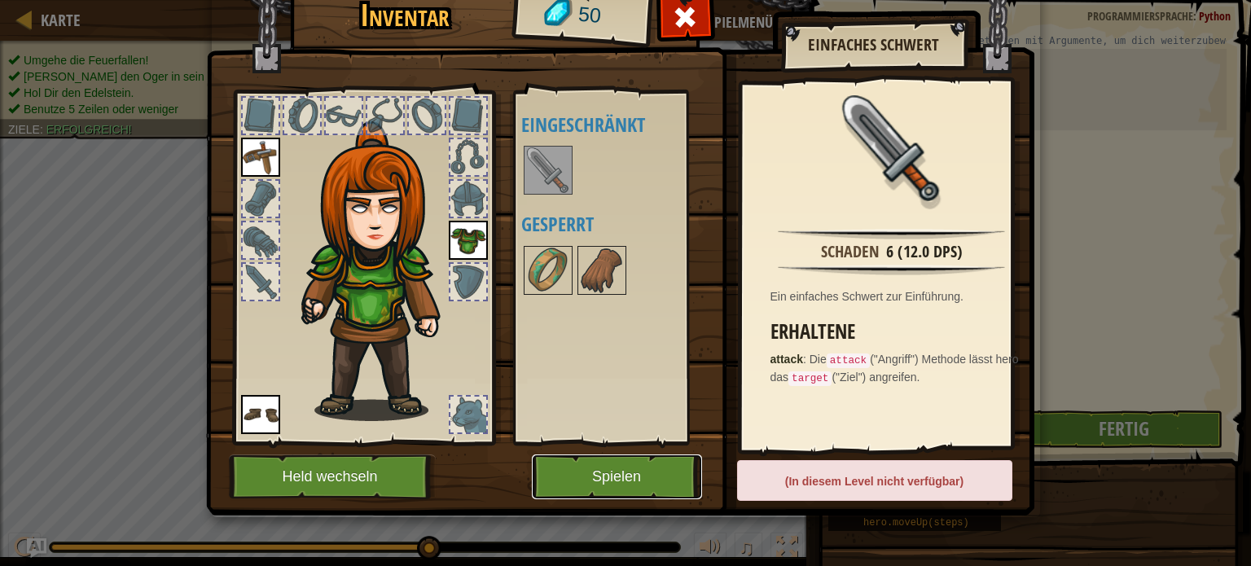
click at [630, 471] on button "Spielen" at bounding box center [617, 477] width 170 height 45
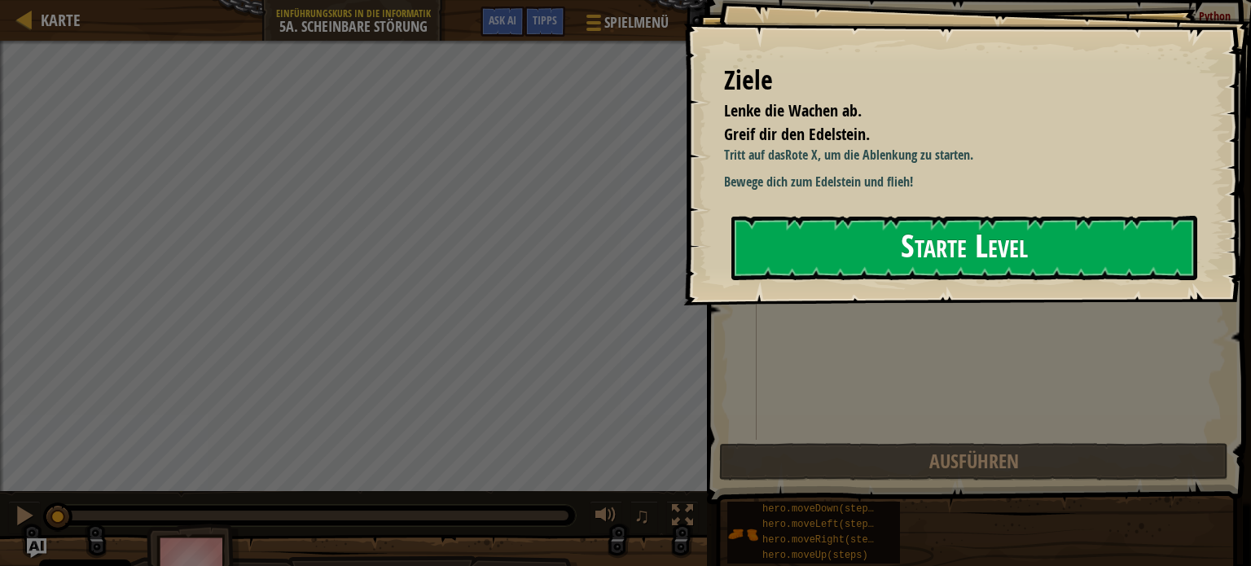
click at [793, 247] on button "Starte Level" at bounding box center [965, 248] width 466 height 64
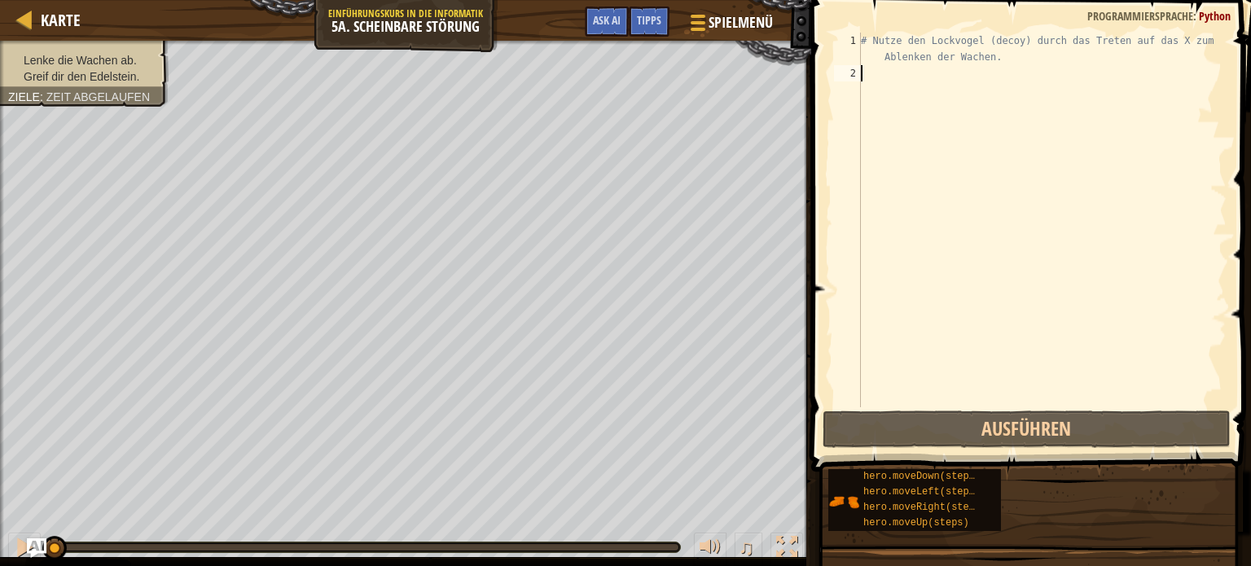
type textarea "h"
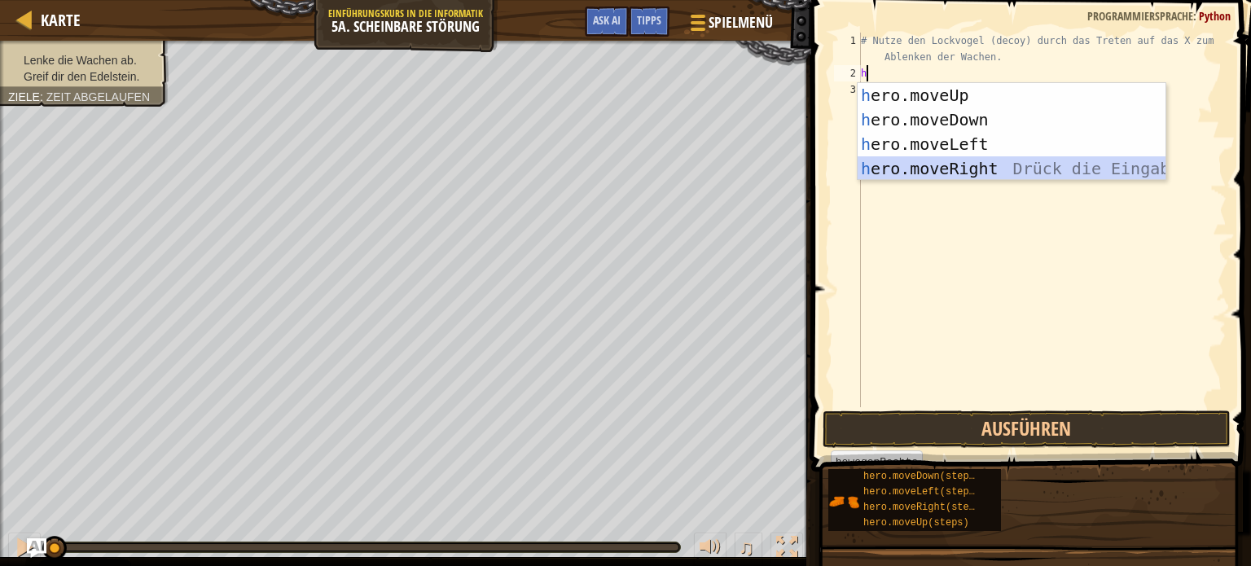
click at [938, 172] on div "h ero.moveUp Drück die Eingabetaste h ero.moveDown Drück die Eingabetaste h ero…" at bounding box center [1012, 156] width 308 height 147
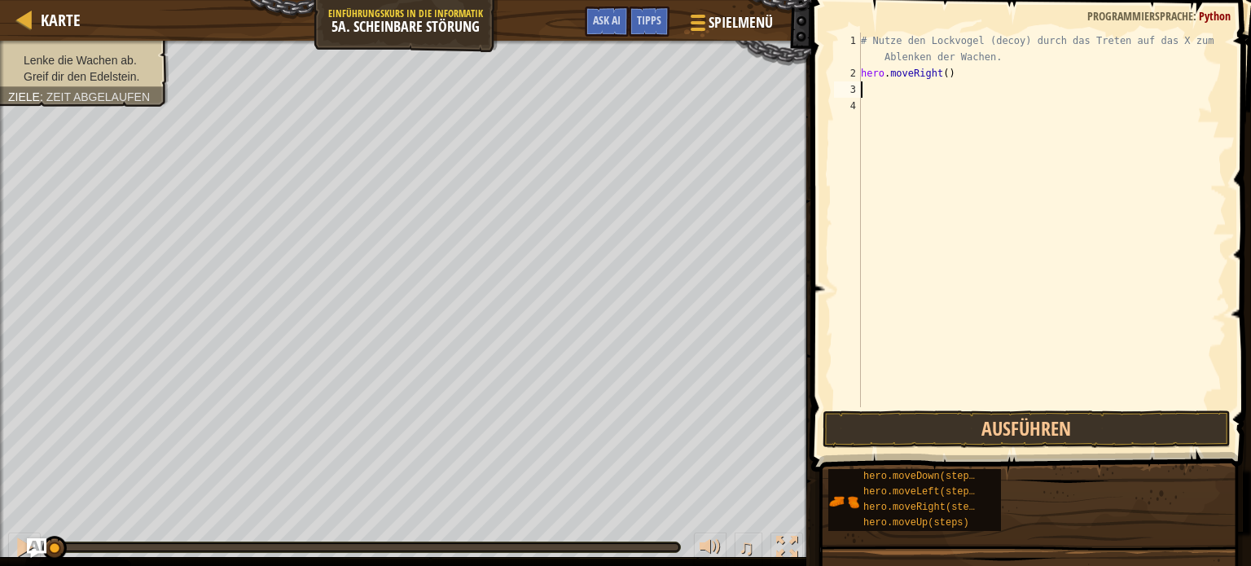
type textarea "h"
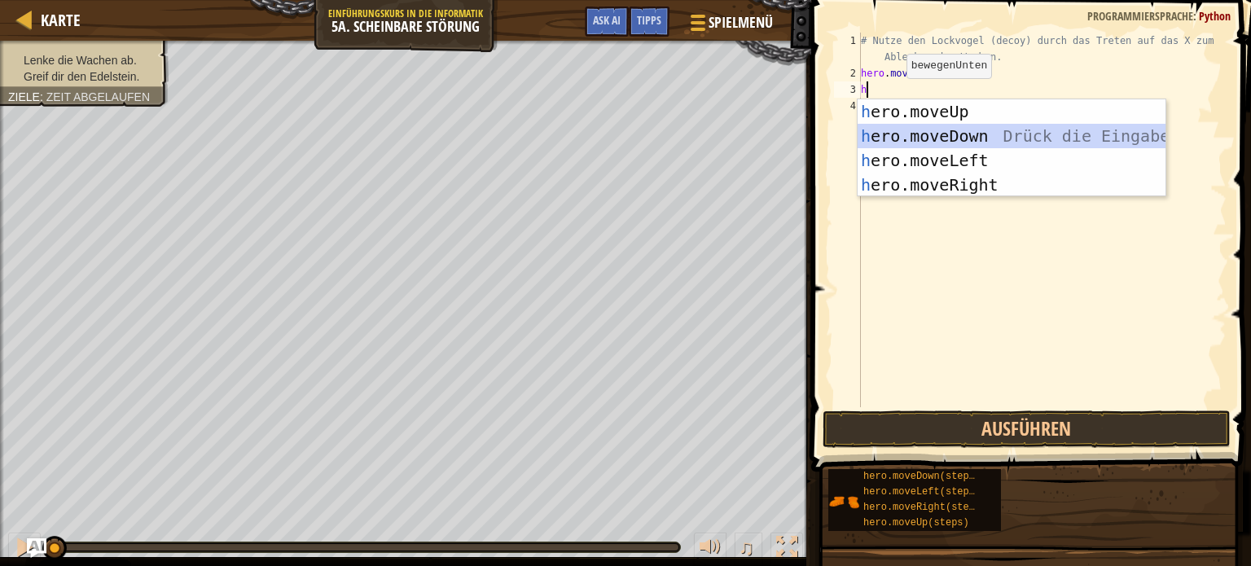
click at [904, 133] on div "h ero.moveUp Drück die Eingabetaste h ero.moveDown Drück die Eingabetaste h ero…" at bounding box center [1012, 172] width 308 height 147
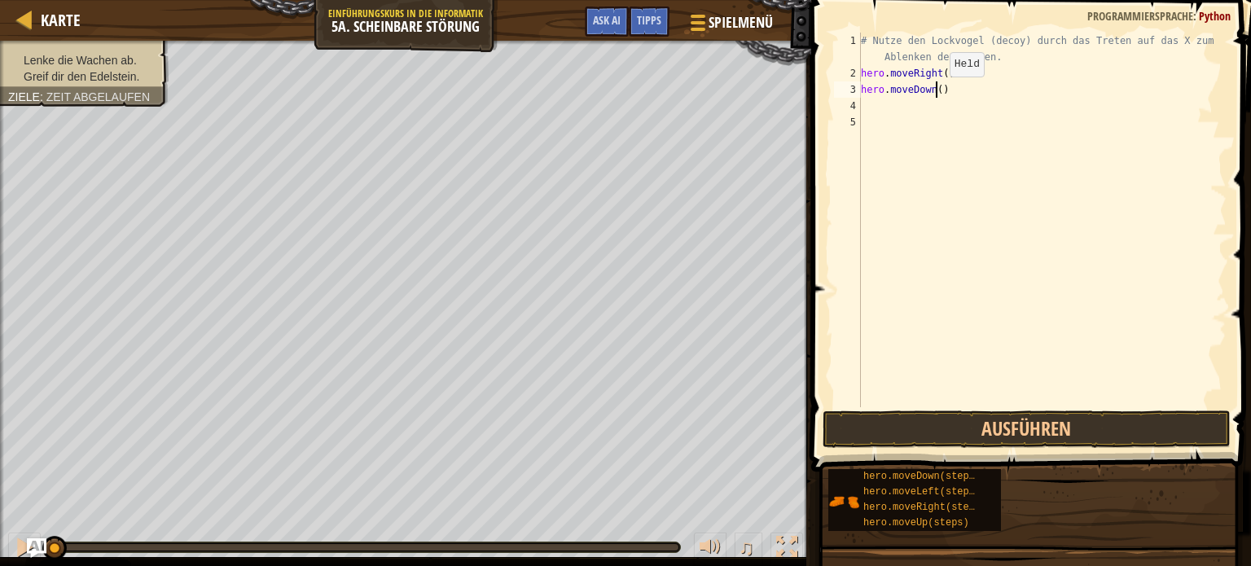
click at [935, 93] on div "# Nutze den Lockvogel (decoy) durch das Treten auf das X zum Ablenken der Wache…" at bounding box center [1042, 245] width 369 height 424
type textarea "hero.moveDown(2)"
click at [863, 107] on div "# Nutze den Lockvogel (decoy) durch das Treten auf das X zum Ablenken der Wache…" at bounding box center [1042, 245] width 369 height 424
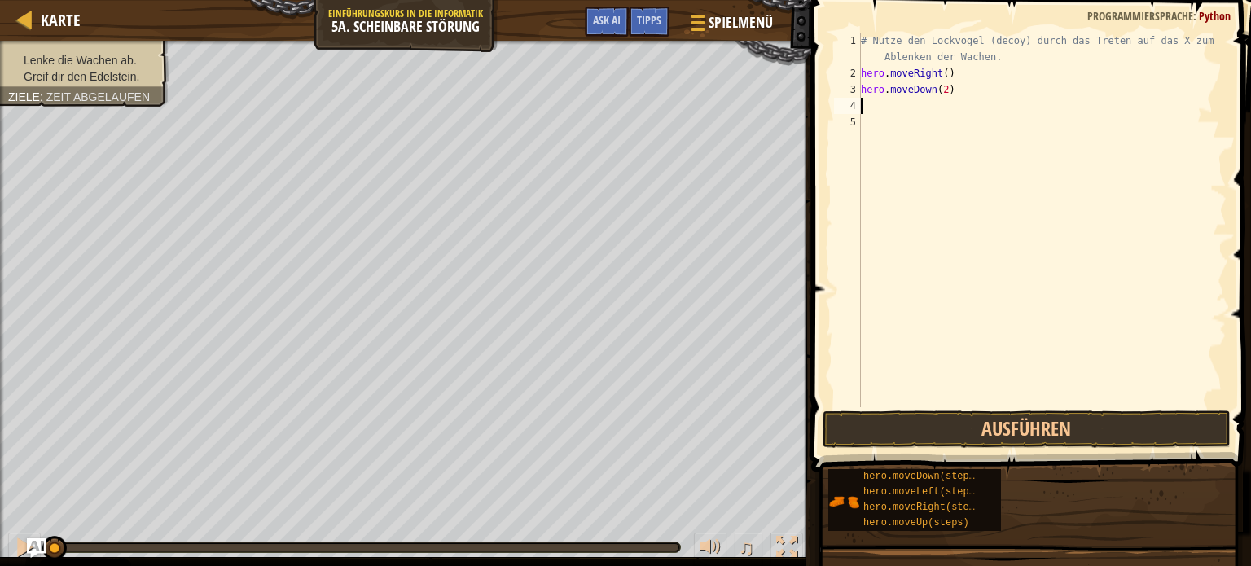
type textarea "h"
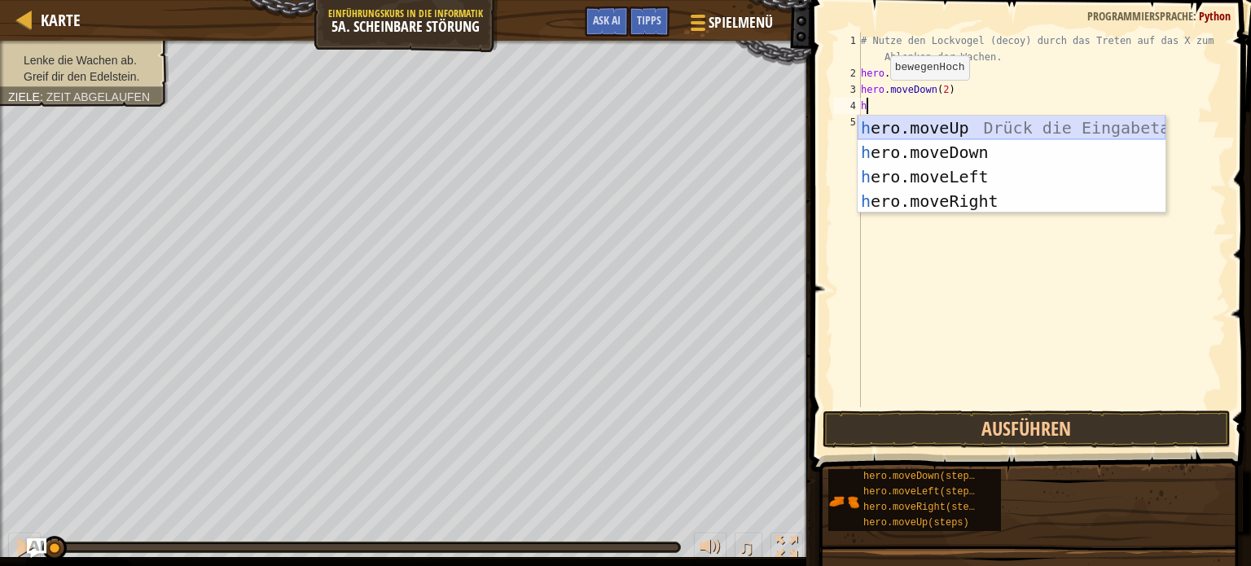
click at [919, 121] on div "h ero.moveUp Drück die Eingabetaste h ero.moveDown Drück die Eingabetaste h ero…" at bounding box center [1012, 189] width 308 height 147
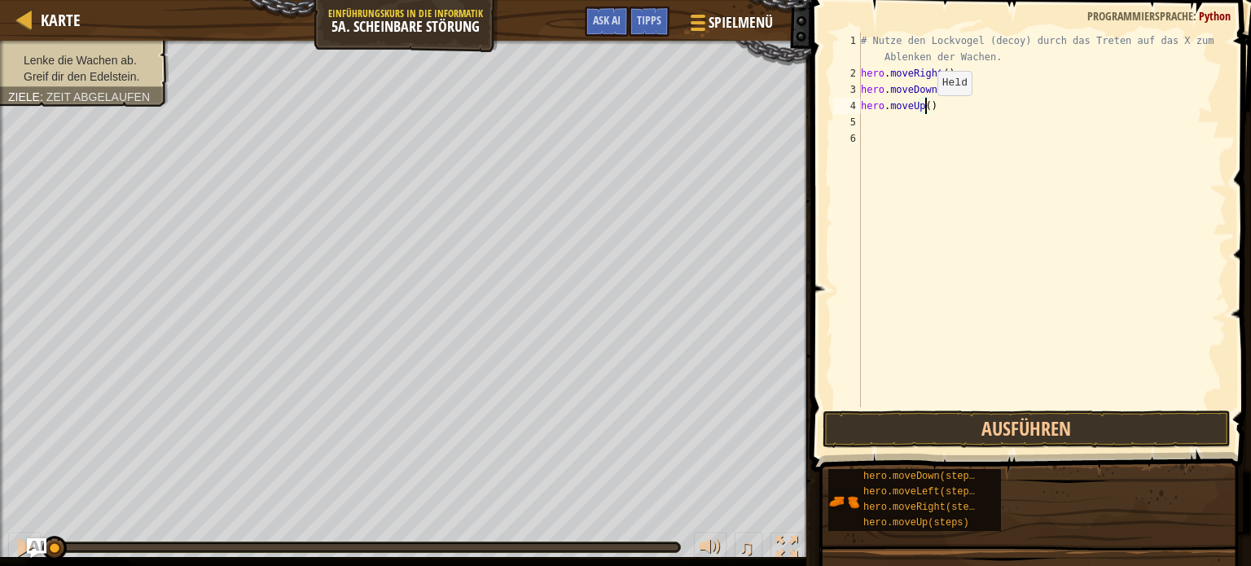
click at [923, 111] on div "# Nutze den Lockvogel (decoy) durch das Treten auf das X zum Ablenken der Wache…" at bounding box center [1042, 245] width 369 height 424
type textarea "hero.moveUp(2)"
click at [865, 124] on div "# Nutze den Lockvogel (decoy) durch das Treten auf das X zum Ablenken der Wache…" at bounding box center [1042, 245] width 369 height 424
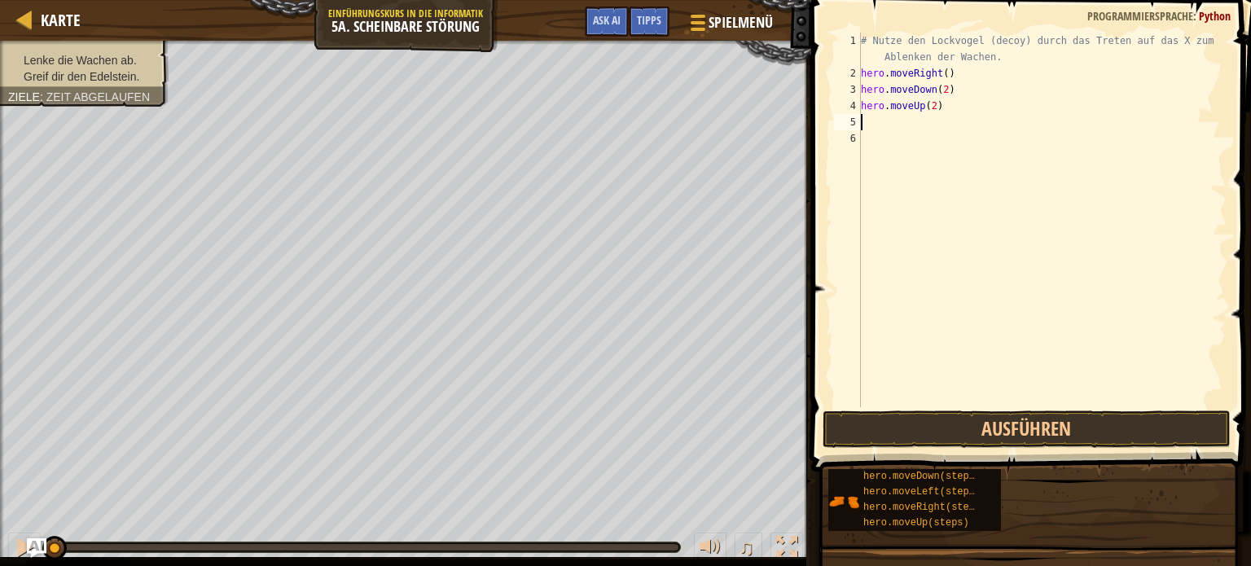
type textarea "h"
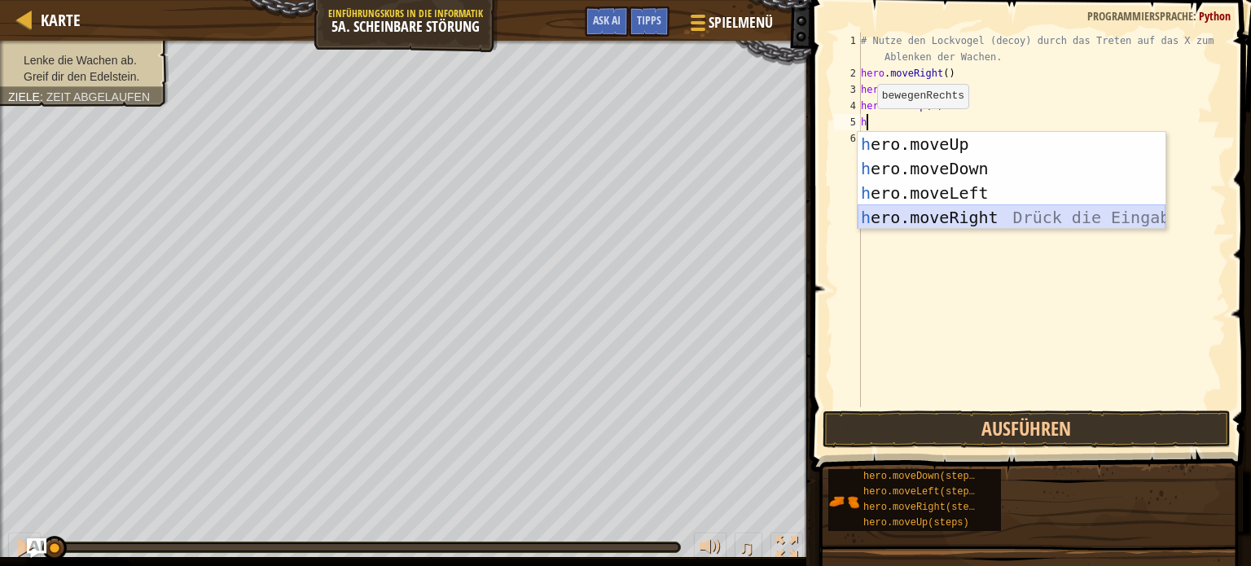
click at [929, 210] on div "h ero.moveUp Drück die Eingabetaste h ero.moveDown Drück die Eingabetaste h ero…" at bounding box center [1012, 205] width 308 height 147
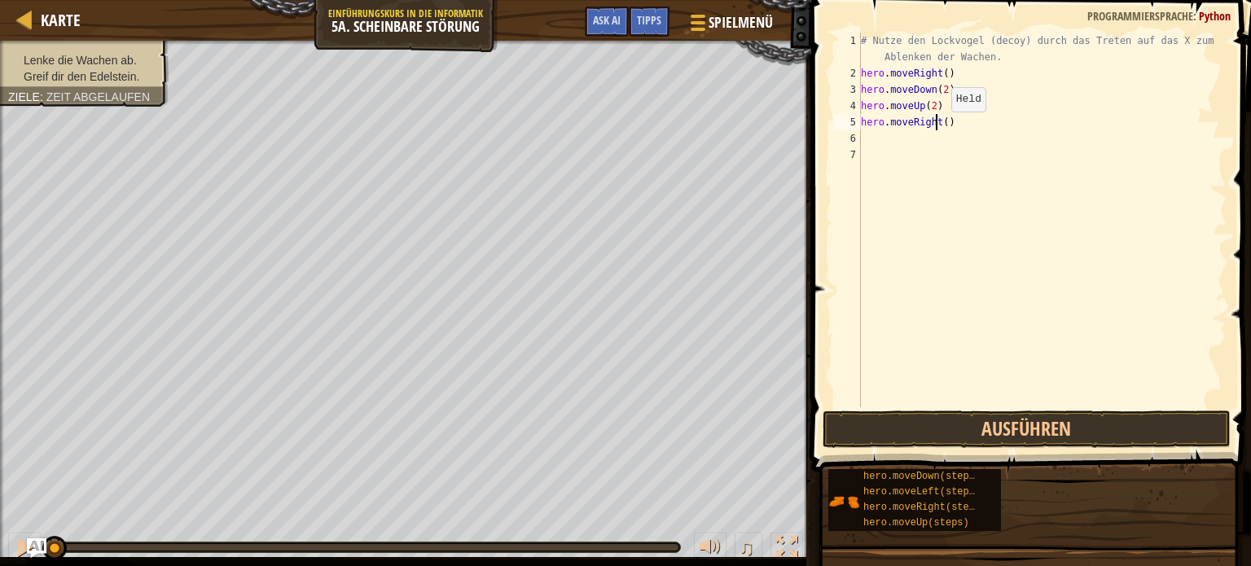
click at [938, 127] on div "# Nutze den Lockvogel (decoy) durch das Treten auf das X zum Ablenken der Wache…" at bounding box center [1042, 245] width 369 height 424
click at [943, 125] on div "# Nutze den Lockvogel (decoy) durch das Treten auf das X zum Ablenken der Wache…" at bounding box center [1042, 245] width 369 height 424
type textarea "hero.moveRight(3)"
click at [1041, 423] on button "Ausführen" at bounding box center [1027, 429] width 408 height 37
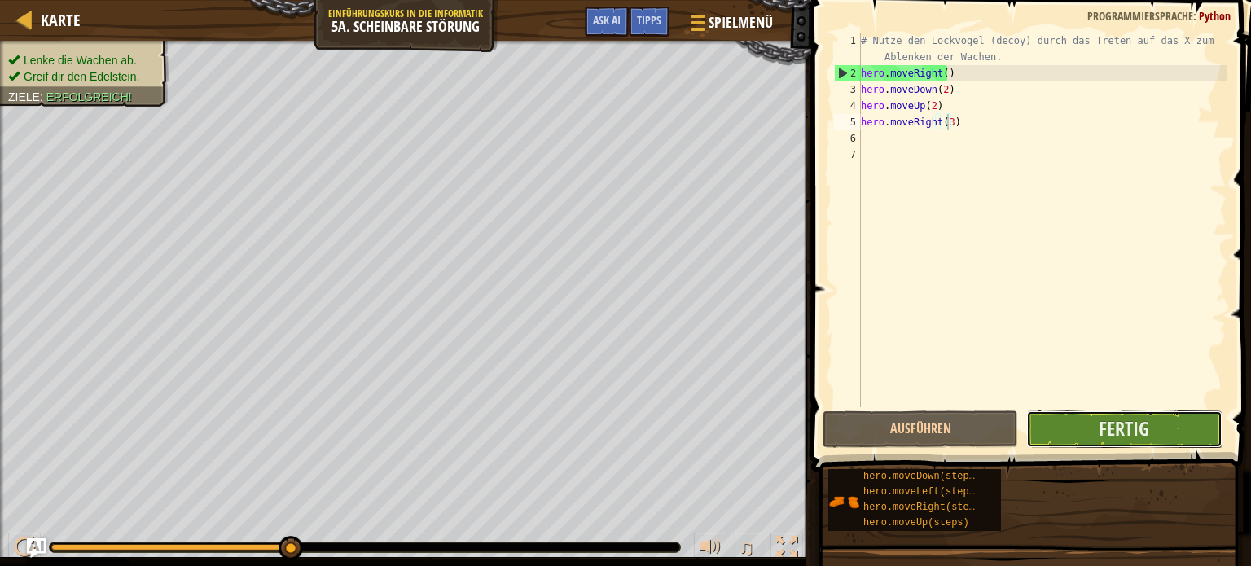
click at [1089, 428] on button "Fertig" at bounding box center [1124, 429] width 196 height 37
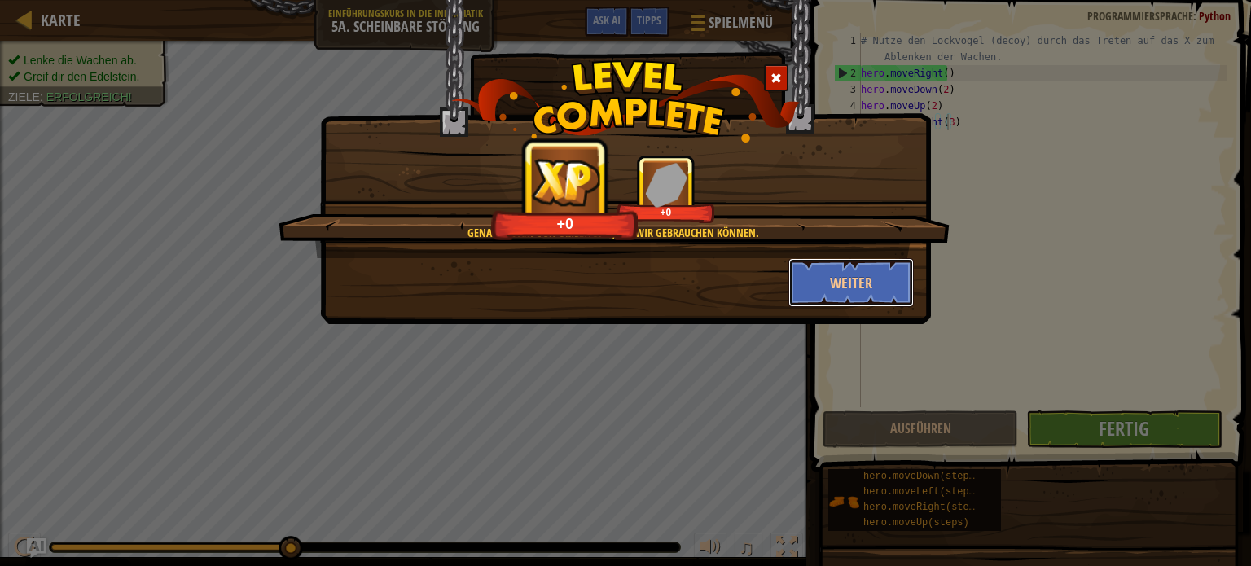
drag, startPoint x: 847, startPoint y: 282, endPoint x: 1130, endPoint y: 465, distance: 336.9
click at [850, 283] on button "Weiter" at bounding box center [852, 282] width 126 height 49
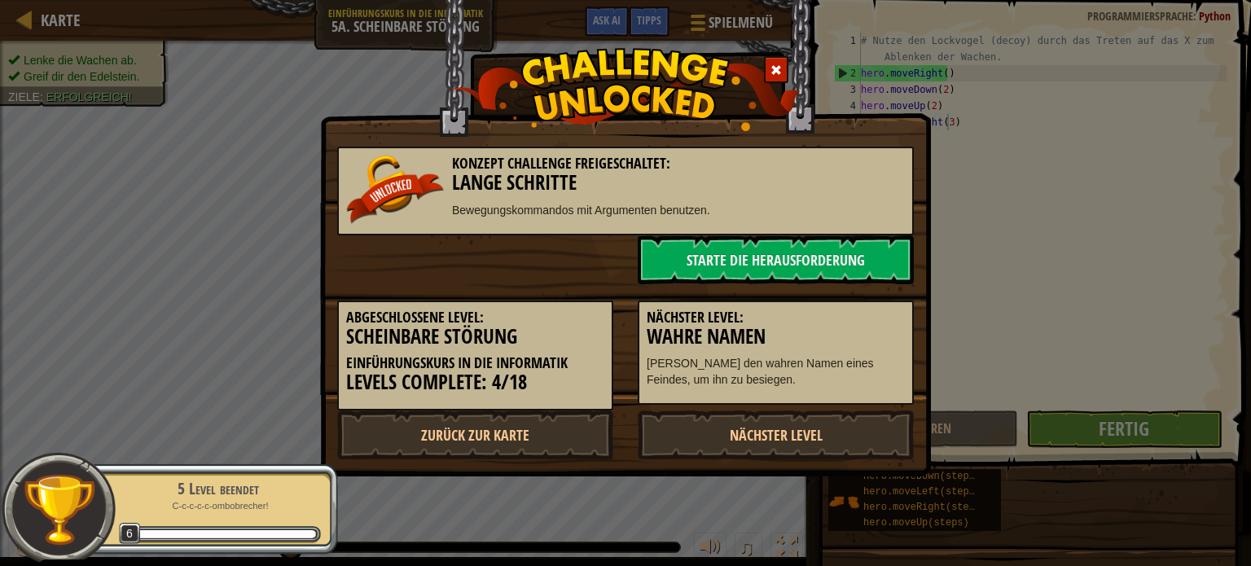
drag, startPoint x: 1089, startPoint y: 136, endPoint x: 1094, endPoint y: 126, distance: 10.9
click at [1090, 133] on div "Konzept Challenge freigeschaltet: Lange Schritte Bewegungskommandos mit Argumen…" at bounding box center [625, 283] width 1251 height 566
